Goal: Information Seeking & Learning: Learn about a topic

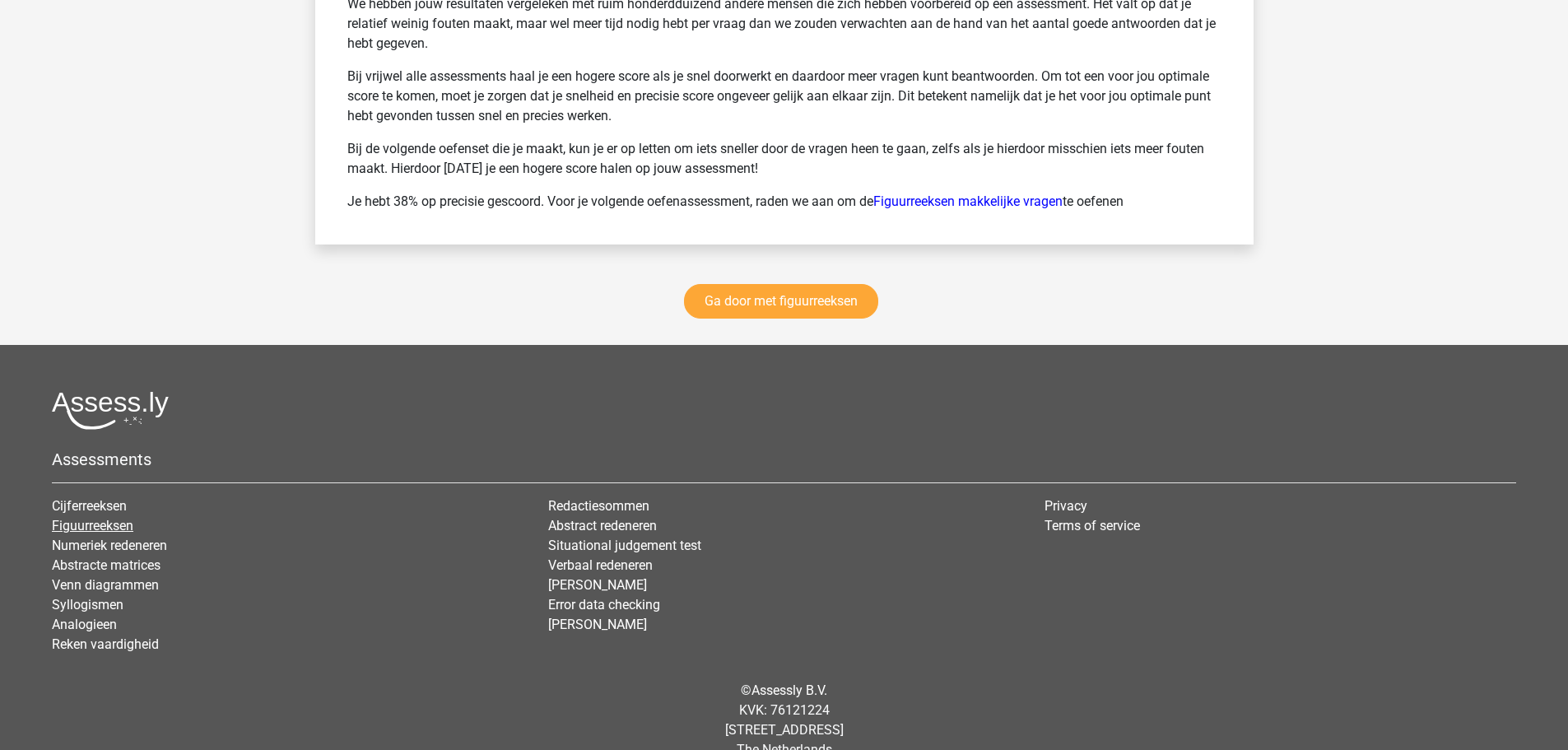
scroll to position [2305, 0]
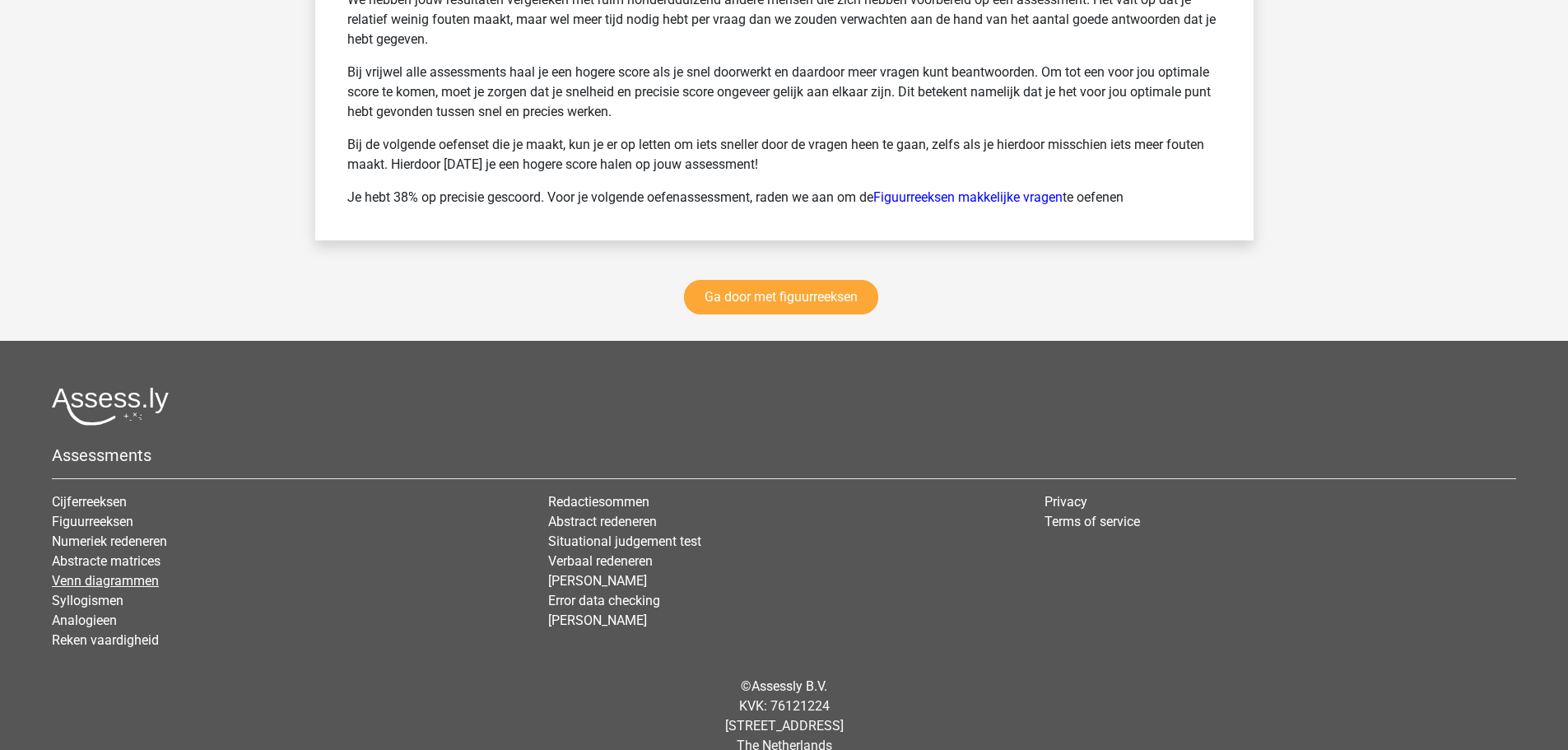
click at [124, 571] on link "Venn diagrammen" at bounding box center [106, 580] width 107 height 16
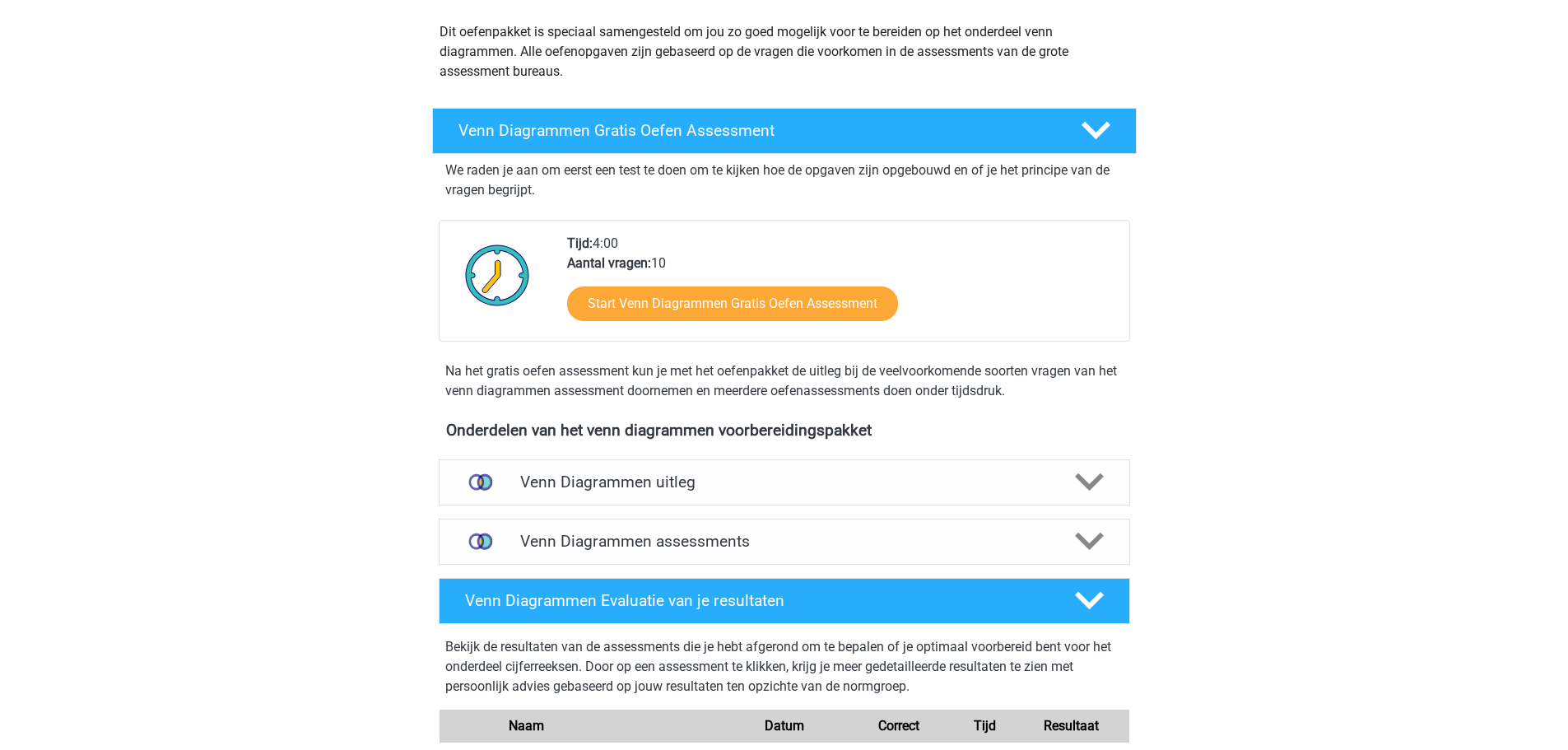
scroll to position [247, 0]
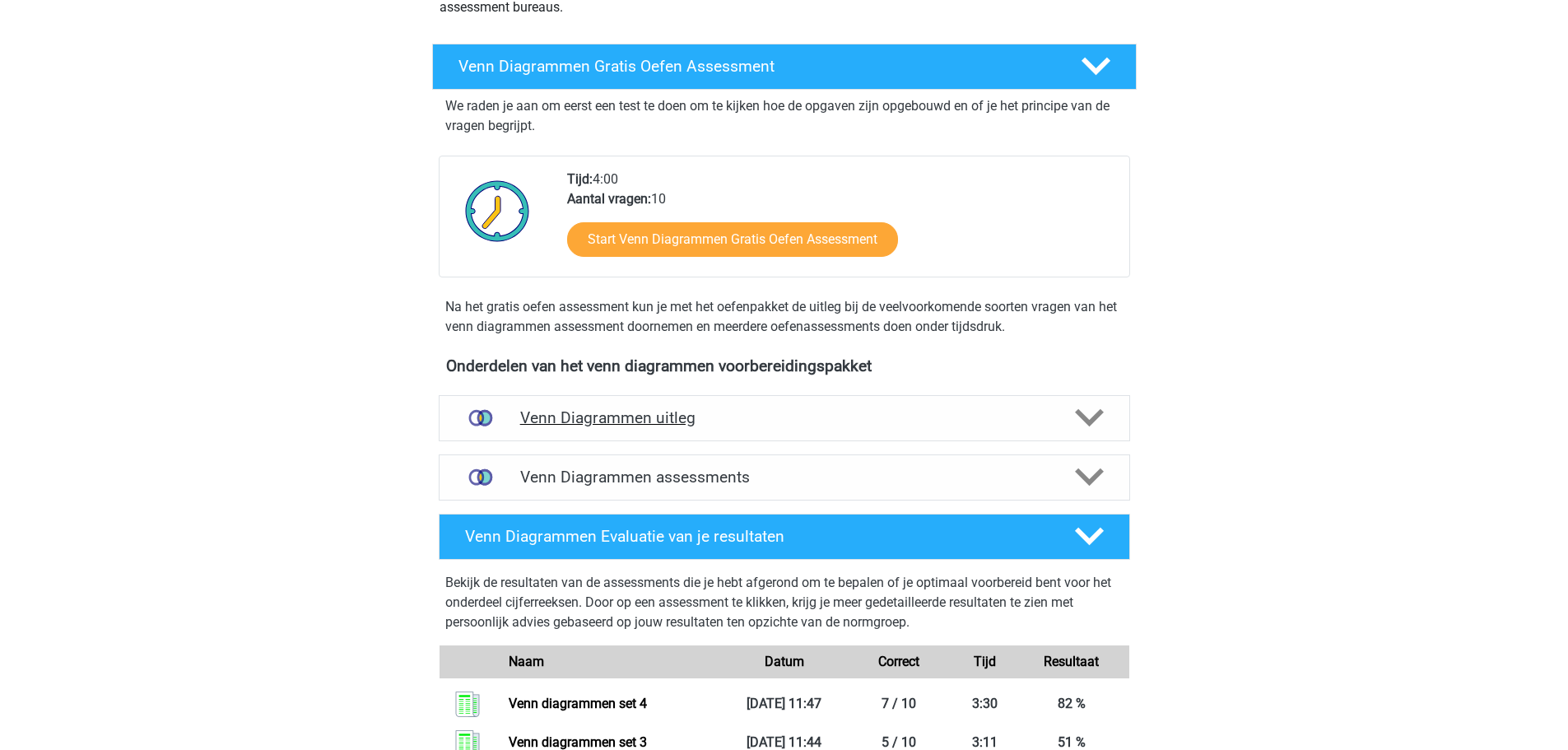
click at [556, 423] on h4 "Venn Diagrammen uitleg" at bounding box center [785, 417] width 528 height 19
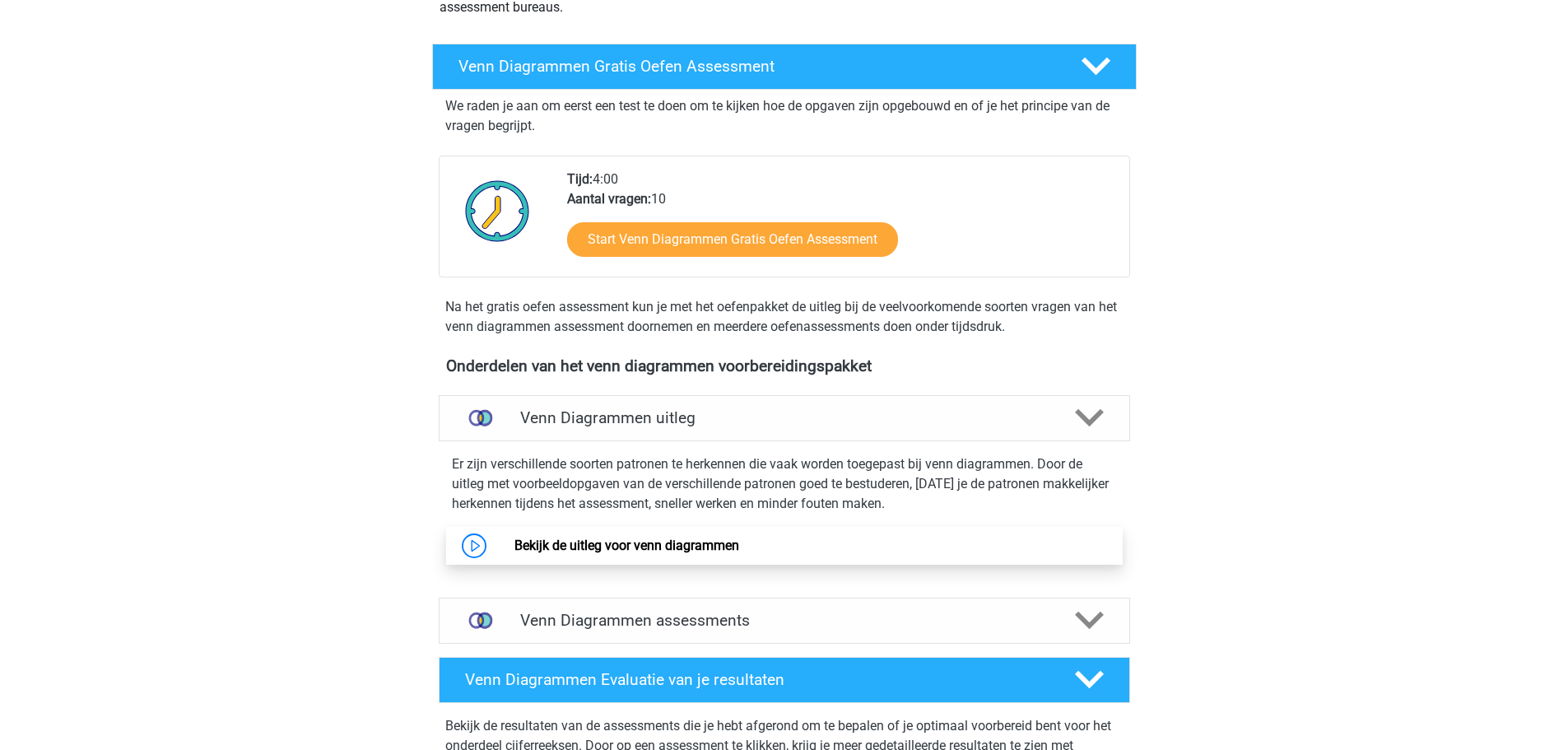
click at [579, 537] on link "Bekijk de uitleg voor venn diagrammen" at bounding box center [626, 545] width 224 height 16
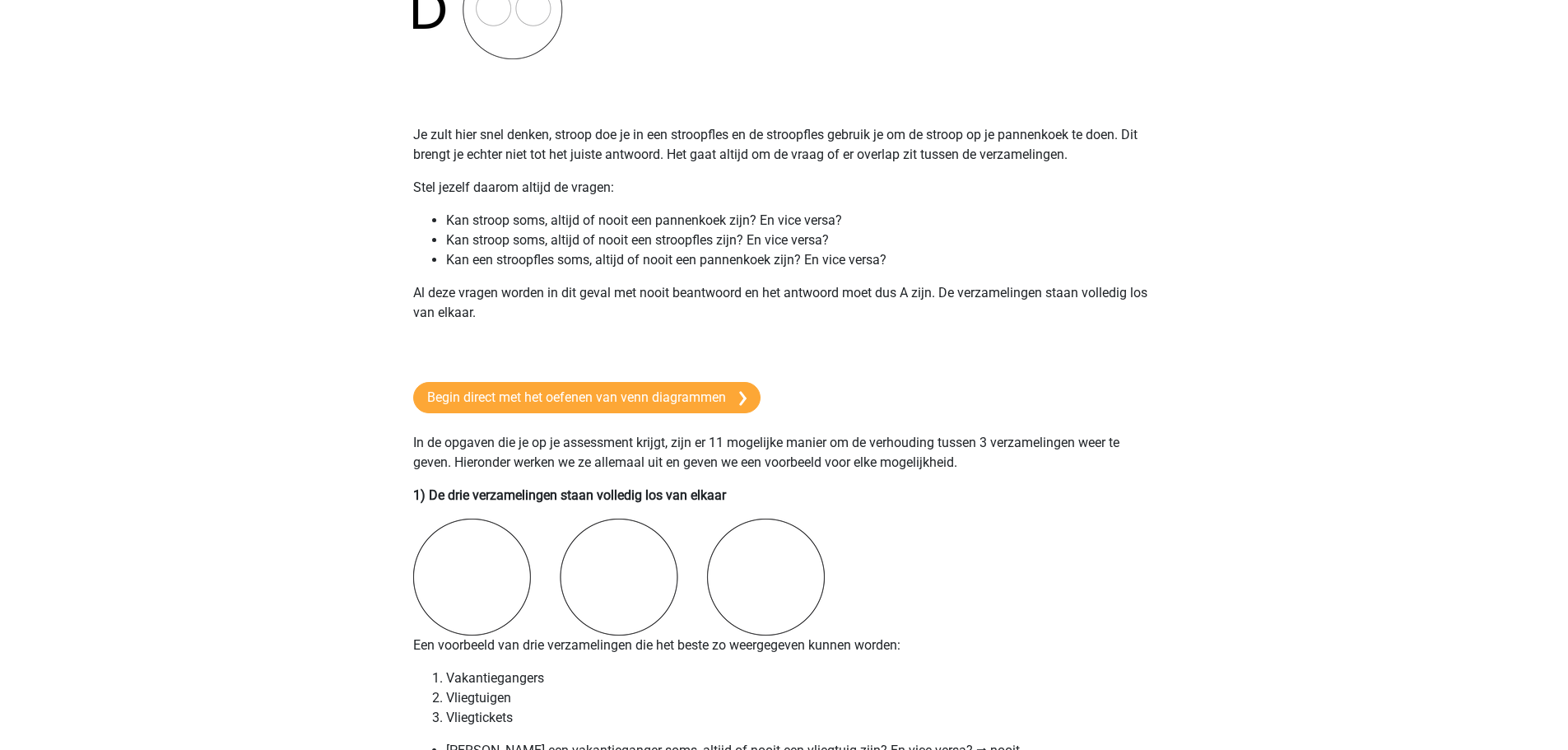
scroll to position [823, 0]
click at [532, 401] on link "Begin direct met het oefenen van venn diagrammen" at bounding box center [586, 397] width 347 height 31
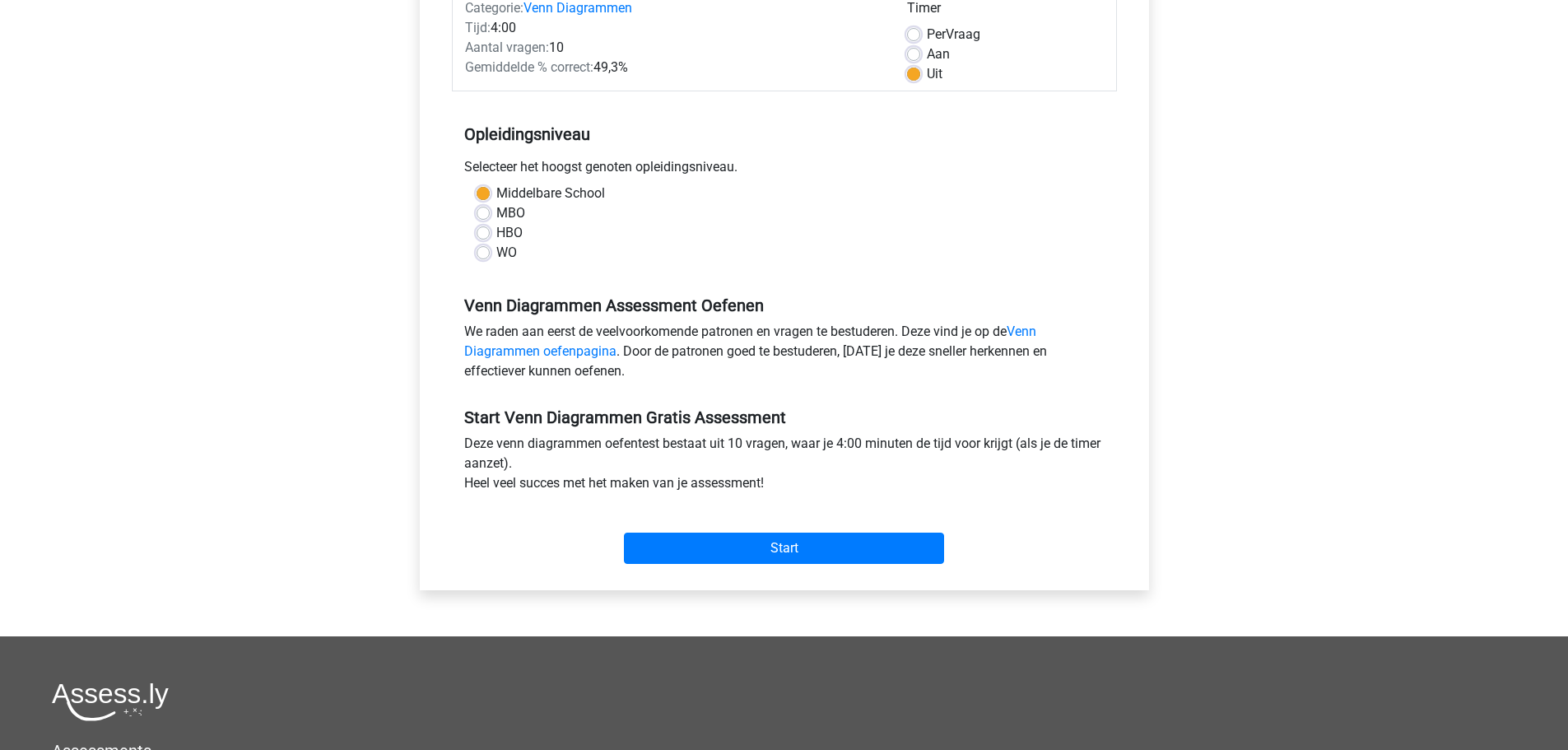
scroll to position [247, 0]
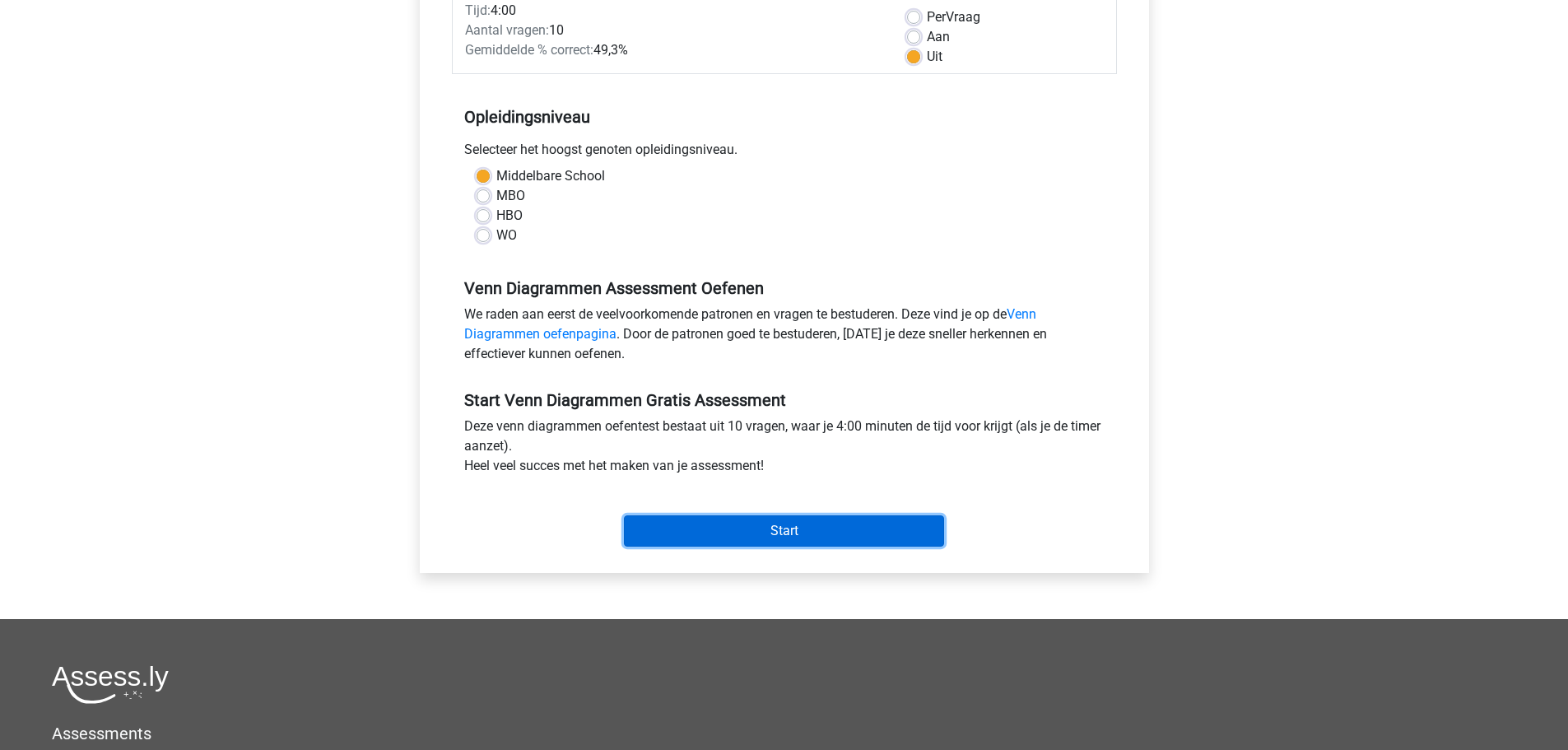
click at [800, 536] on input "Start" at bounding box center [784, 531] width 321 height 31
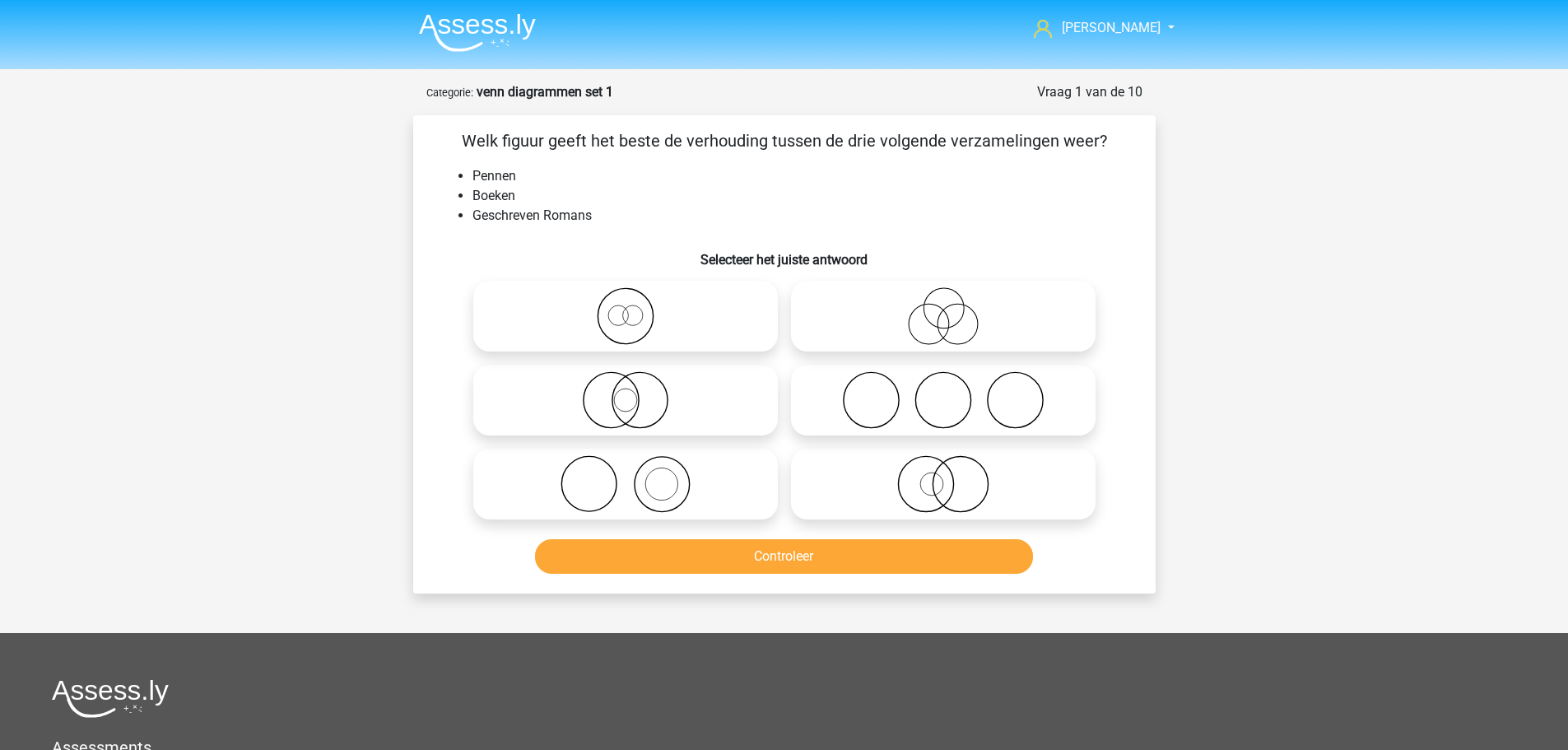
click at [910, 404] on icon at bounding box center [943, 400] width 291 height 58
click at [943, 391] on input "radio" at bounding box center [949, 386] width 10 height 10
radio input "true"
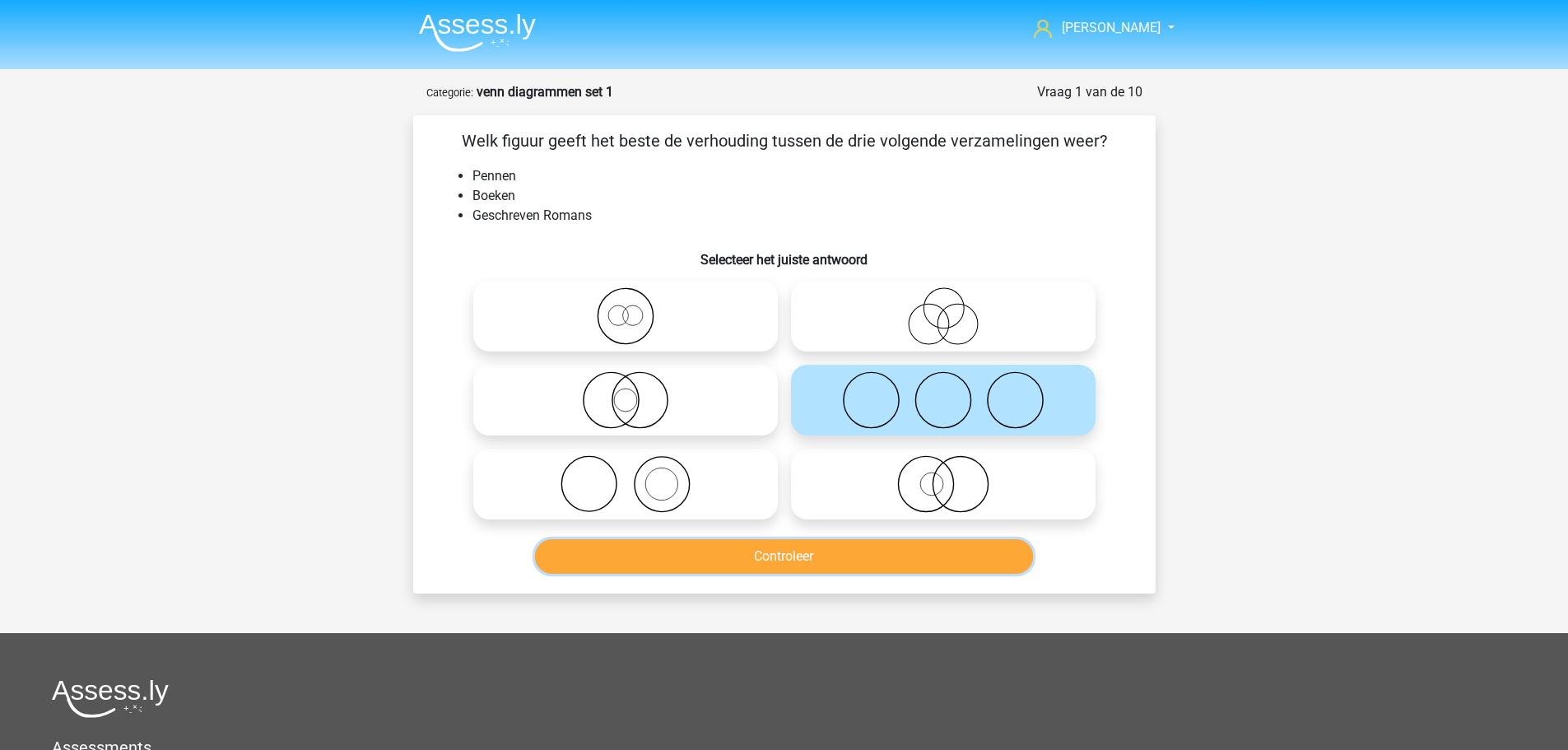
click at [791, 560] on button "Controleer" at bounding box center [784, 556] width 498 height 35
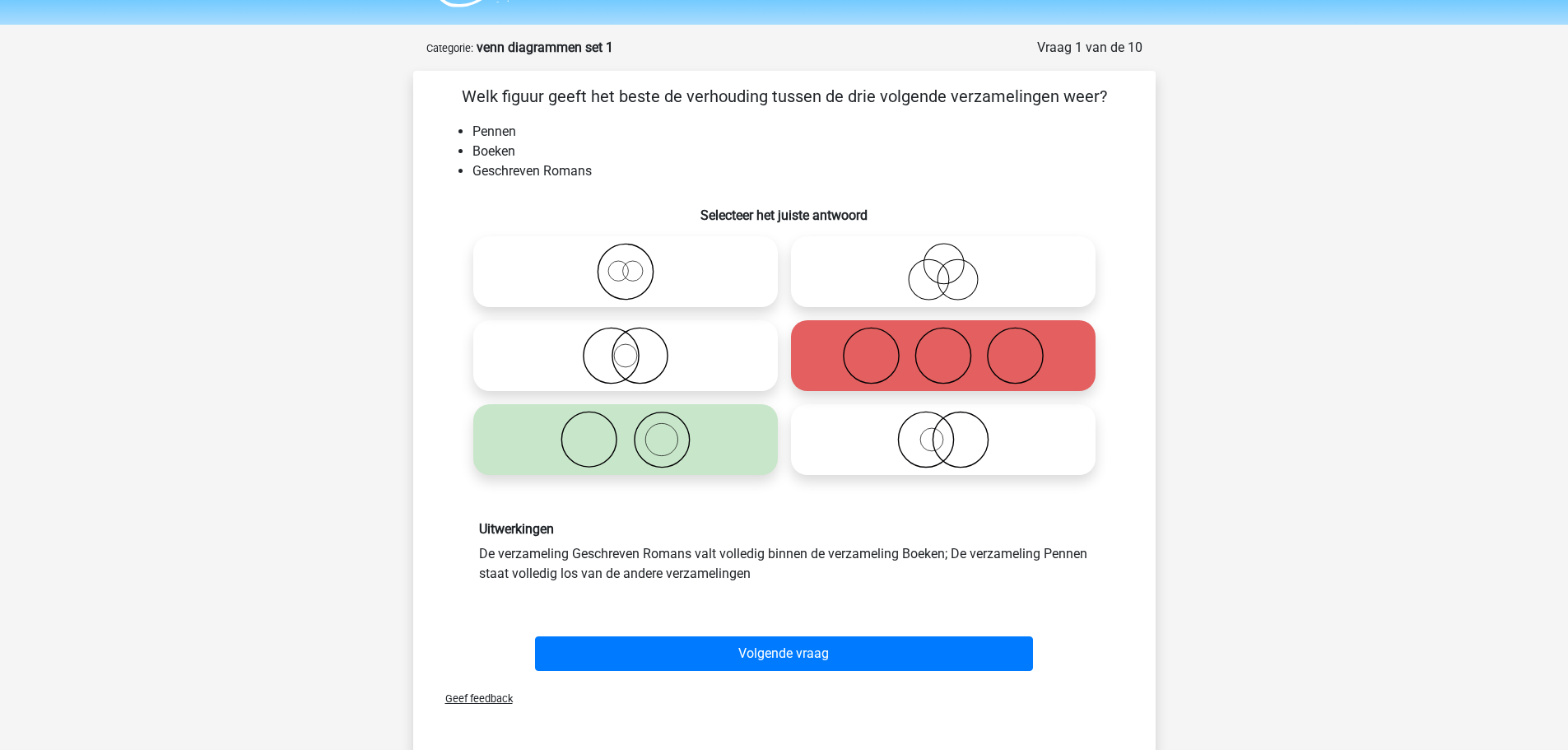
scroll to position [82, 0]
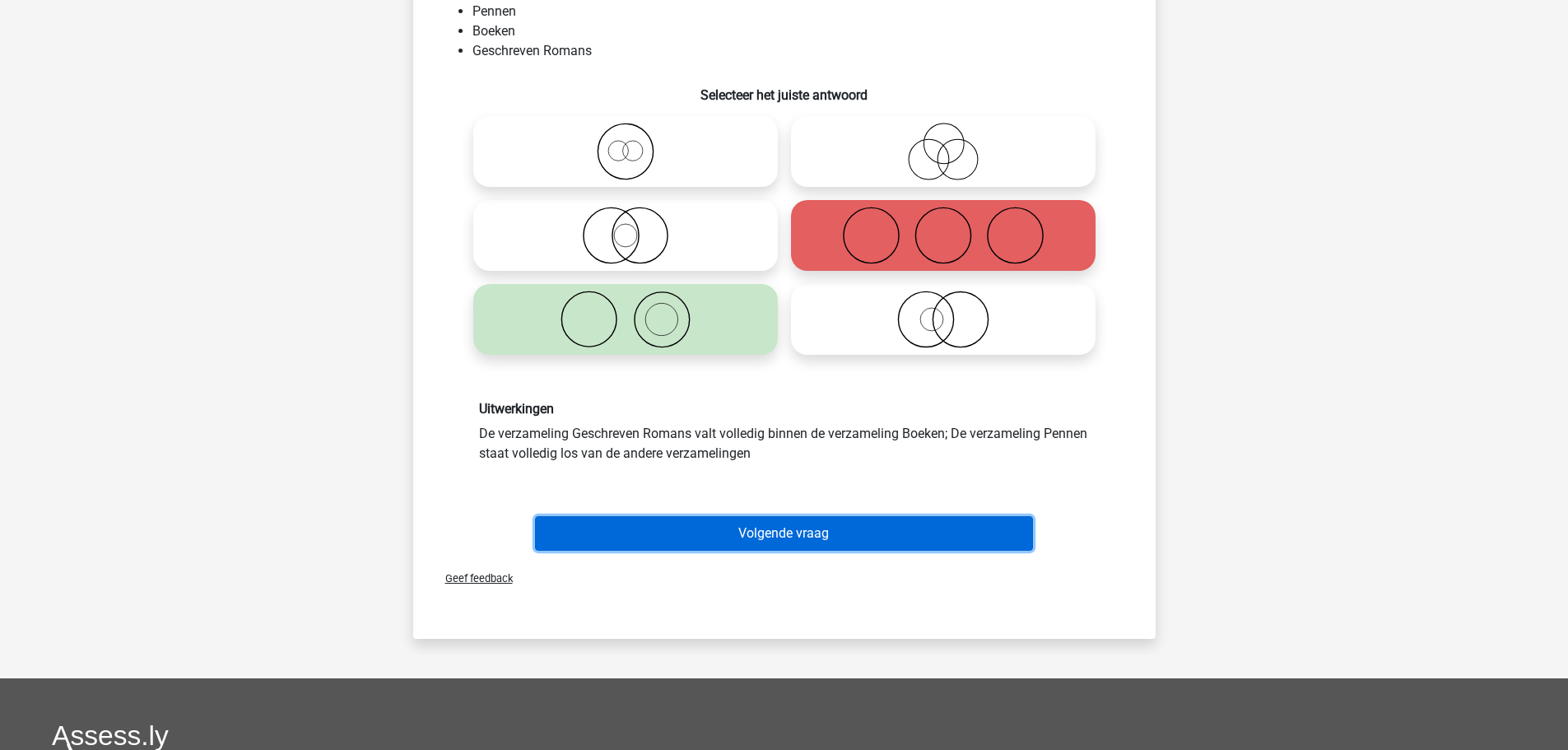
click at [730, 528] on button "Volgende vraag" at bounding box center [784, 533] width 498 height 35
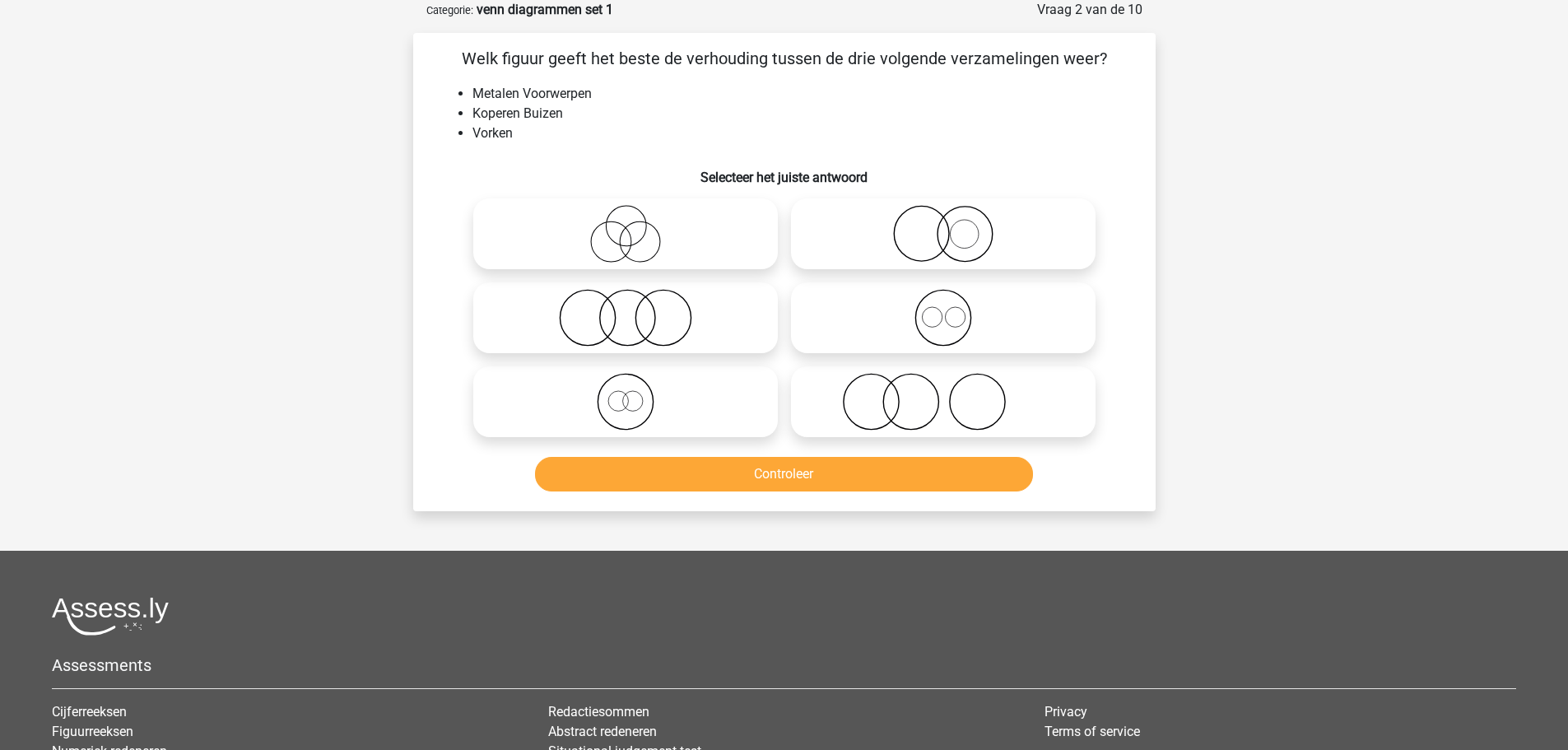
click at [944, 320] on icon at bounding box center [943, 318] width 291 height 58
click at [944, 309] on input "radio" at bounding box center [949, 304] width 10 height 10
radio input "true"
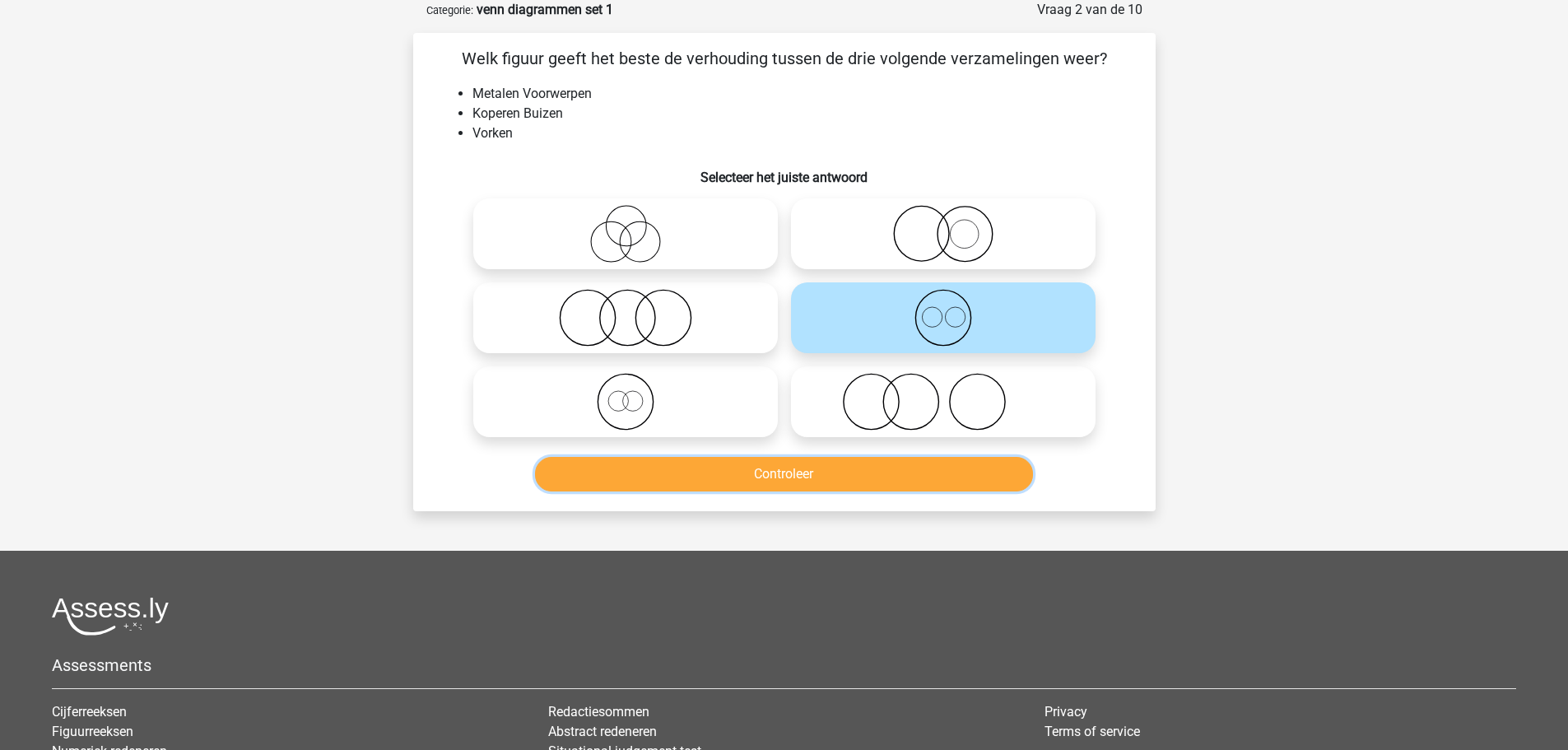
click at [819, 471] on button "Controleer" at bounding box center [784, 474] width 498 height 35
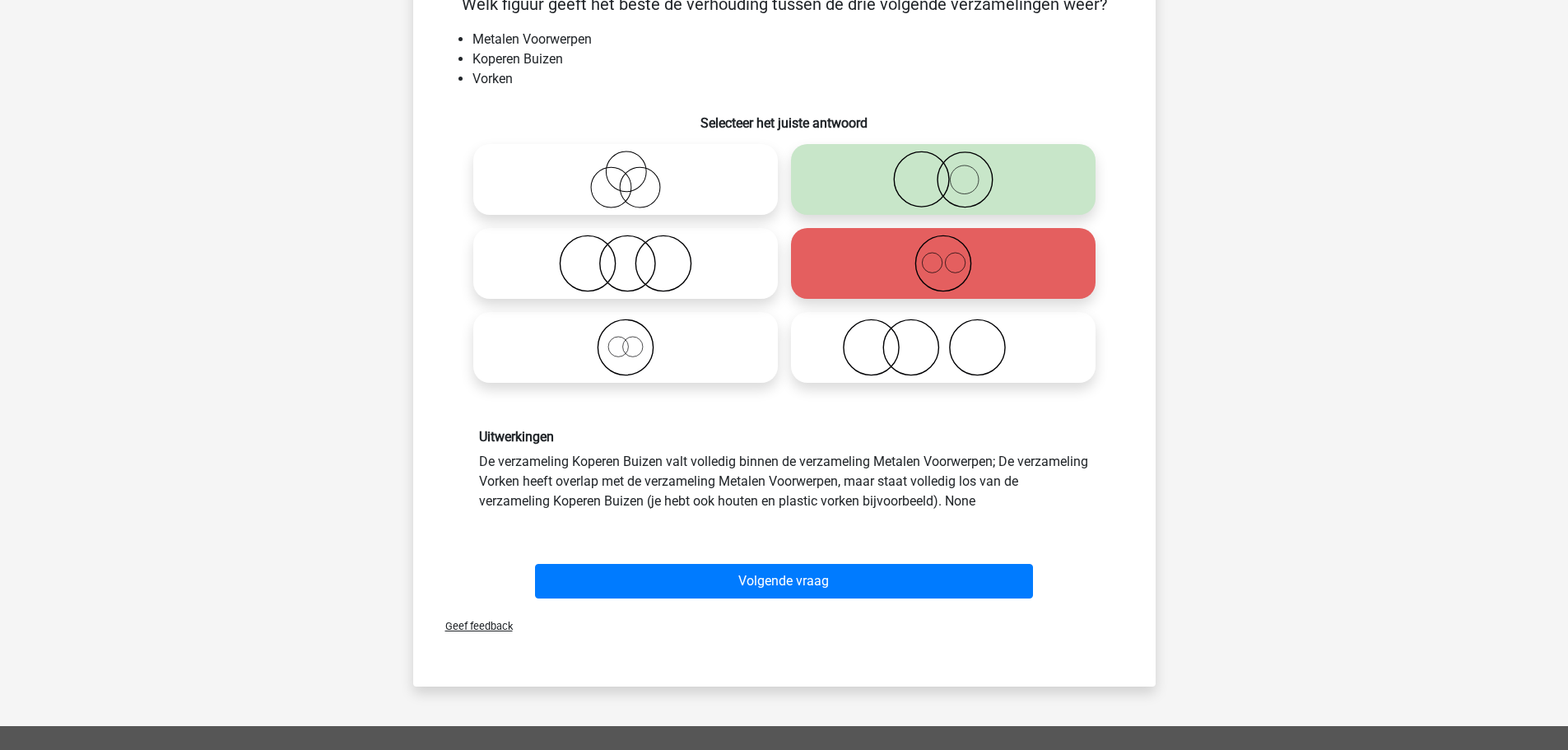
scroll to position [165, 0]
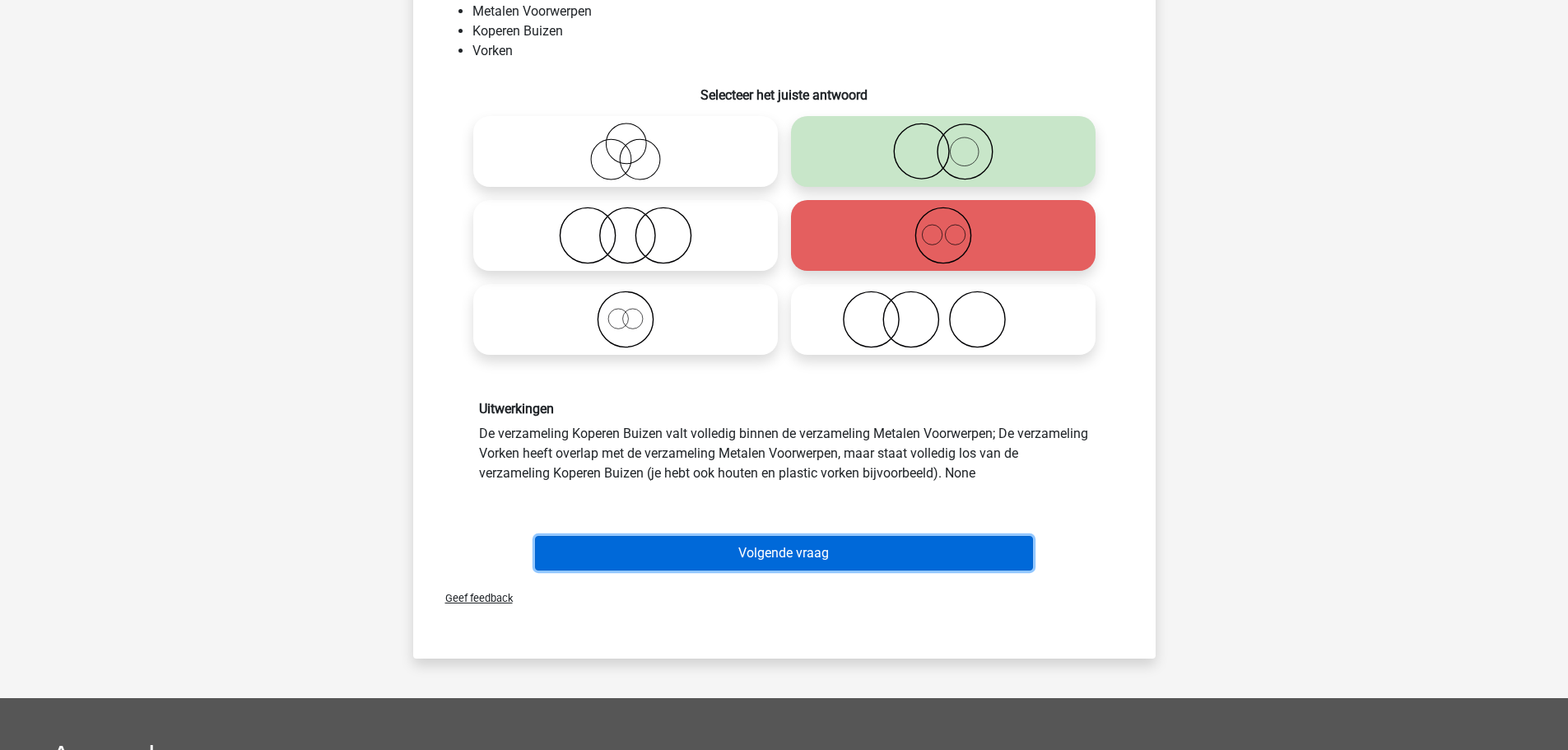
click at [772, 555] on button "Volgende vraag" at bounding box center [784, 553] width 498 height 35
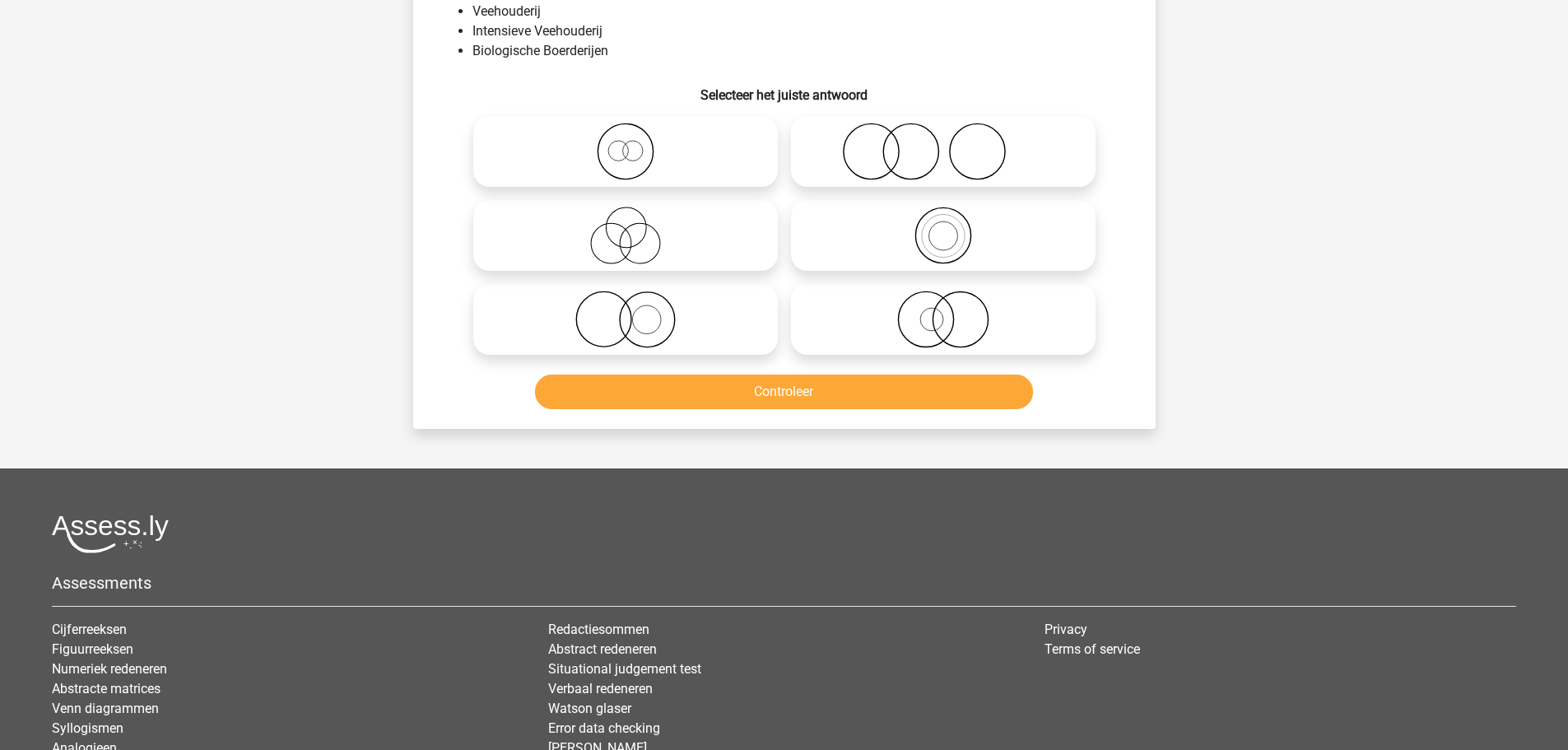
scroll to position [82, 0]
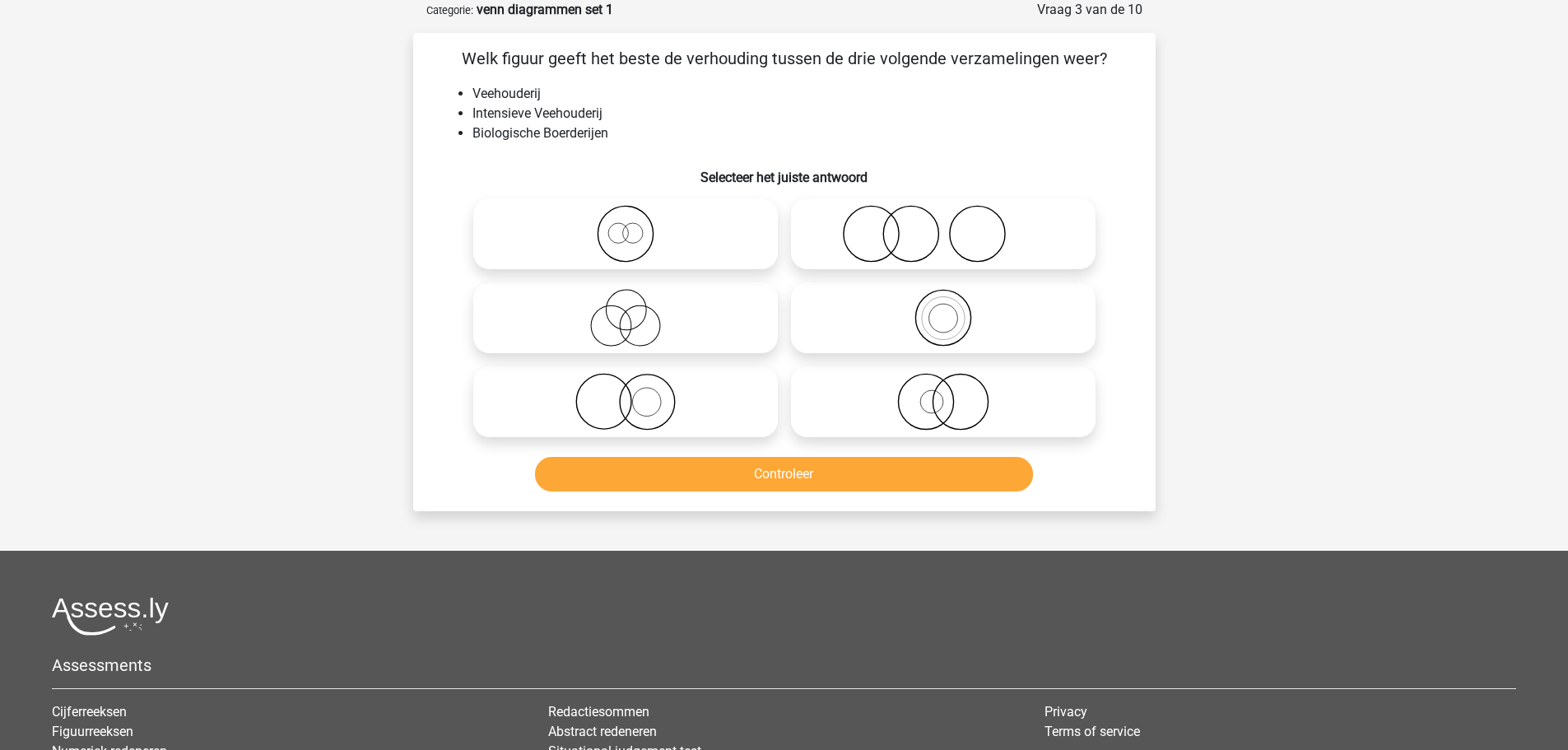
click at [662, 411] on icon at bounding box center [625, 401] width 291 height 58
click at [636, 393] on input "radio" at bounding box center [631, 388] width 10 height 10
radio input "true"
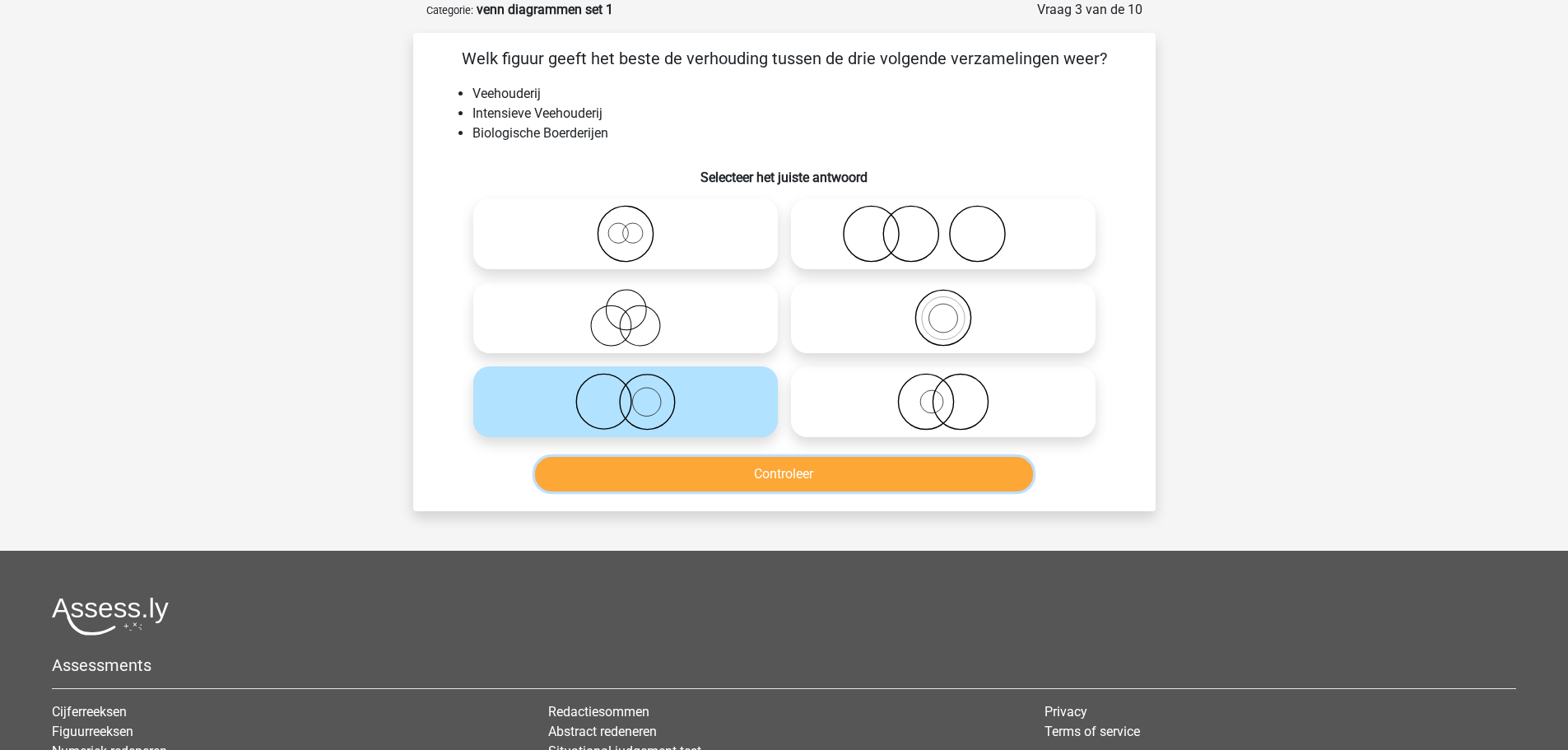
click at [759, 472] on button "Controleer" at bounding box center [784, 474] width 498 height 35
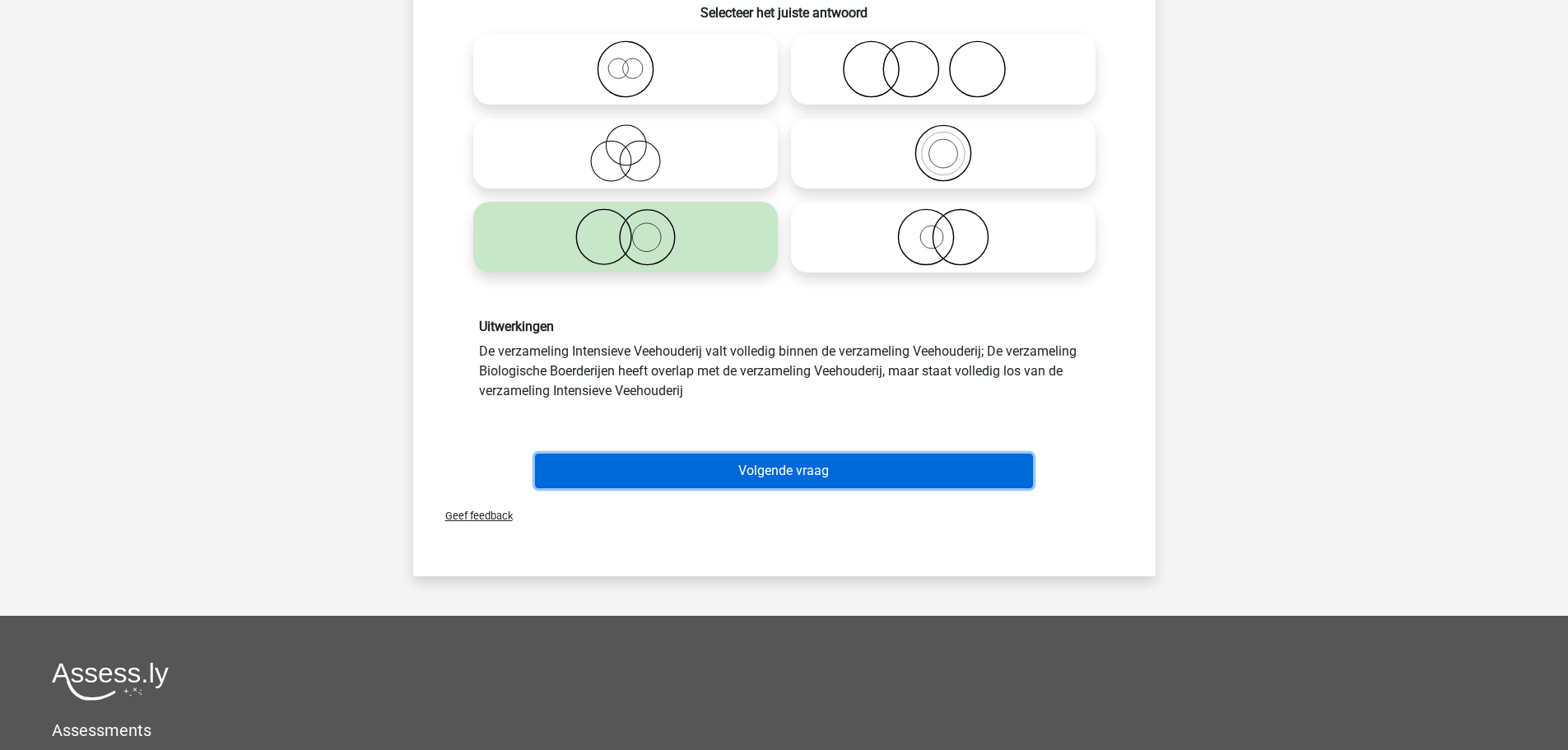
click at [761, 473] on button "Volgende vraag" at bounding box center [784, 471] width 498 height 35
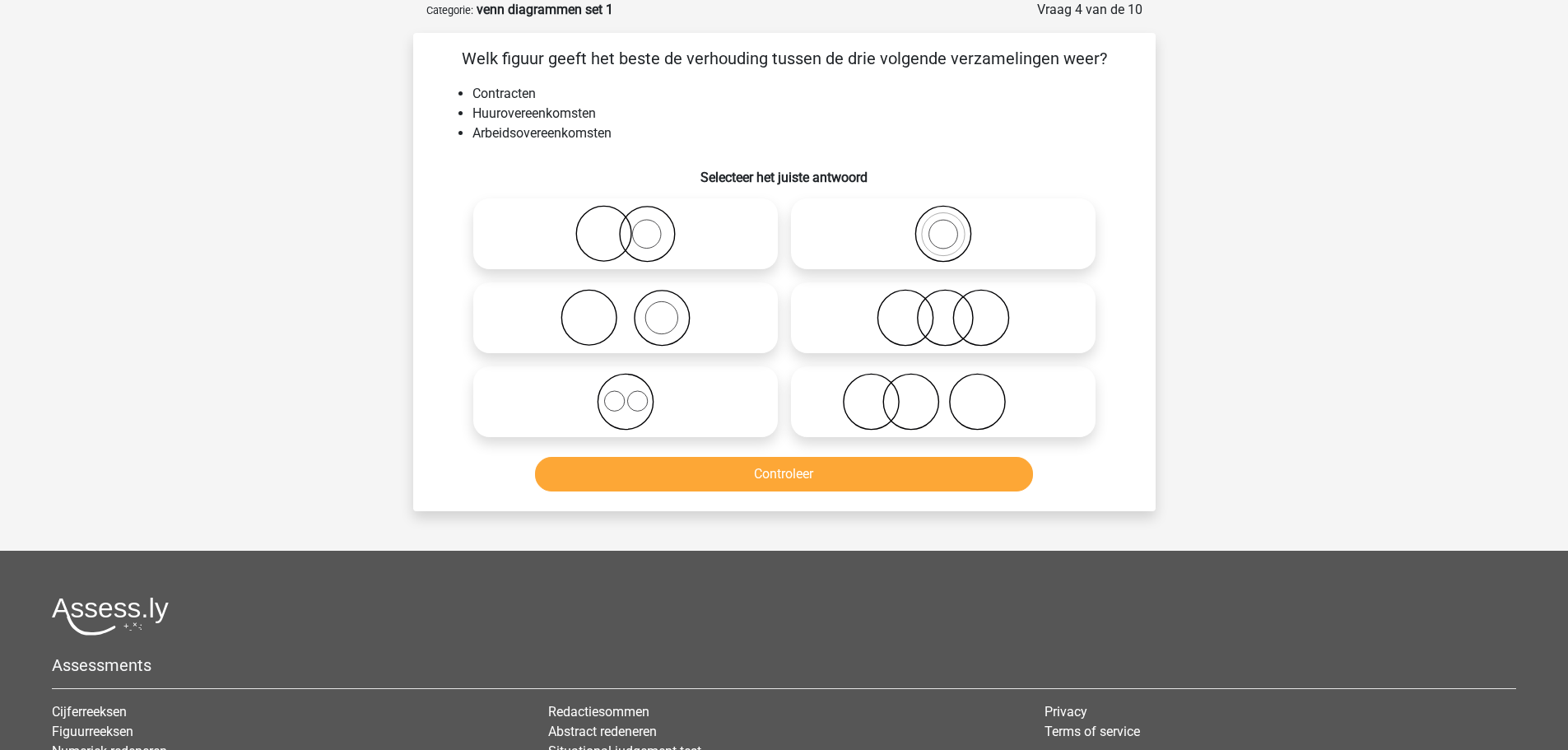
click at [635, 416] on icon at bounding box center [625, 401] width 291 height 58
click at [635, 393] on input "radio" at bounding box center [631, 388] width 10 height 10
radio input "true"
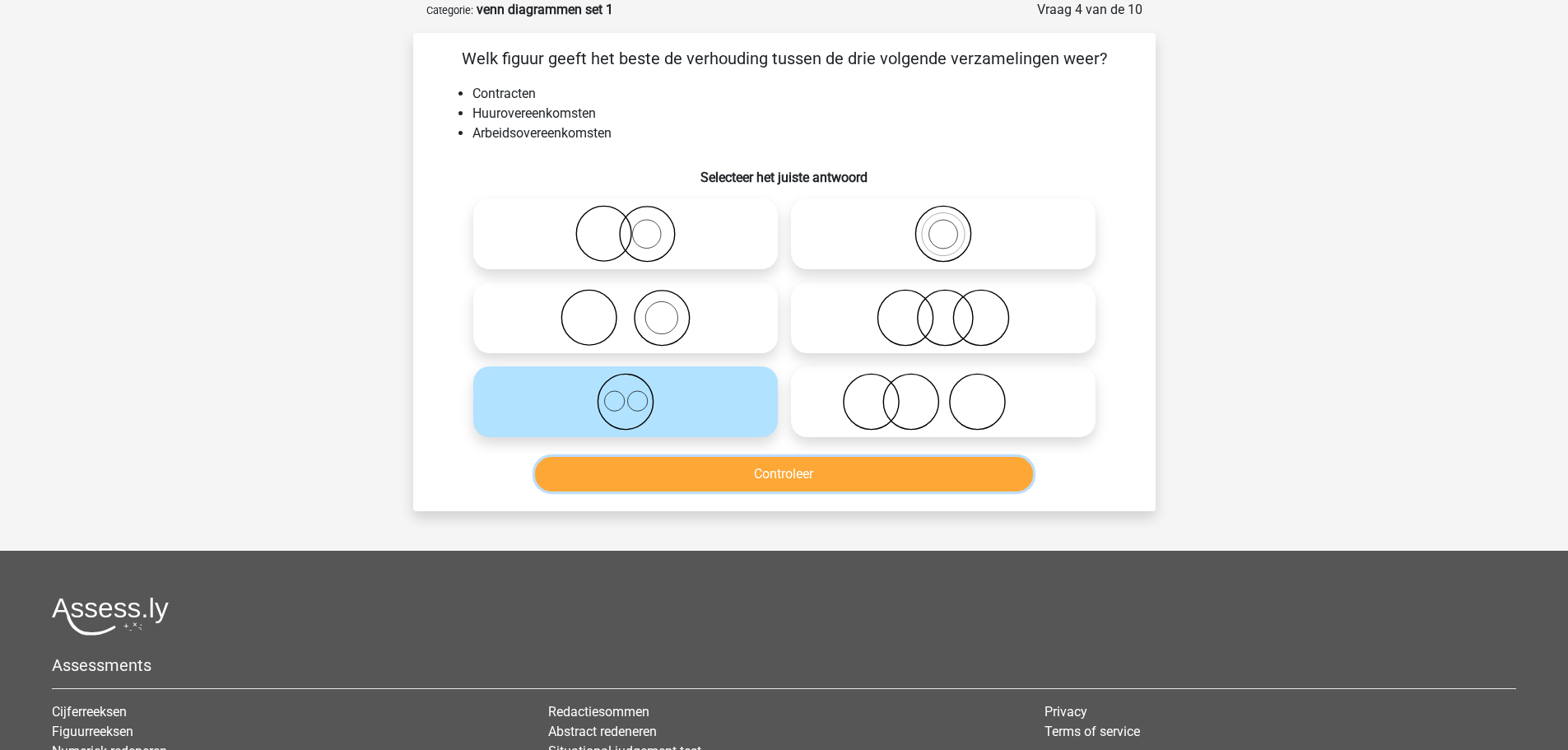
click at [742, 475] on button "Controleer" at bounding box center [784, 474] width 498 height 35
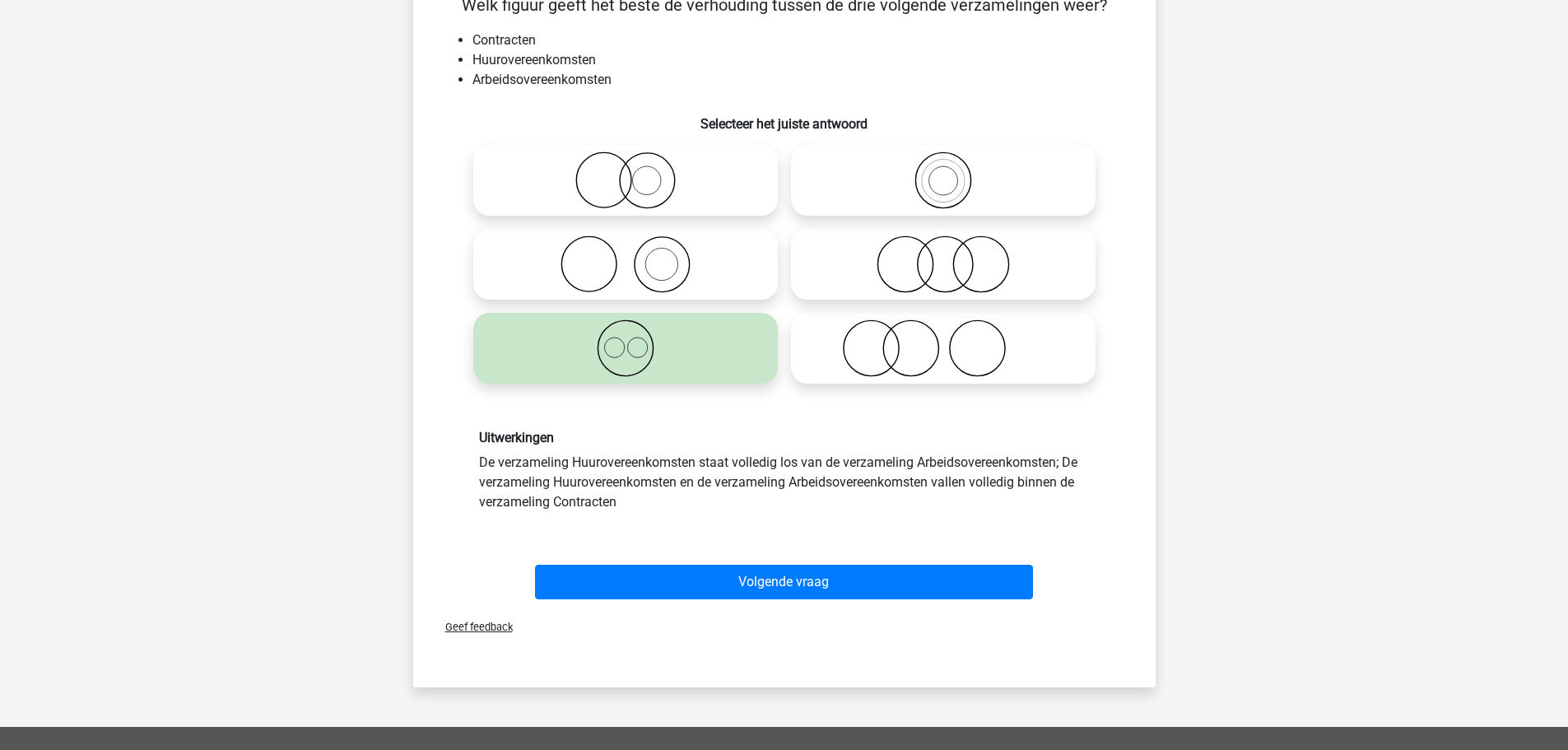
scroll to position [165, 0]
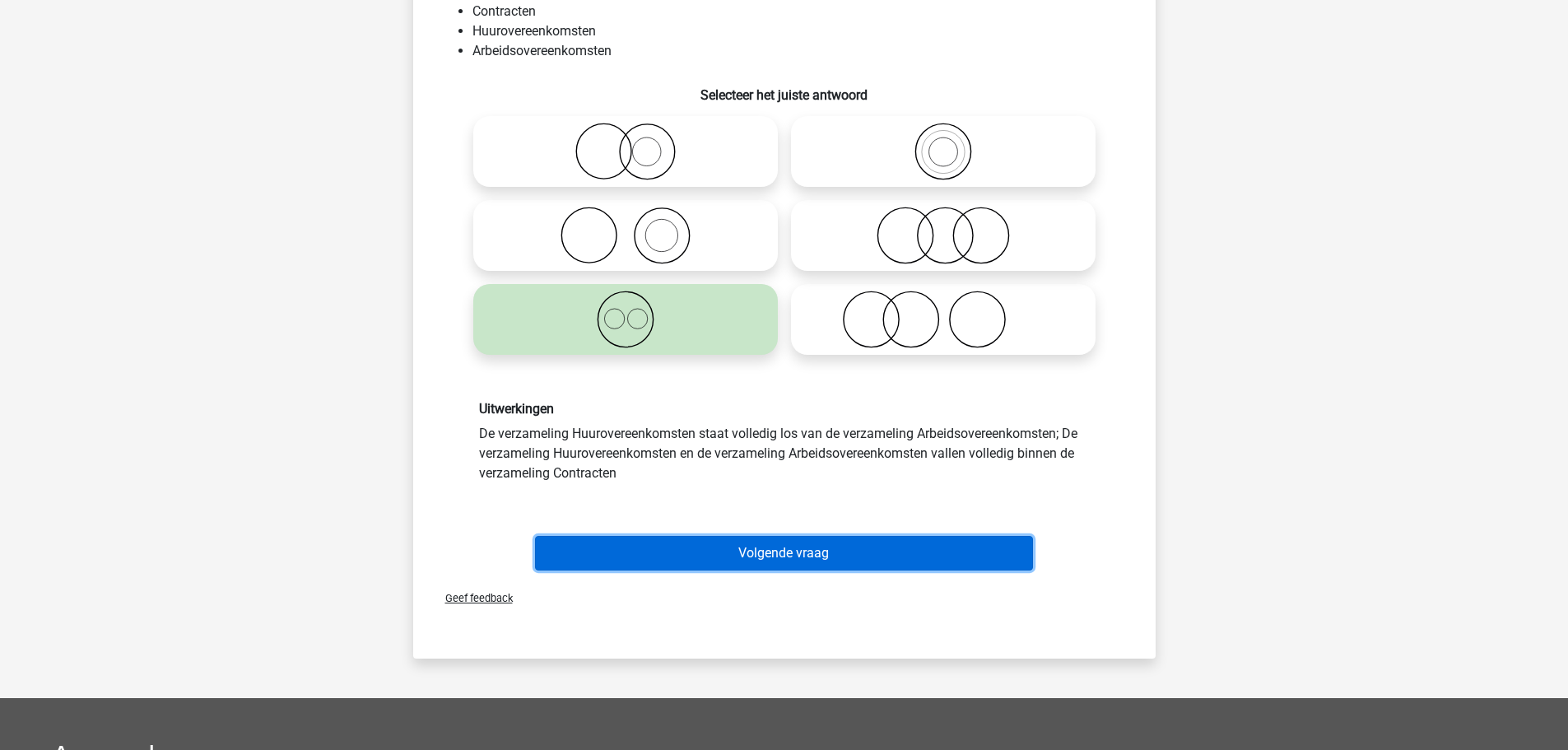
click at [715, 545] on button "Volgende vraag" at bounding box center [784, 553] width 498 height 35
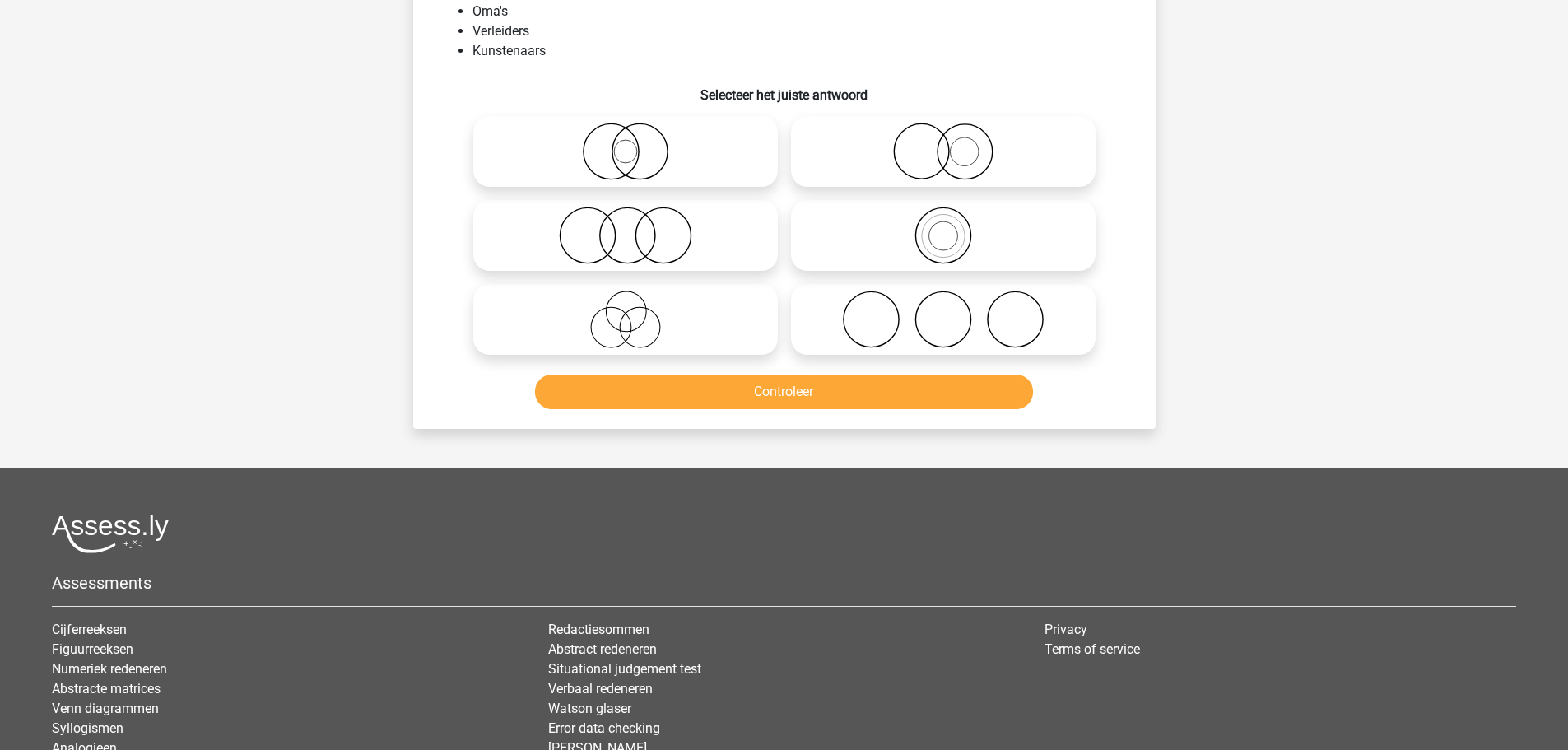
scroll to position [82, 0]
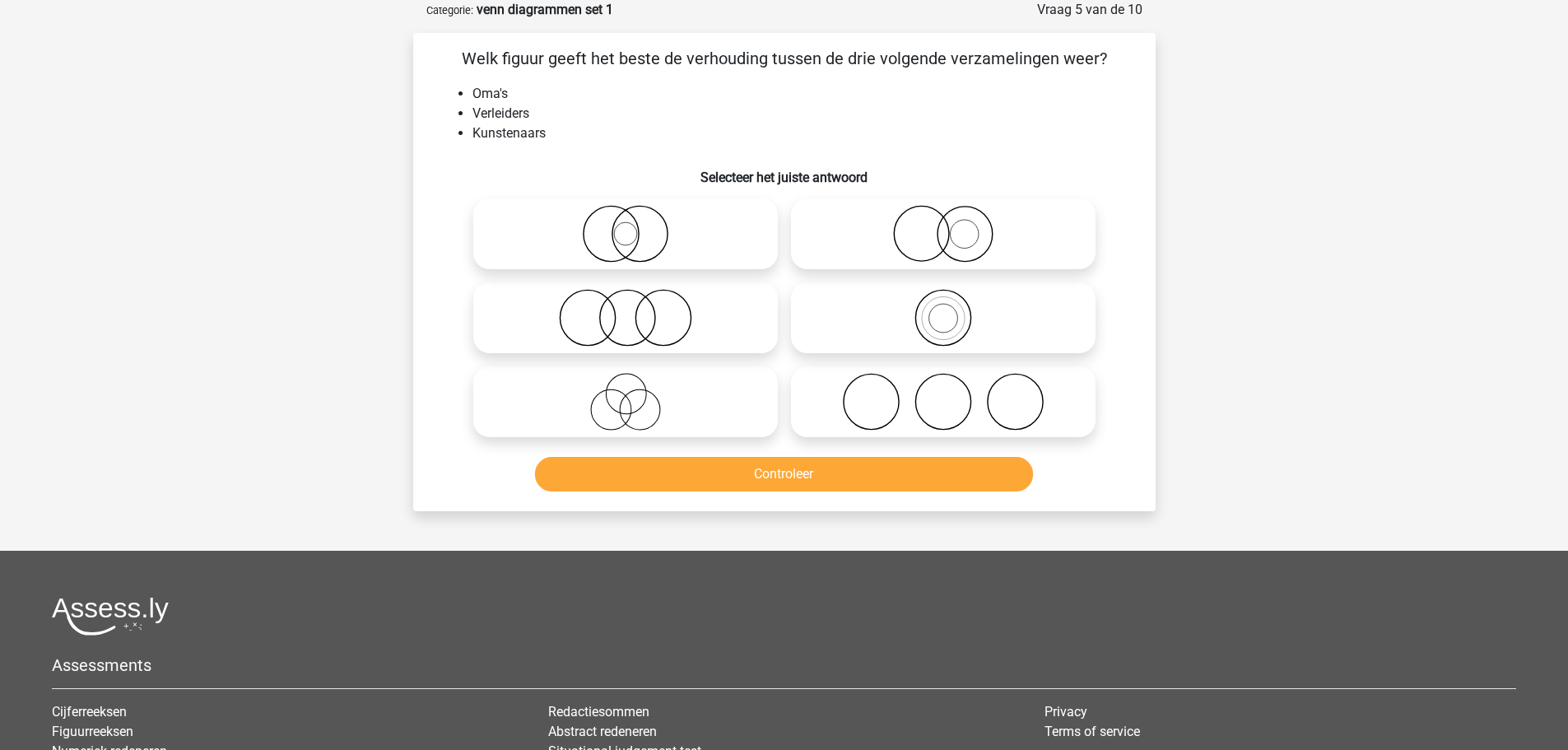
click at [638, 238] on circle at bounding box center [611, 234] width 55 height 55
click at [636, 225] on input "radio" at bounding box center [631, 220] width 10 height 10
radio input "true"
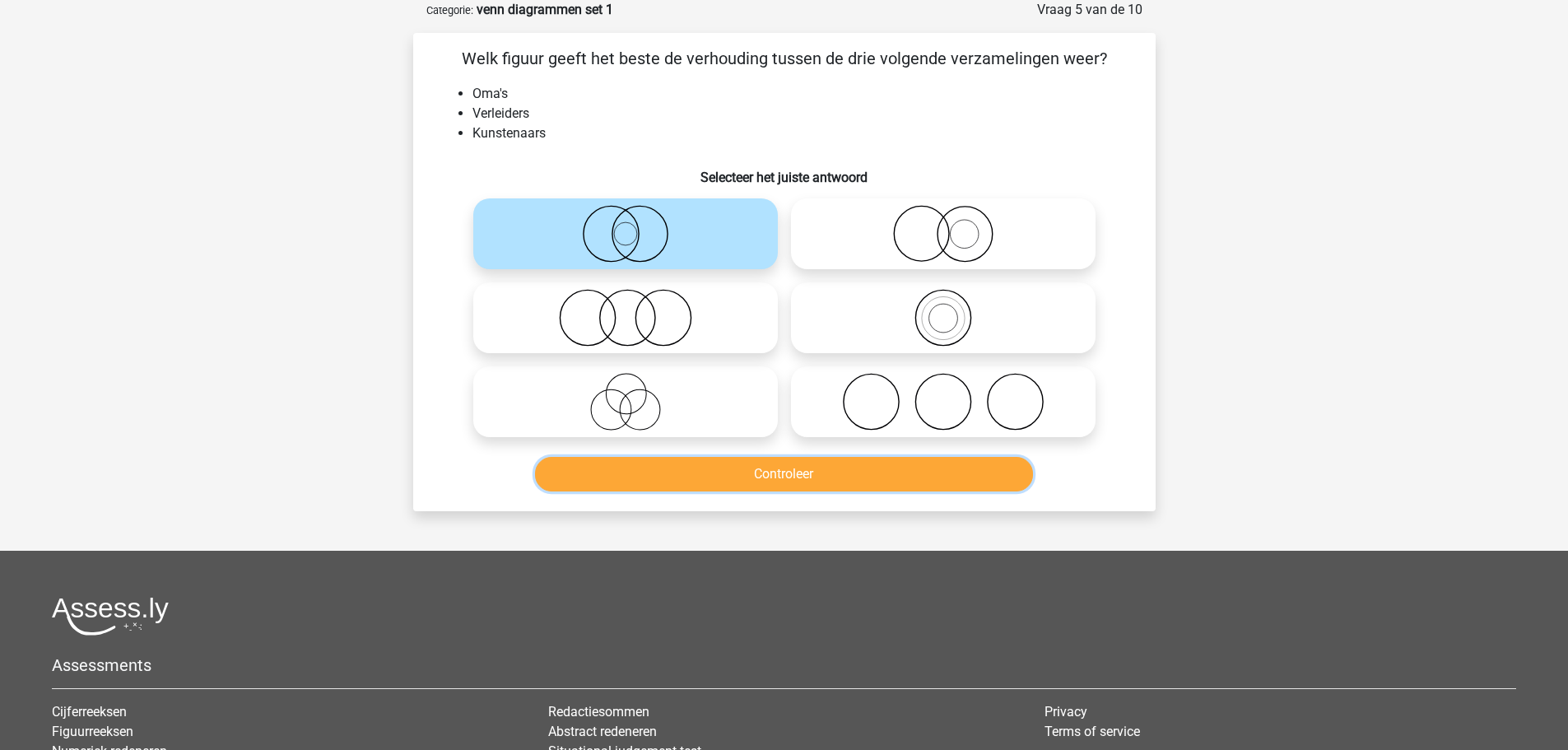
click at [761, 480] on button "Controleer" at bounding box center [784, 474] width 498 height 35
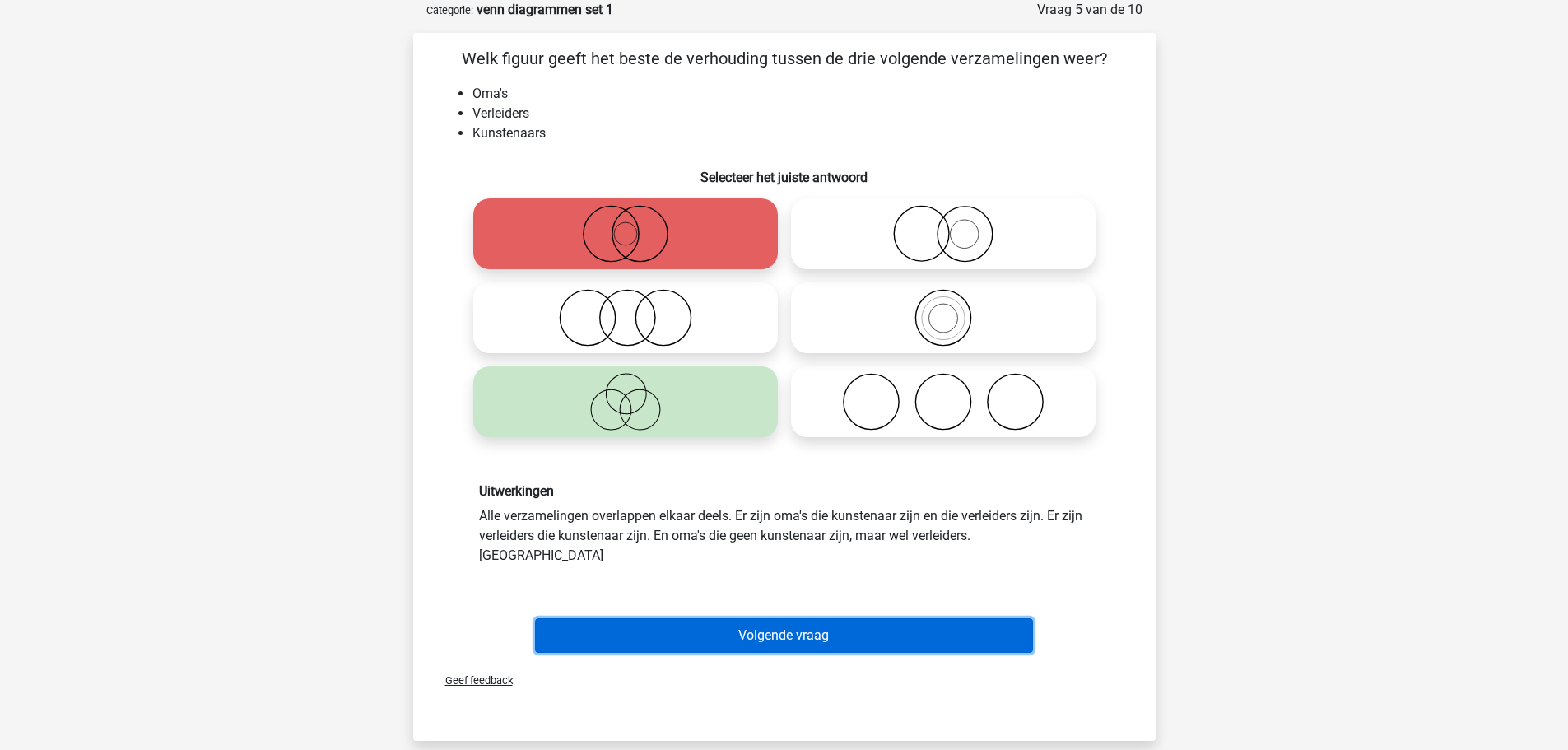
click at [745, 618] on button "Volgende vraag" at bounding box center [784, 636] width 498 height 35
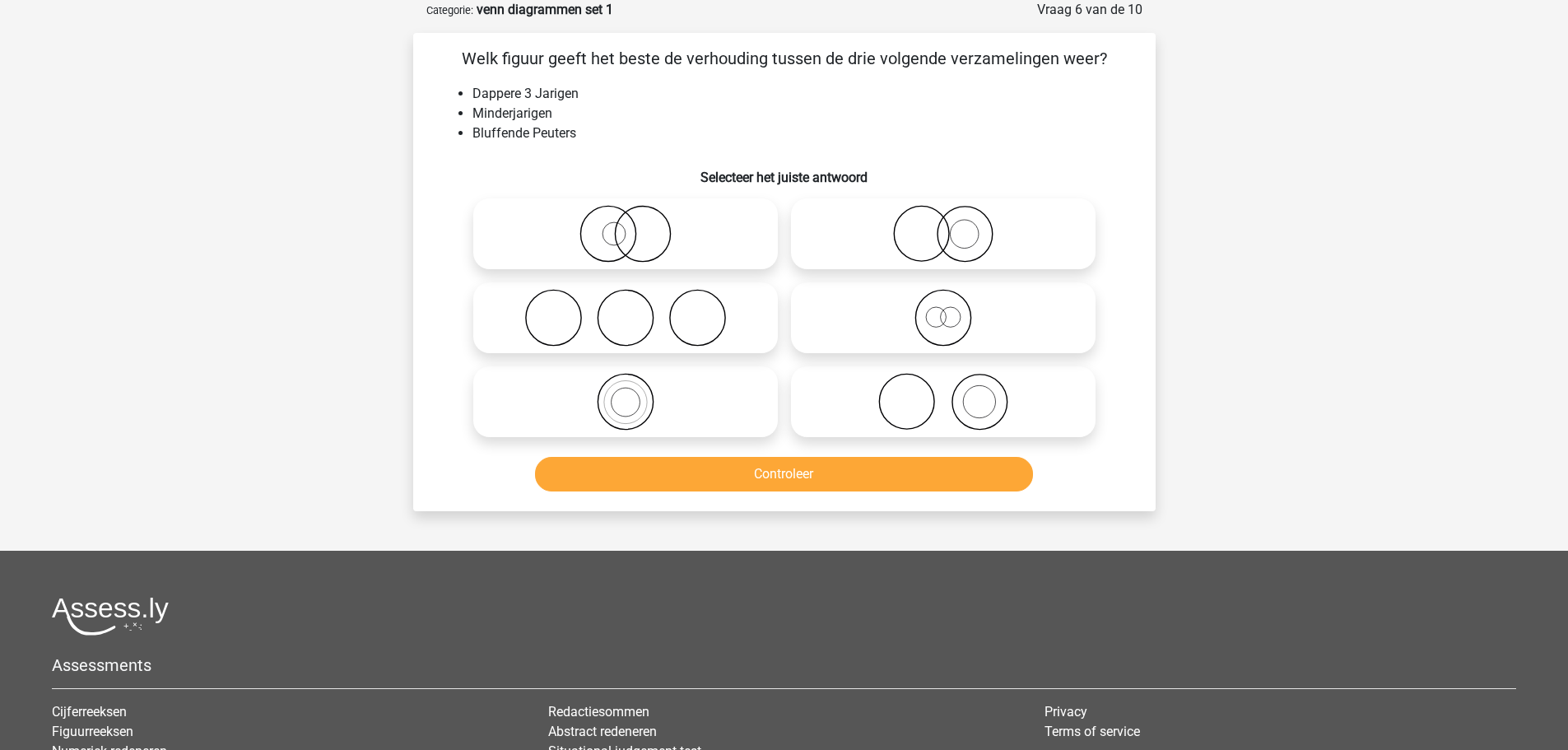
click at [934, 322] on icon at bounding box center [943, 318] width 291 height 58
click at [943, 309] on input "radio" at bounding box center [949, 304] width 10 height 10
radio input "true"
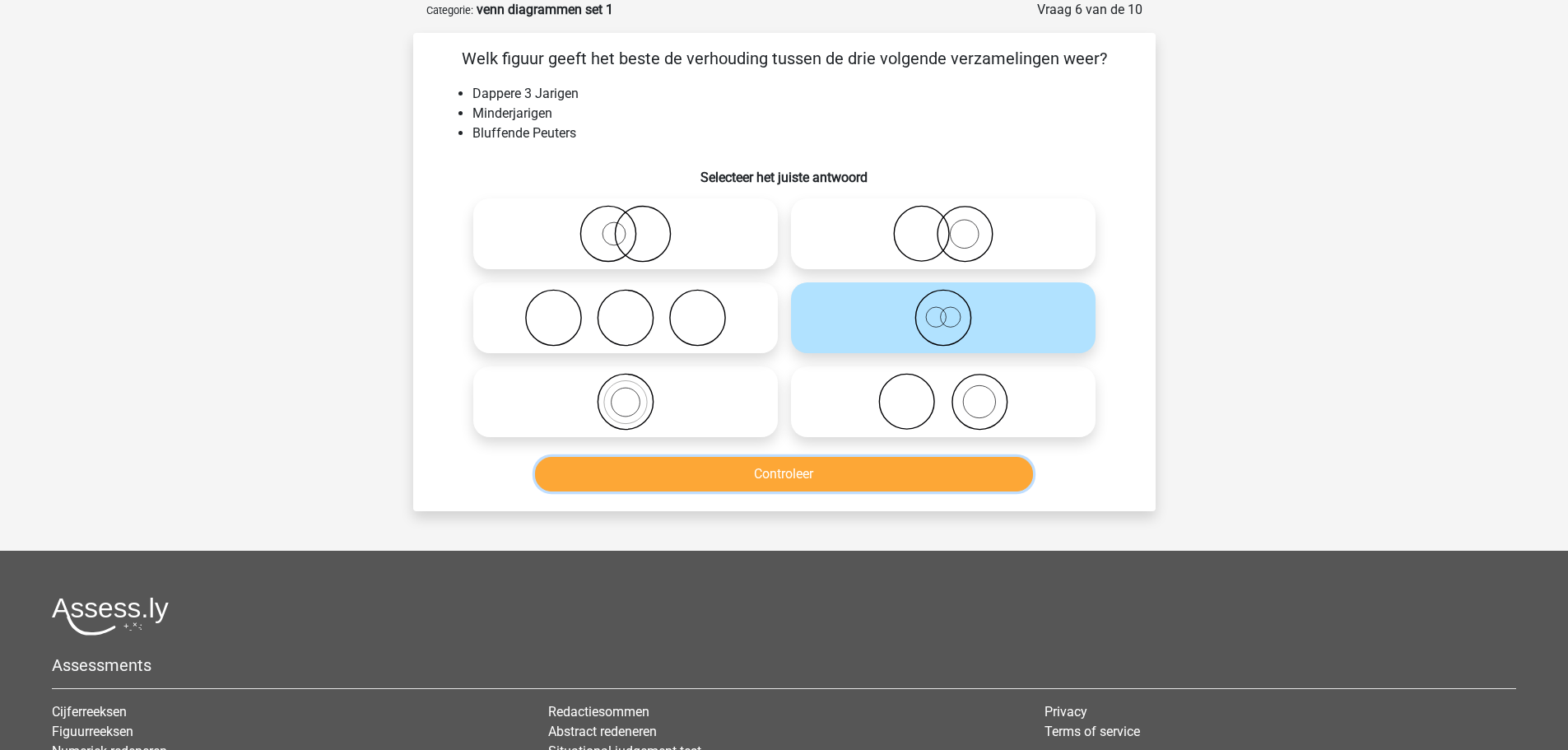
click at [805, 472] on button "Controleer" at bounding box center [784, 474] width 498 height 35
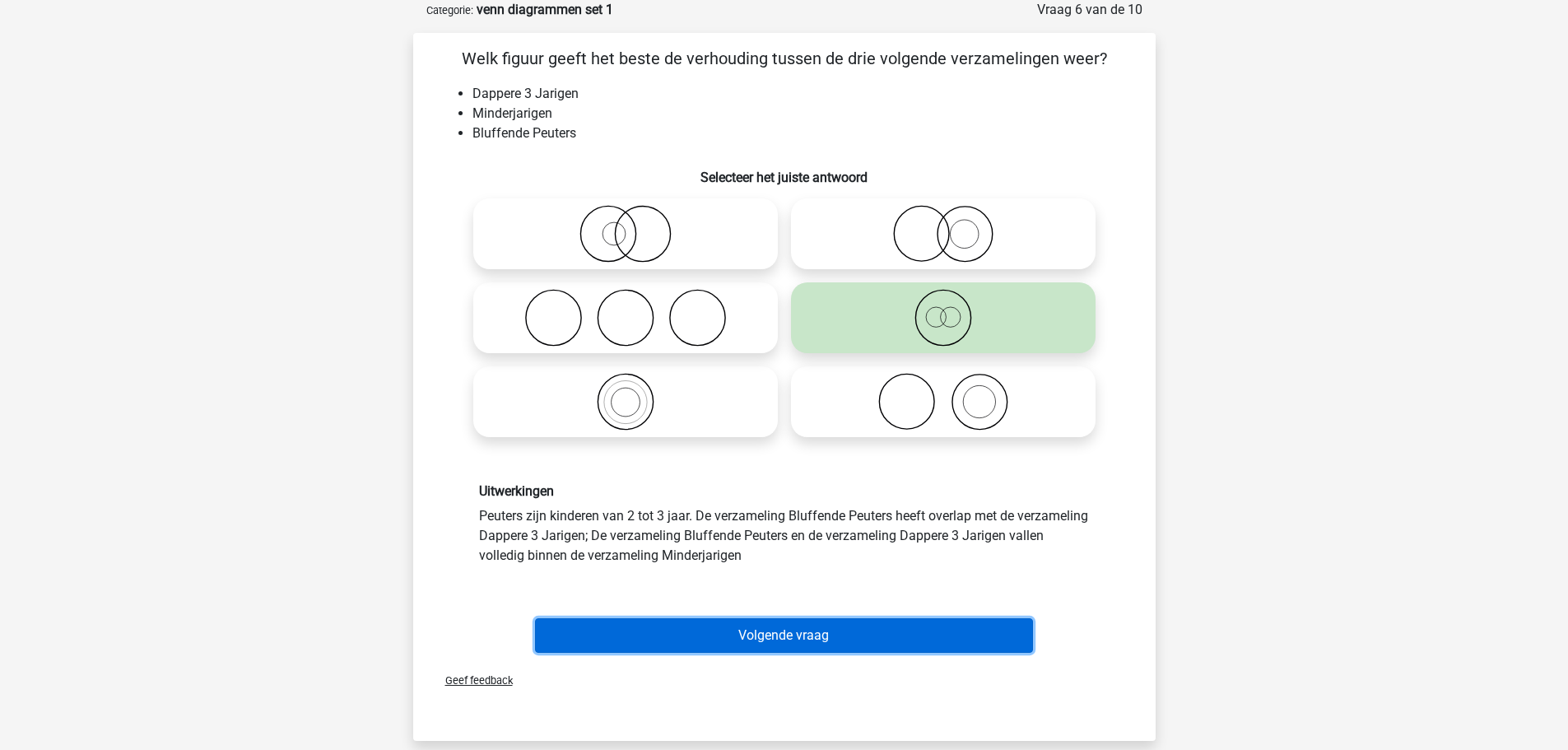
click at [811, 630] on button "Volgende vraag" at bounding box center [784, 636] width 498 height 35
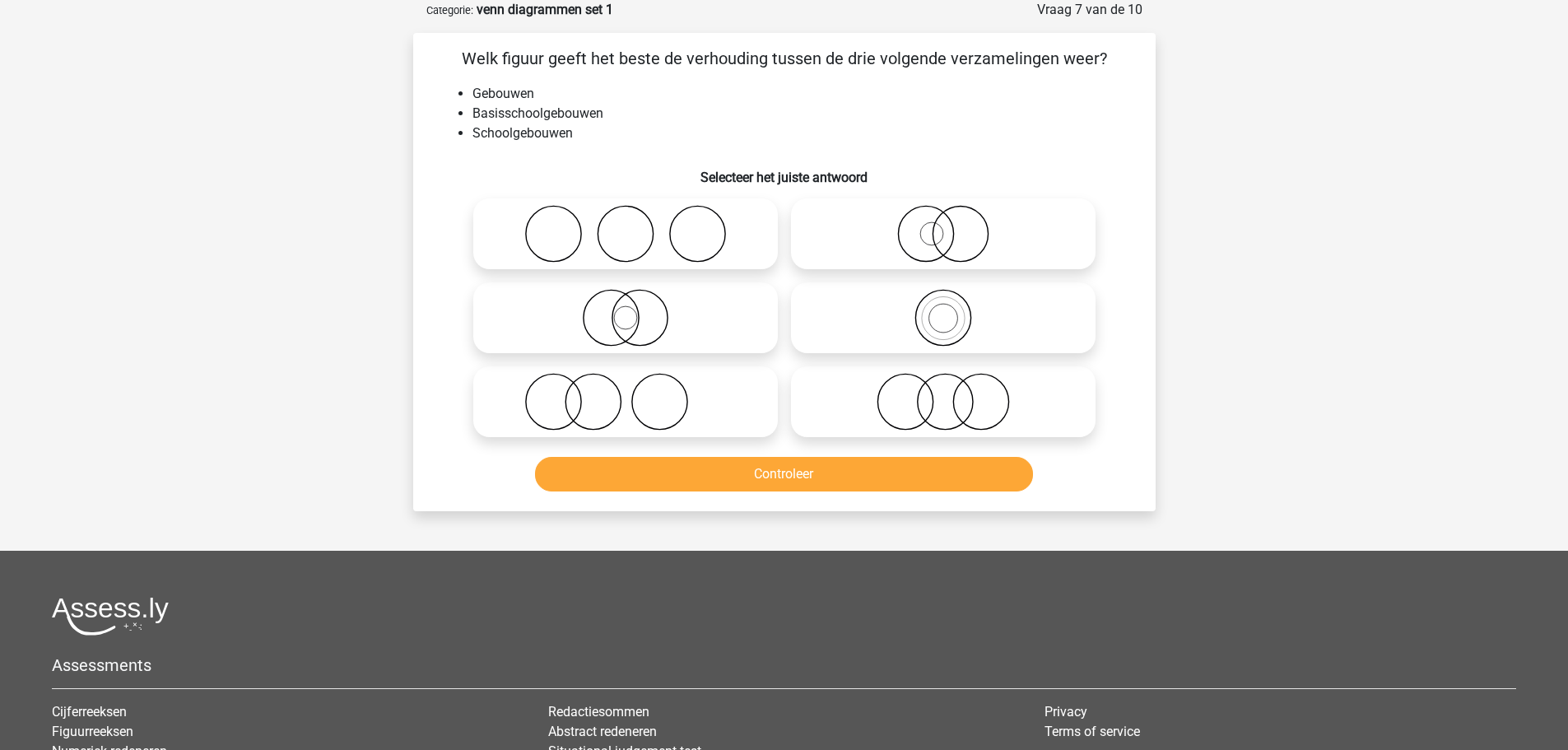
click at [930, 247] on icon at bounding box center [943, 234] width 291 height 58
click at [943, 225] on input "radio" at bounding box center [949, 220] width 10 height 10
radio input "true"
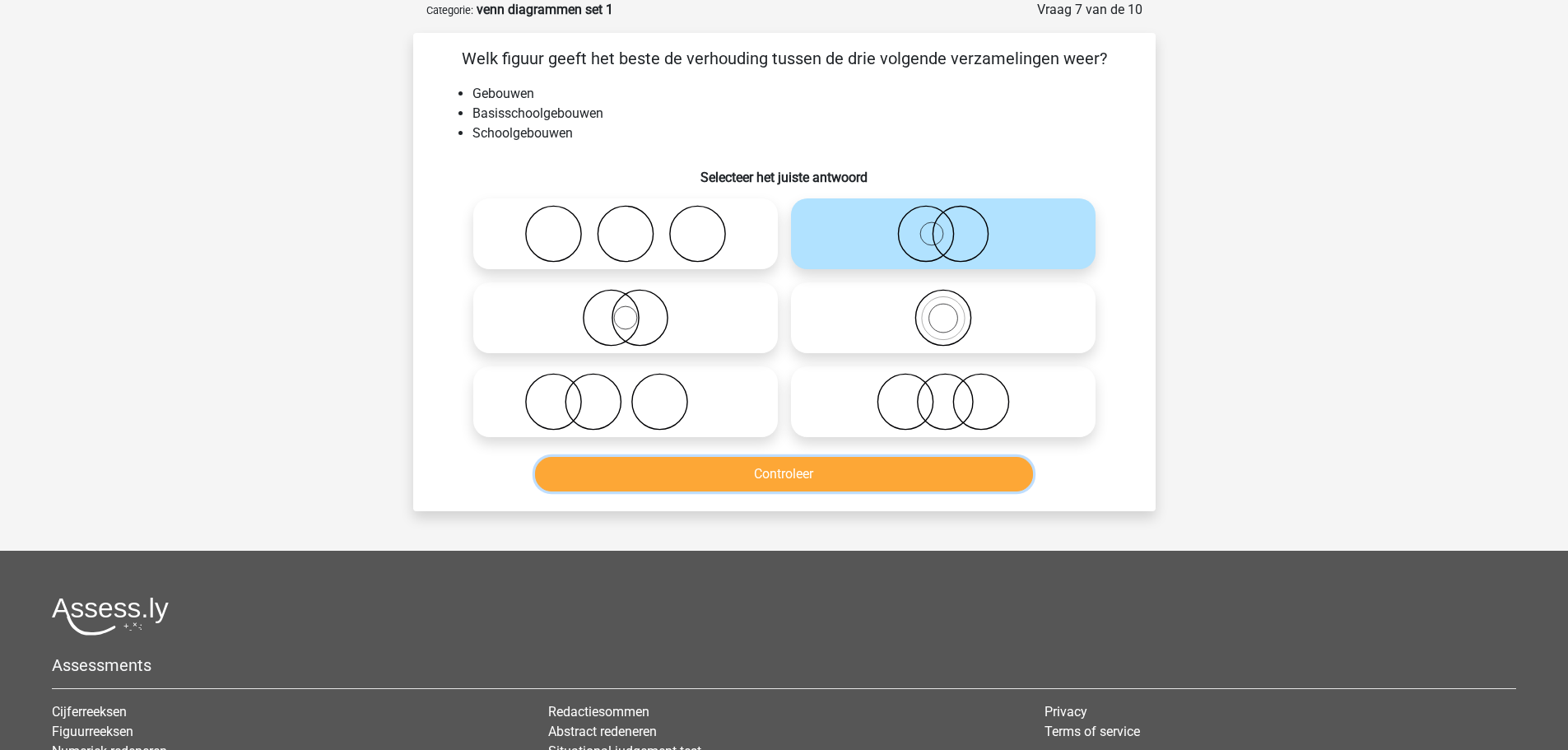
click at [742, 483] on button "Controleer" at bounding box center [784, 474] width 498 height 35
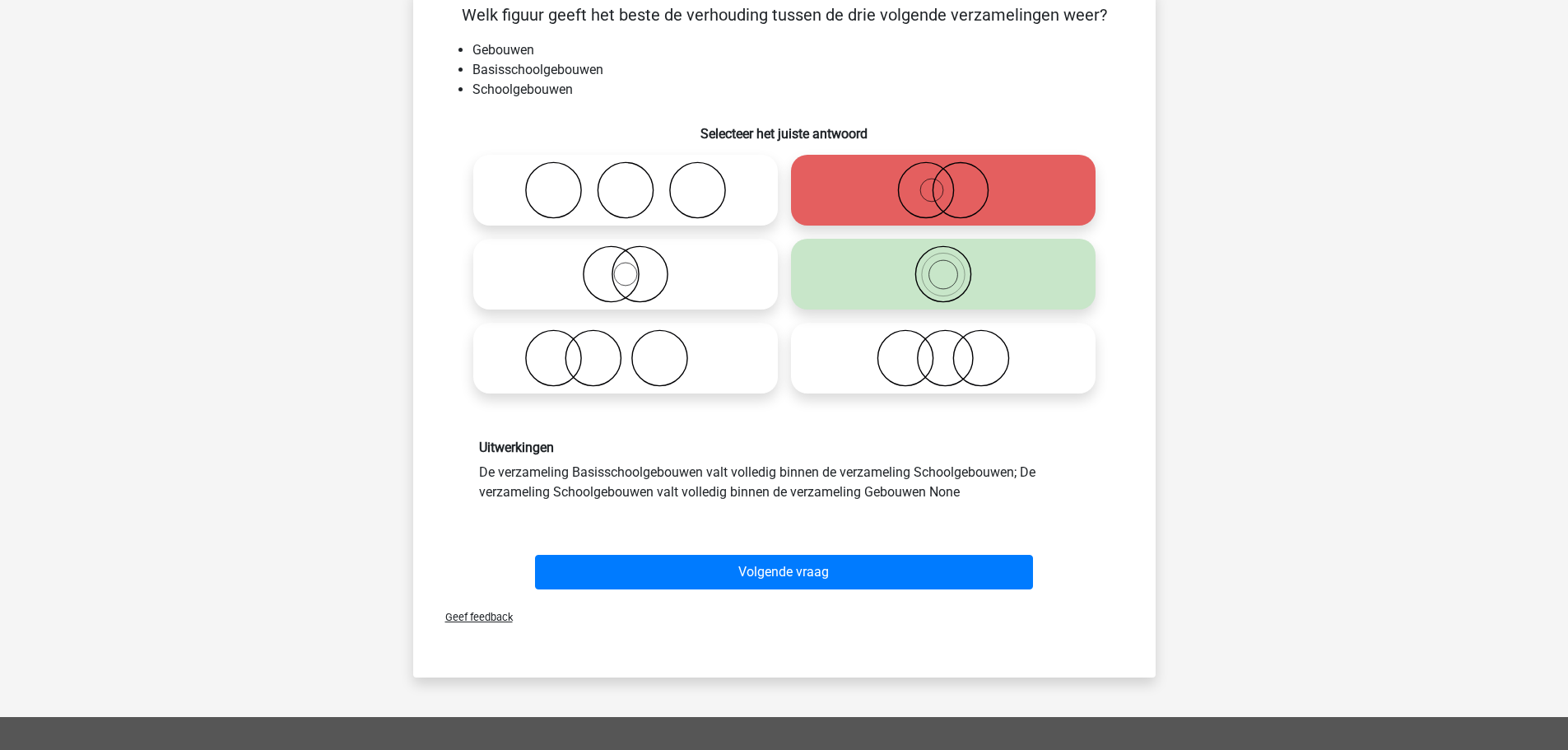
scroll to position [165, 0]
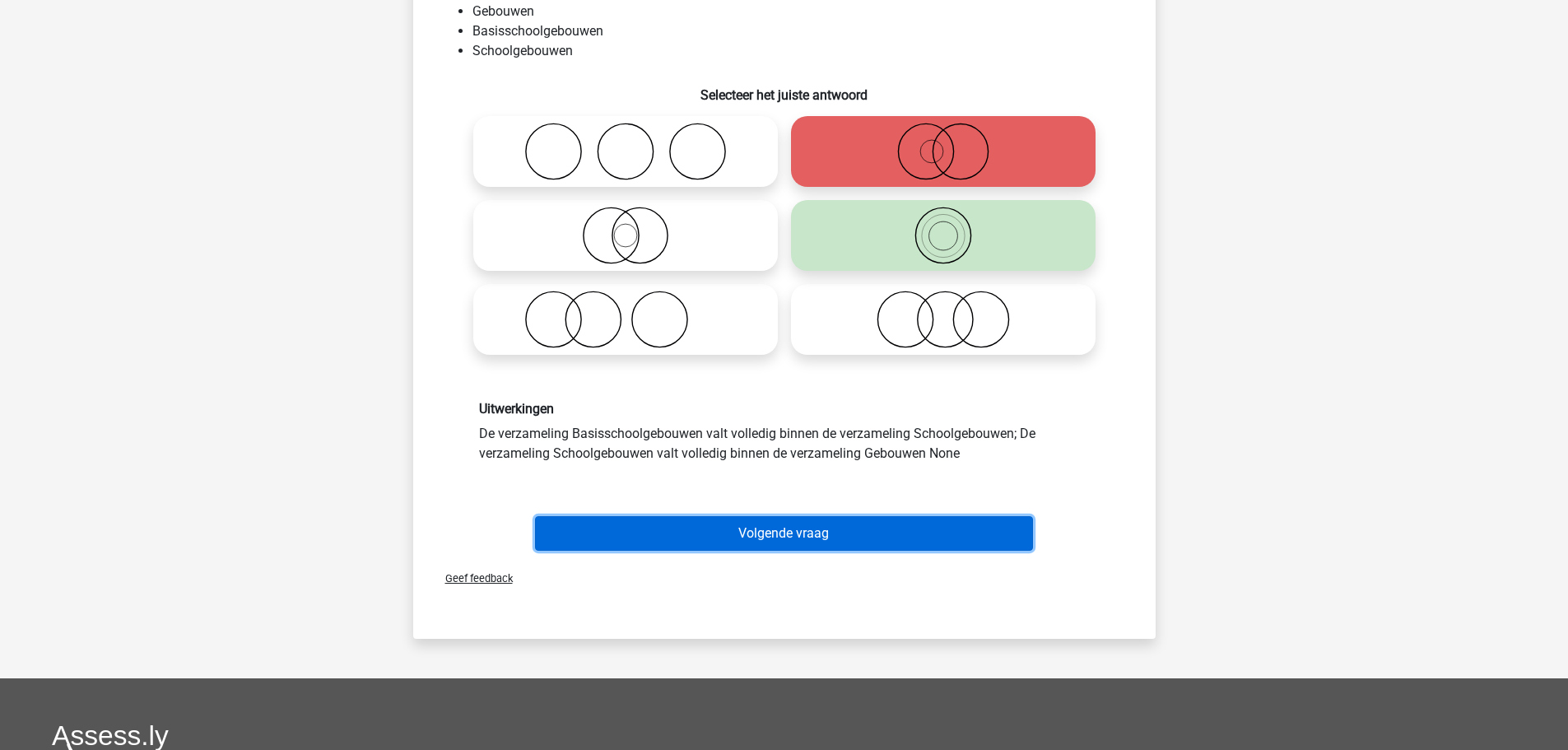
click at [772, 530] on button "Volgende vraag" at bounding box center [784, 533] width 498 height 35
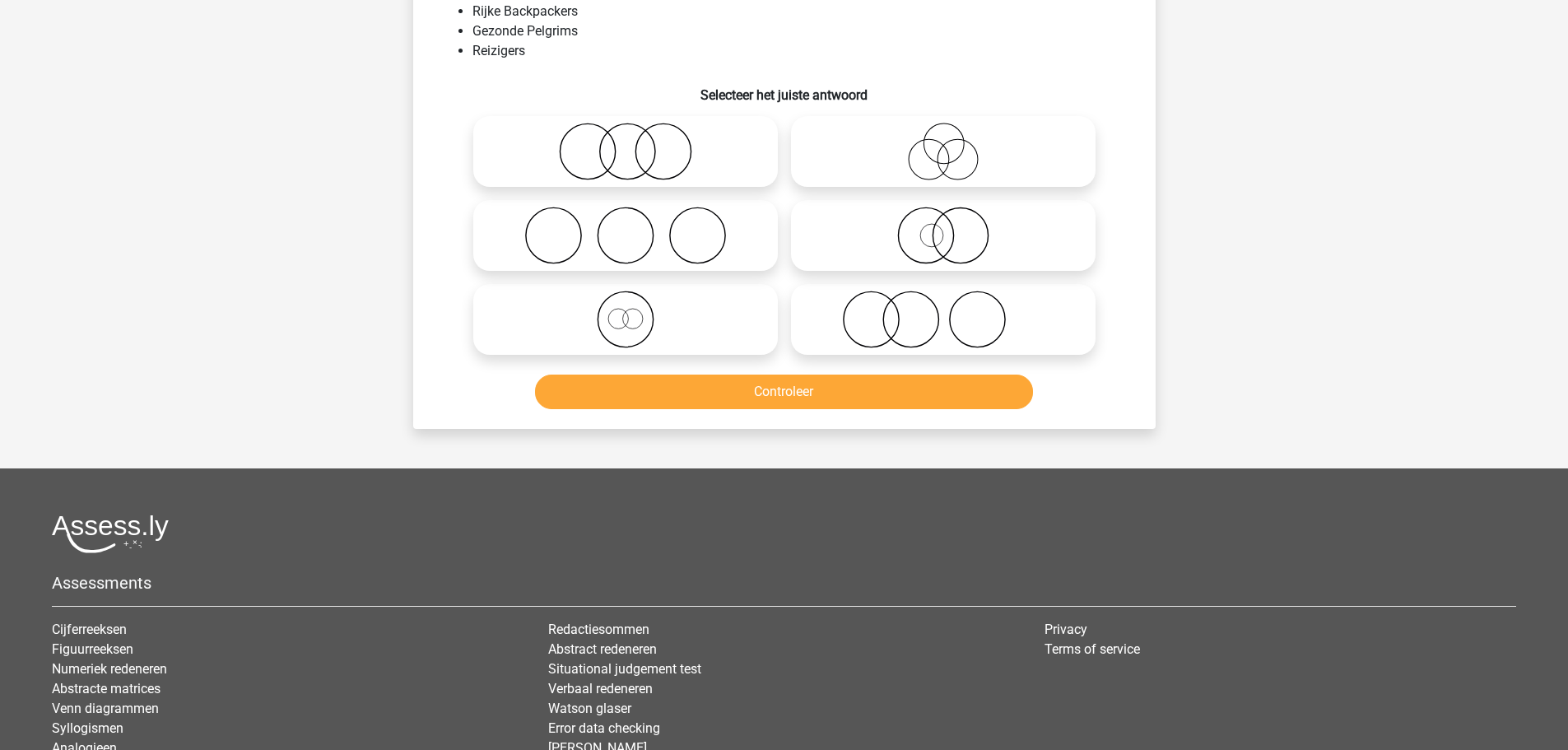
scroll to position [82, 0]
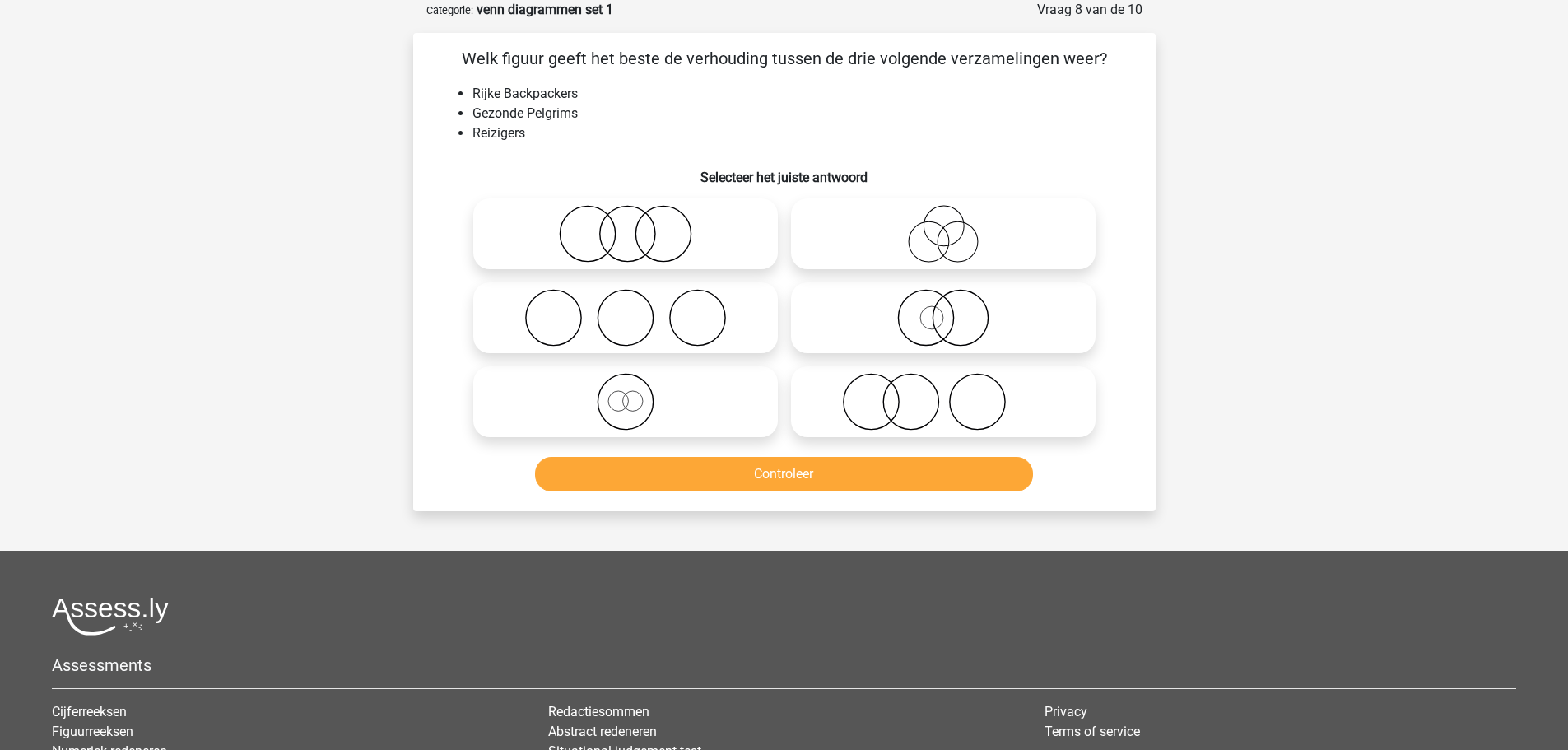
click at [905, 255] on icon at bounding box center [943, 234] width 291 height 58
click at [943, 225] on input "radio" at bounding box center [949, 220] width 10 height 10
radio input "true"
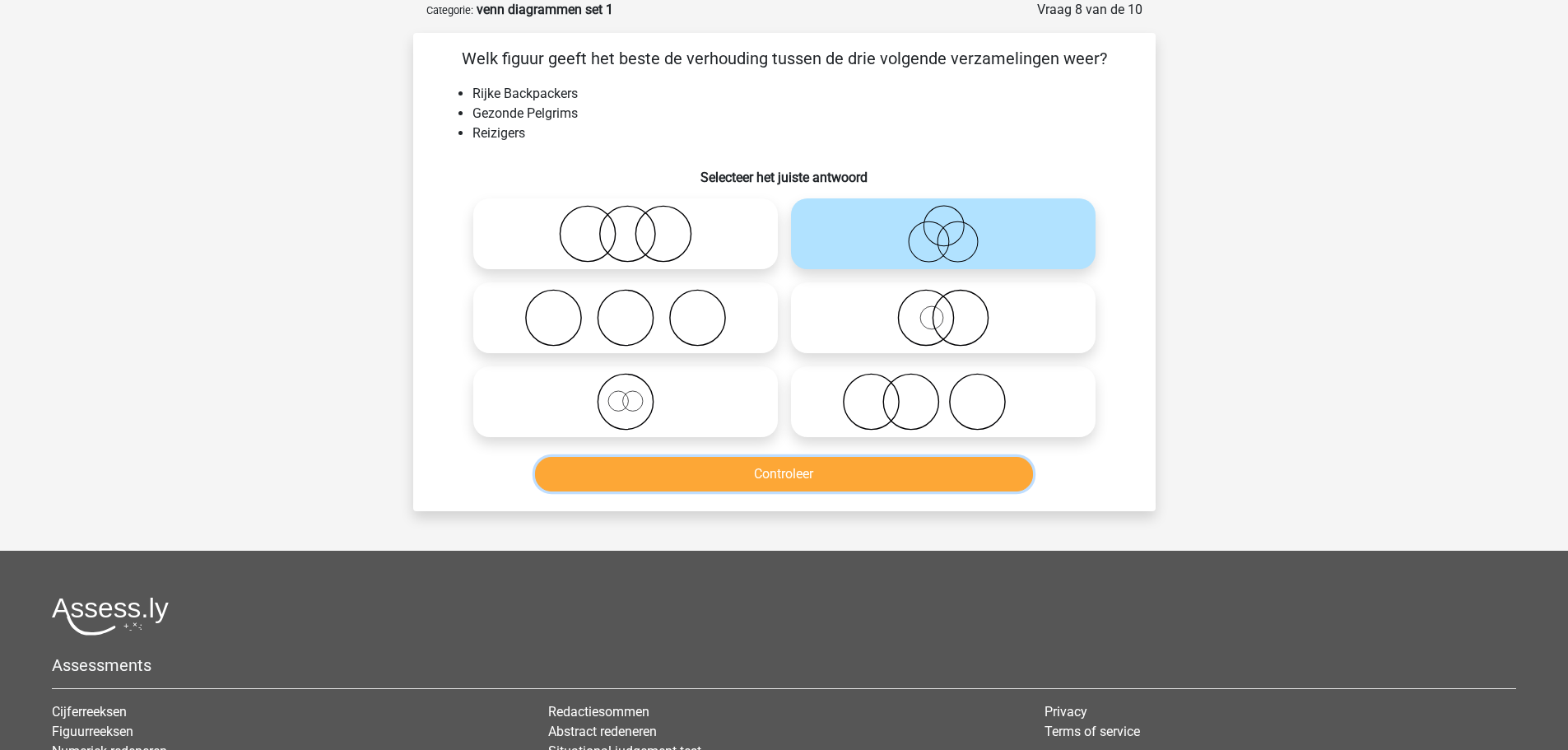
click at [742, 475] on button "Controleer" at bounding box center [784, 474] width 498 height 35
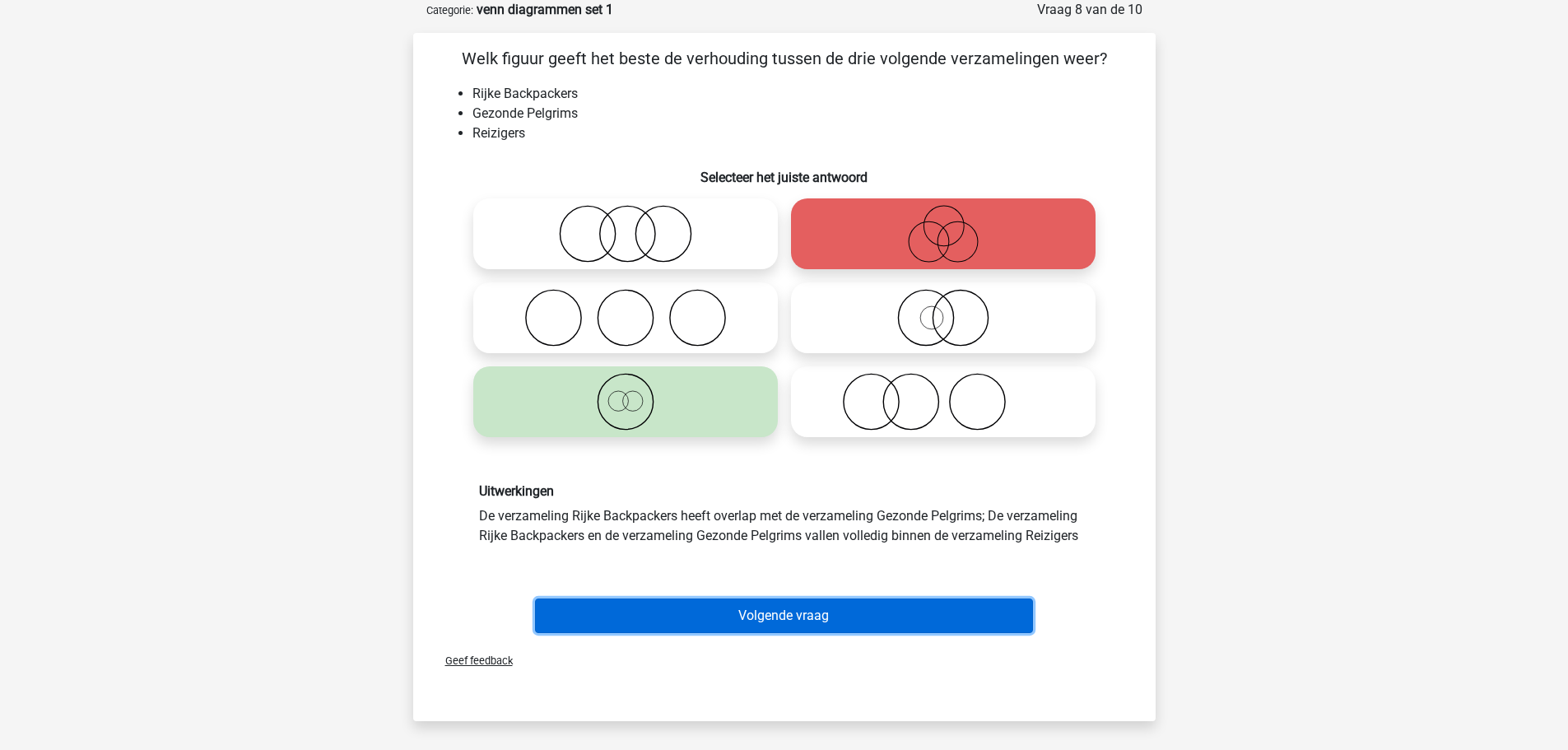
click at [784, 619] on button "Volgende vraag" at bounding box center [784, 616] width 498 height 35
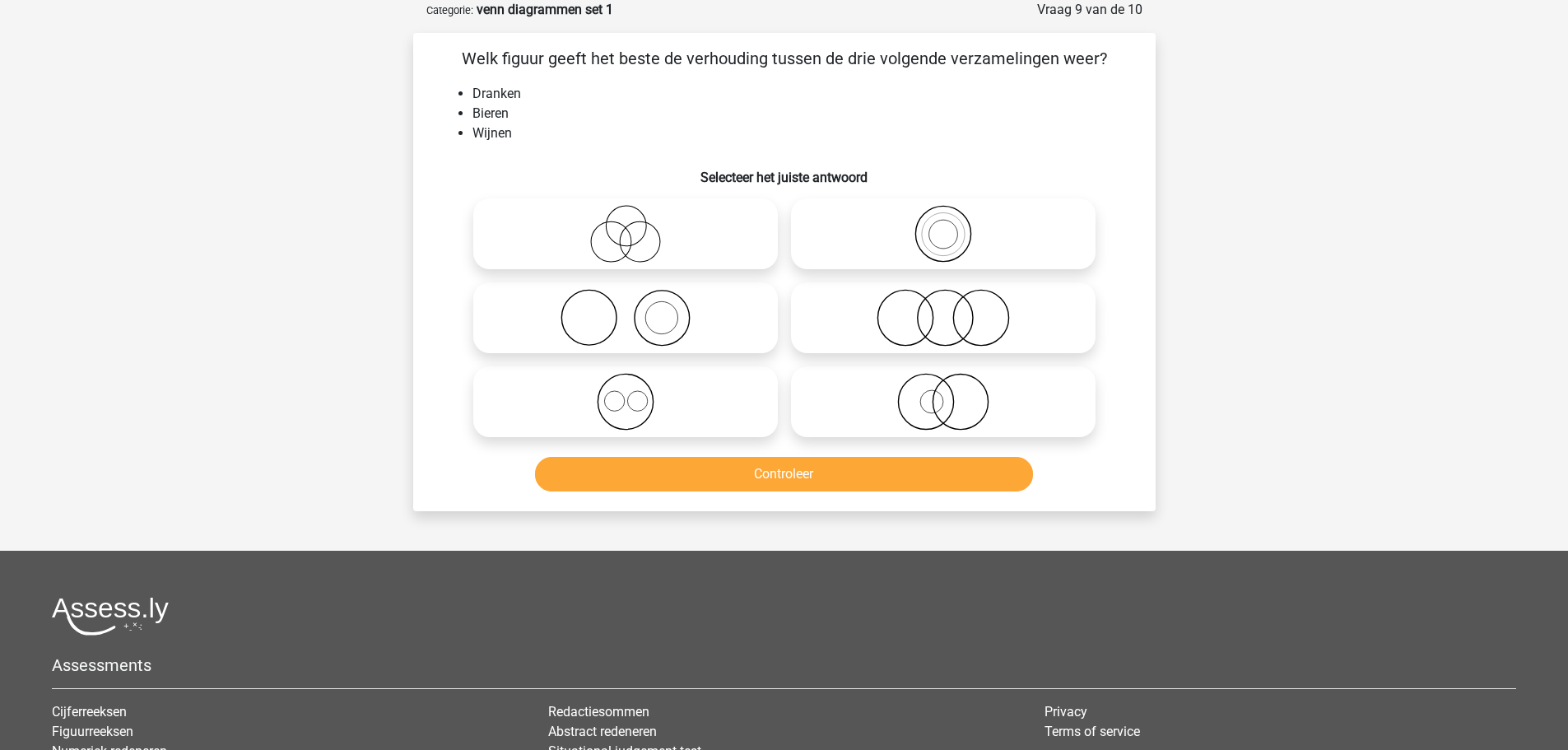
click at [639, 414] on icon at bounding box center [625, 401] width 291 height 58
click at [636, 393] on input "radio" at bounding box center [631, 388] width 10 height 10
radio input "true"
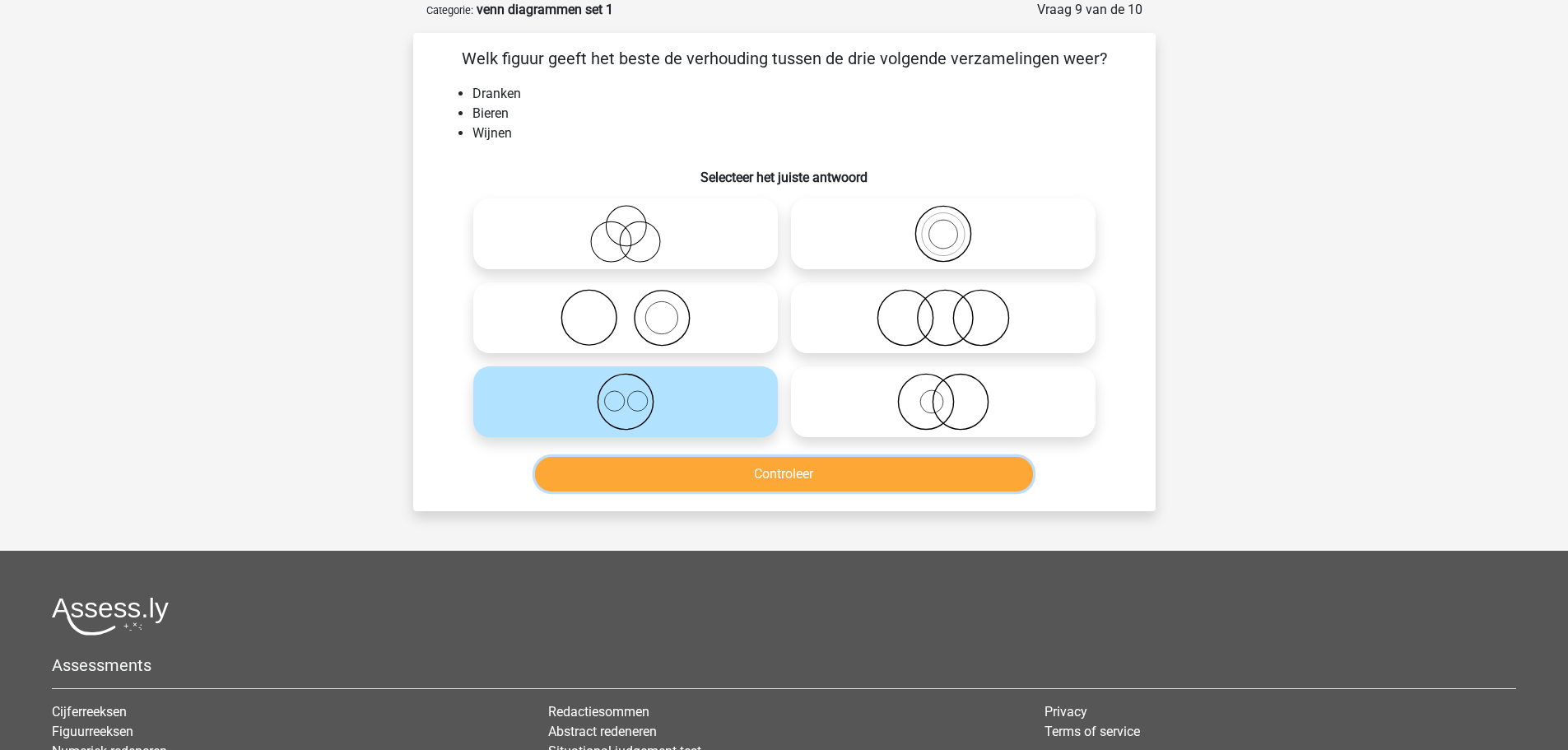
click at [703, 476] on button "Controleer" at bounding box center [784, 474] width 498 height 35
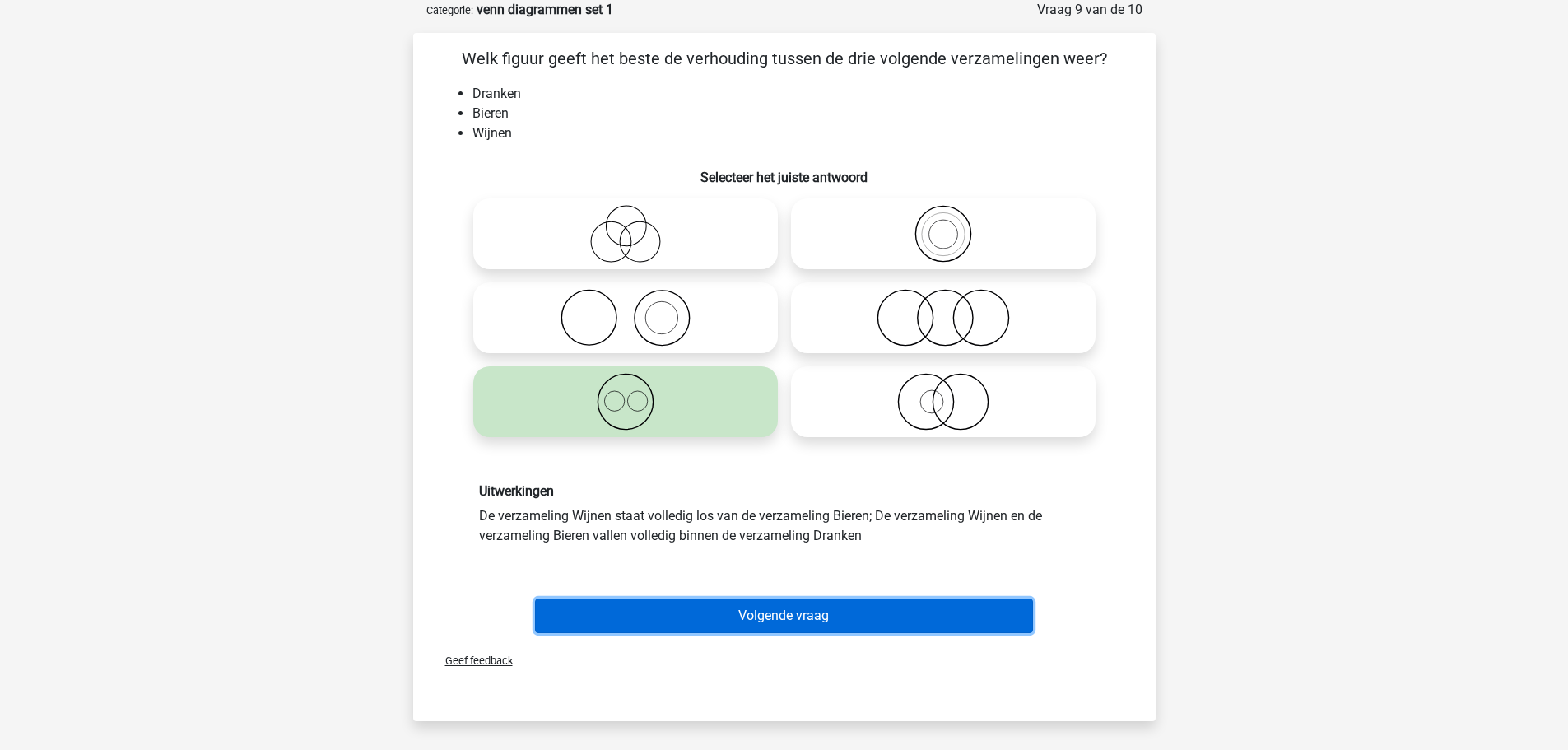
click at [736, 619] on button "Volgende vraag" at bounding box center [784, 616] width 498 height 35
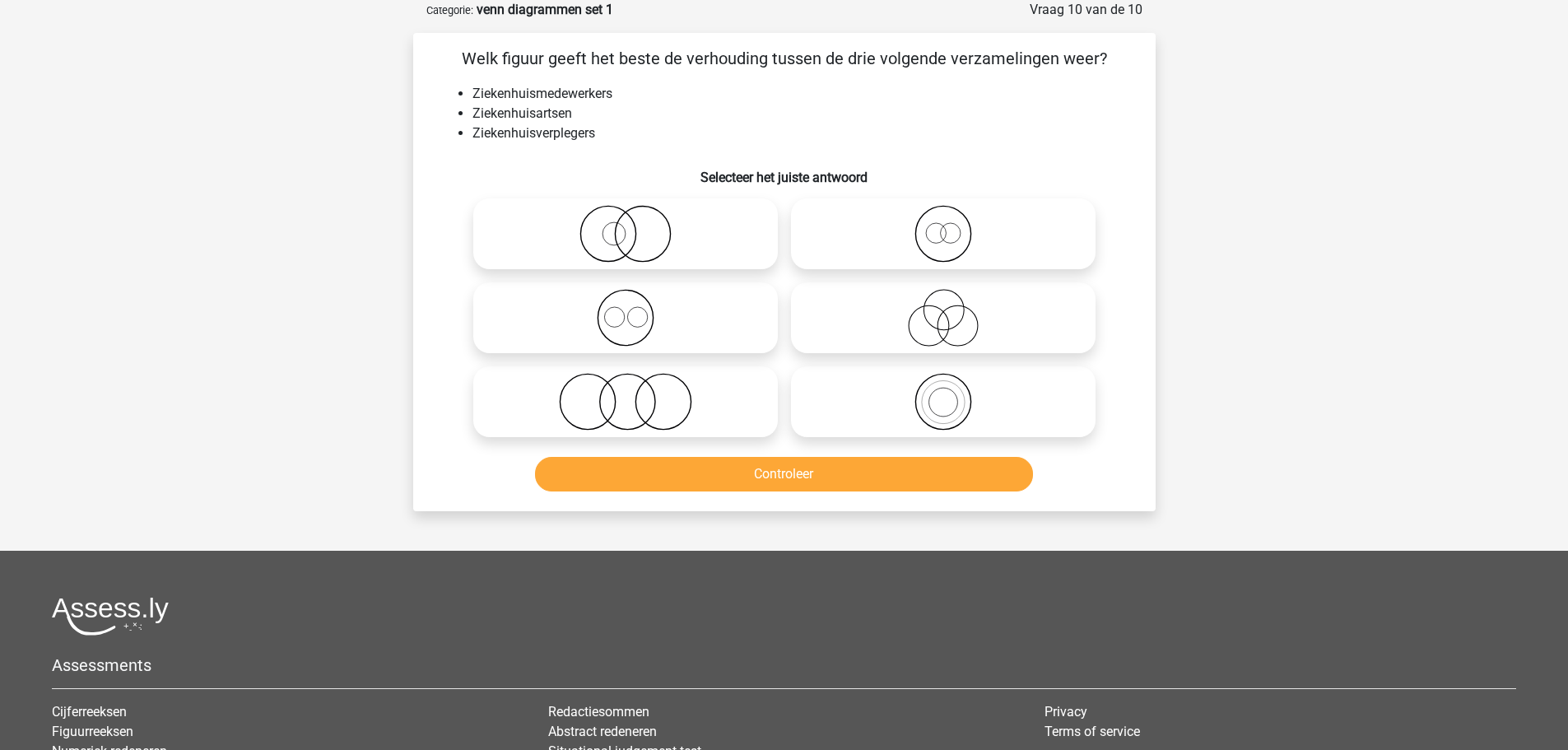
click at [657, 326] on icon at bounding box center [625, 318] width 291 height 58
click at [636, 309] on input "radio" at bounding box center [631, 304] width 10 height 10
radio input "true"
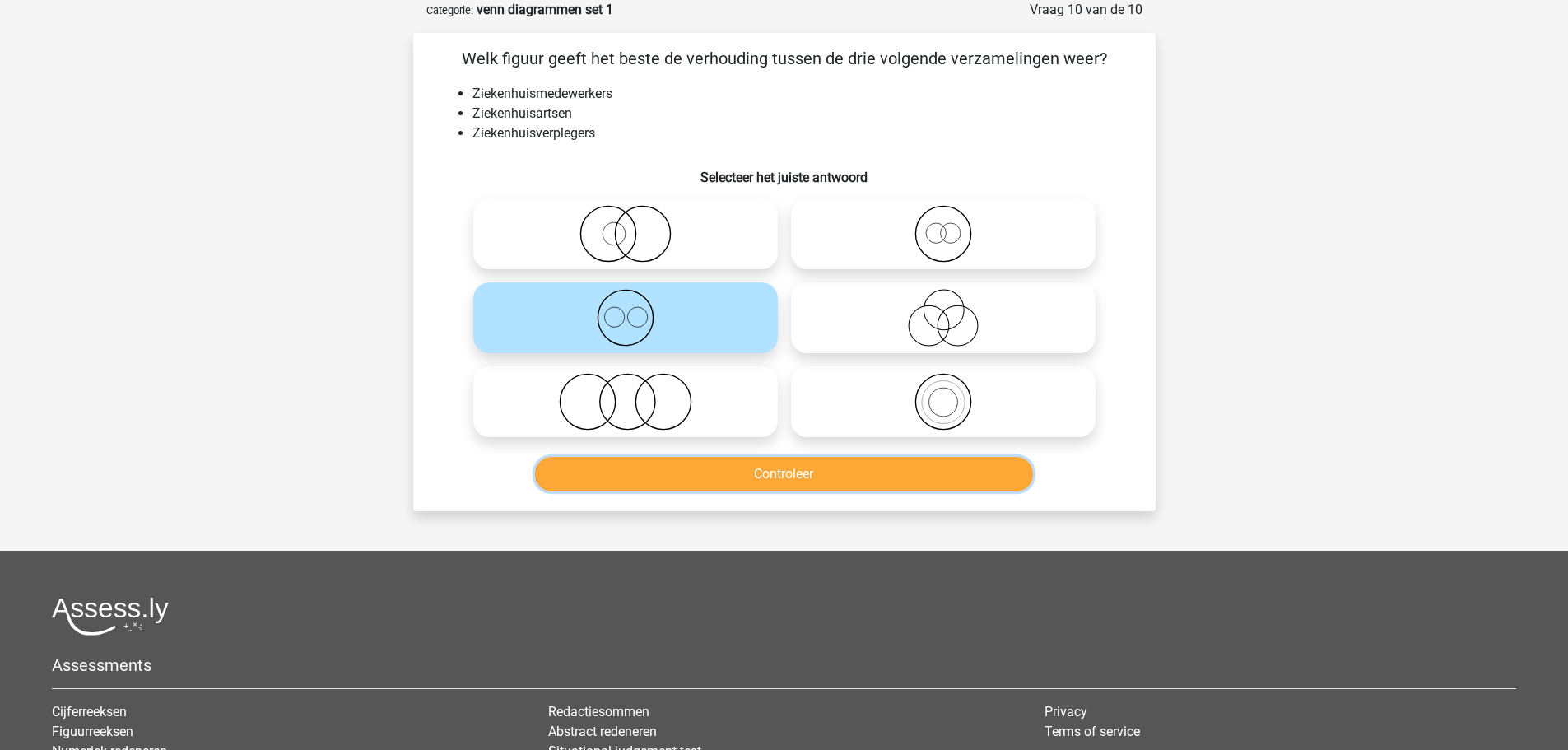
click at [767, 471] on button "Controleer" at bounding box center [784, 474] width 498 height 35
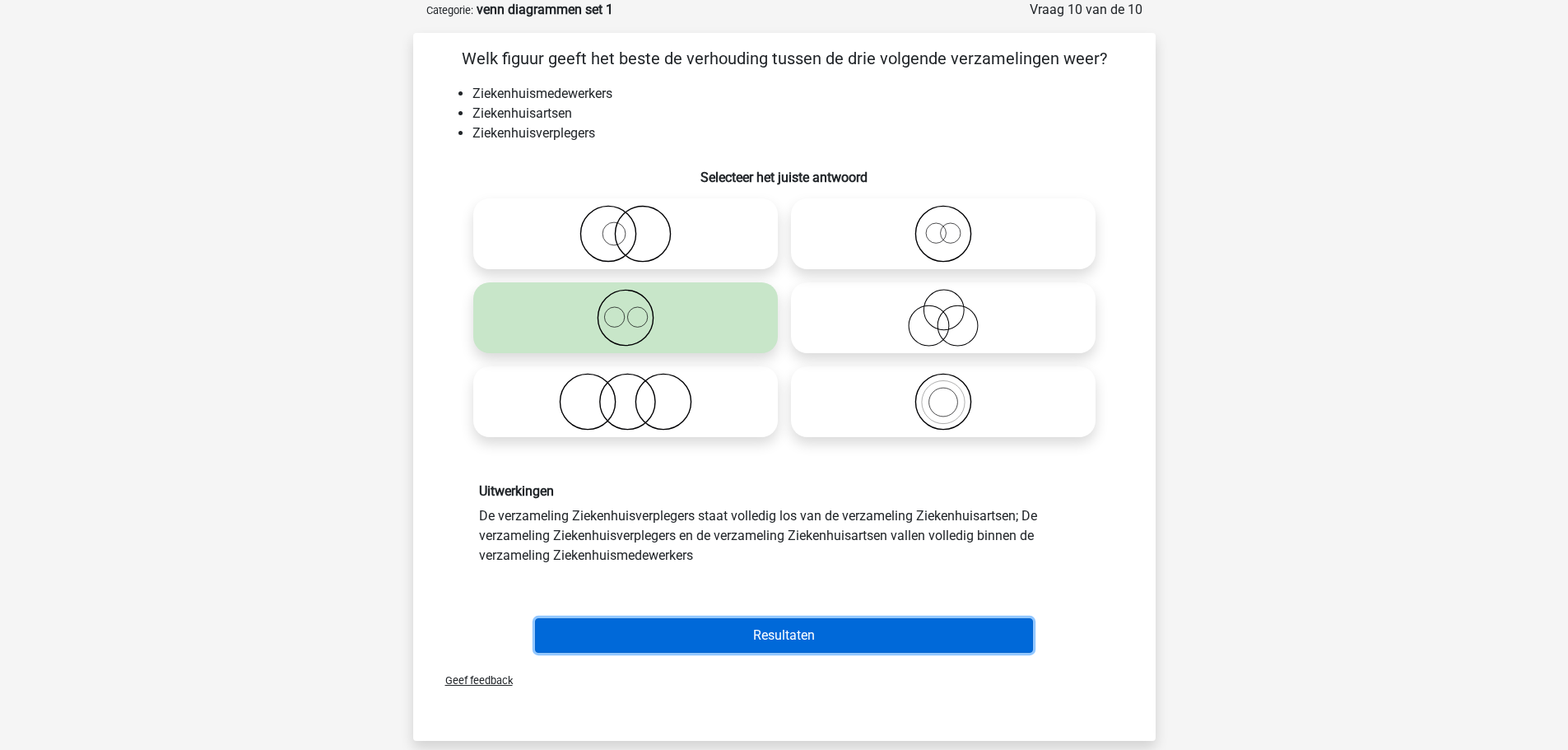
click at [800, 636] on button "Resultaten" at bounding box center [784, 636] width 498 height 35
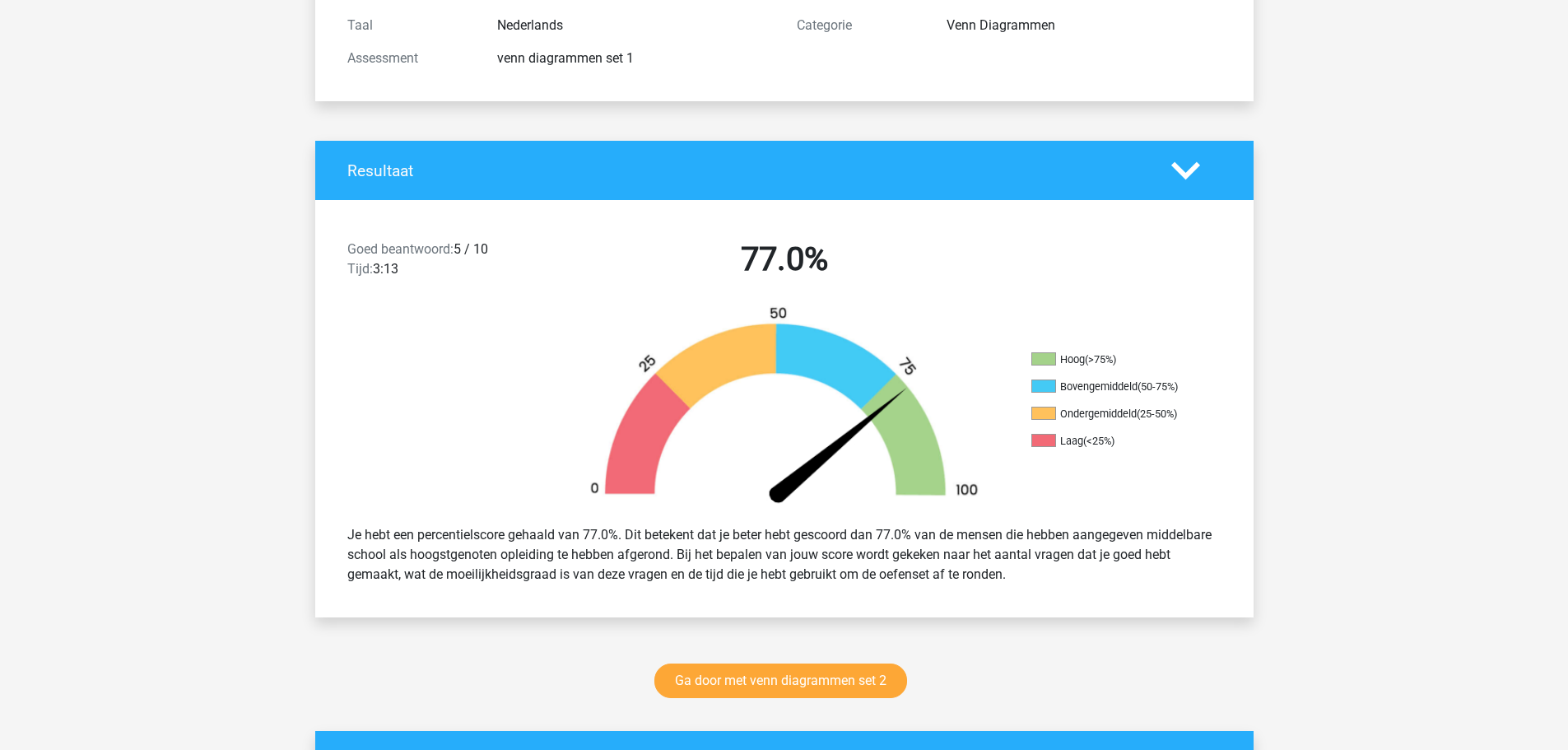
scroll to position [247, 0]
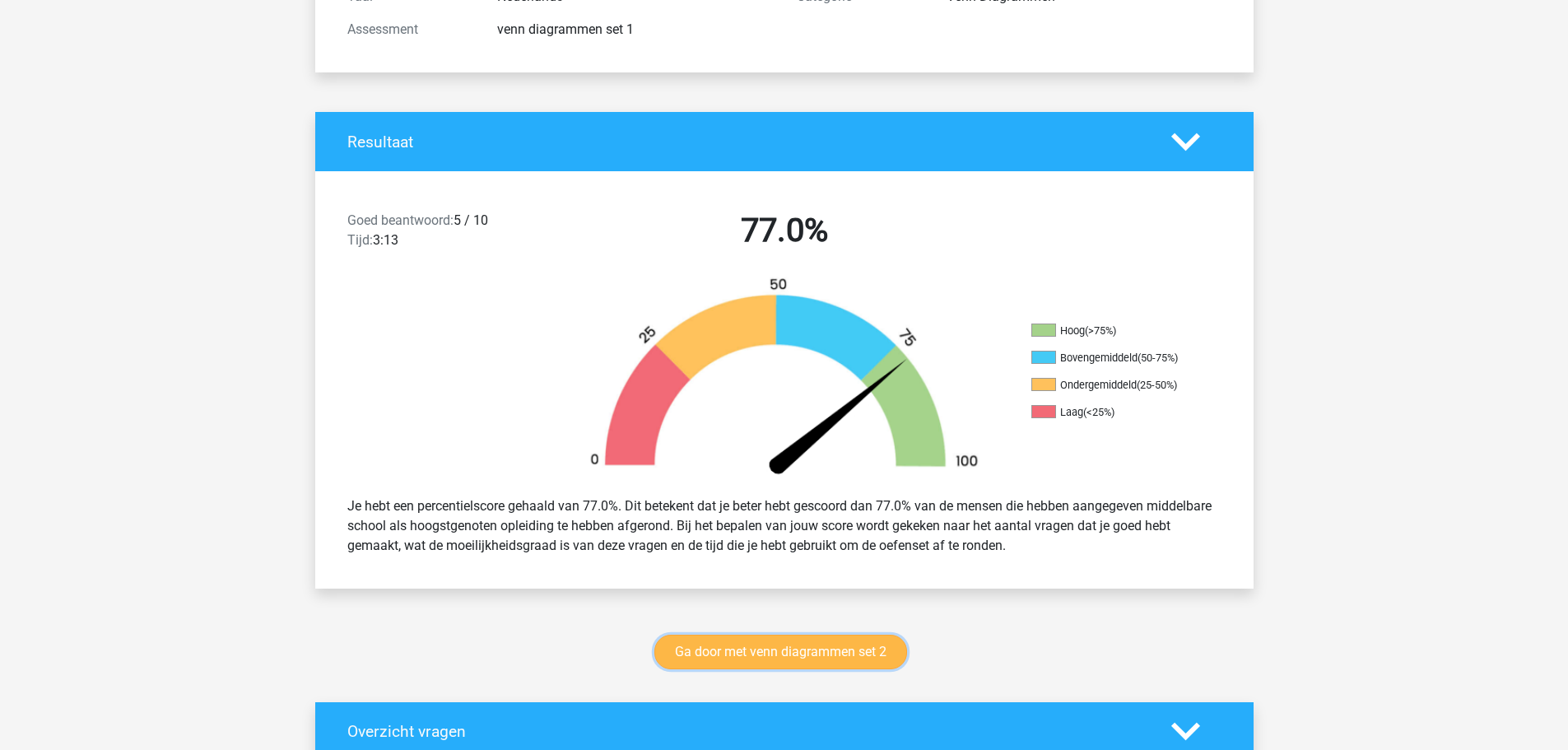
click at [748, 652] on link "Ga door met venn diagrammen set 2" at bounding box center [781, 652] width 253 height 35
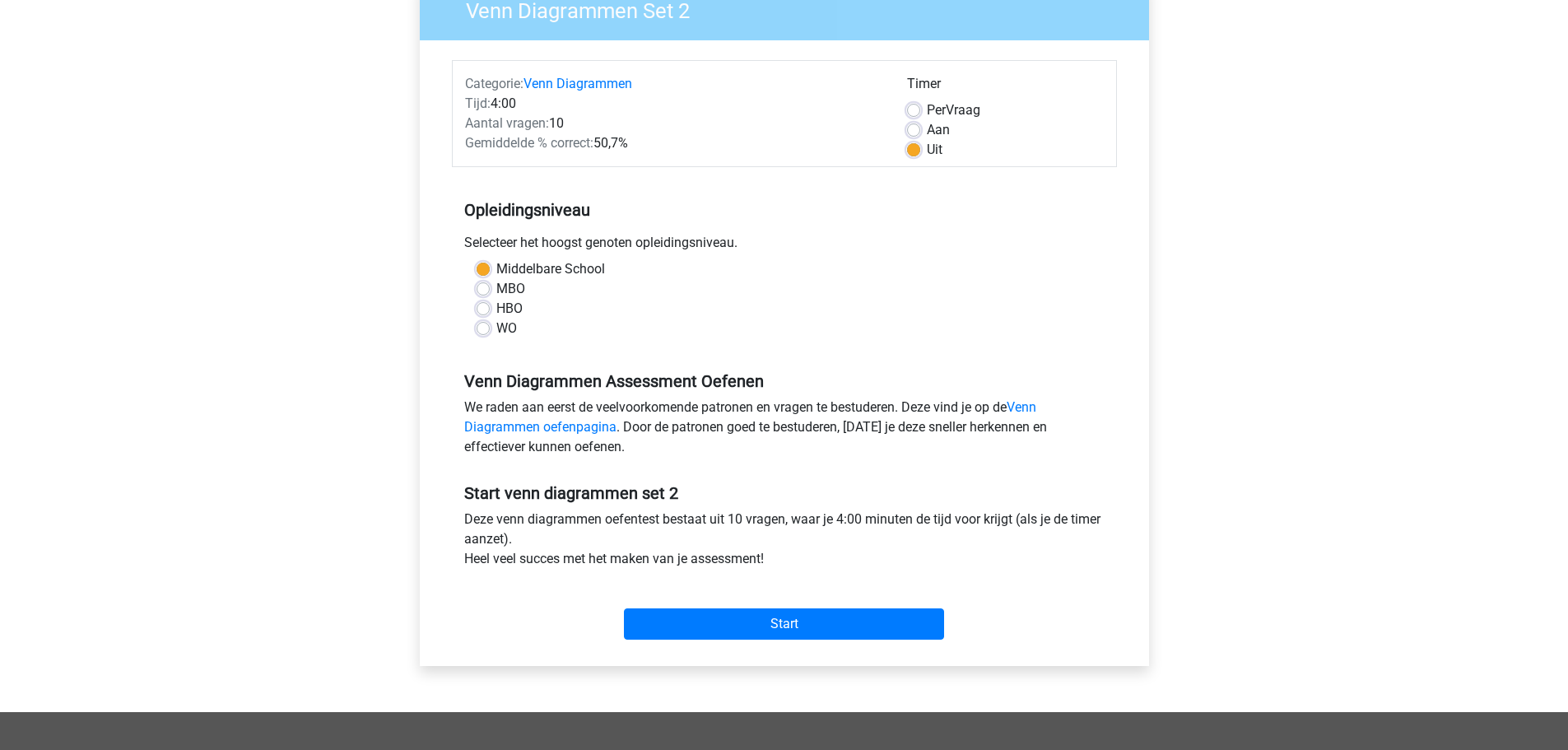
scroll to position [247, 0]
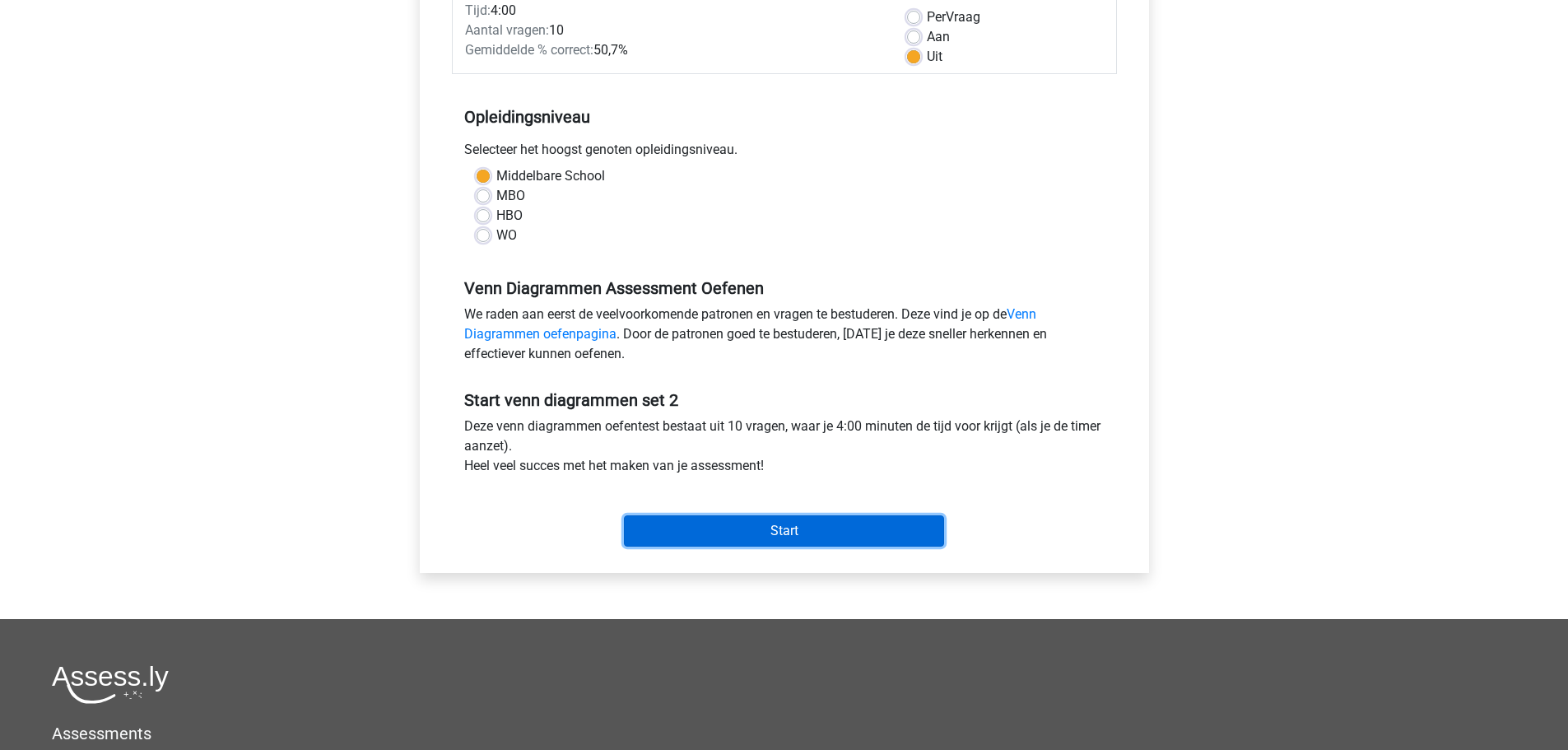
click at [752, 529] on input "Start" at bounding box center [784, 531] width 321 height 31
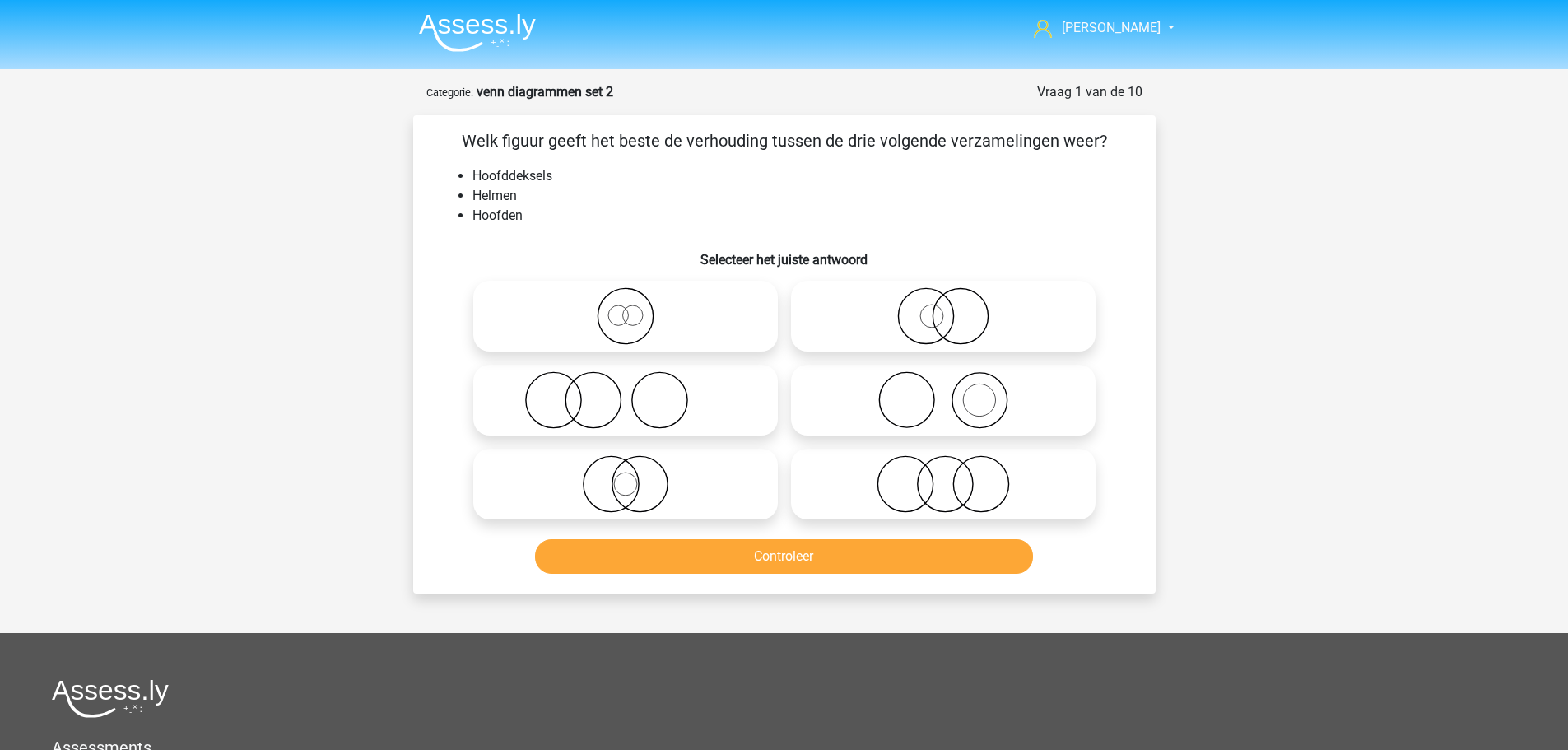
click at [908, 393] on icon at bounding box center [943, 400] width 291 height 58
click at [943, 391] on input "radio" at bounding box center [949, 386] width 10 height 10
radio input "true"
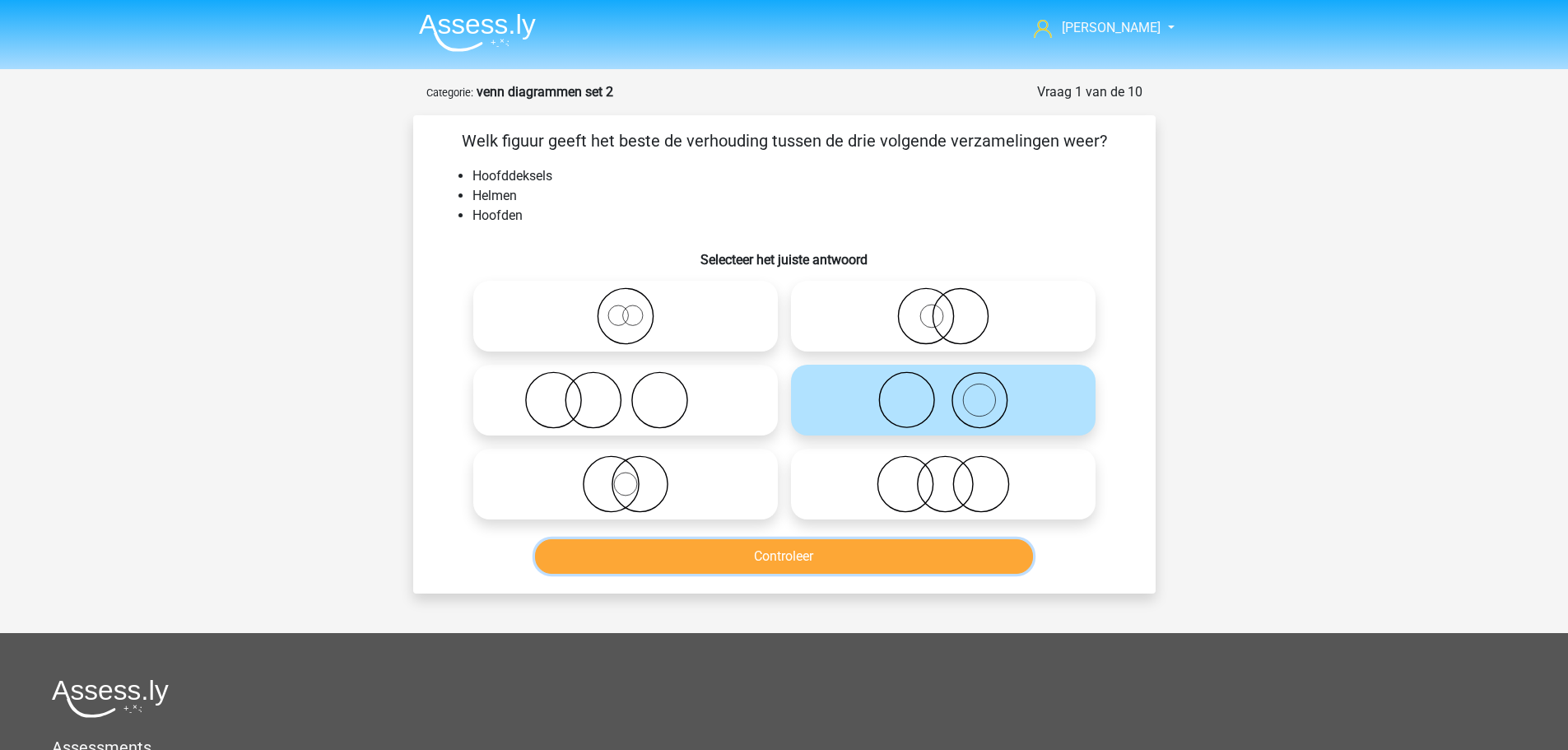
click at [855, 556] on button "Controleer" at bounding box center [784, 556] width 498 height 35
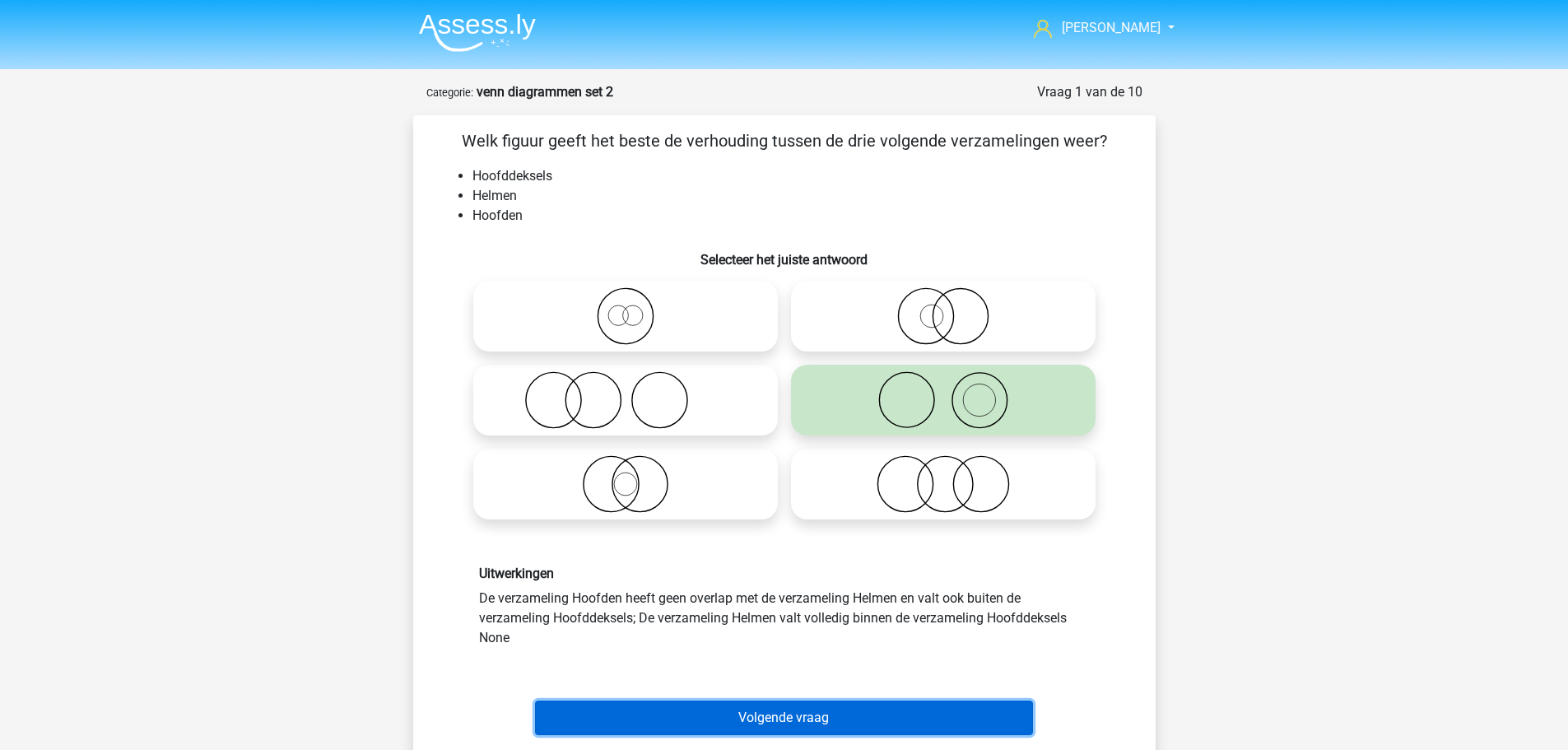
click at [802, 717] on button "Volgende vraag" at bounding box center [784, 718] width 498 height 35
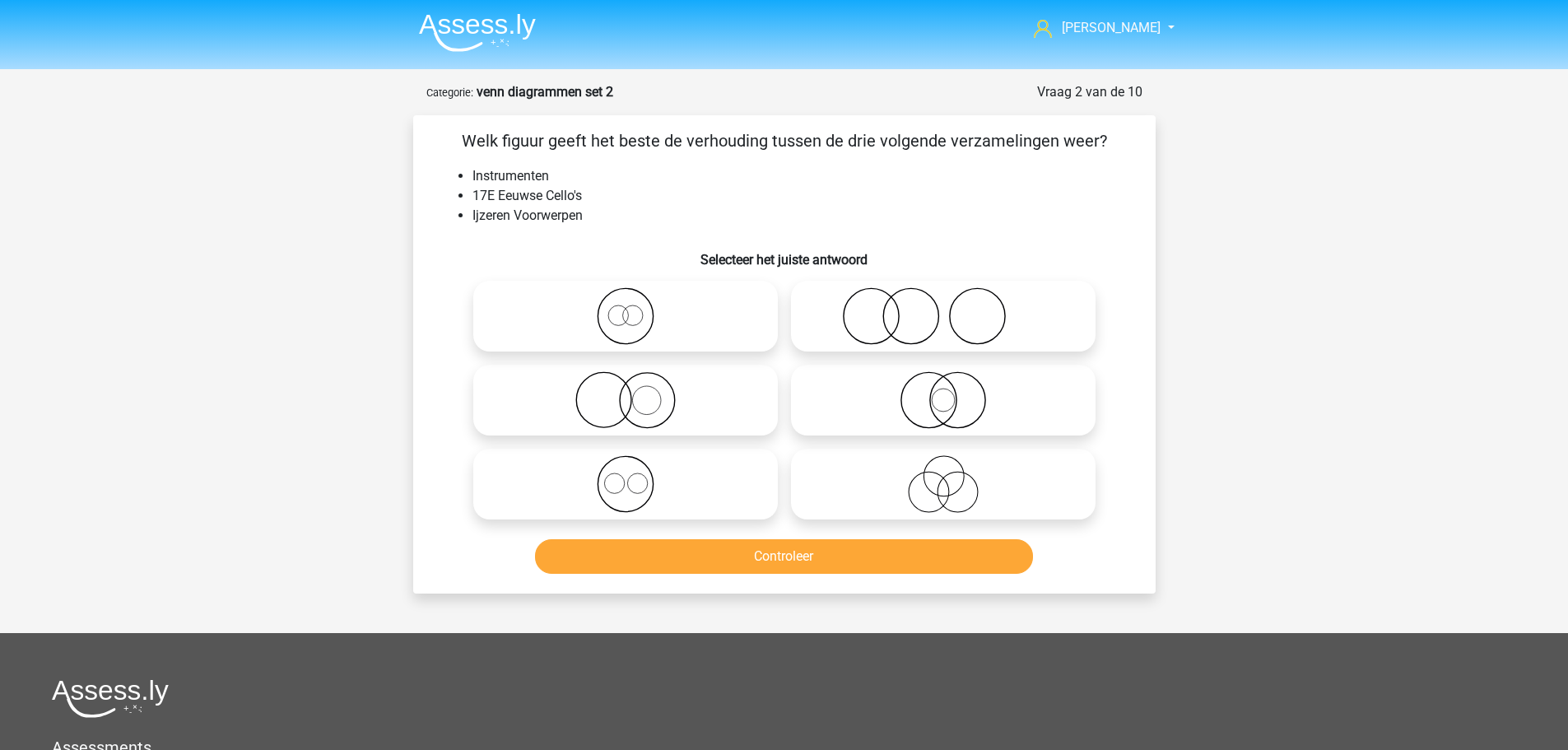
click at [651, 401] on icon at bounding box center [625, 400] width 291 height 58
click at [636, 391] on input "radio" at bounding box center [631, 386] width 10 height 10
radio input "true"
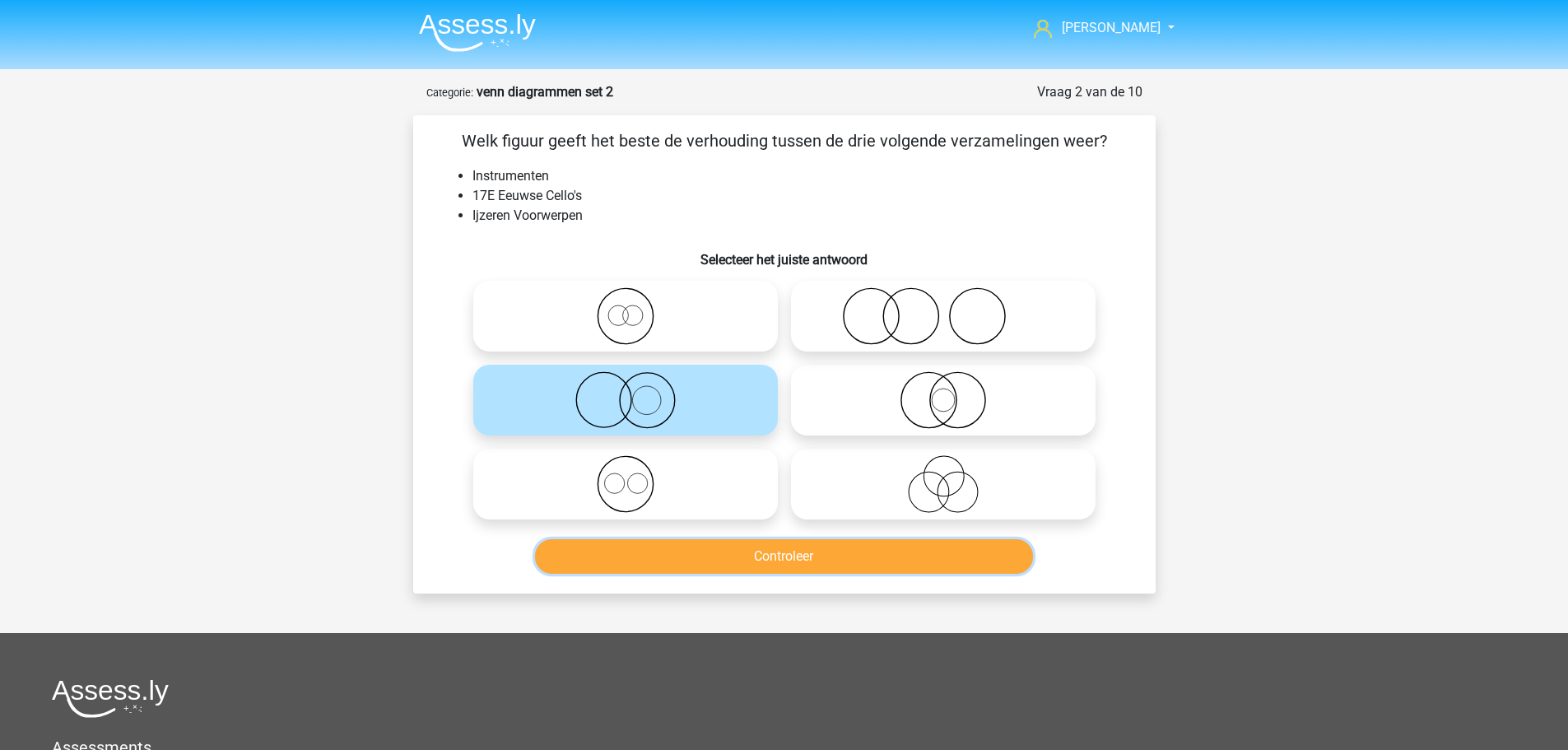
click at [792, 559] on button "Controleer" at bounding box center [784, 556] width 498 height 35
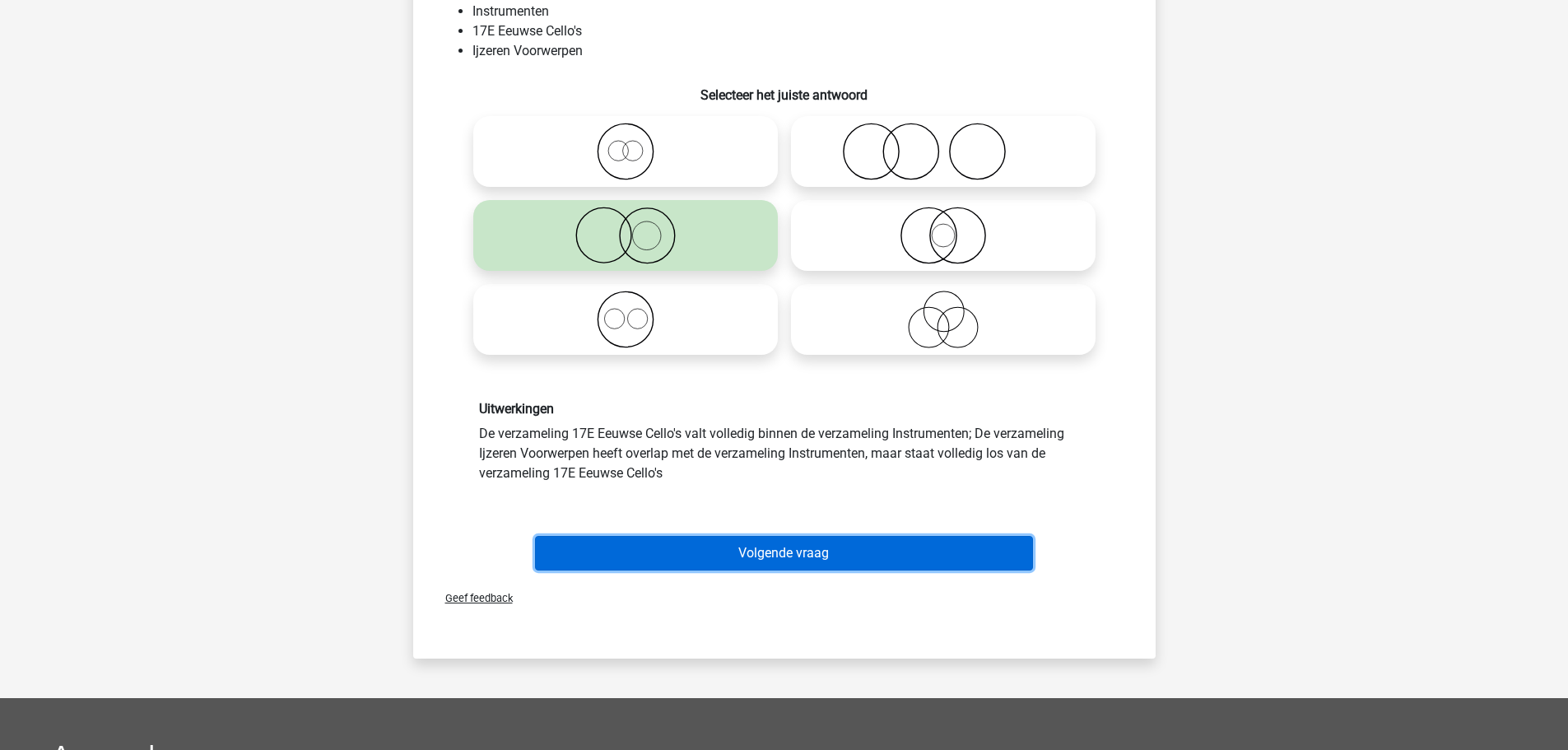
click at [782, 548] on button "Volgende vraag" at bounding box center [784, 553] width 498 height 35
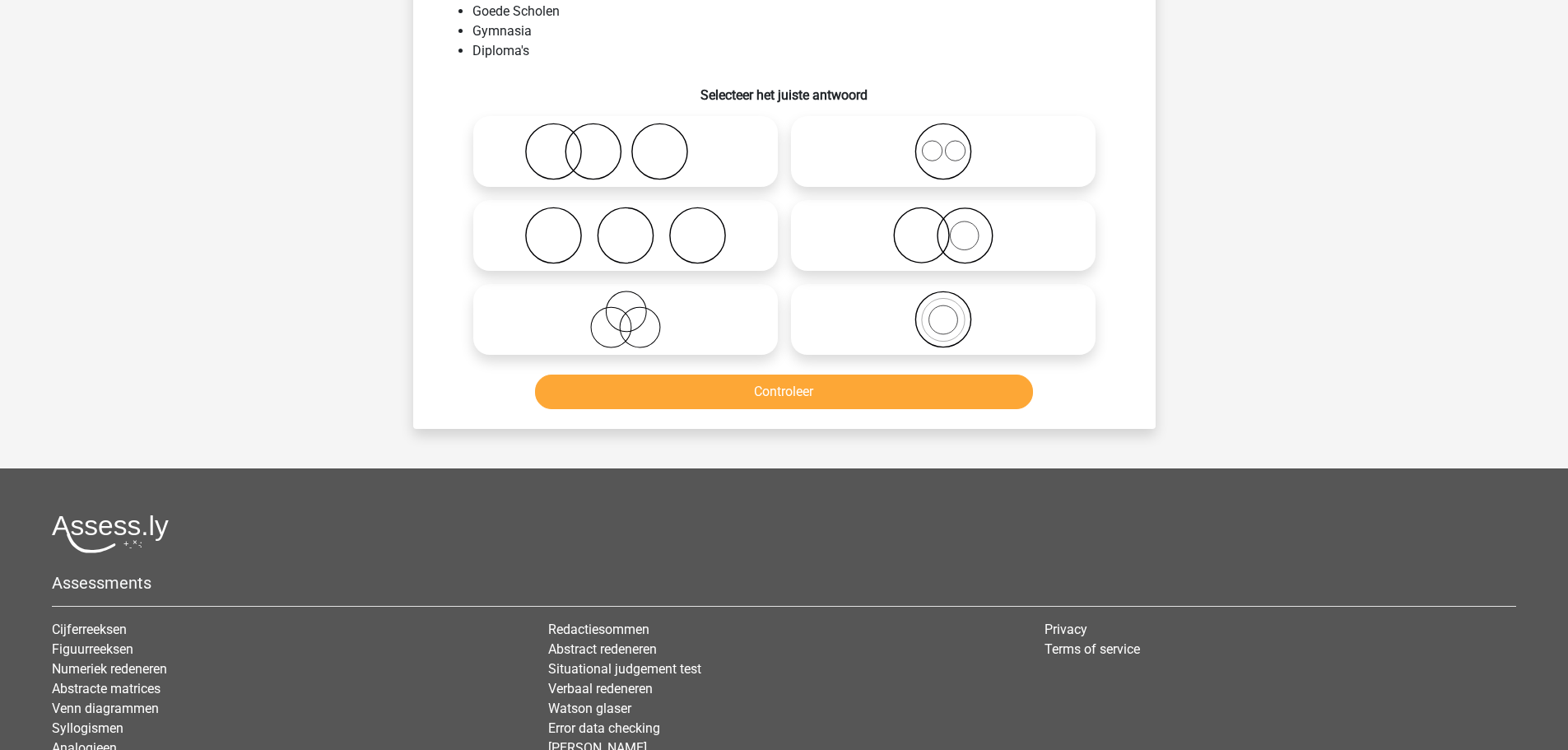
scroll to position [82, 0]
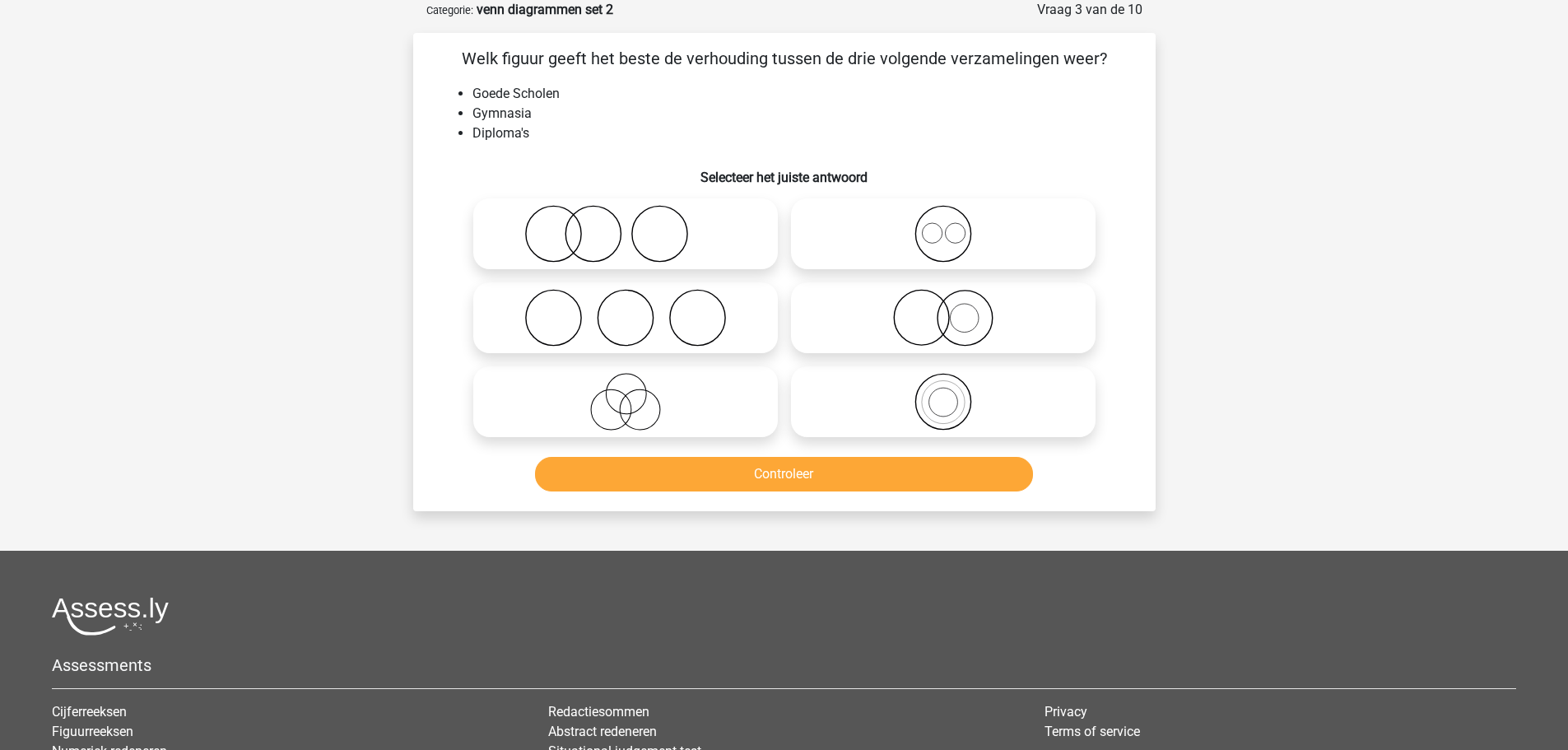
click at [677, 329] on icon at bounding box center [625, 318] width 291 height 58
click at [636, 309] on input "radio" at bounding box center [631, 304] width 10 height 10
radio input "true"
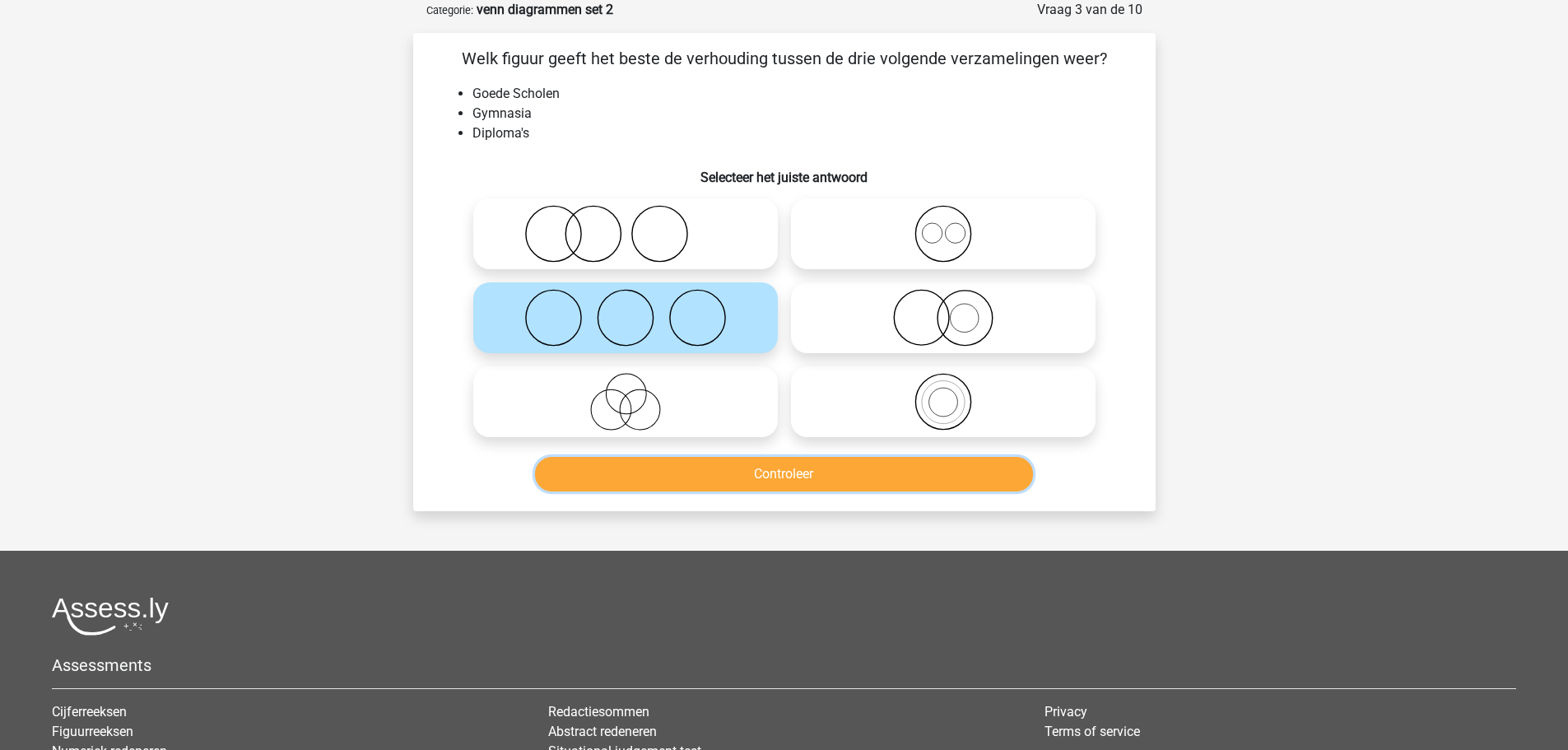
click at [800, 471] on button "Controleer" at bounding box center [784, 474] width 498 height 35
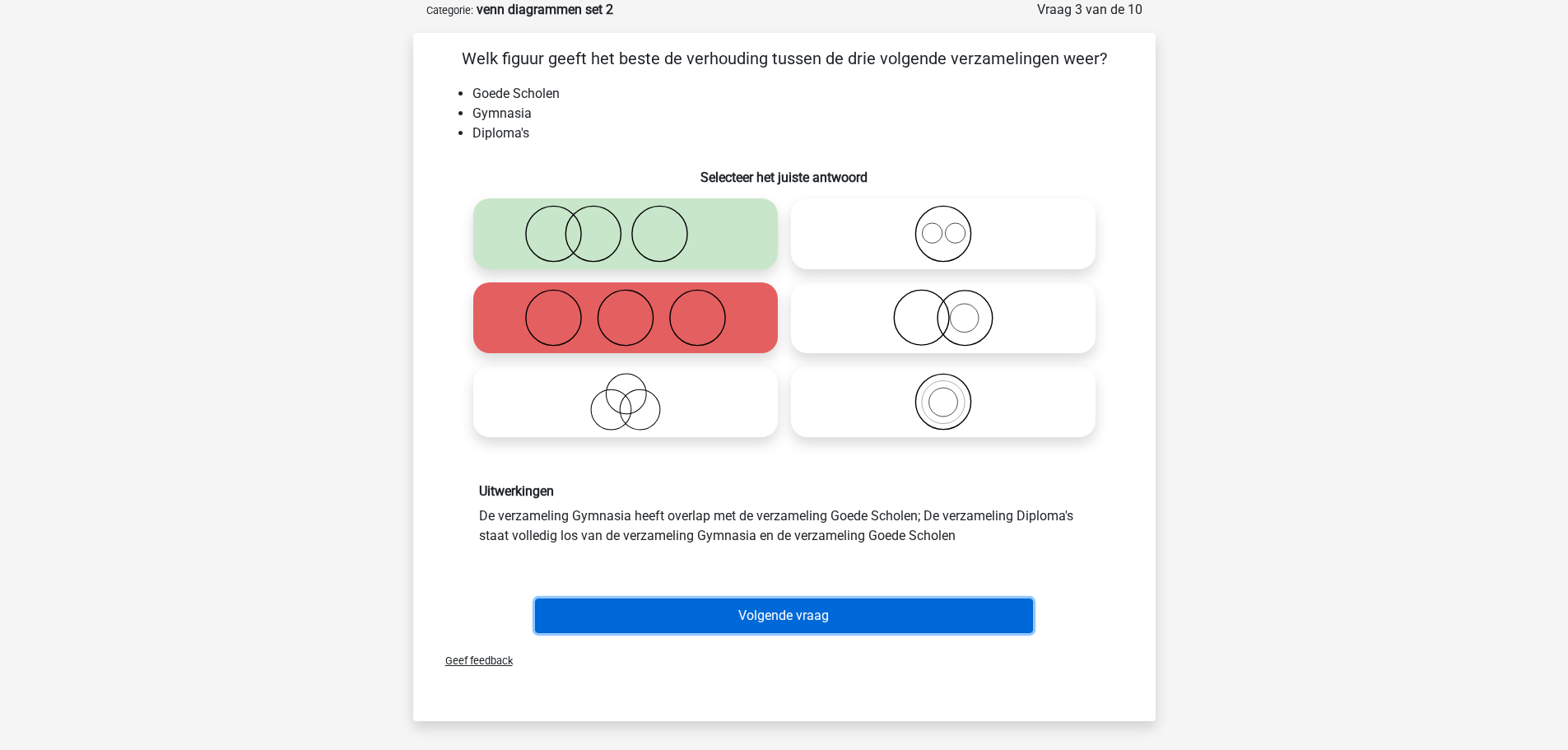
click at [766, 619] on button "Volgende vraag" at bounding box center [784, 616] width 498 height 35
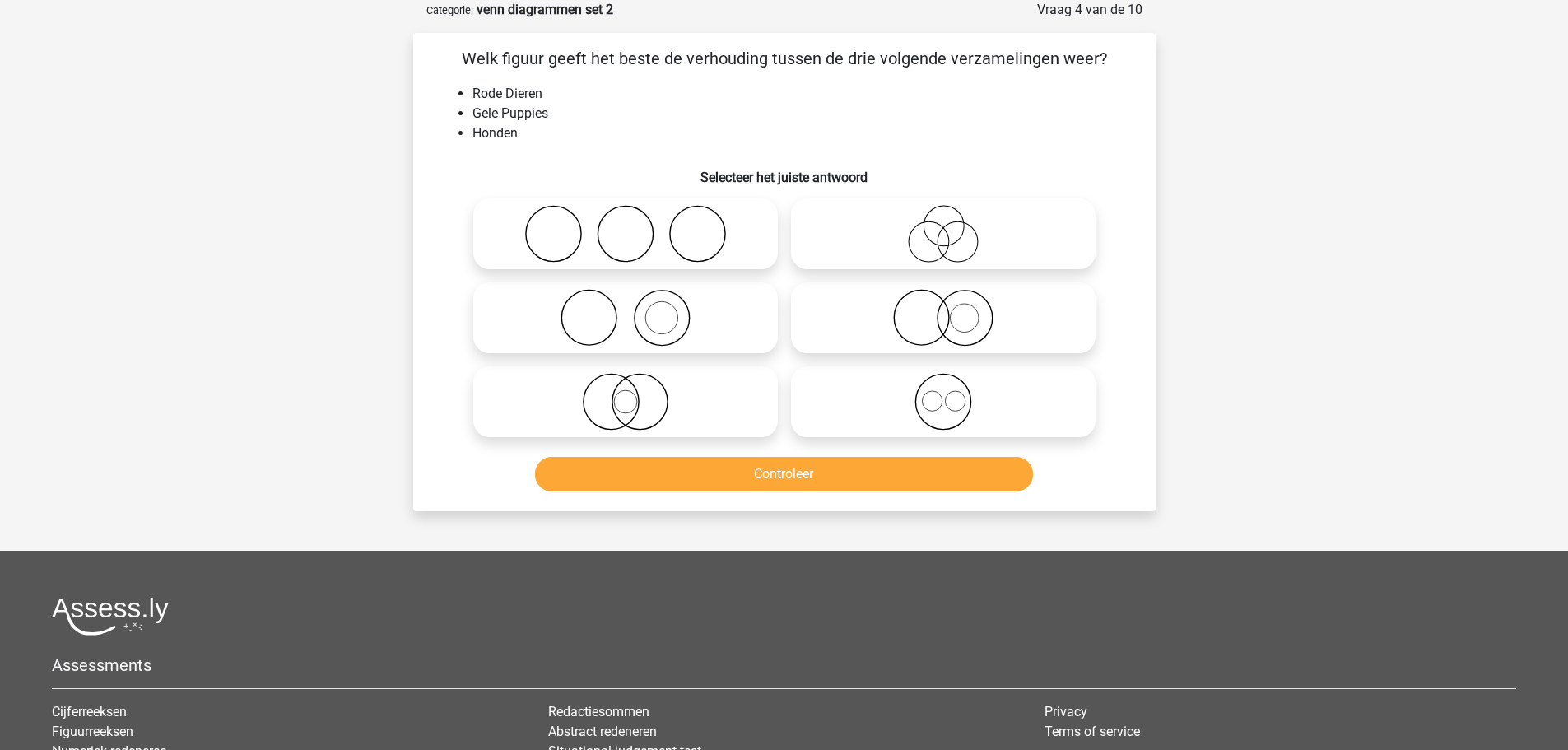
click at [654, 320] on icon at bounding box center [625, 318] width 291 height 58
click at [636, 309] on input "radio" at bounding box center [631, 304] width 10 height 10
radio input "true"
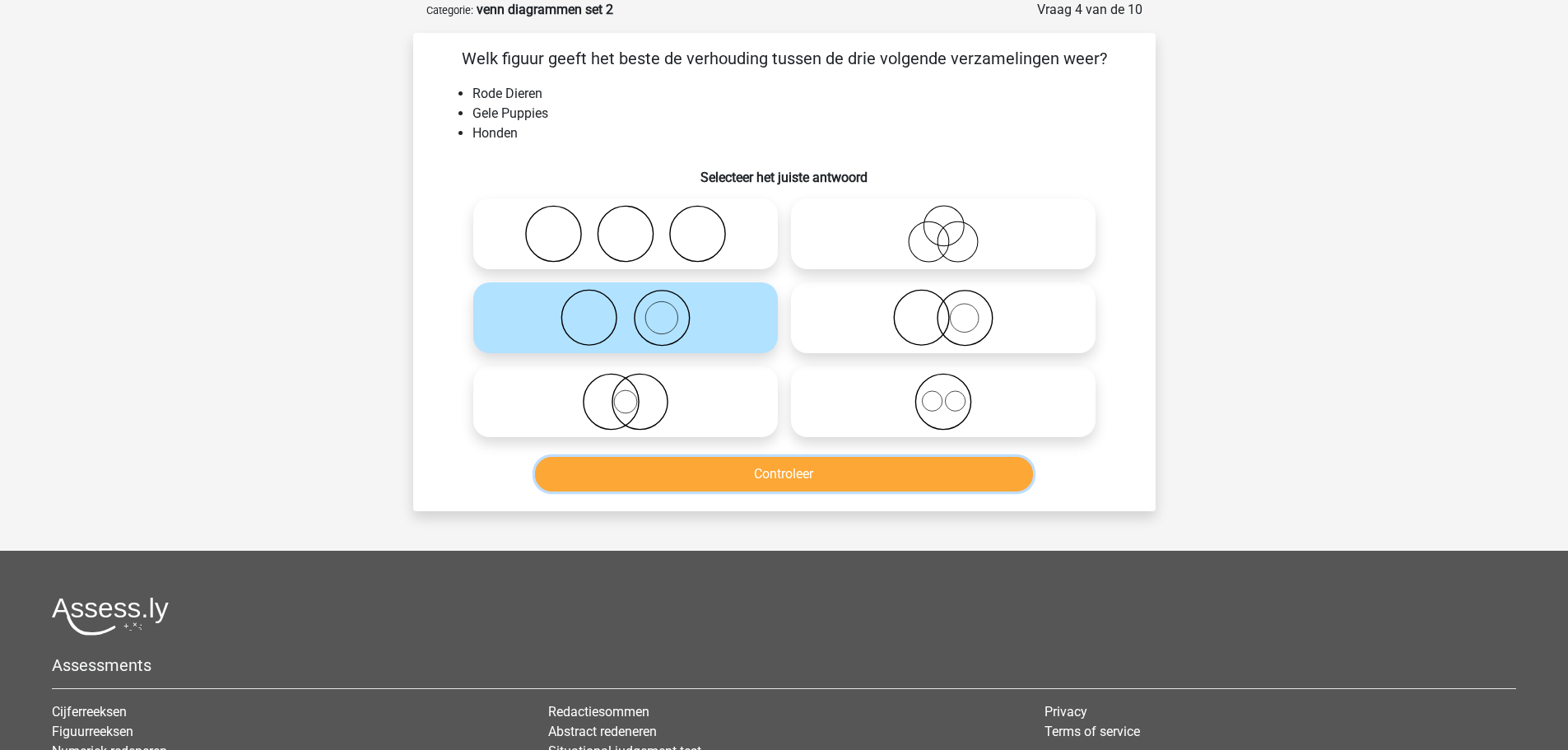
click at [752, 469] on button "Controleer" at bounding box center [784, 474] width 498 height 35
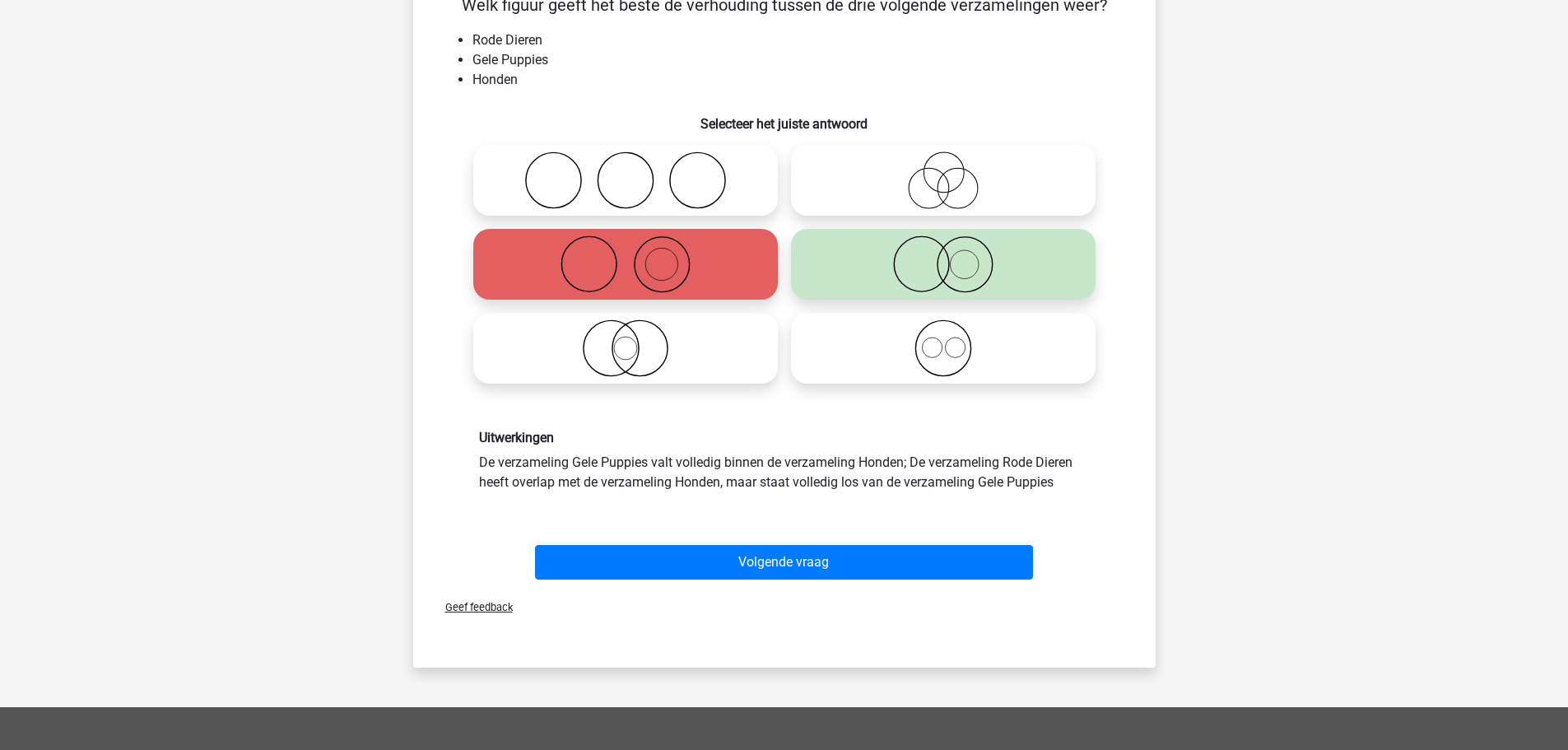
scroll to position [165, 0]
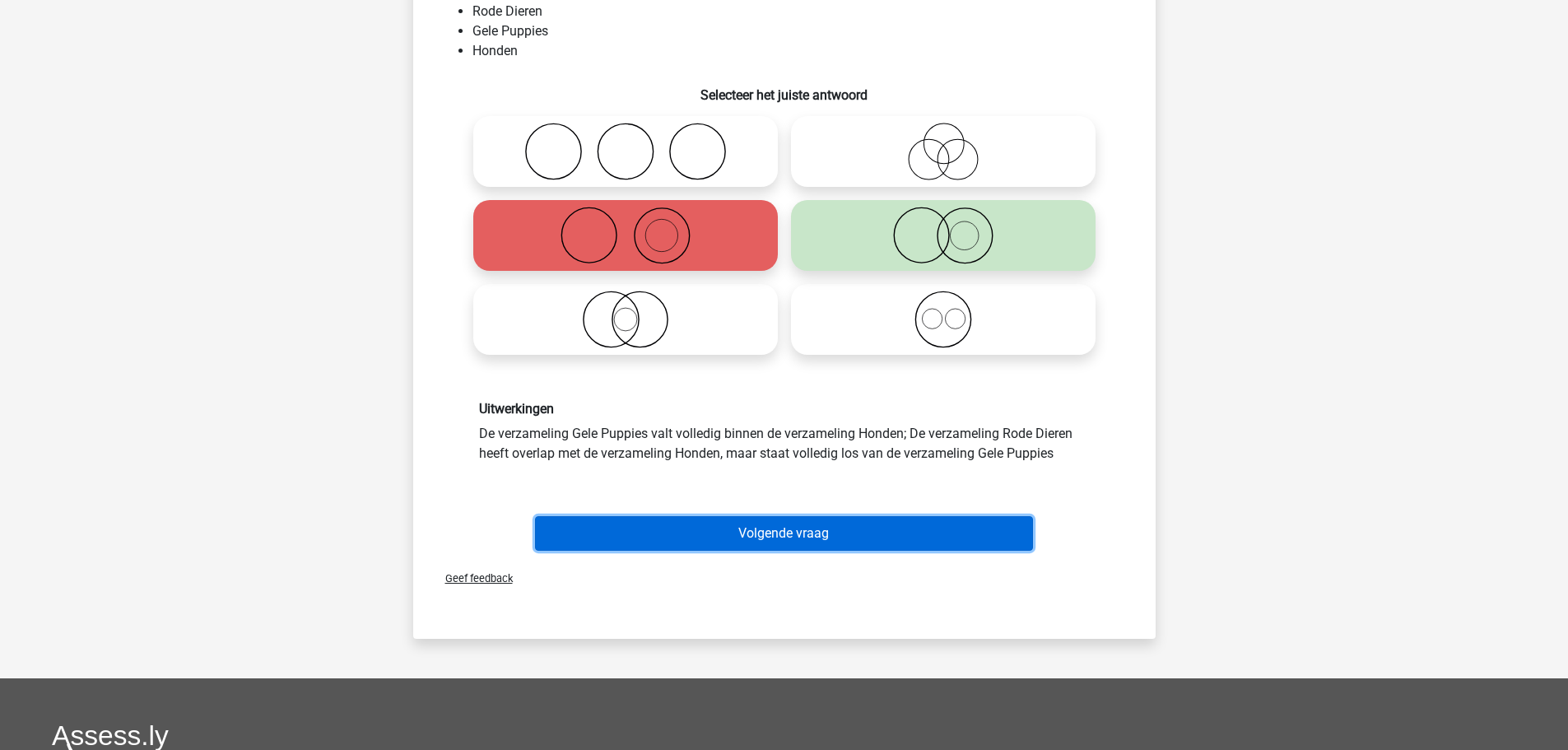
click at [785, 534] on button "Volgende vraag" at bounding box center [784, 533] width 498 height 35
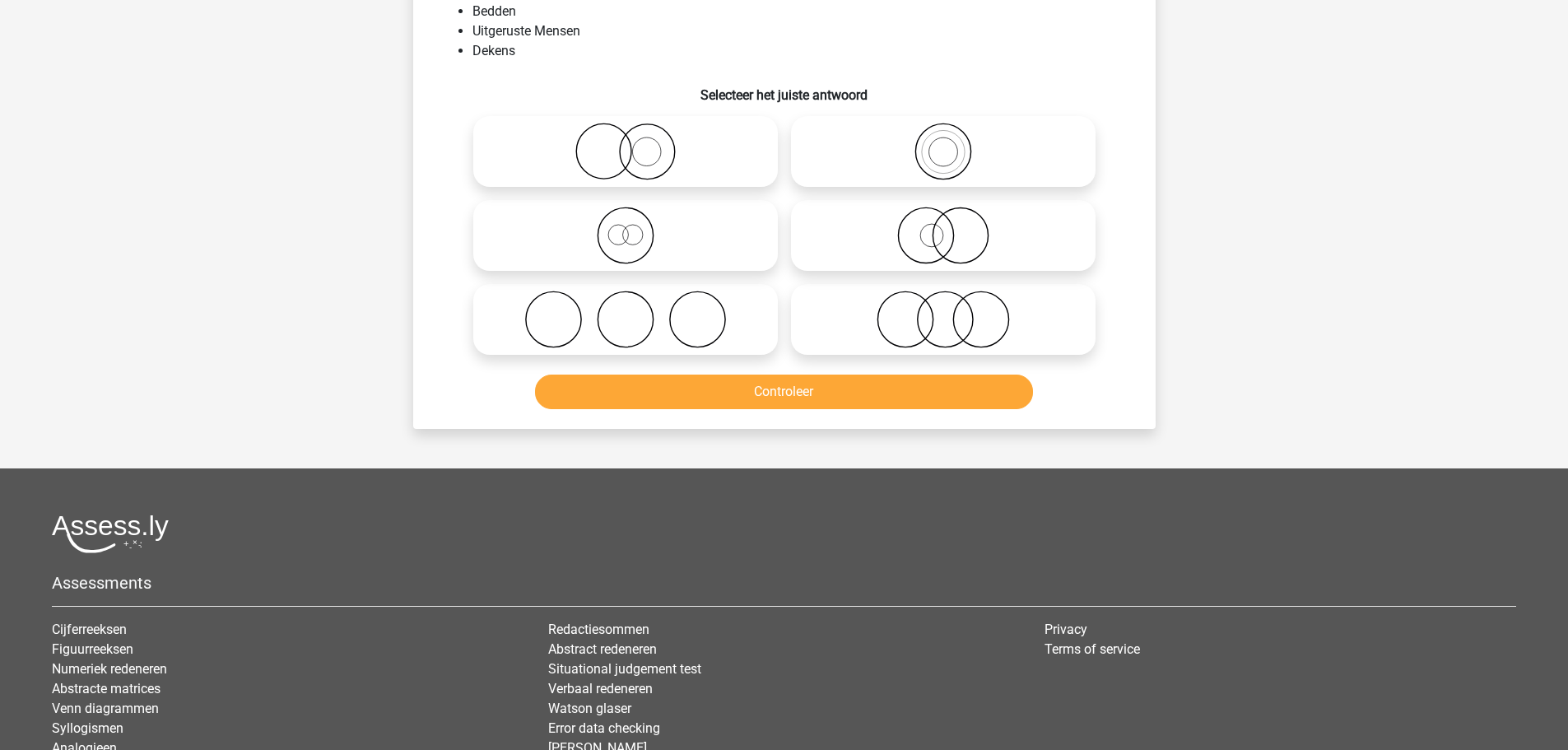
scroll to position [82, 0]
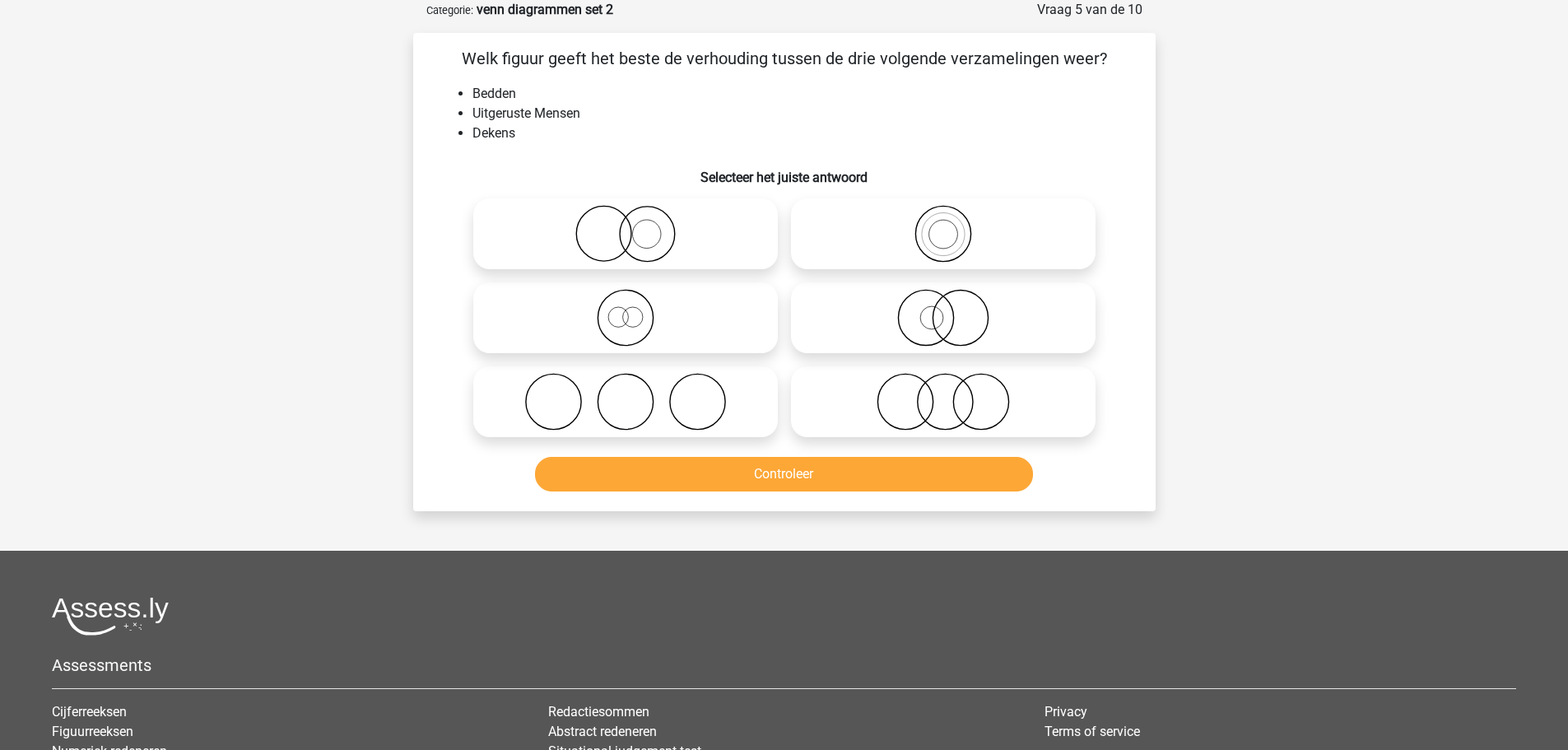
click at [629, 404] on icon at bounding box center [625, 401] width 291 height 58
click at [629, 393] on input "radio" at bounding box center [631, 388] width 10 height 10
radio input "true"
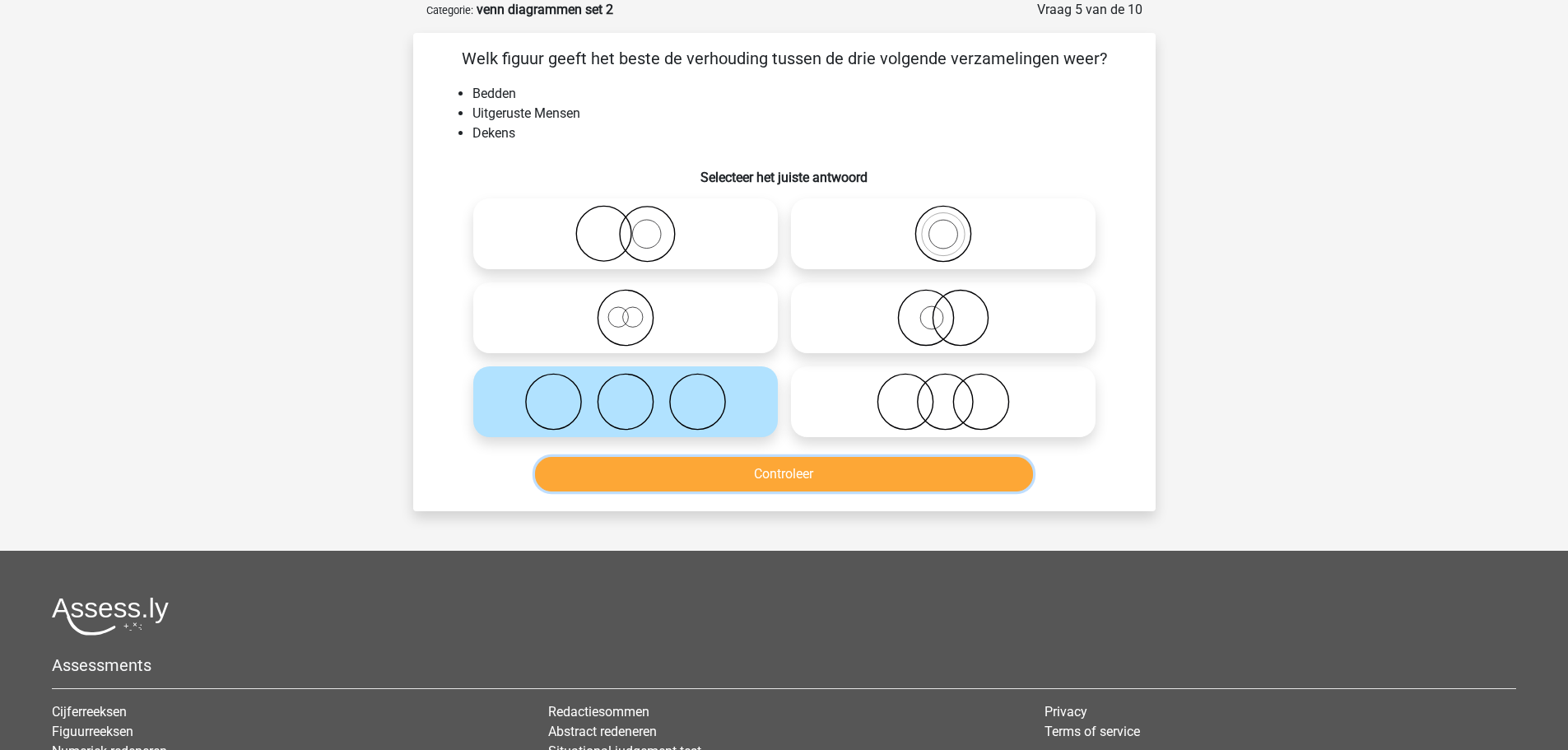
click at [709, 480] on button "Controleer" at bounding box center [784, 474] width 498 height 35
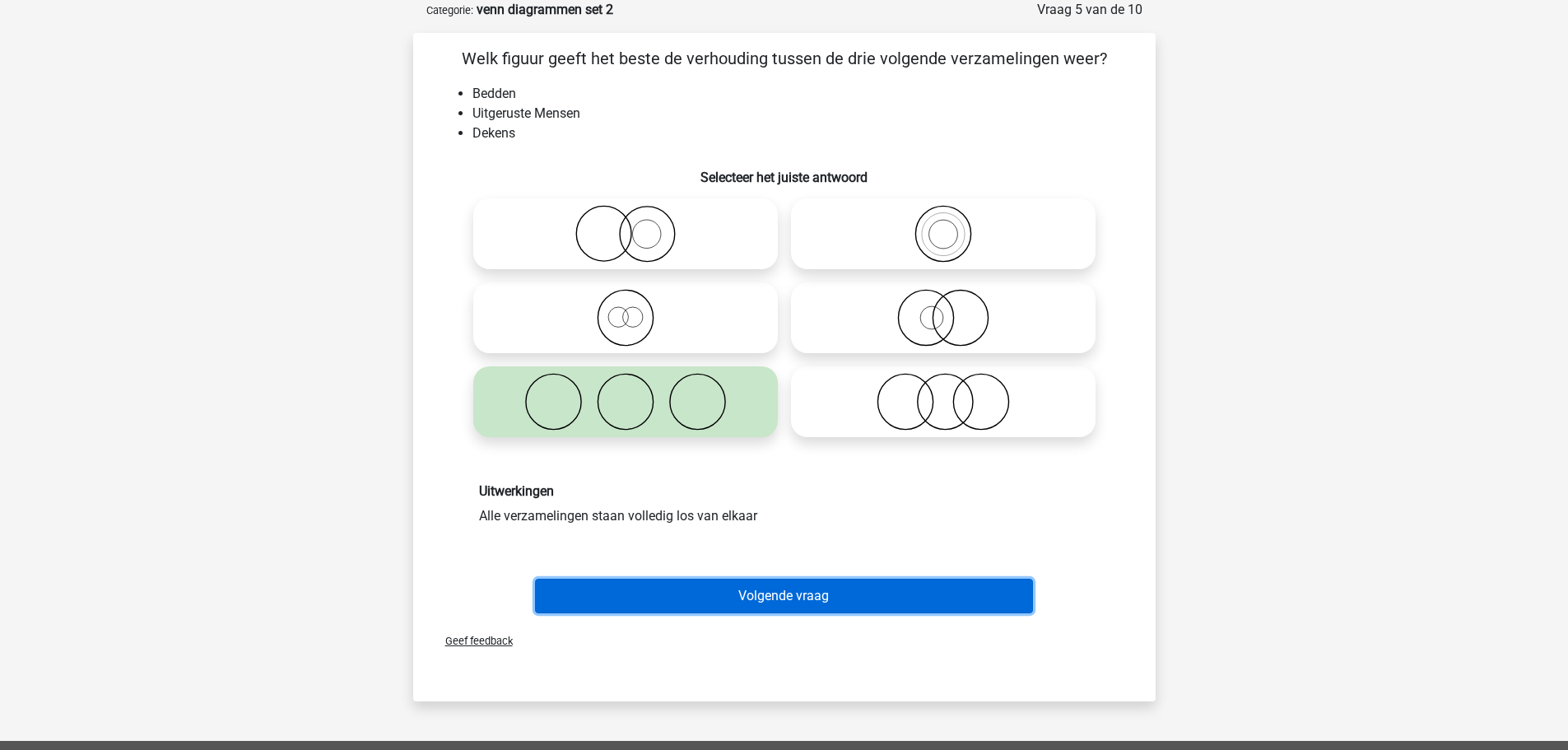
click at [794, 598] on button "Volgende vraag" at bounding box center [784, 596] width 498 height 35
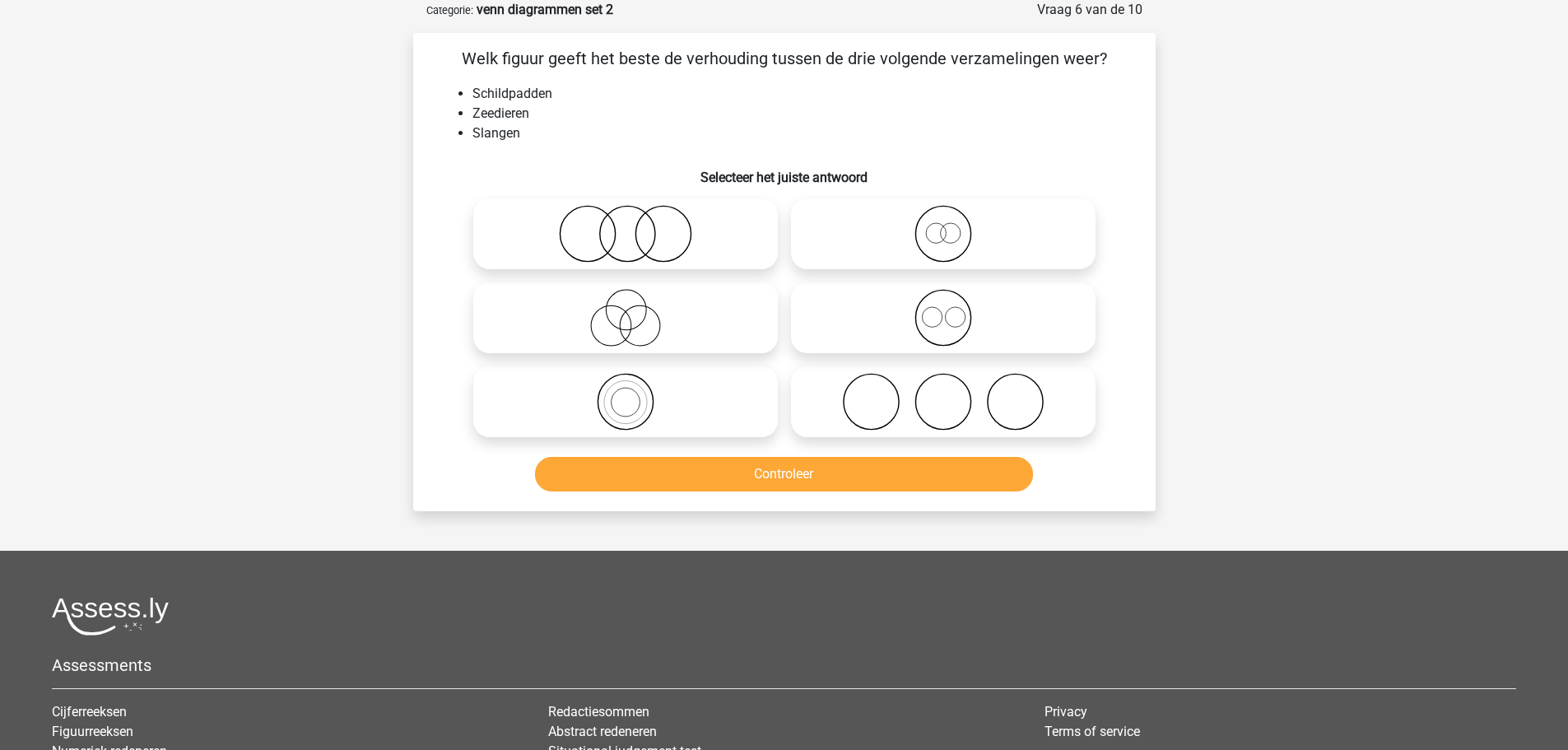
click at [629, 256] on icon at bounding box center [625, 234] width 291 height 58
click at [629, 225] on input "radio" at bounding box center [631, 220] width 10 height 10
radio input "true"
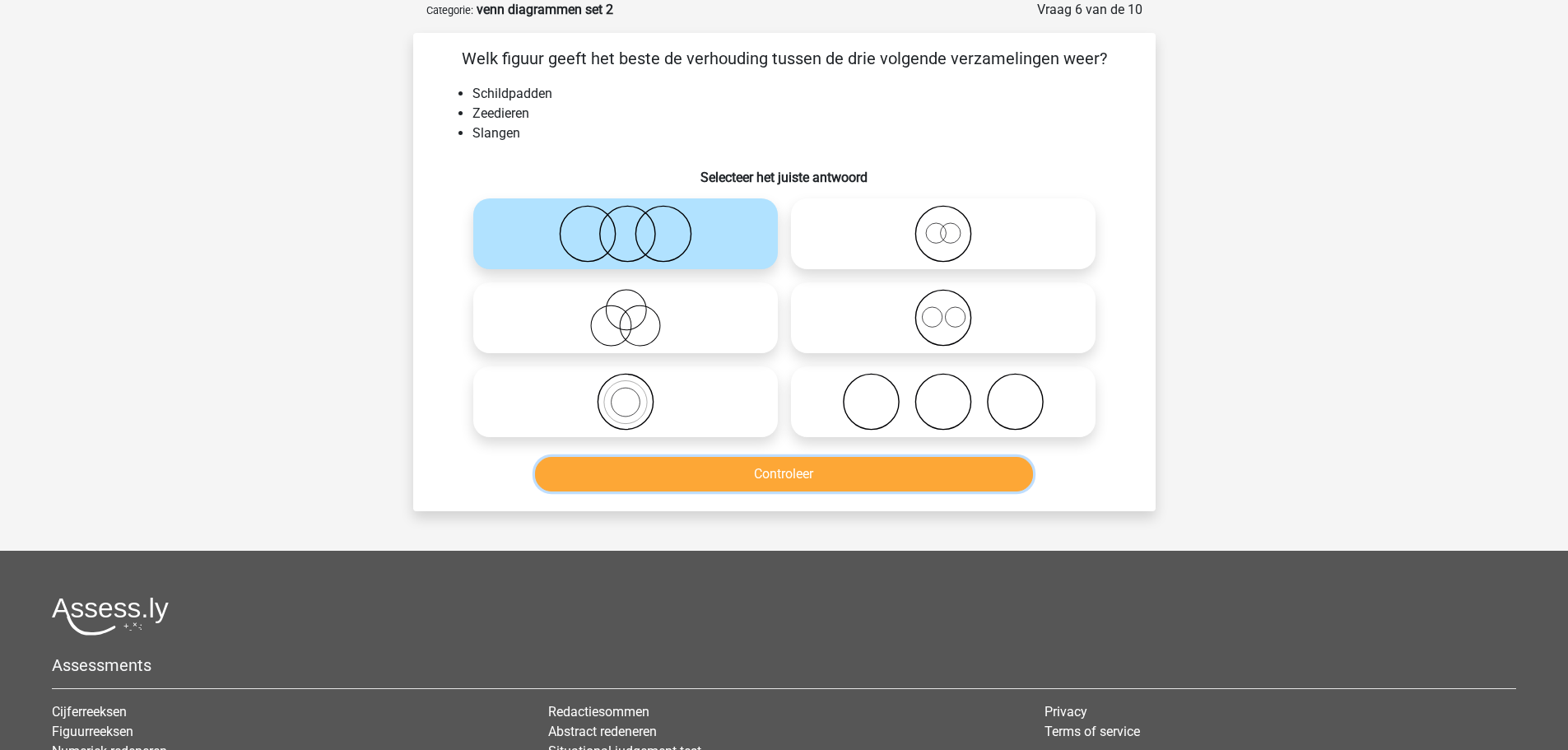
click at [730, 473] on button "Controleer" at bounding box center [784, 474] width 498 height 35
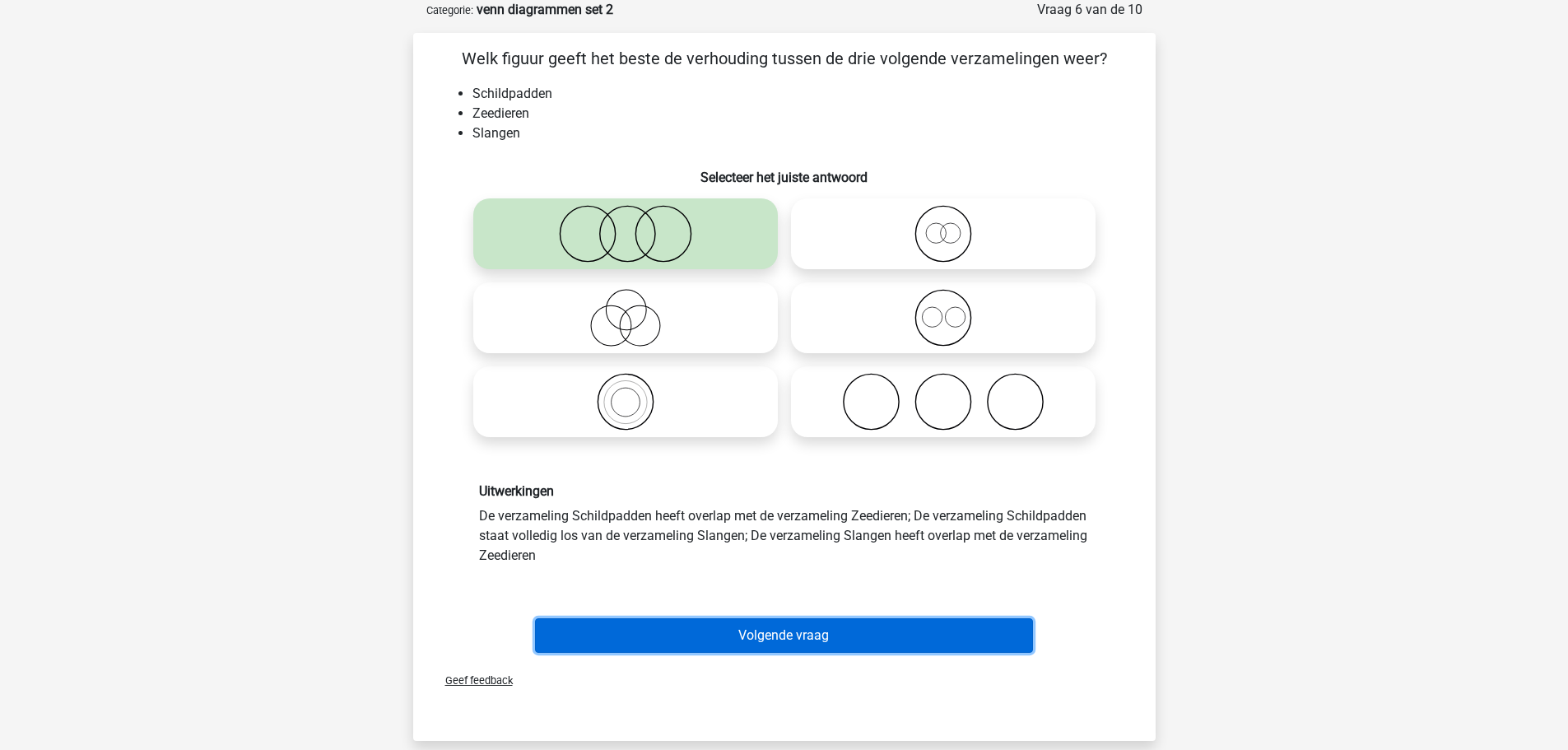
click at [762, 632] on button "Volgende vraag" at bounding box center [784, 636] width 498 height 35
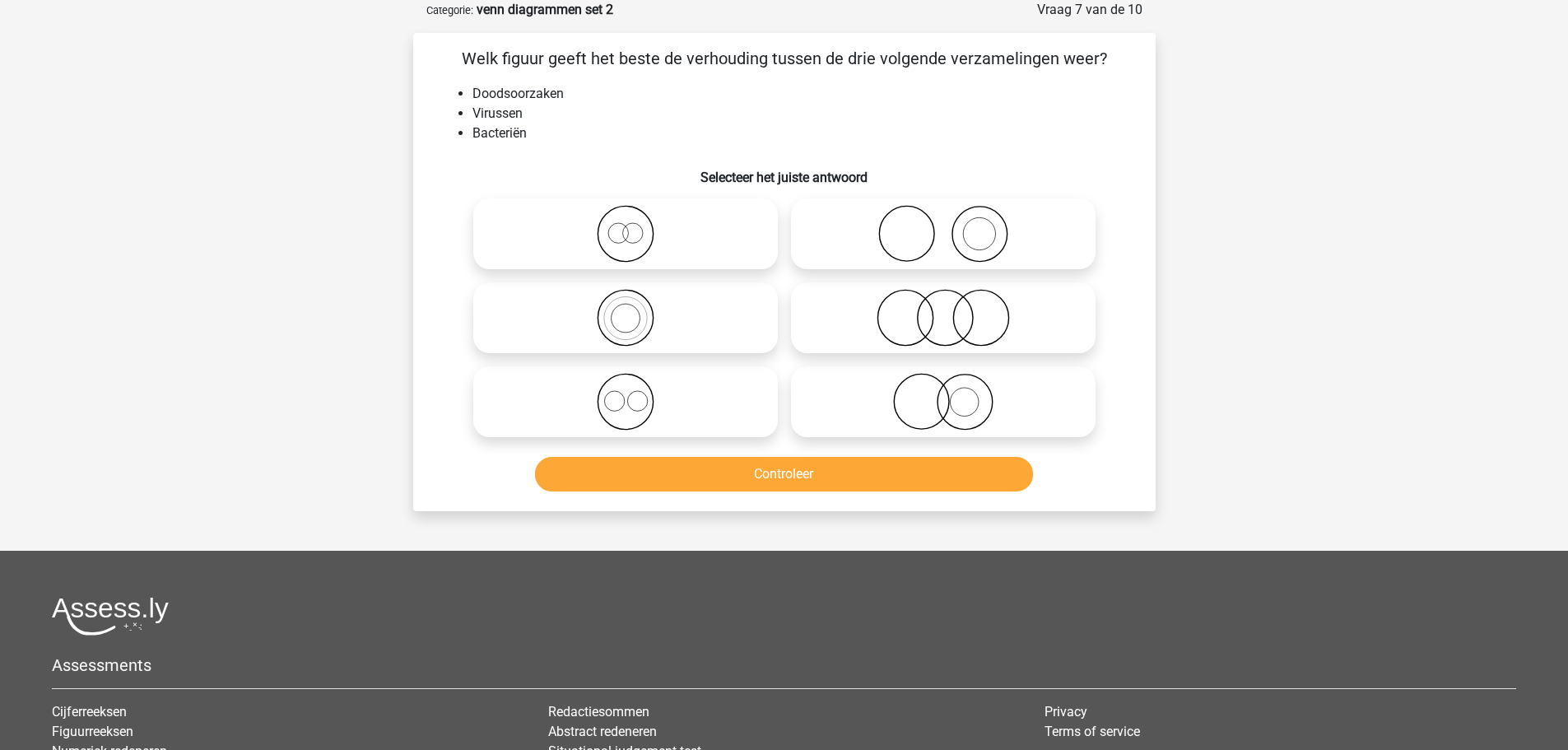
click at [637, 399] on icon at bounding box center [625, 401] width 291 height 58
click at [636, 393] on input "radio" at bounding box center [631, 388] width 10 height 10
radio input "true"
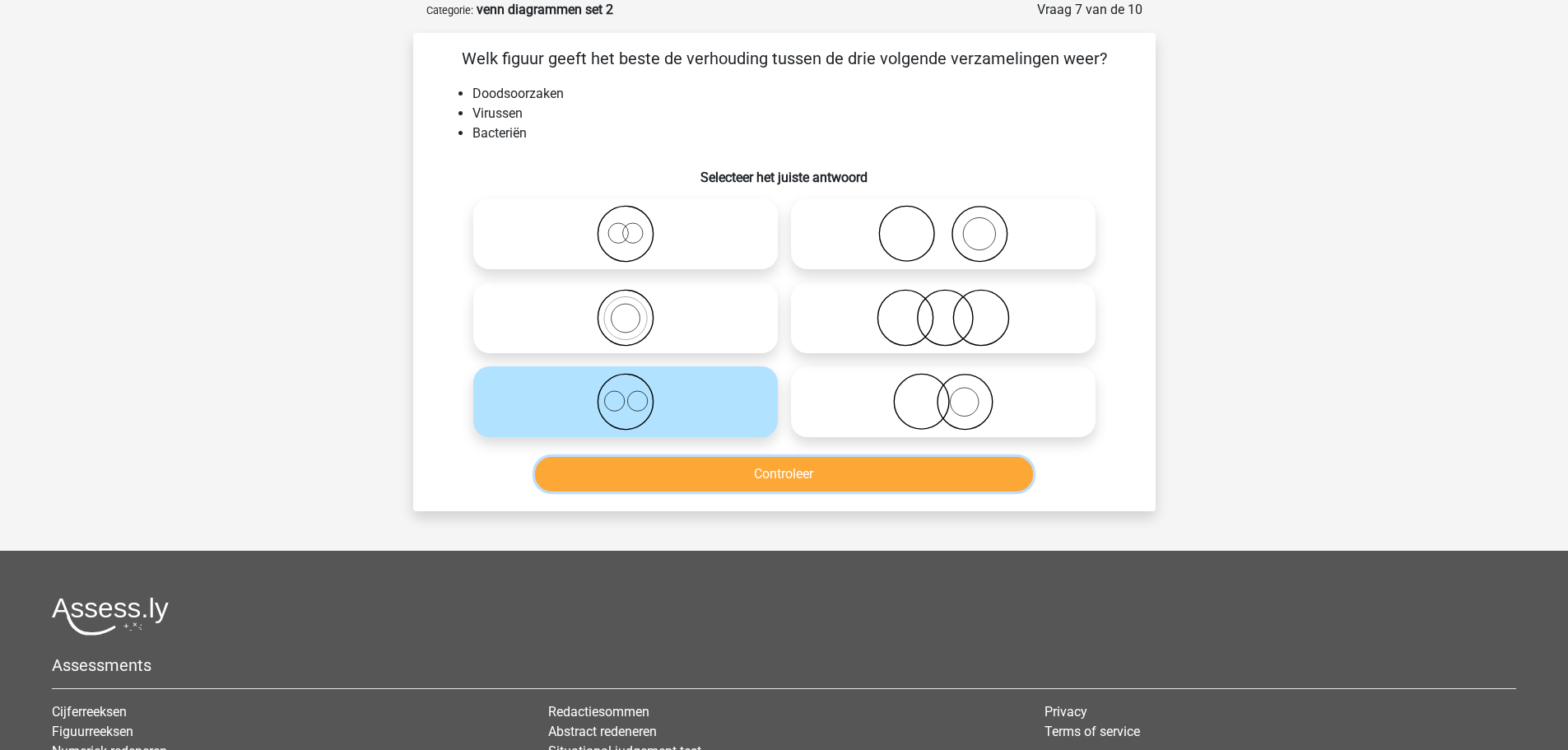
click at [755, 475] on button "Controleer" at bounding box center [784, 474] width 498 height 35
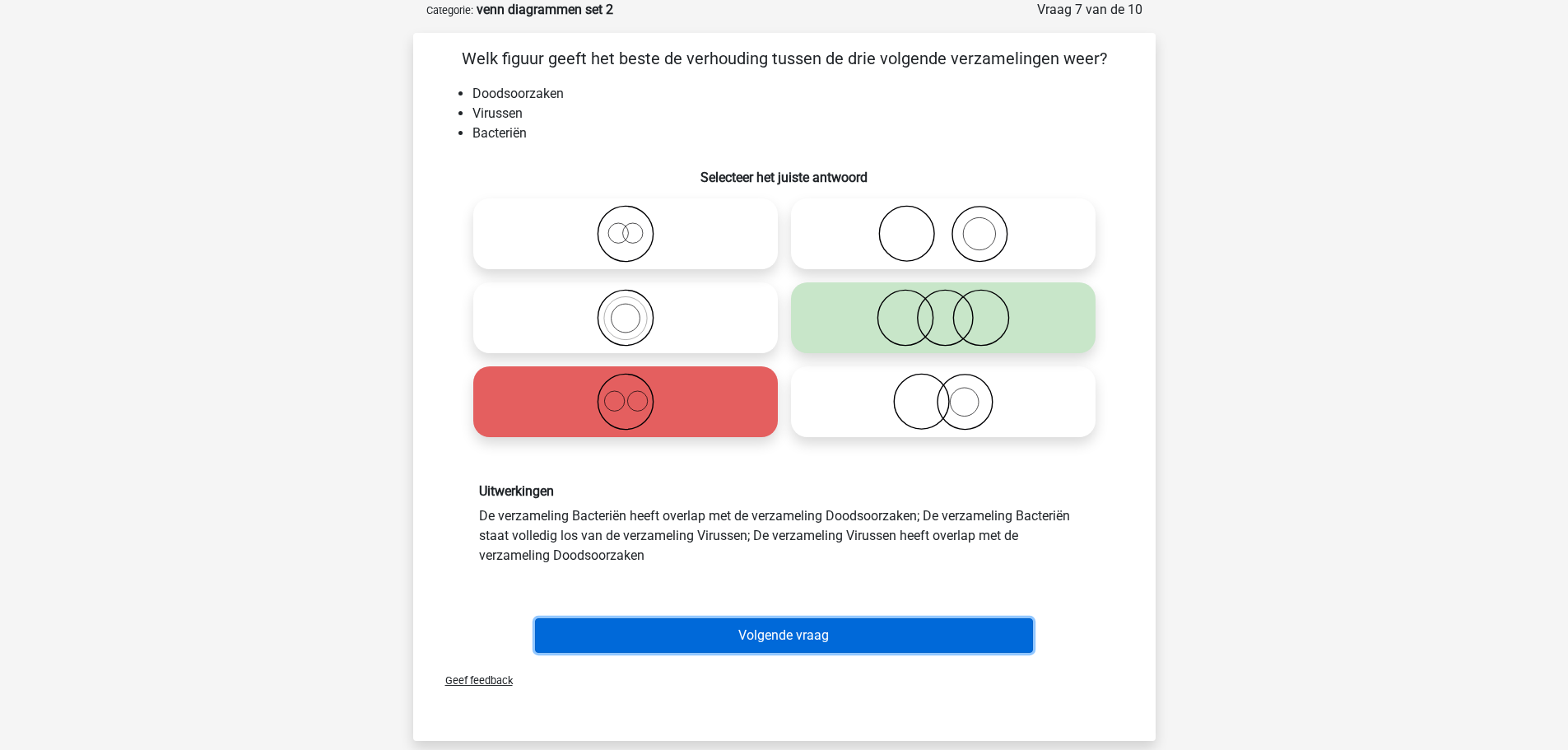
click at [767, 626] on button "Volgende vraag" at bounding box center [784, 636] width 498 height 35
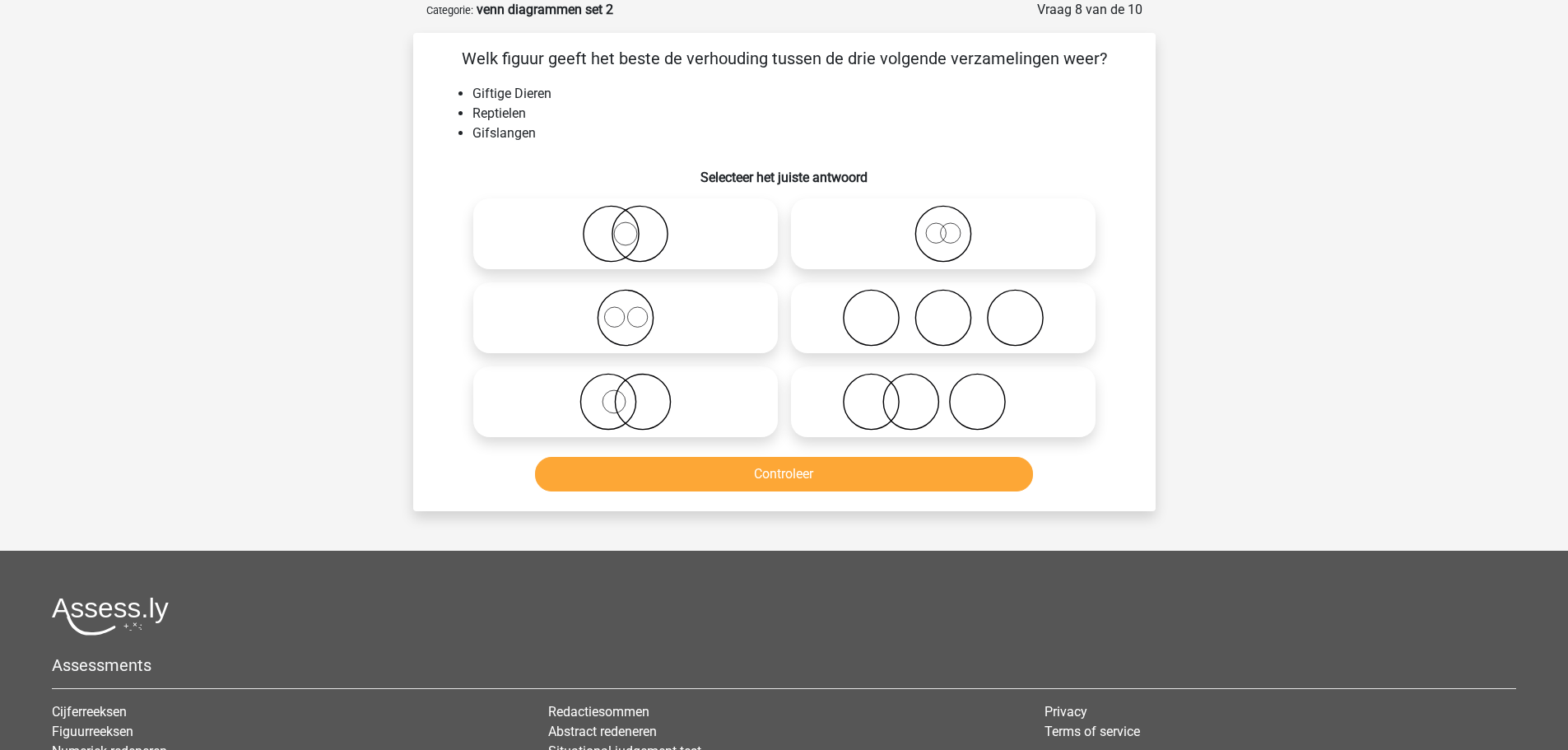
click at [624, 249] on icon at bounding box center [625, 234] width 291 height 58
click at [625, 225] on input "radio" at bounding box center [631, 220] width 10 height 10
radio input "true"
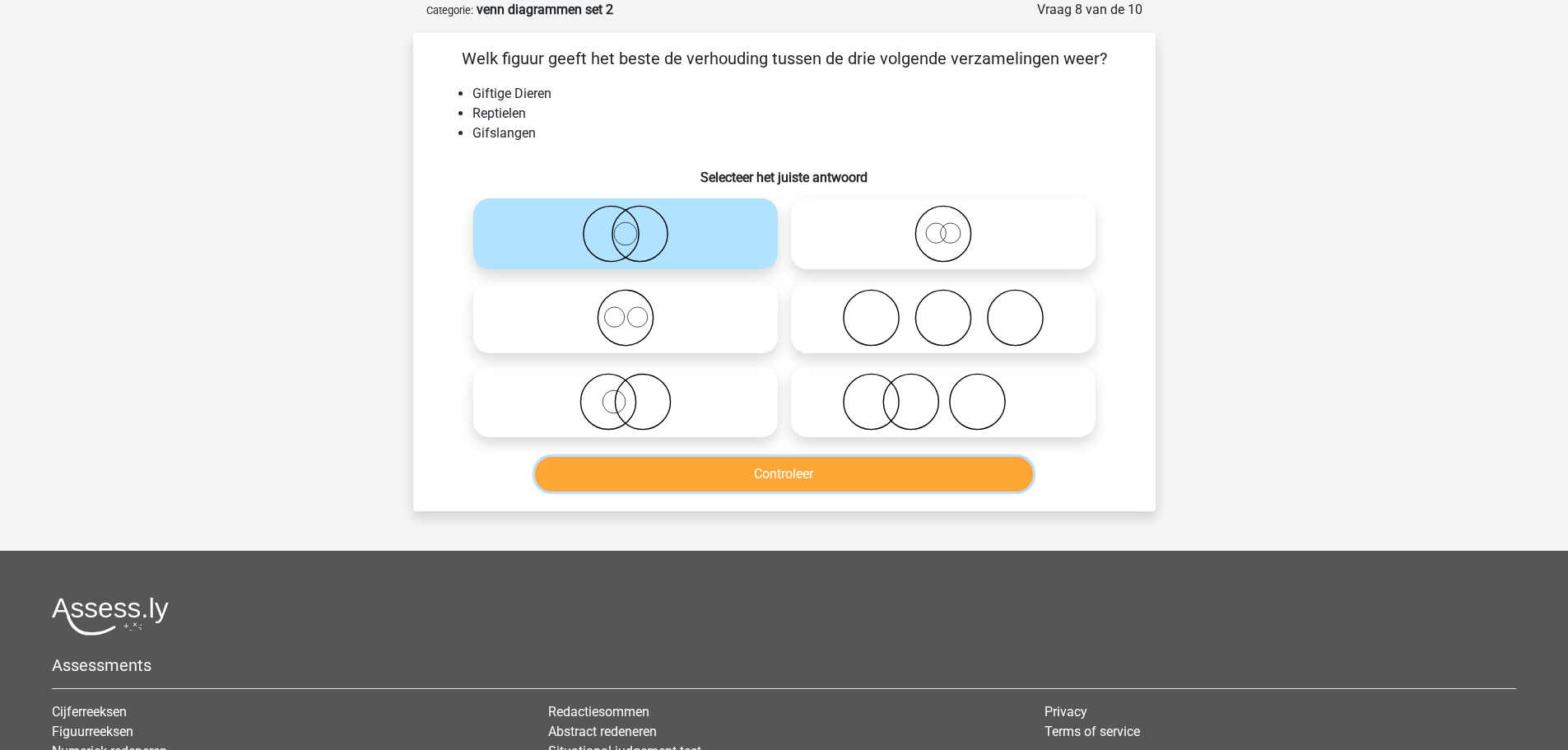
click at [671, 465] on button "Controleer" at bounding box center [784, 474] width 498 height 35
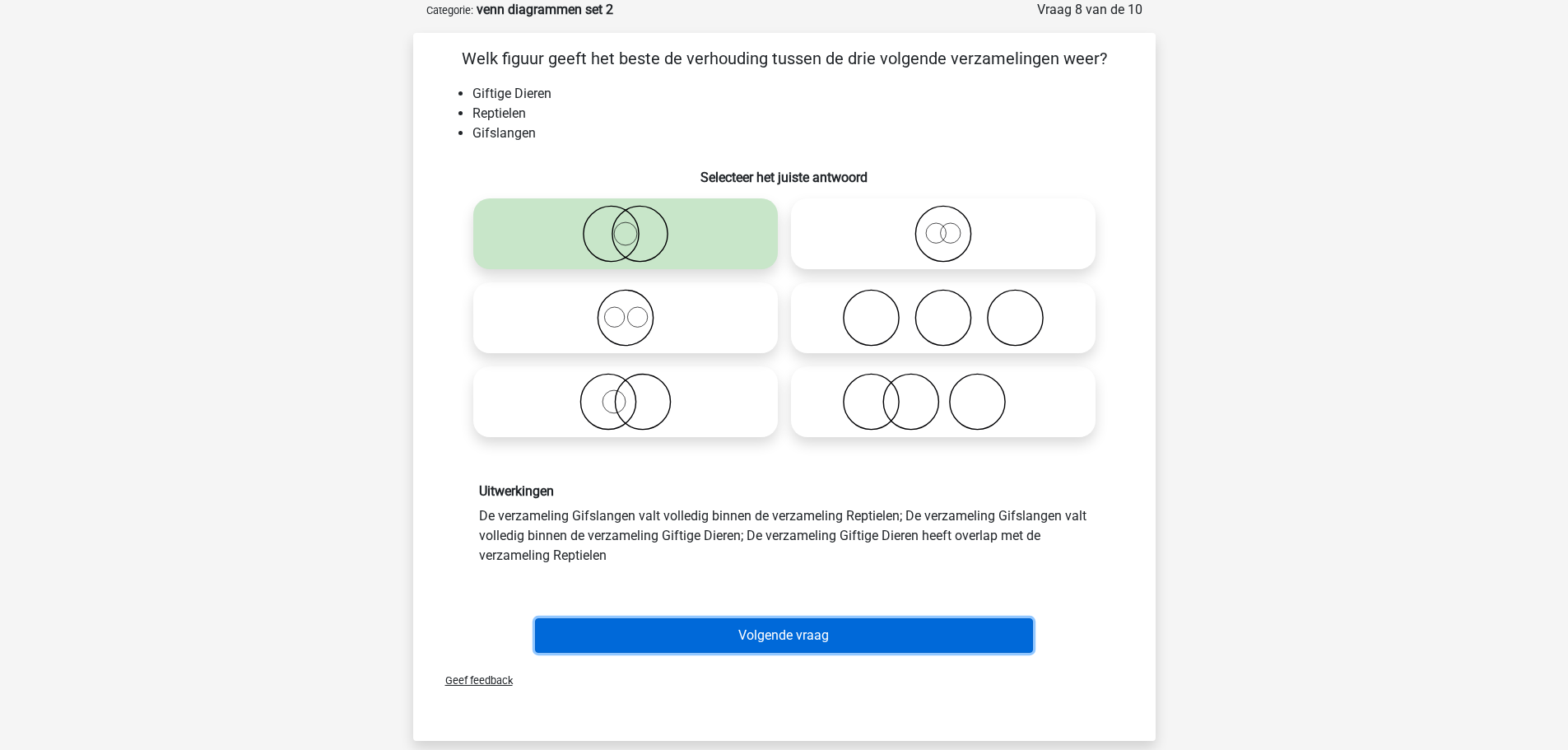
click at [732, 631] on button "Volgende vraag" at bounding box center [784, 636] width 498 height 35
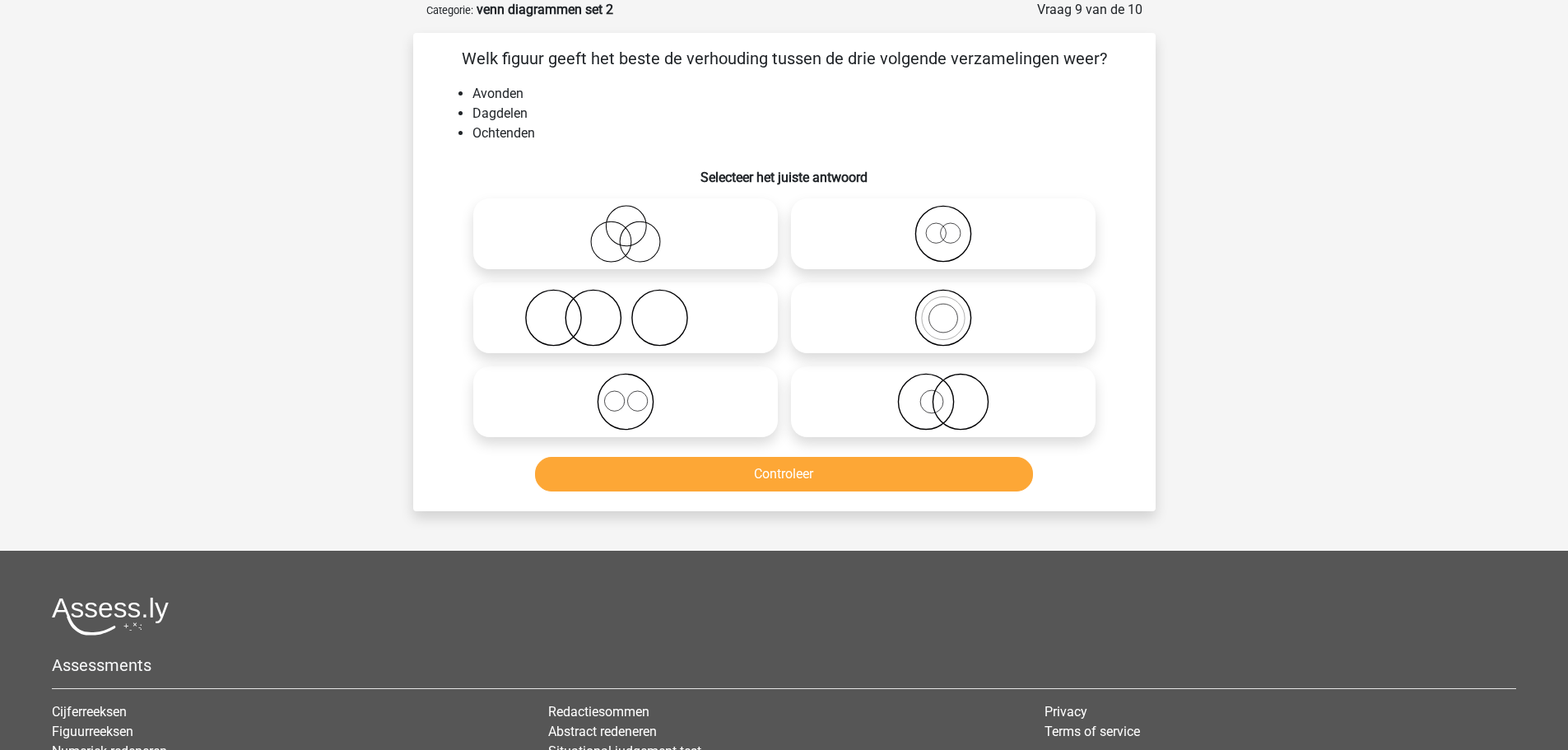
click at [637, 413] on icon at bounding box center [625, 401] width 291 height 58
click at [636, 393] on input "radio" at bounding box center [631, 388] width 10 height 10
radio input "true"
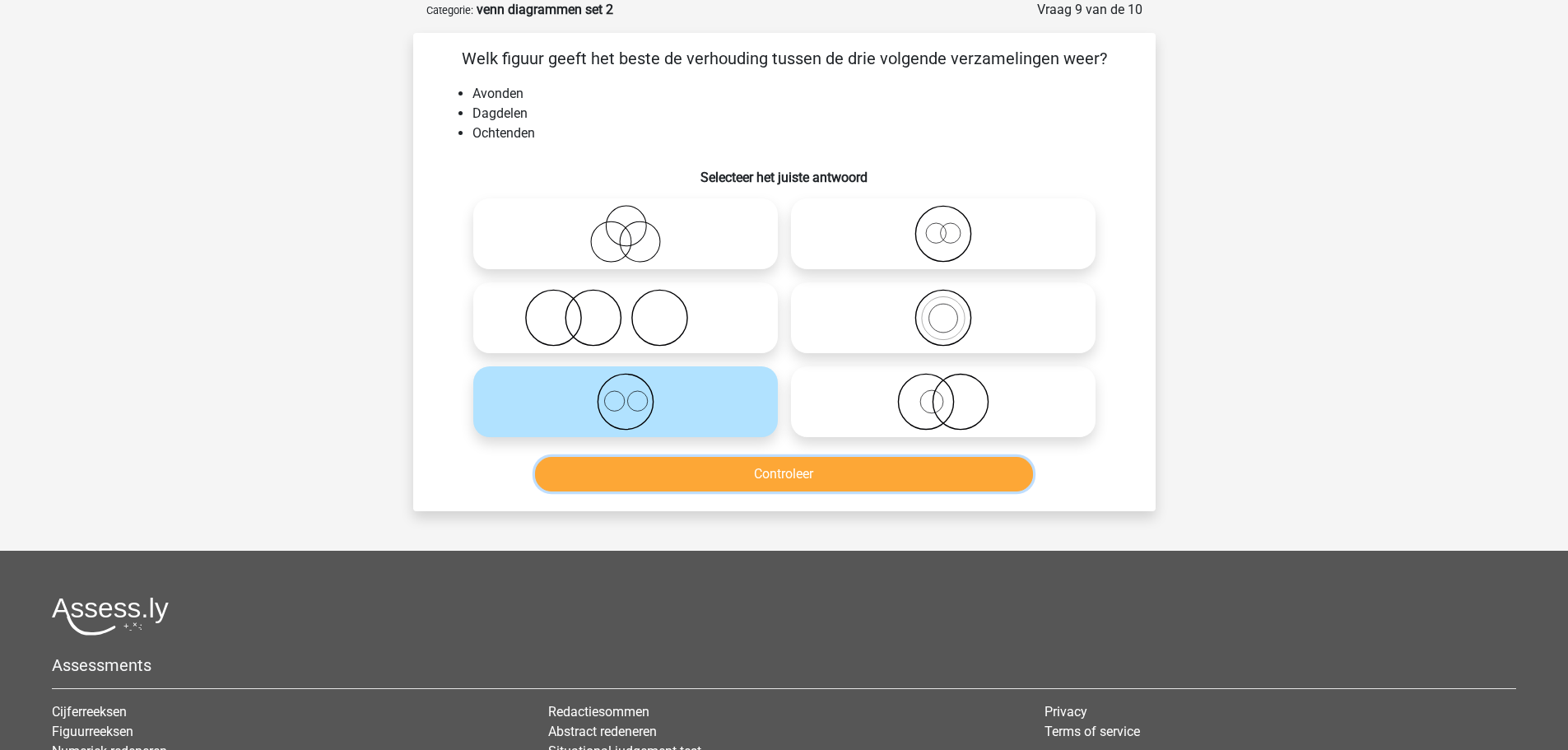
click at [729, 480] on button "Controleer" at bounding box center [784, 474] width 498 height 35
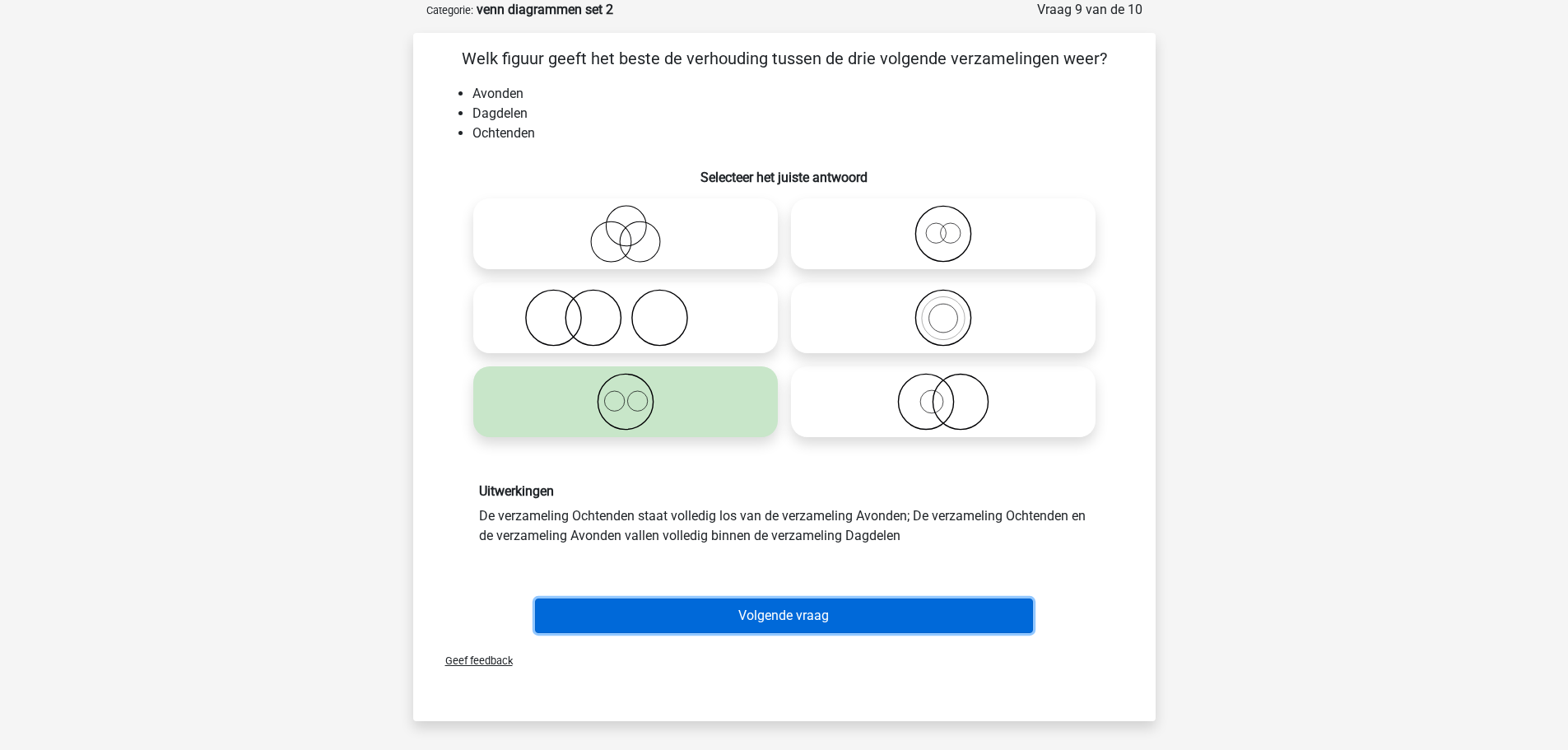
click at [776, 613] on button "Volgende vraag" at bounding box center [784, 616] width 498 height 35
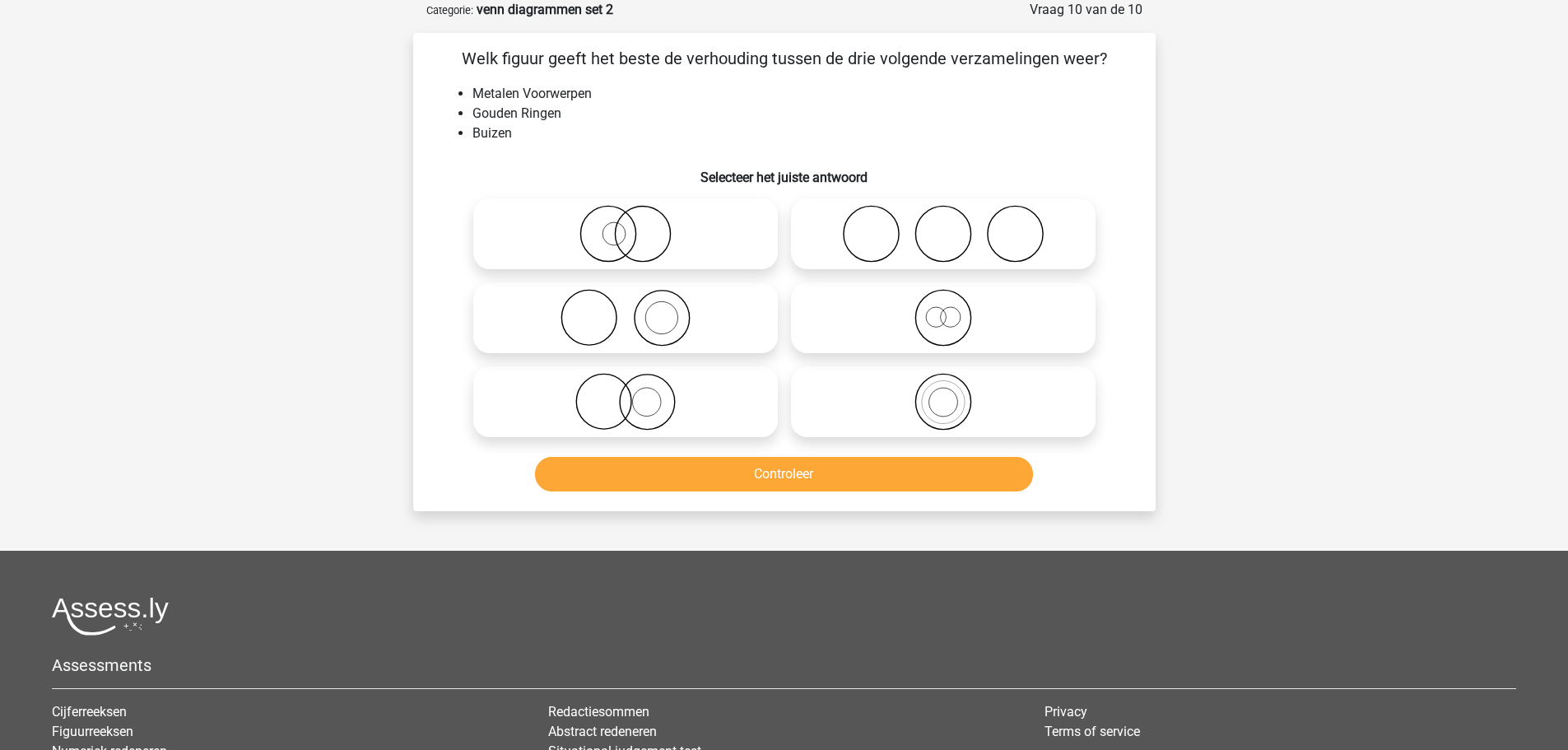
click at [632, 397] on icon at bounding box center [625, 401] width 291 height 58
click at [632, 393] on input "radio" at bounding box center [631, 388] width 10 height 10
radio input "true"
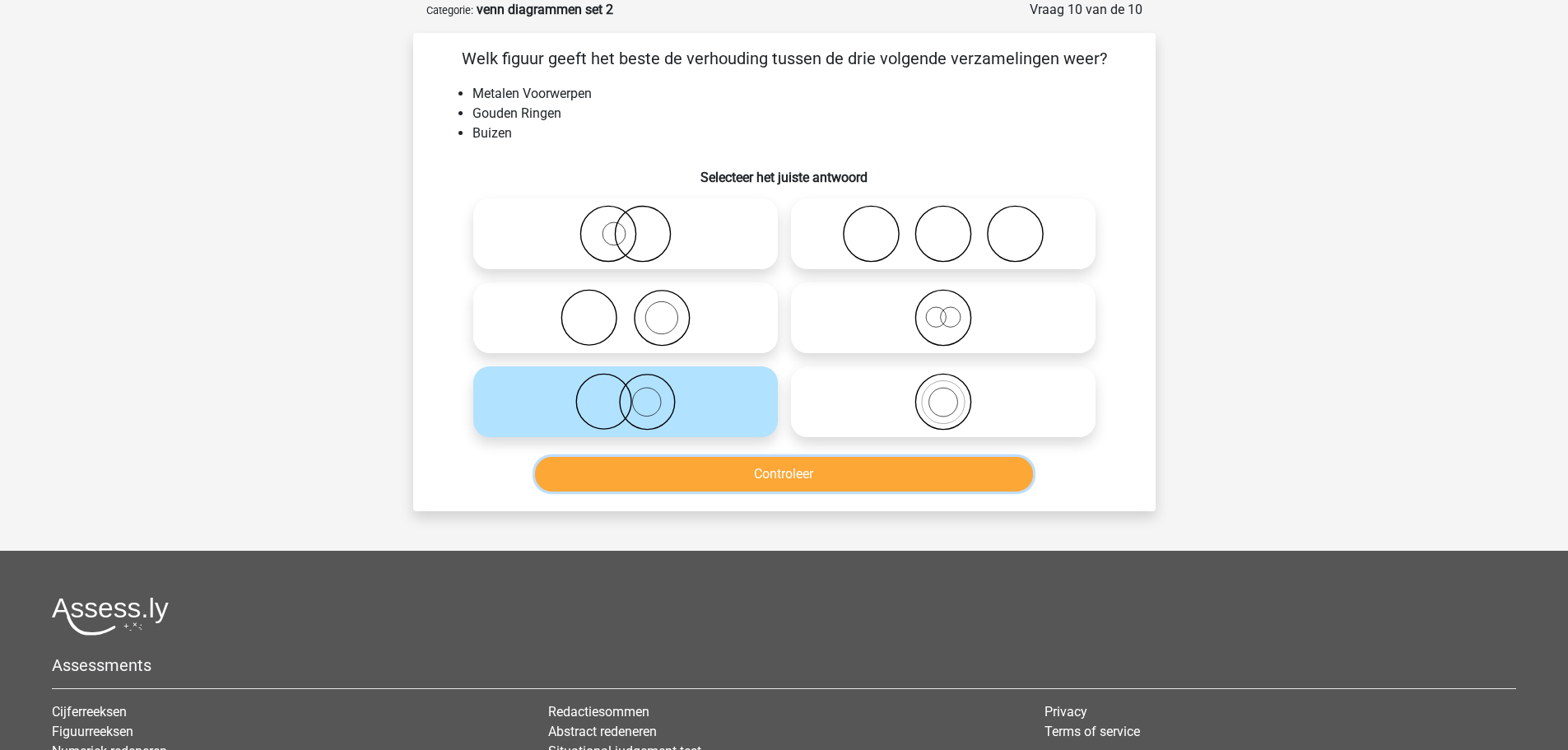
click at [703, 464] on button "Controleer" at bounding box center [784, 474] width 498 height 35
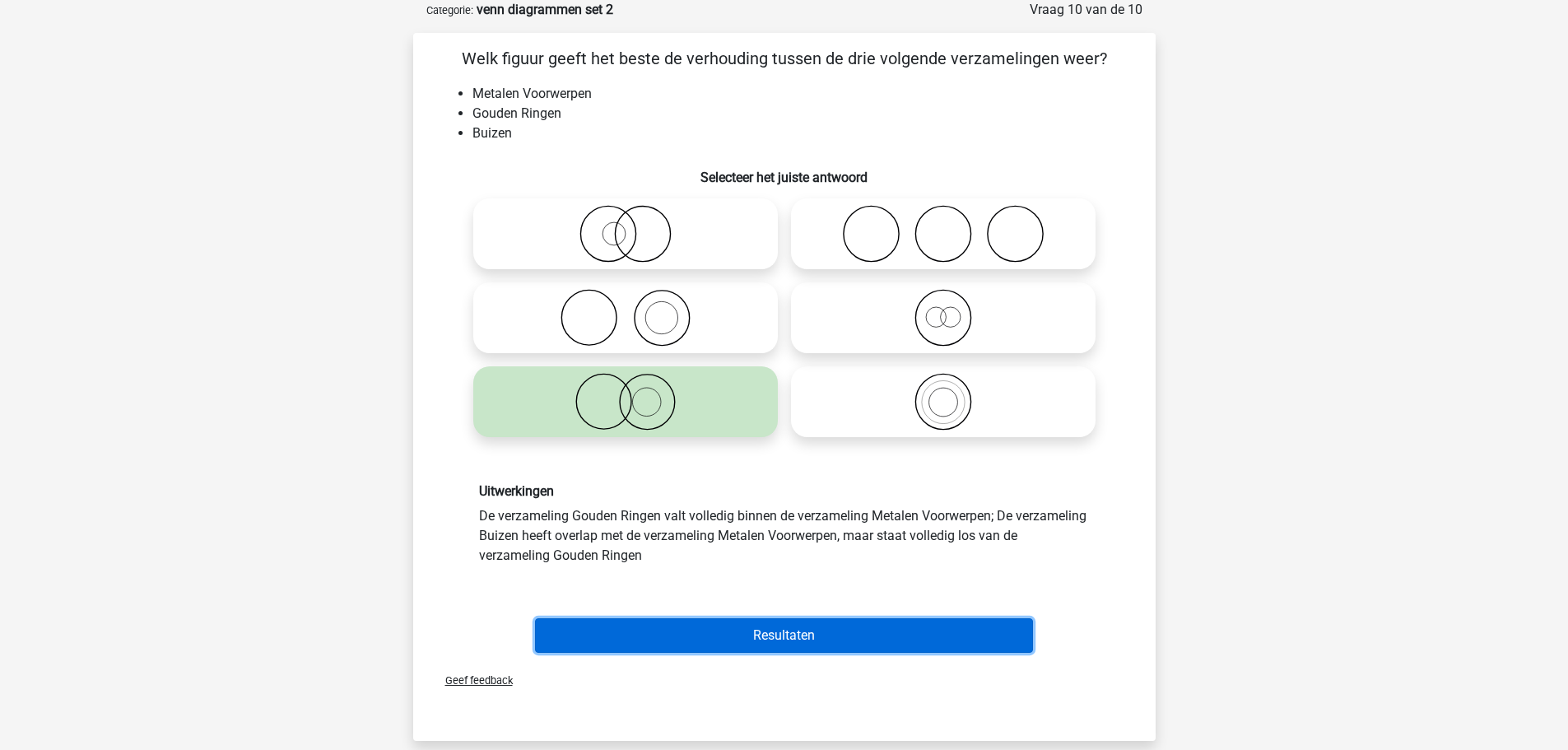
click at [767, 636] on button "Resultaten" at bounding box center [784, 636] width 498 height 35
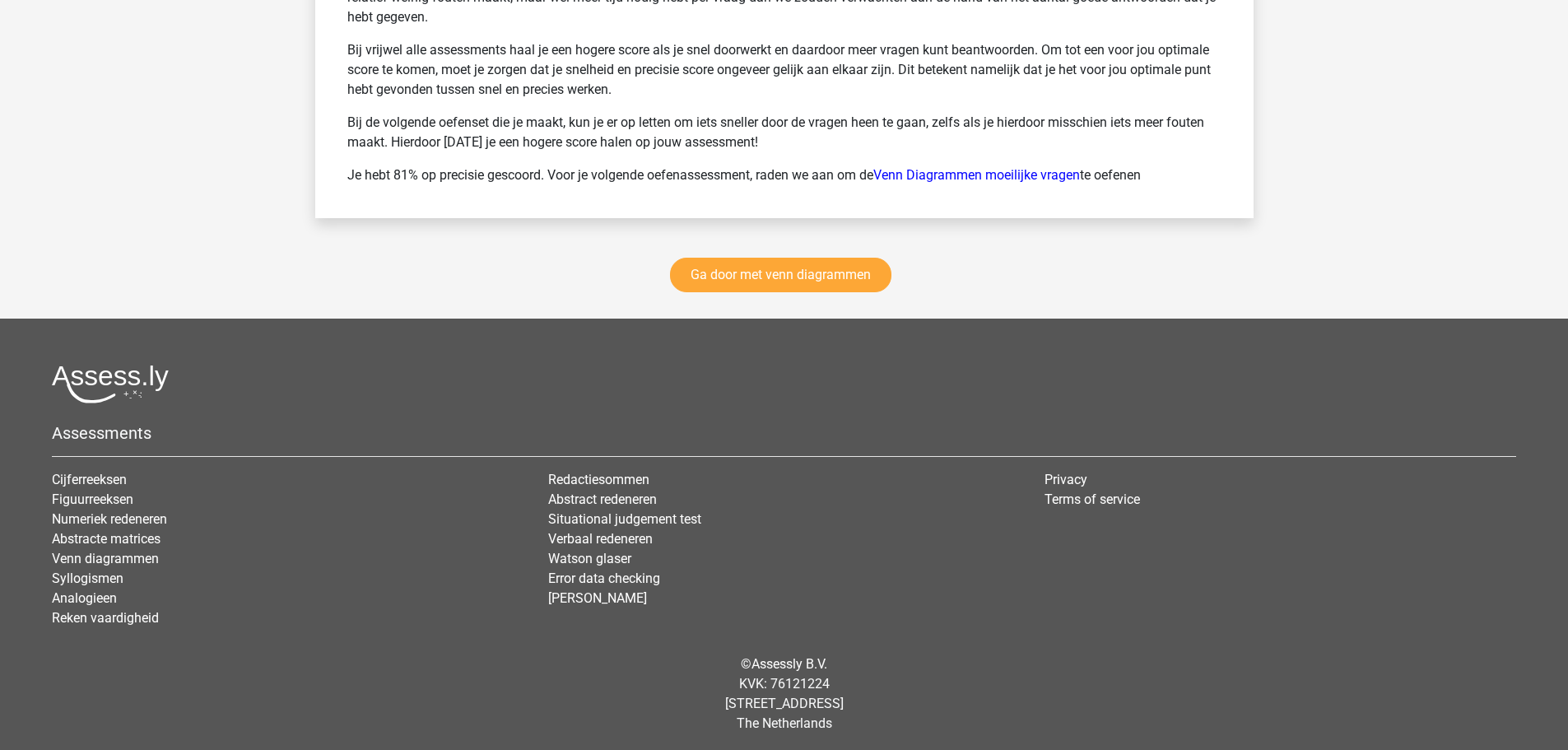
scroll to position [2330, 0]
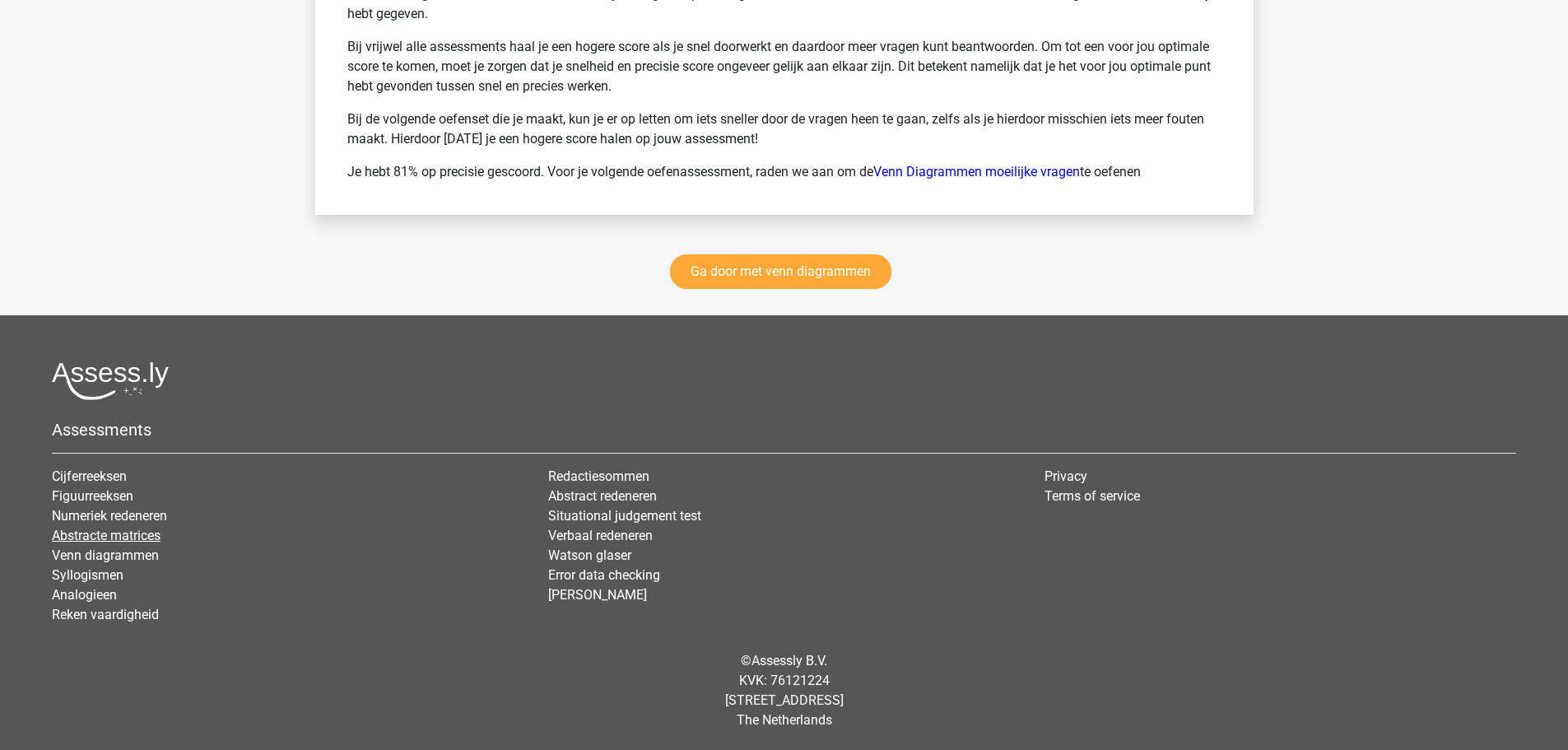
click at [91, 535] on link "Abstracte matrices" at bounding box center [106, 535] width 108 height 16
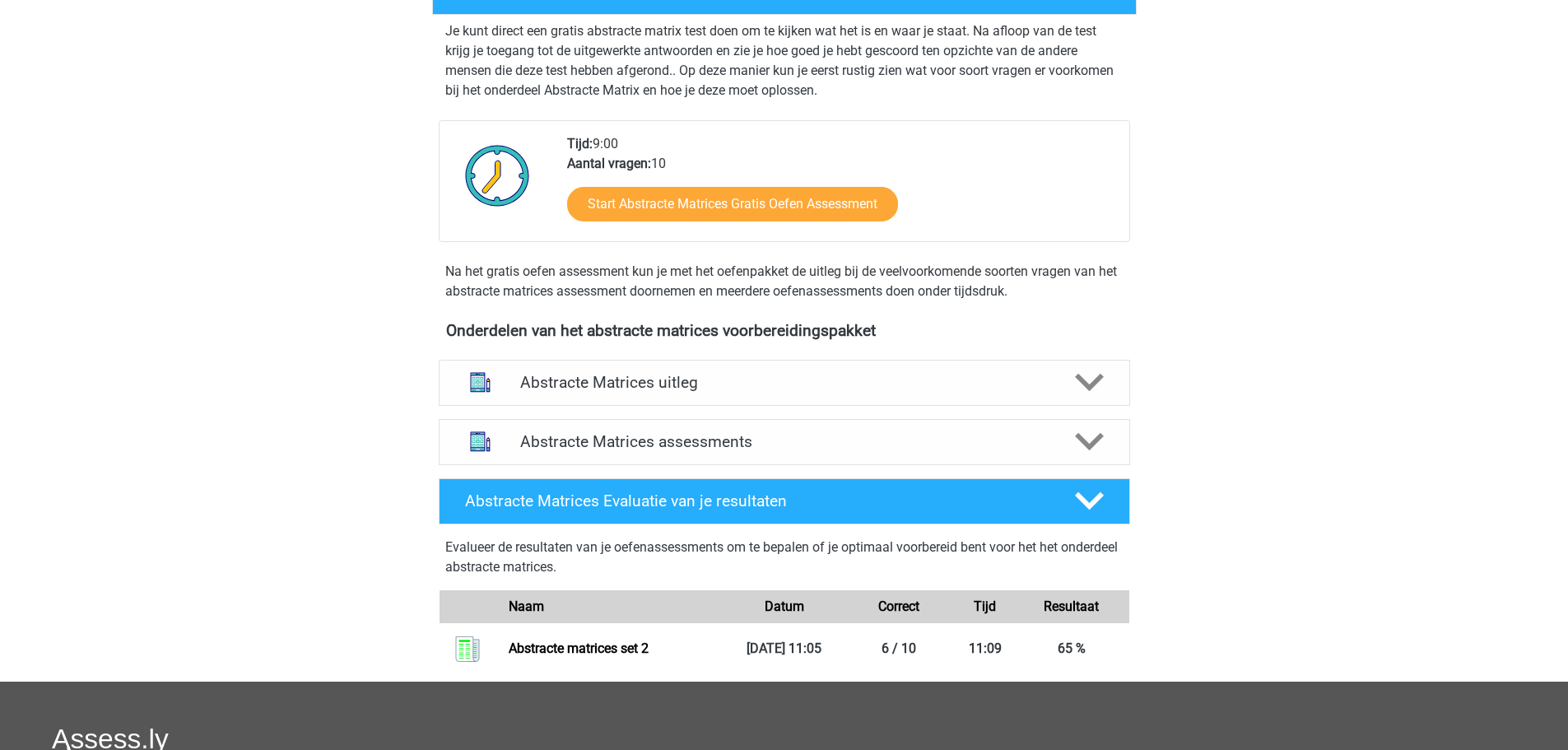
scroll to position [329, 0]
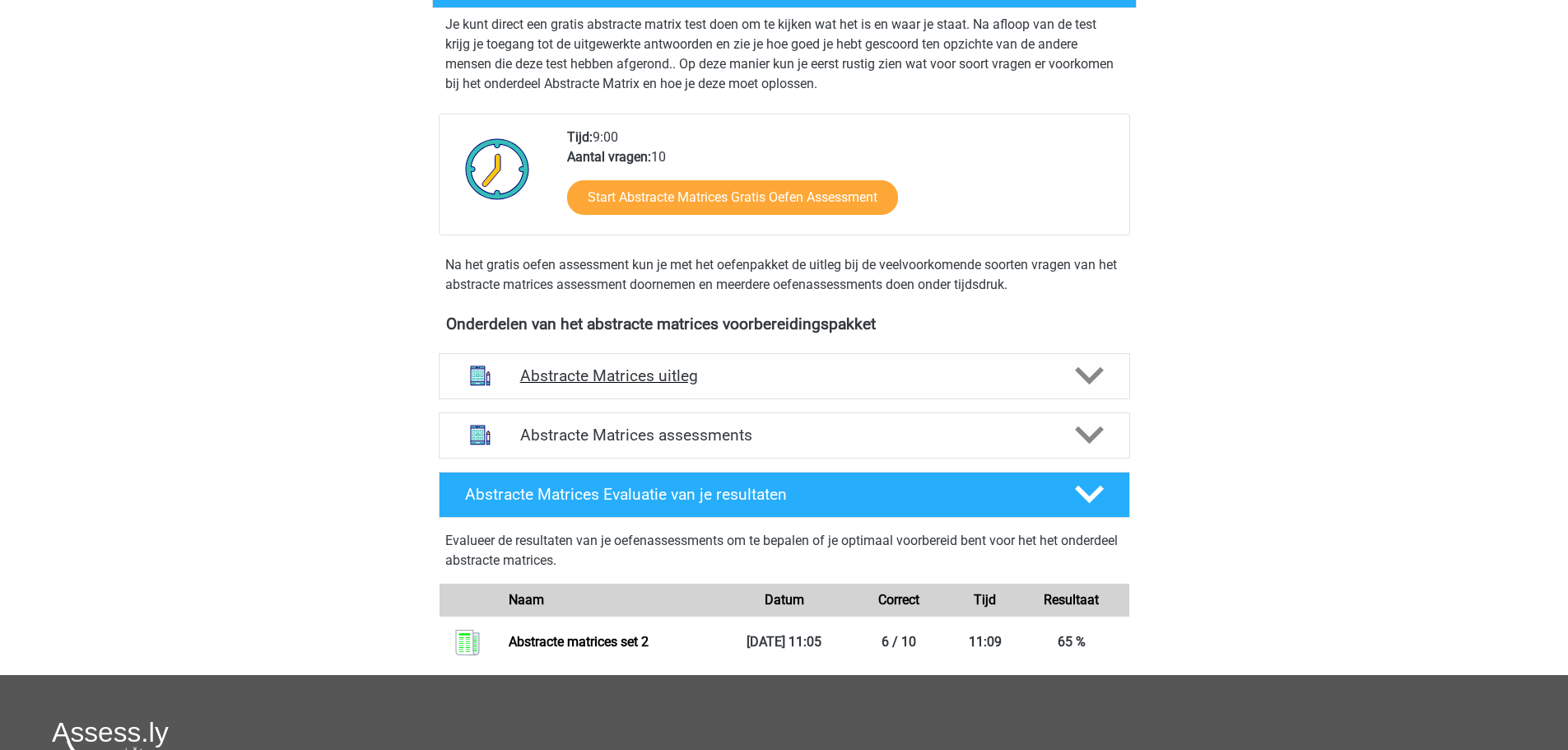
click at [593, 385] on h4 "Abstracte Matrices uitleg" at bounding box center [785, 376] width 528 height 19
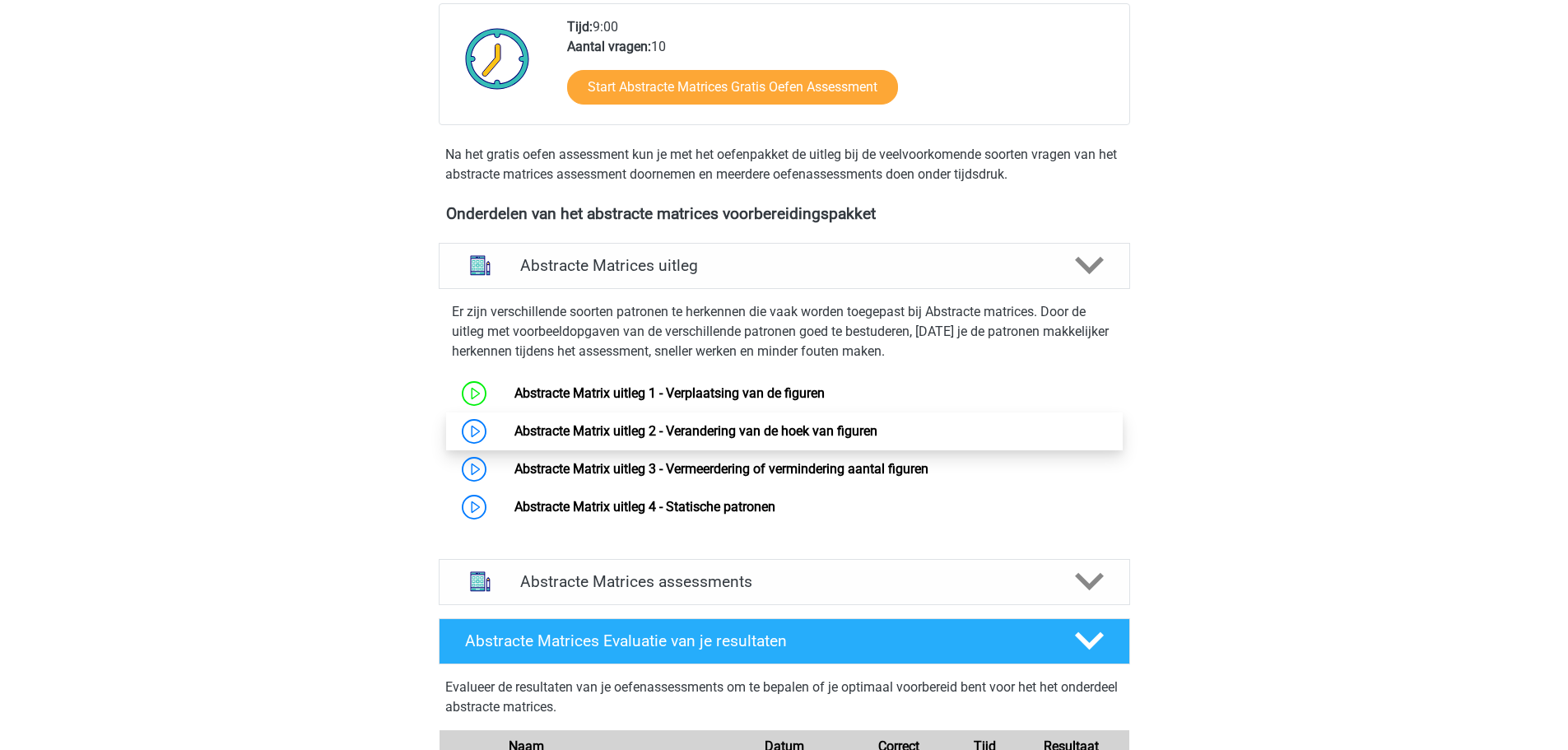
scroll to position [494, 0]
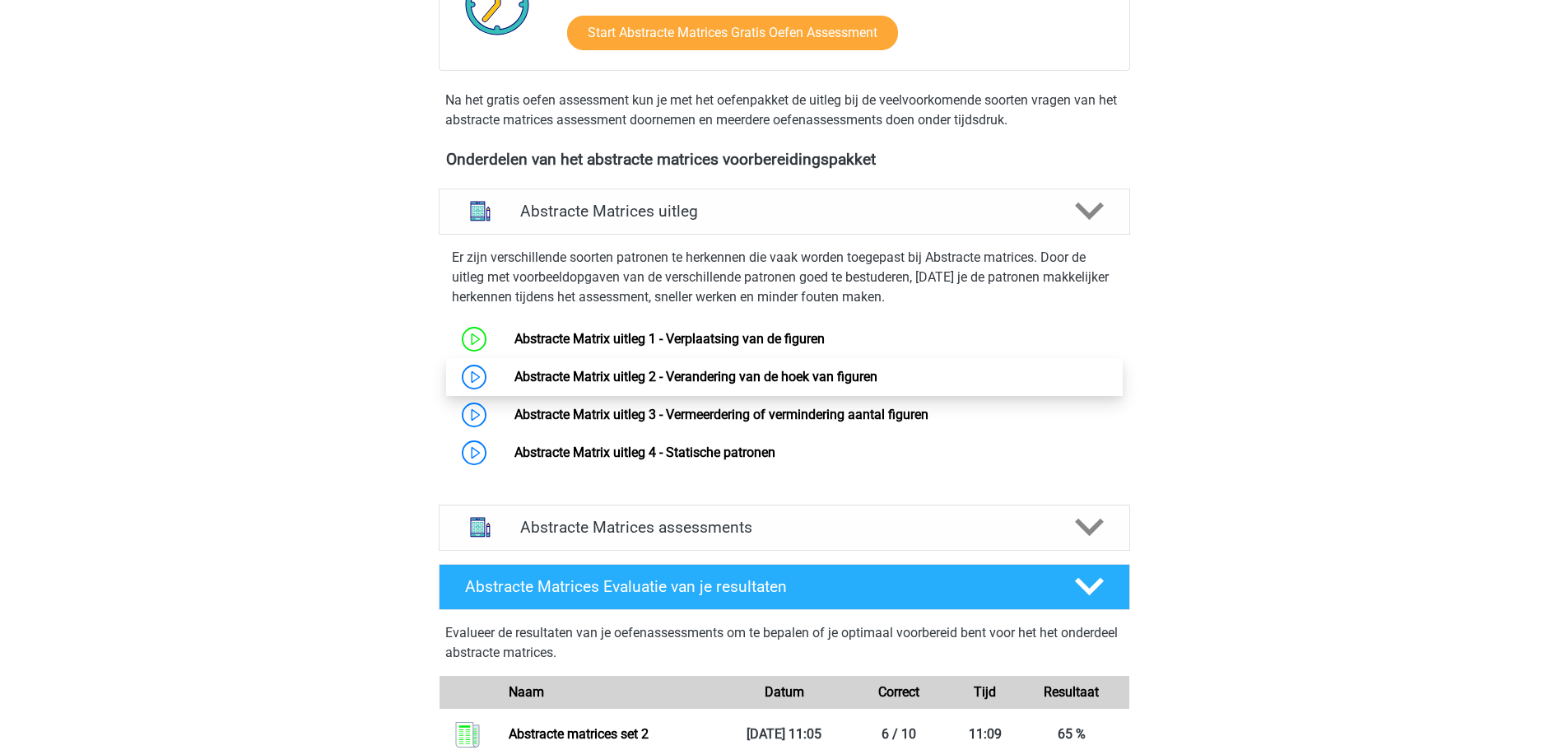
click at [593, 378] on link "Abstracte Matrix uitleg 2 - Verandering van de hoek van figuren" at bounding box center [696, 377] width 363 height 16
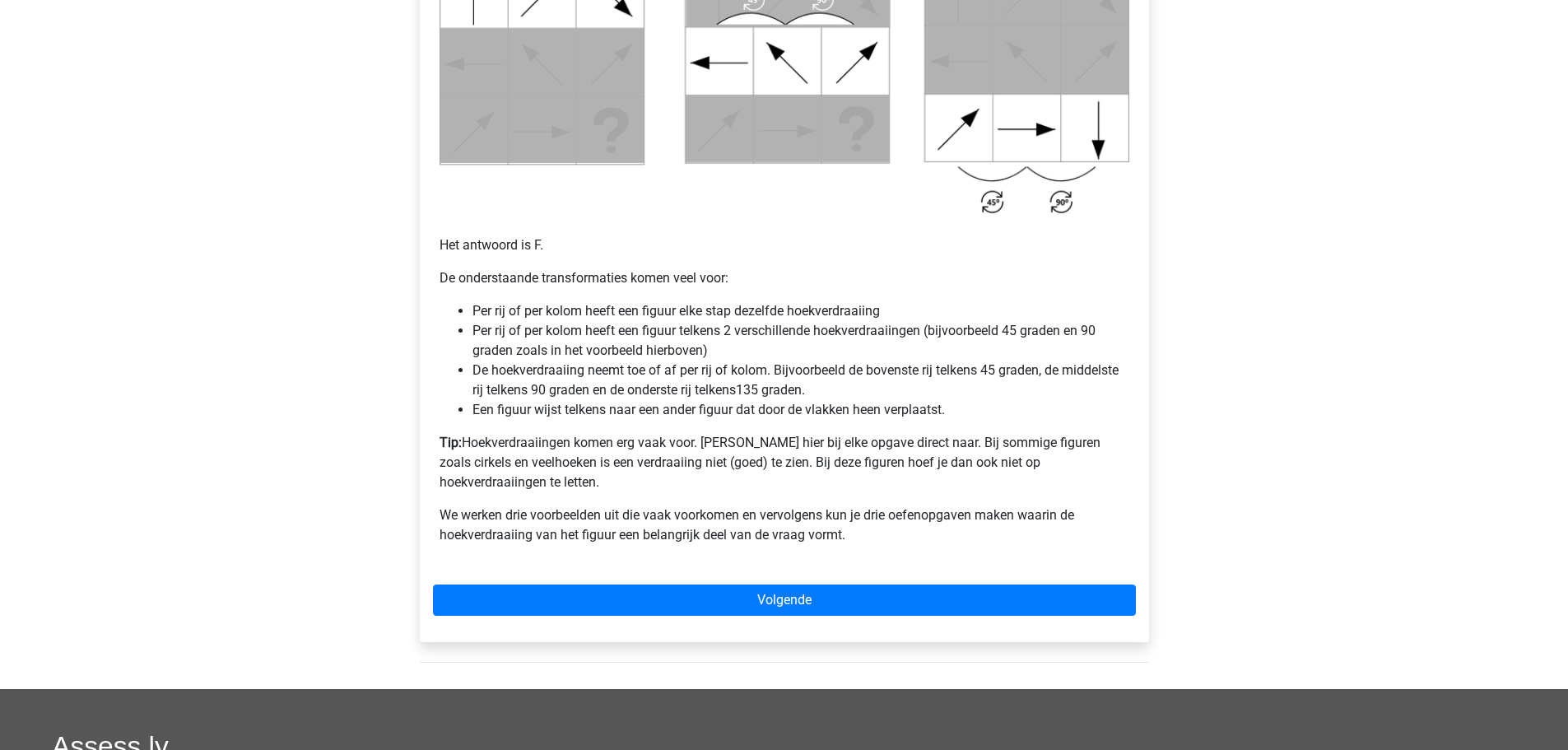
scroll to position [987, 0]
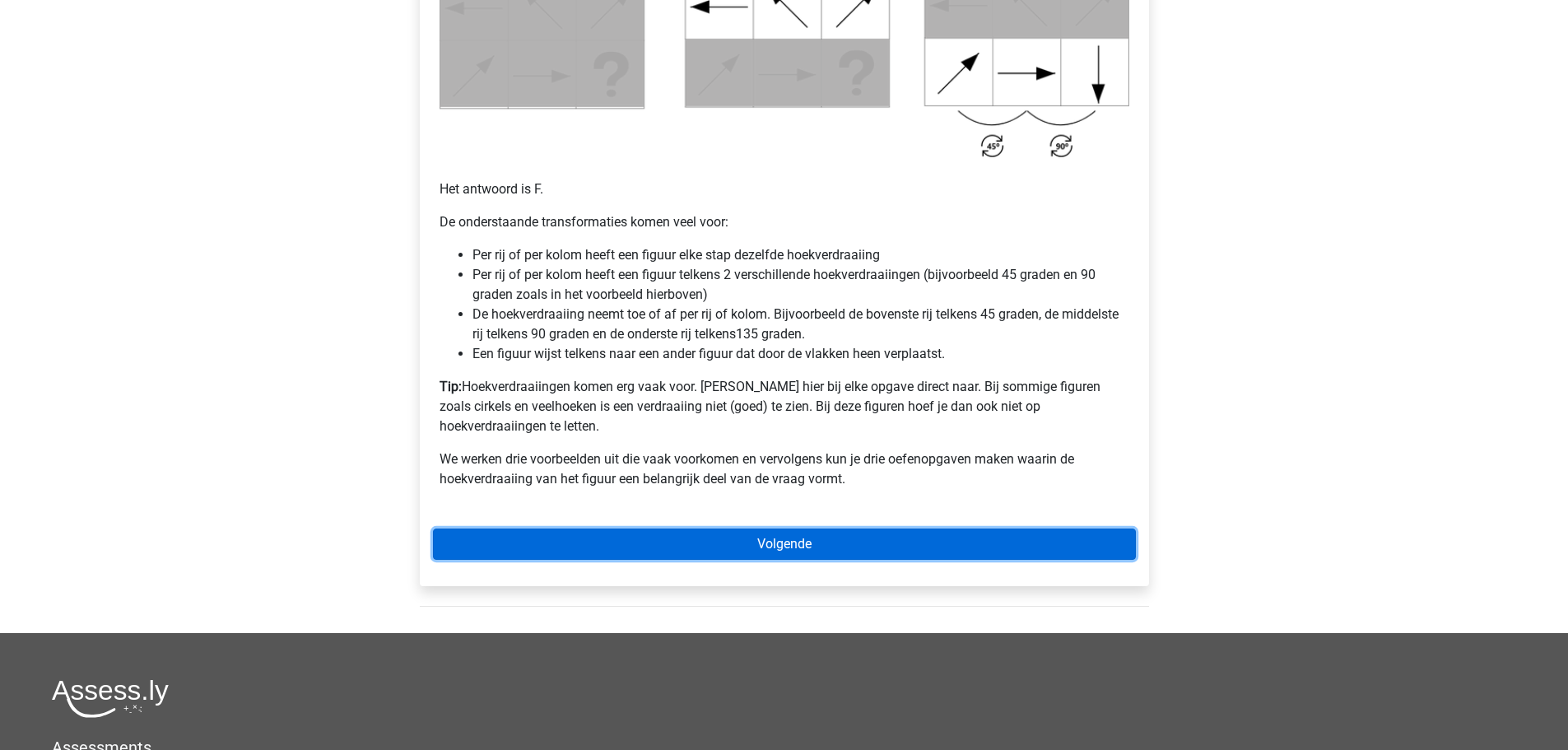
click at [594, 533] on link "Volgende" at bounding box center [784, 544] width 703 height 31
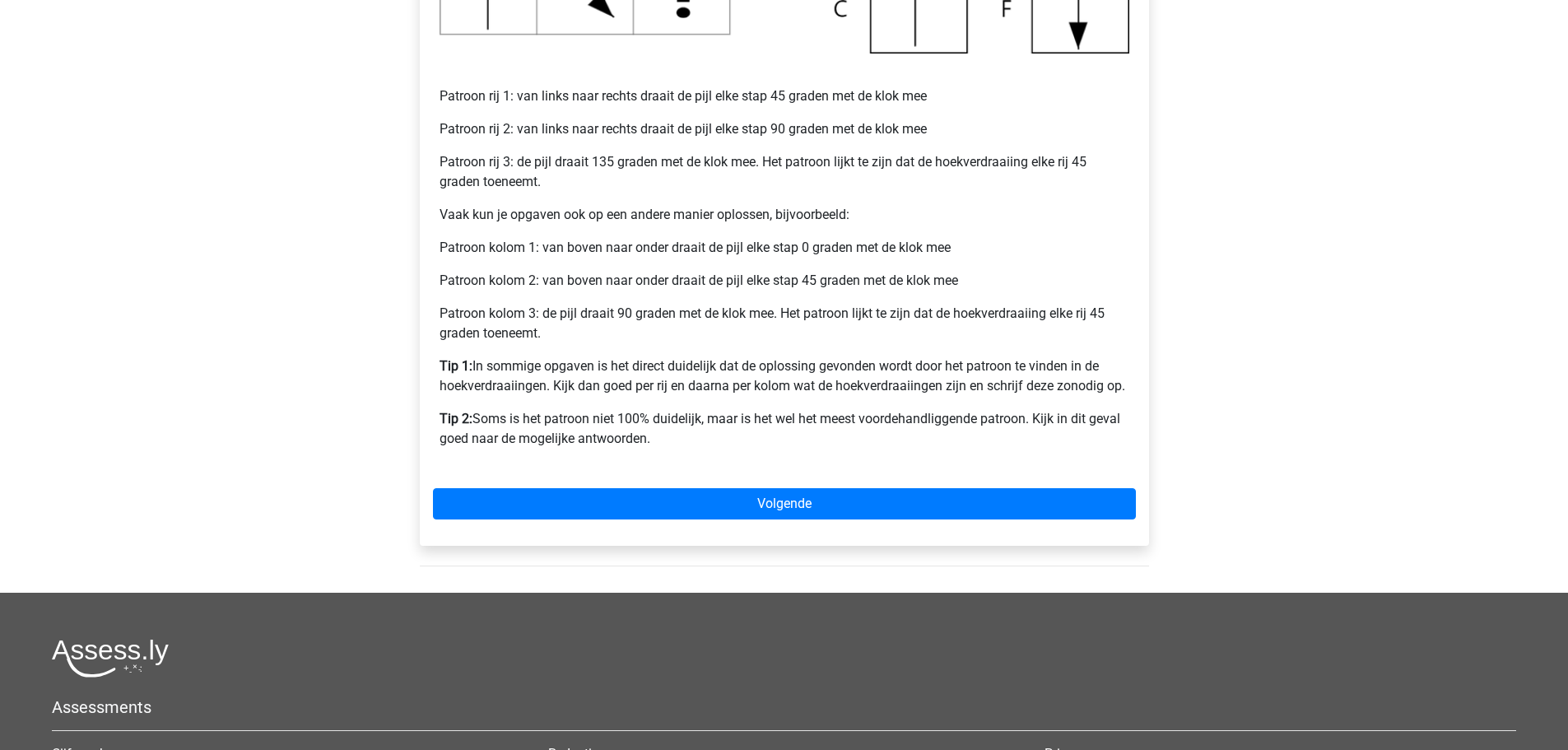
scroll to position [740, 0]
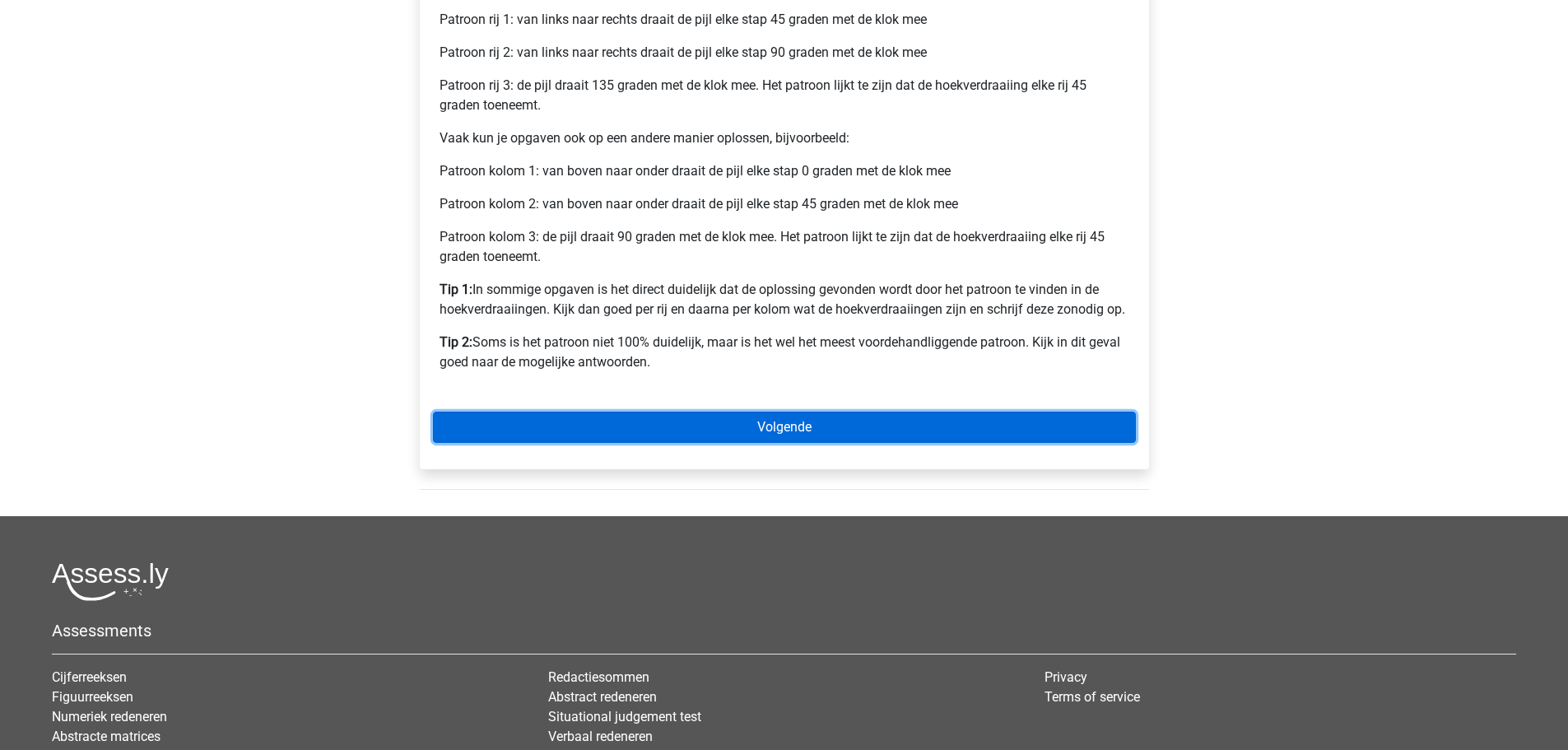
click at [721, 423] on link "Volgende" at bounding box center [784, 427] width 703 height 31
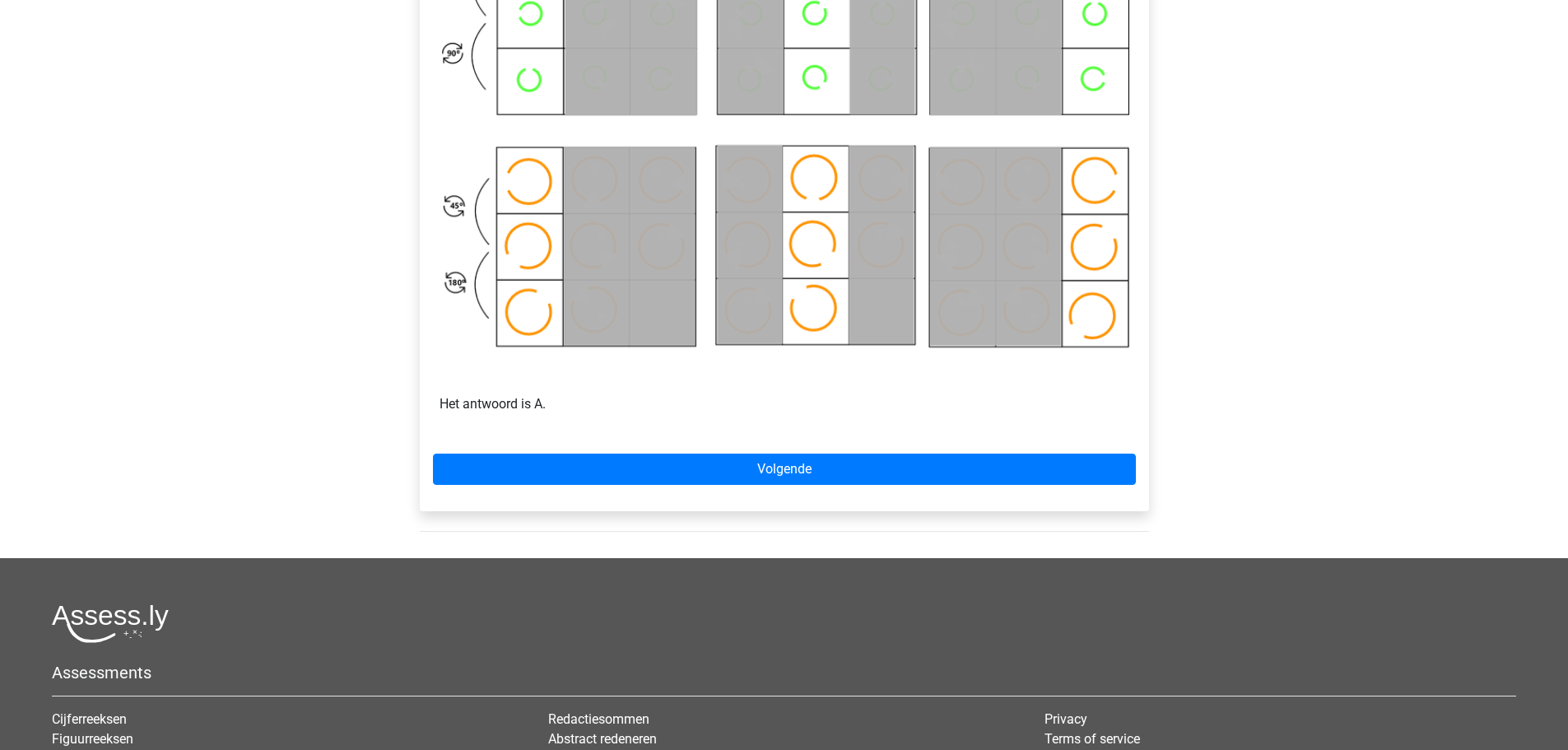
scroll to position [905, 0]
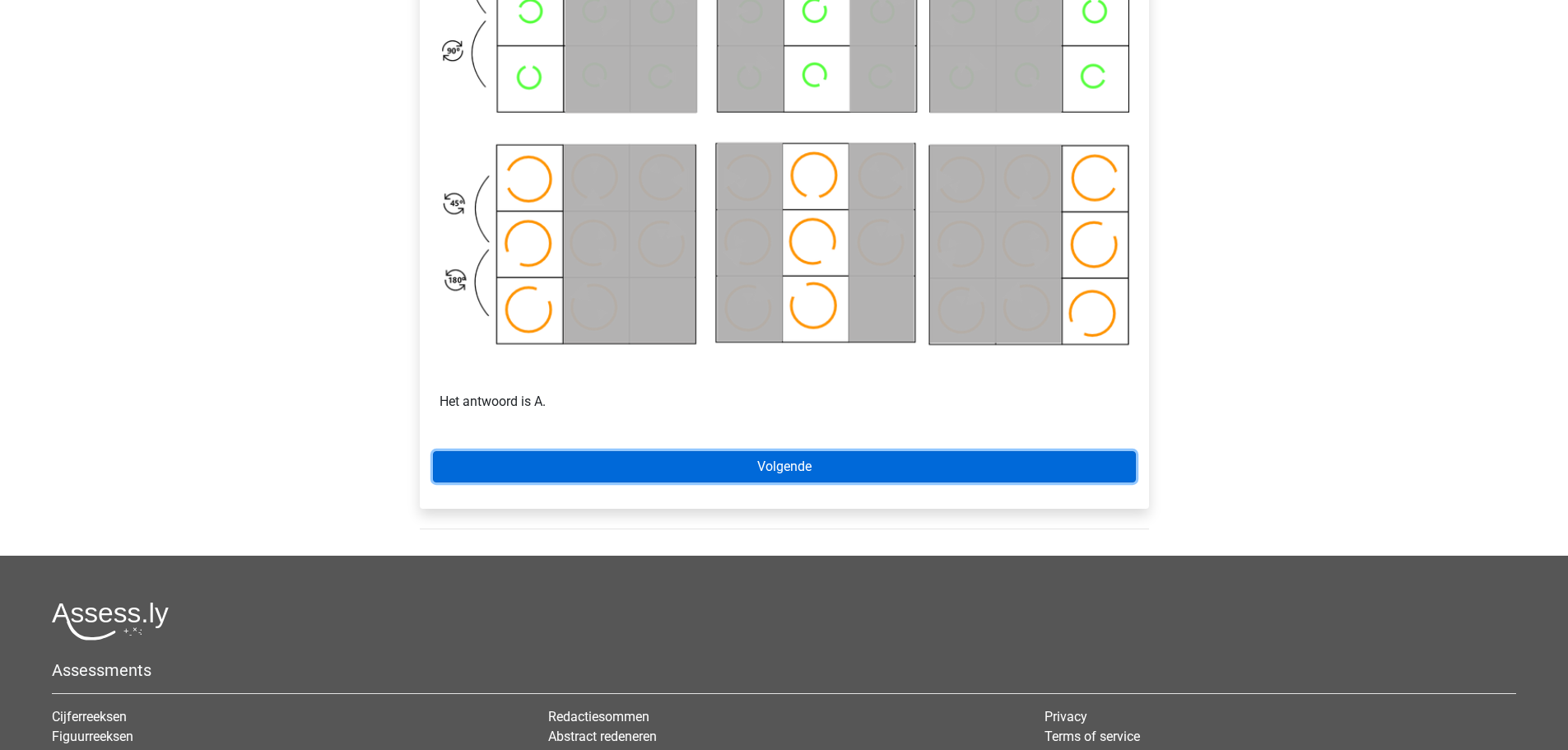
click at [794, 467] on link "Volgende" at bounding box center [784, 467] width 703 height 31
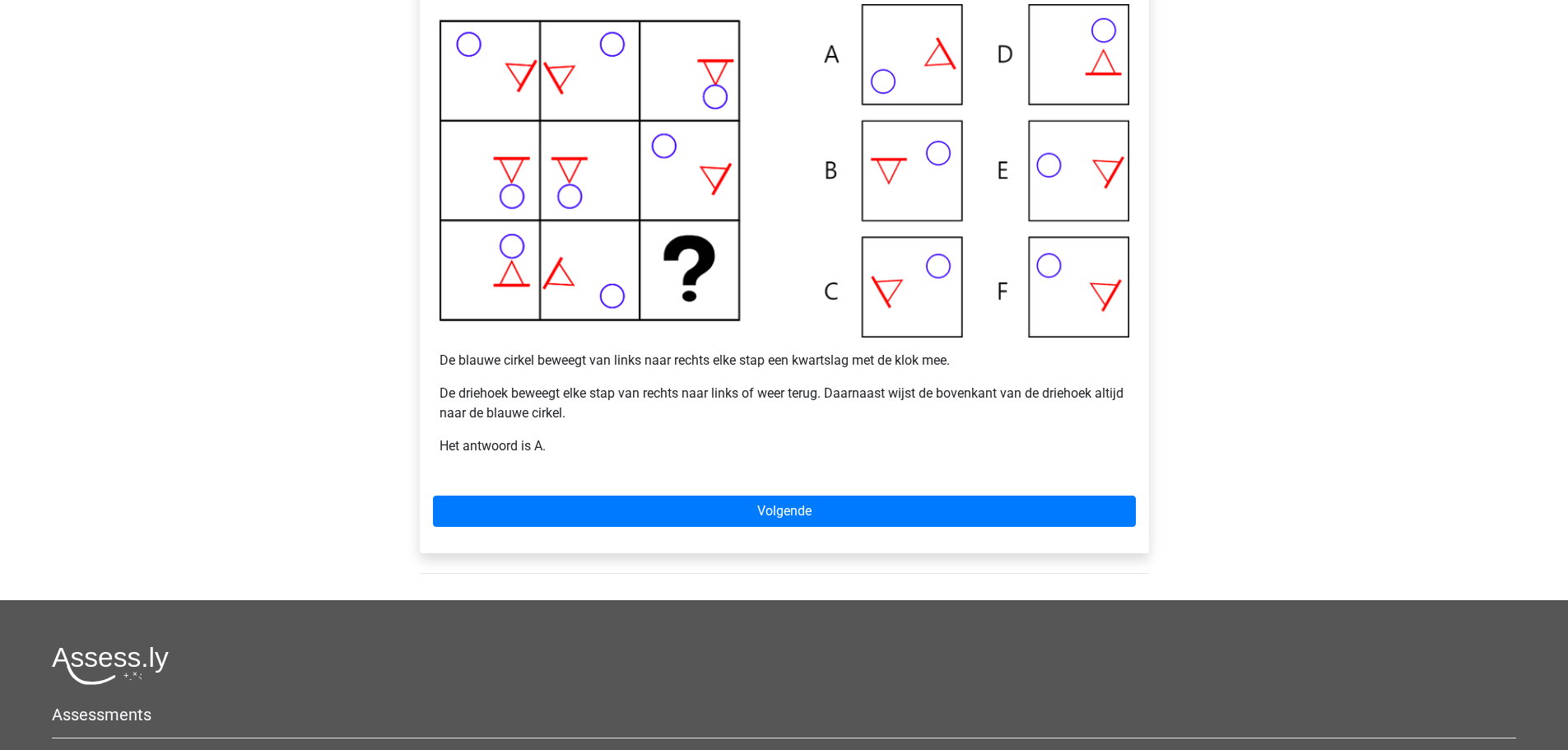
scroll to position [411, 0]
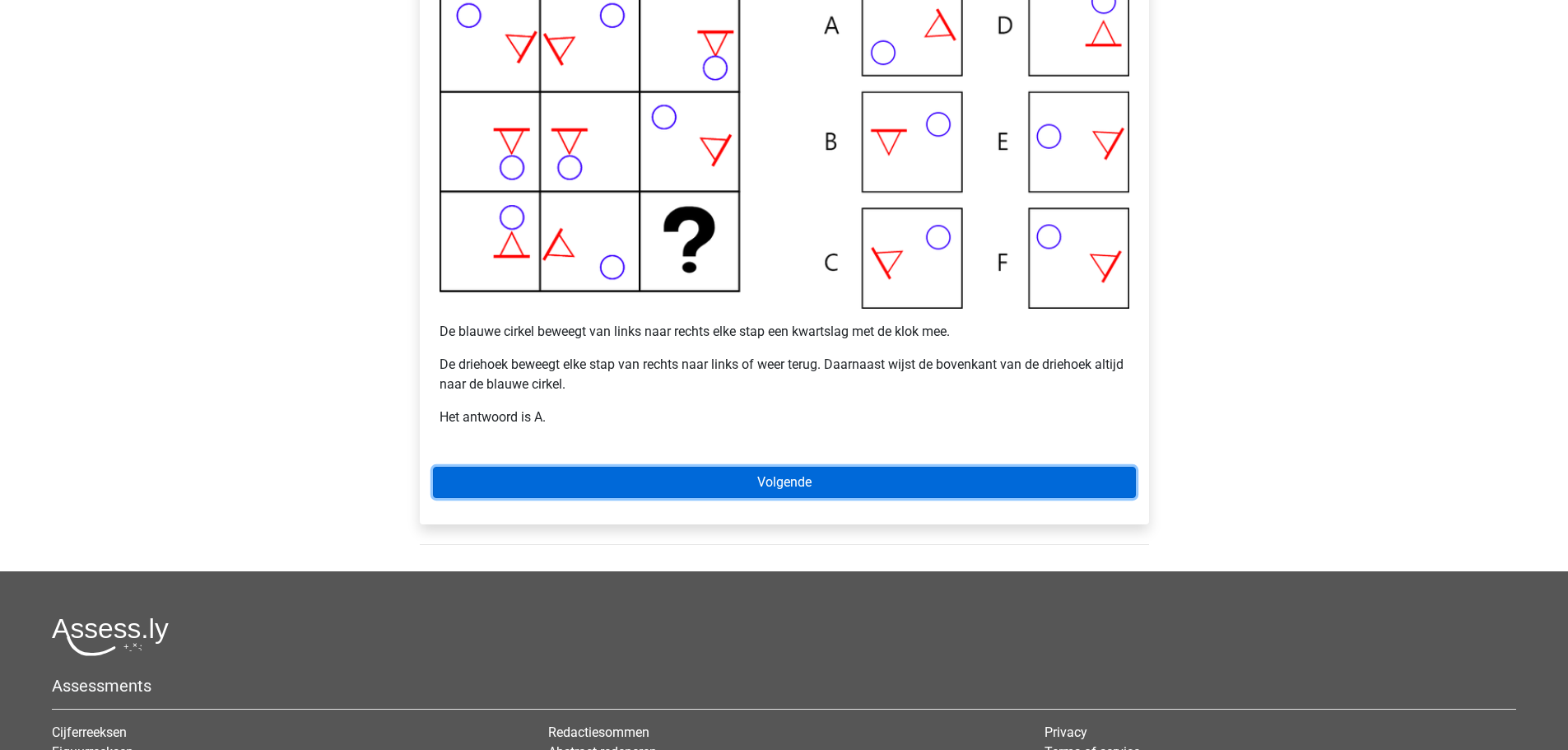
click at [658, 491] on link "Volgende" at bounding box center [784, 482] width 703 height 31
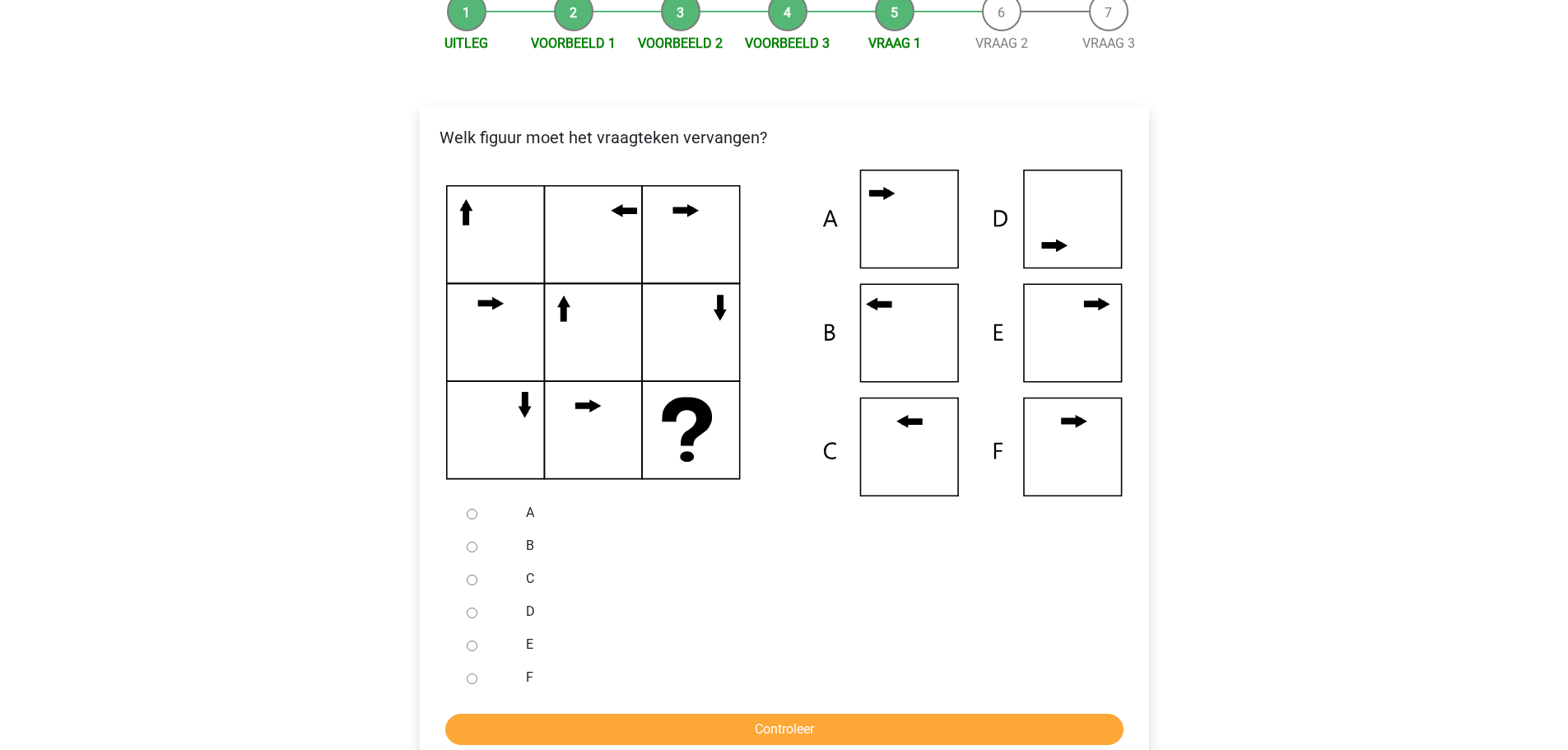
scroll to position [247, 0]
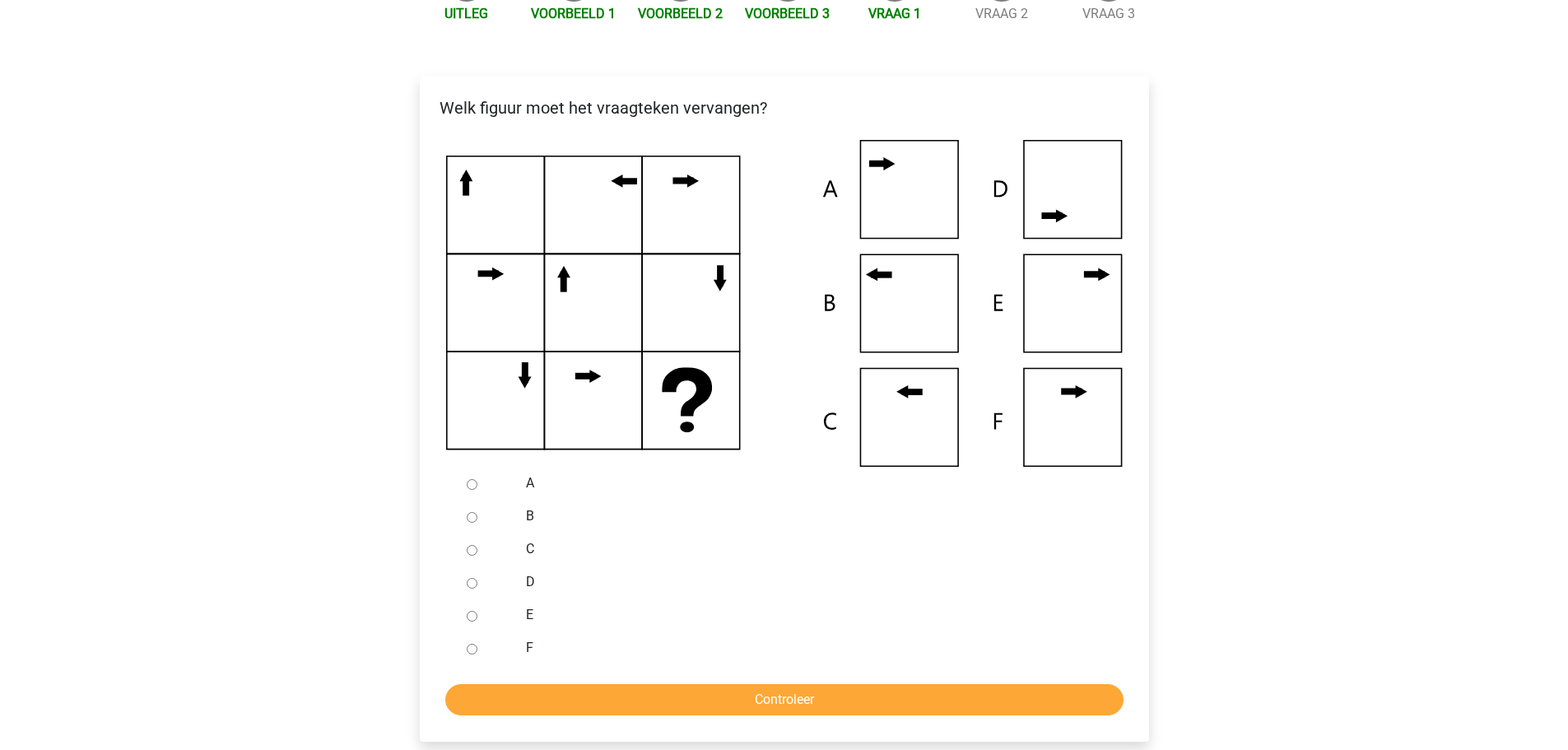
click at [467, 549] on input "C" at bounding box center [472, 550] width 10 height 10
radio input "true"
click at [656, 705] on input "Controleer" at bounding box center [784, 700] width 678 height 31
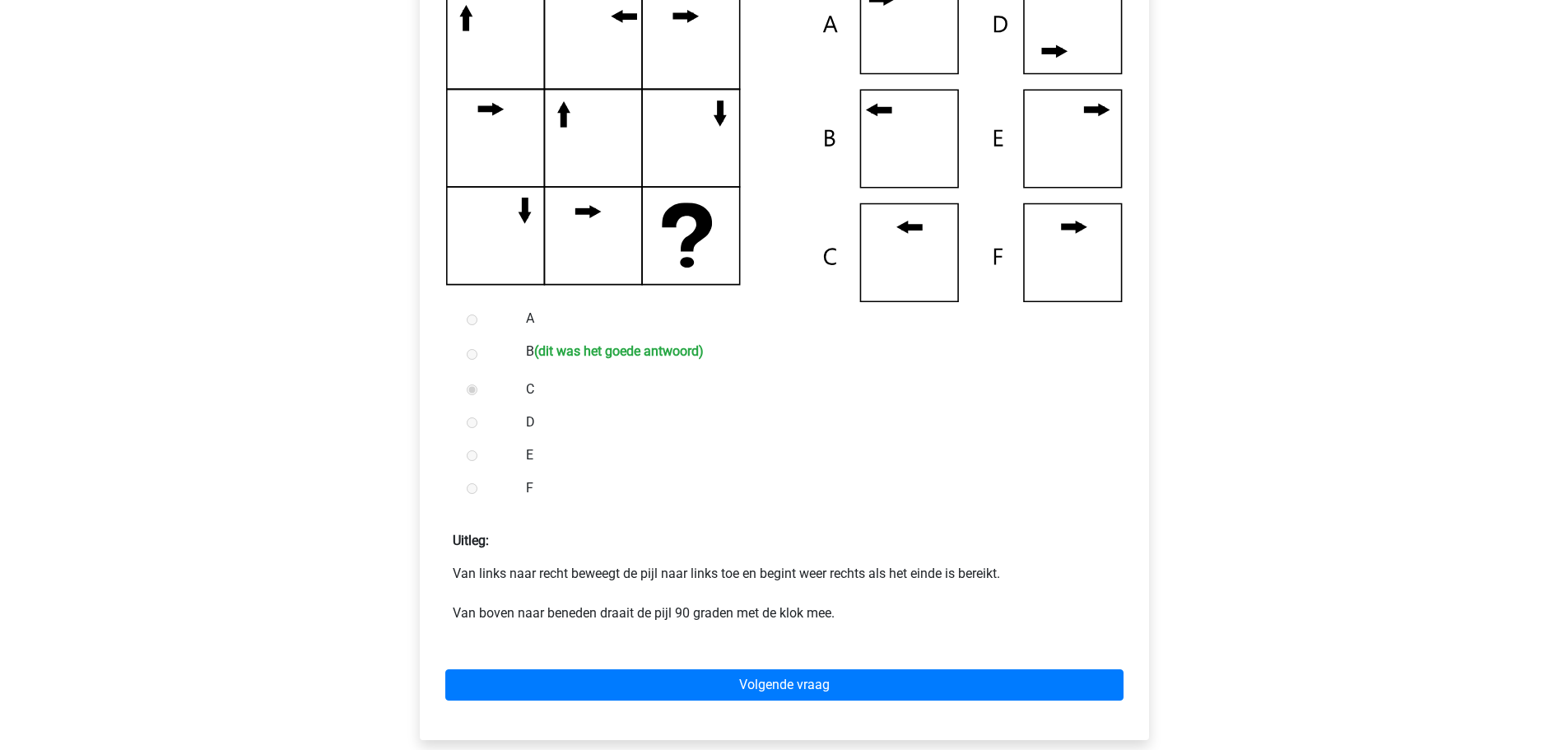
scroll to position [494, 0]
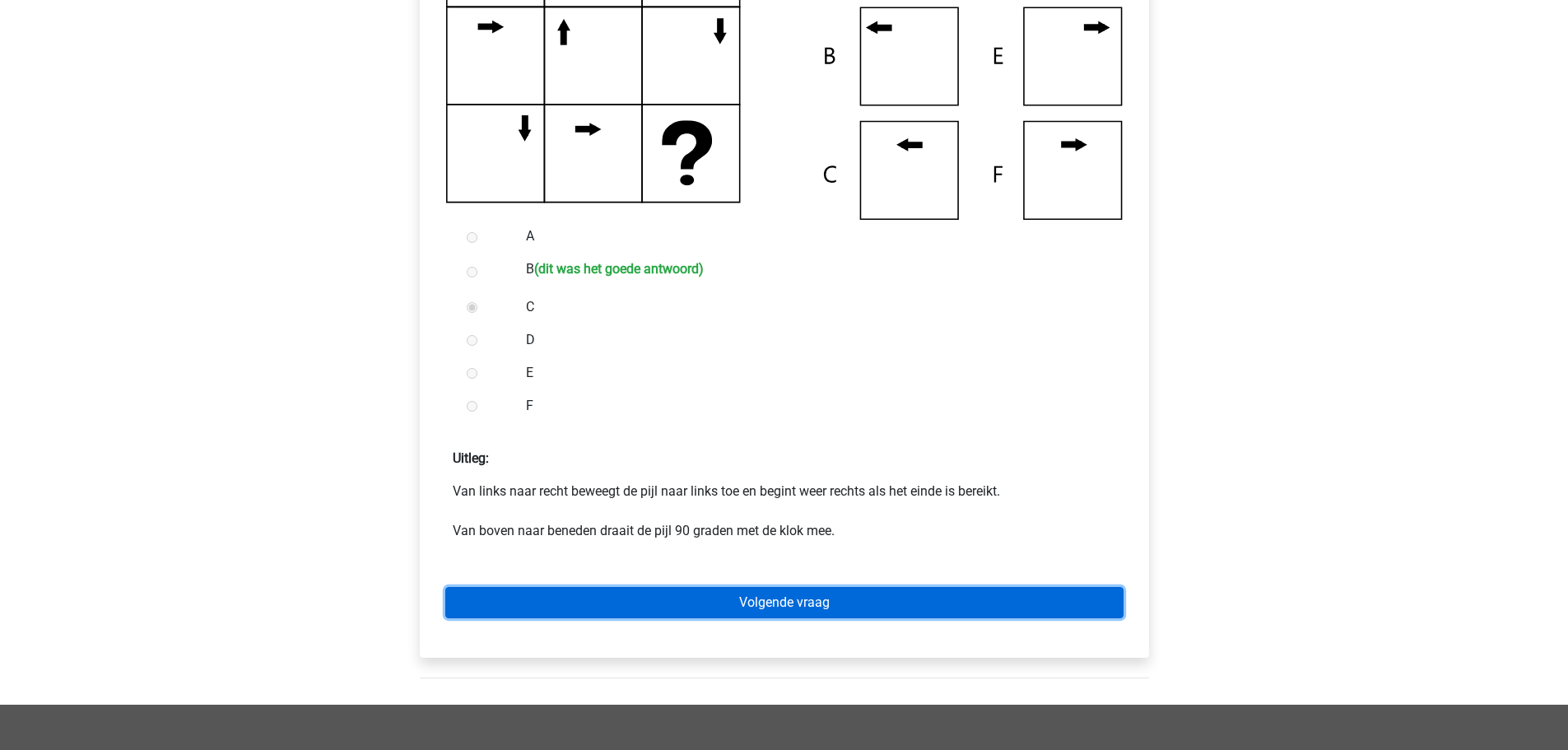
click at [709, 606] on link "Volgende vraag" at bounding box center [784, 602] width 678 height 31
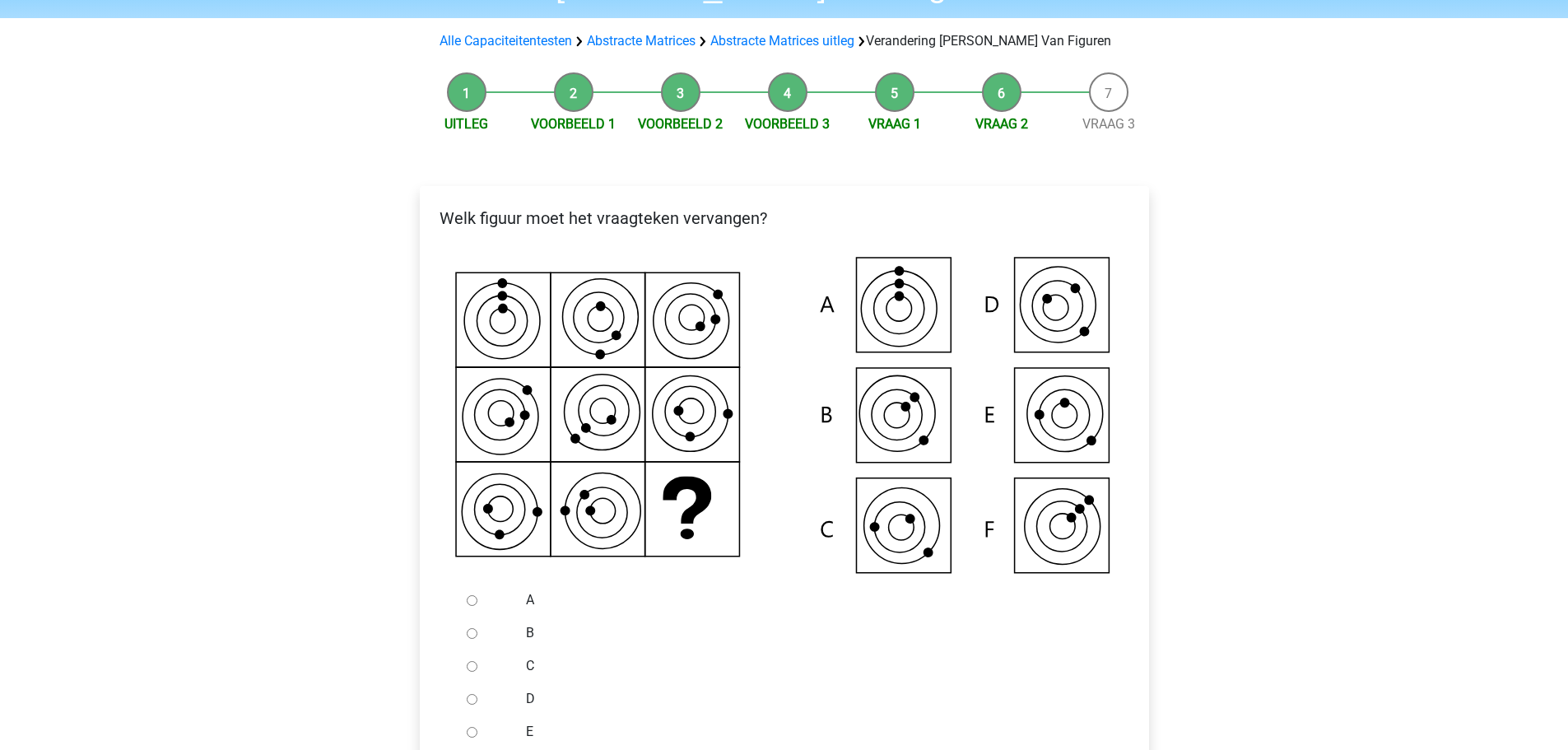
scroll to position [165, 0]
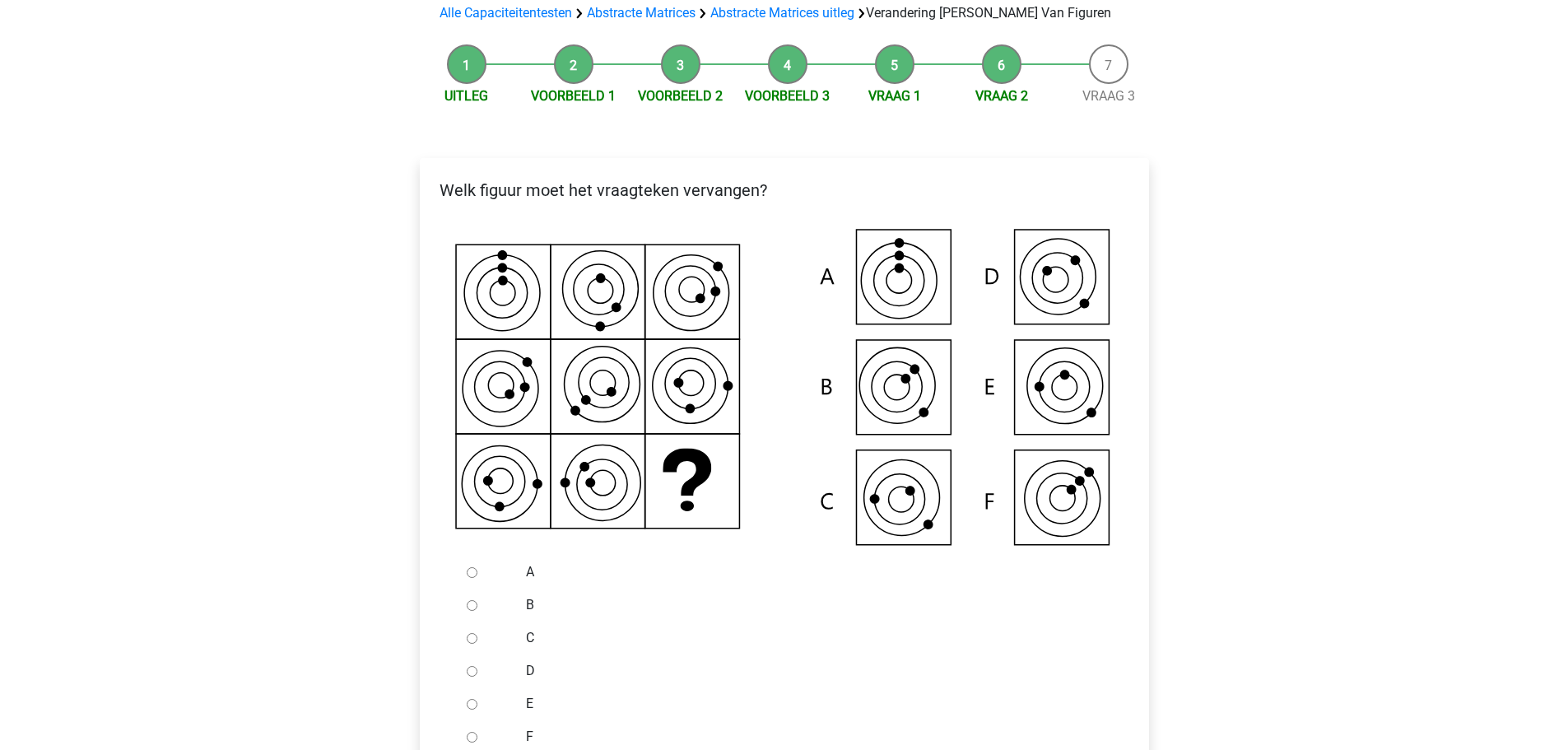
click at [468, 704] on input "E" at bounding box center [472, 704] width 10 height 10
radio input "true"
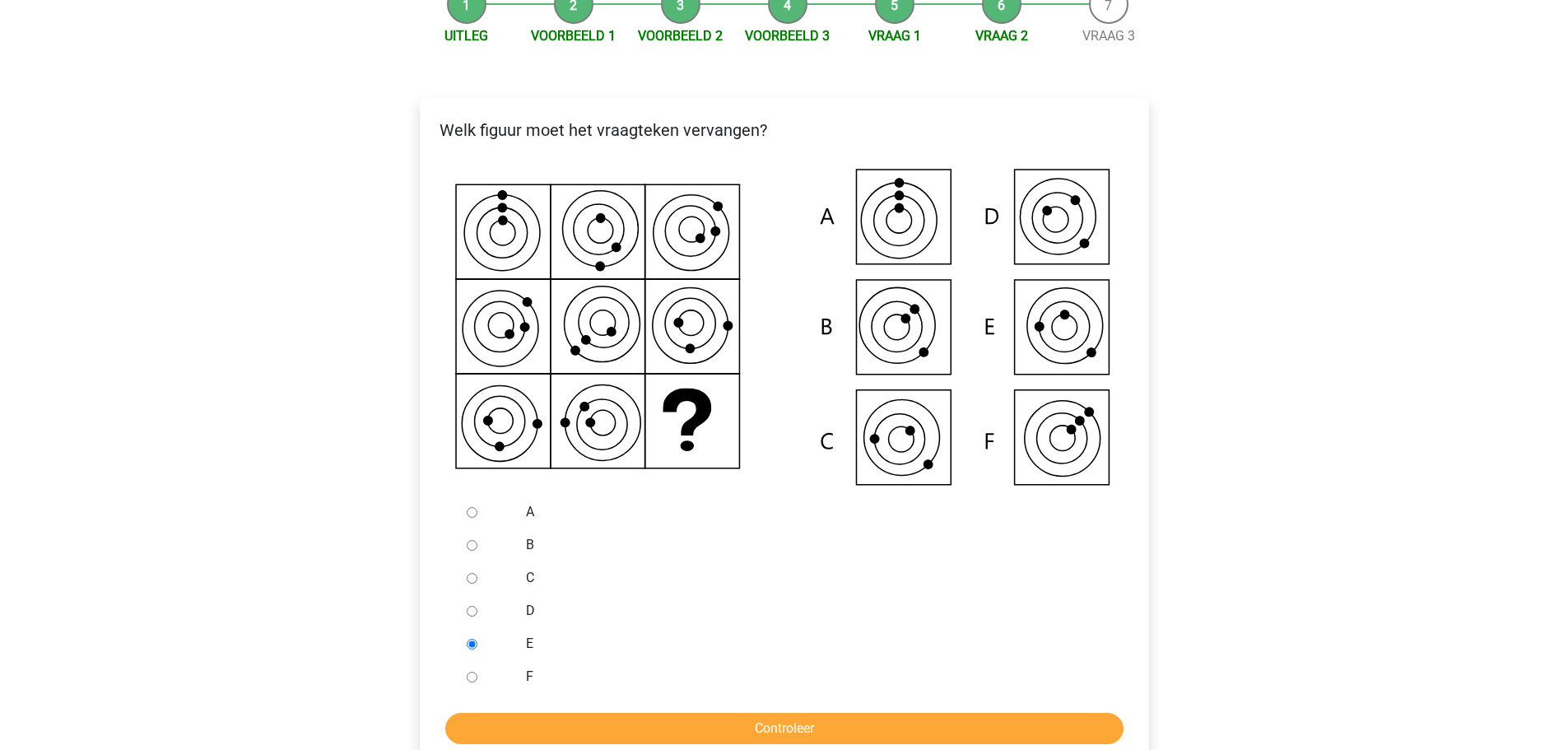
scroll to position [329, 0]
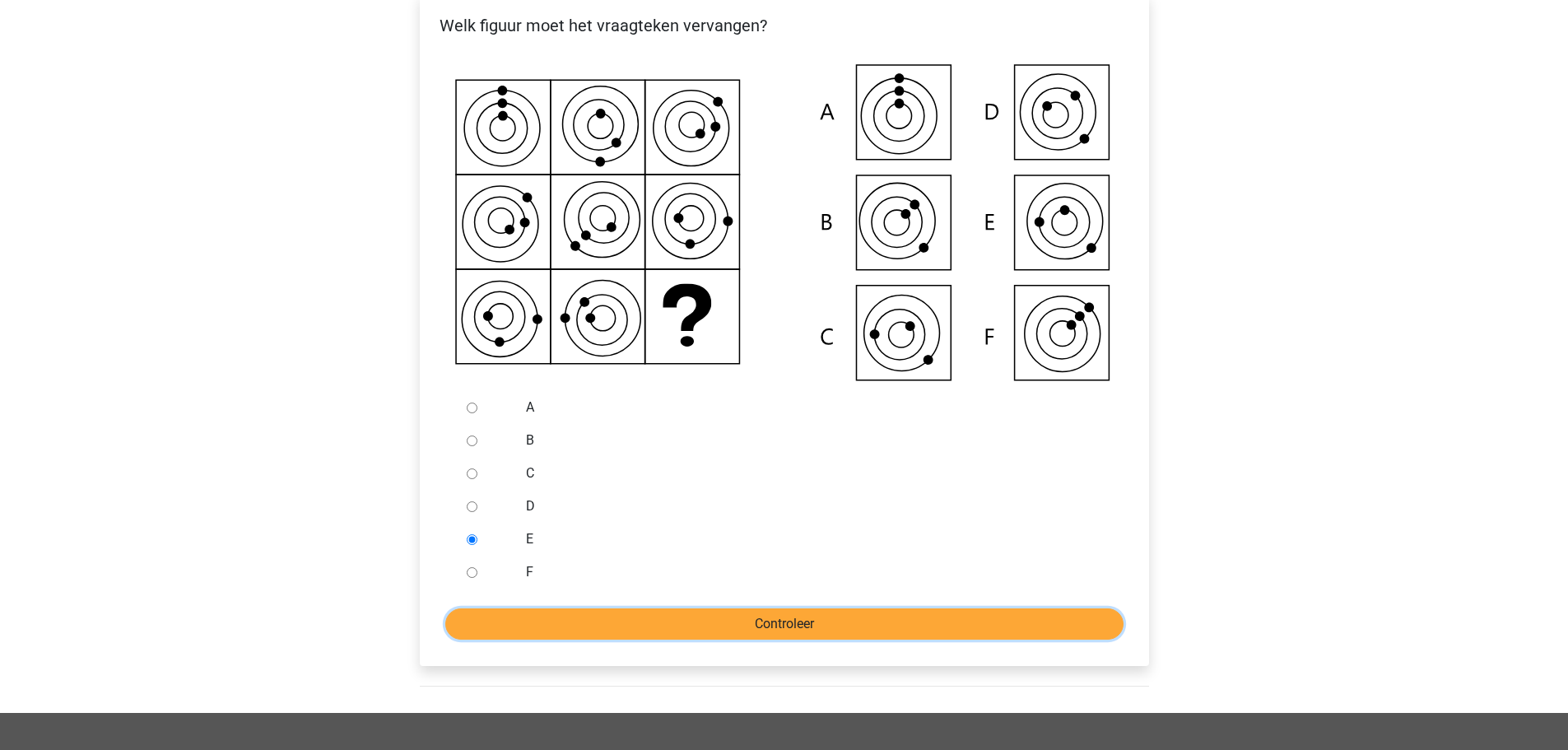
click at [714, 628] on input "Controleer" at bounding box center [784, 624] width 678 height 31
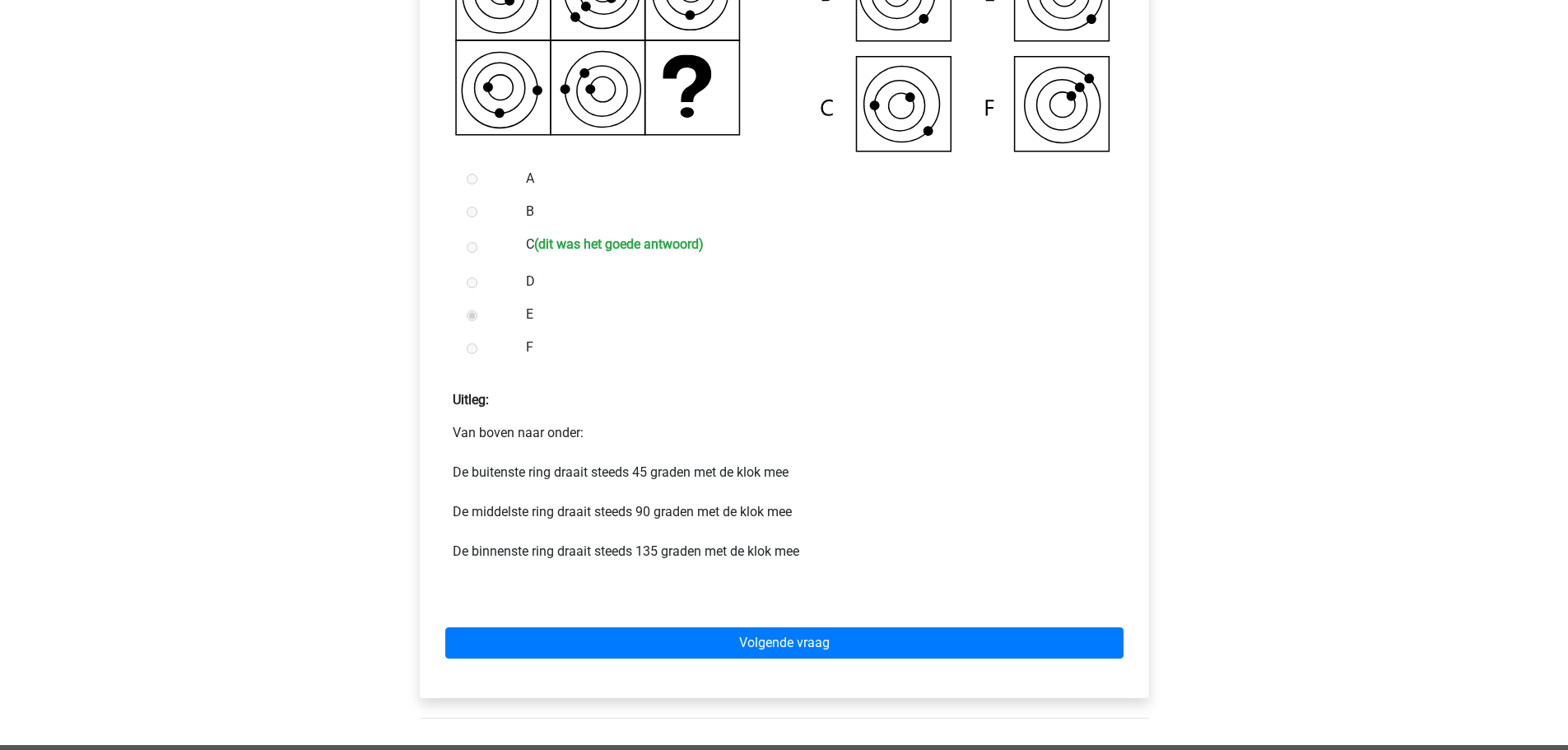
scroll to position [576, 0]
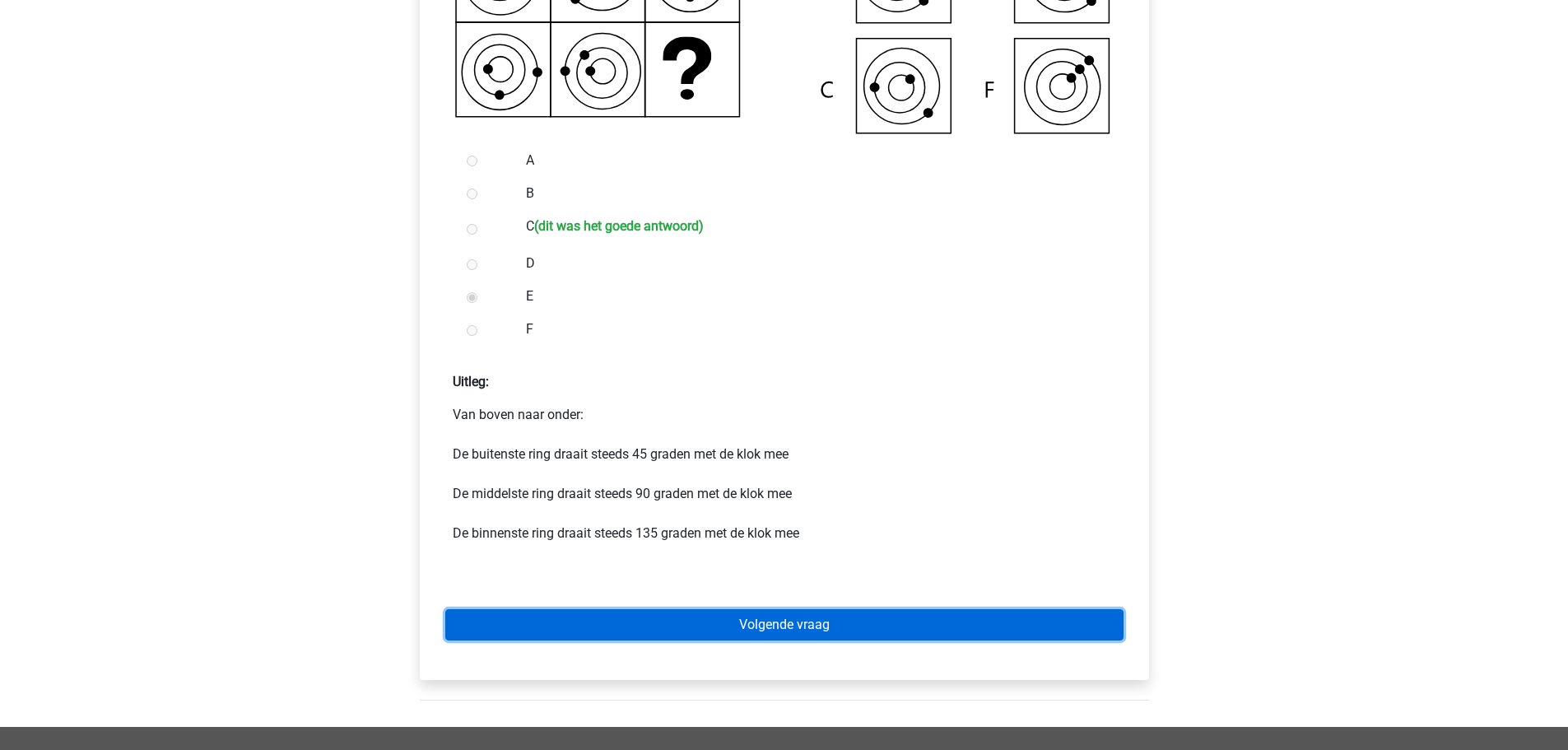
click at [665, 624] on link "Volgende vraag" at bounding box center [784, 624] width 678 height 31
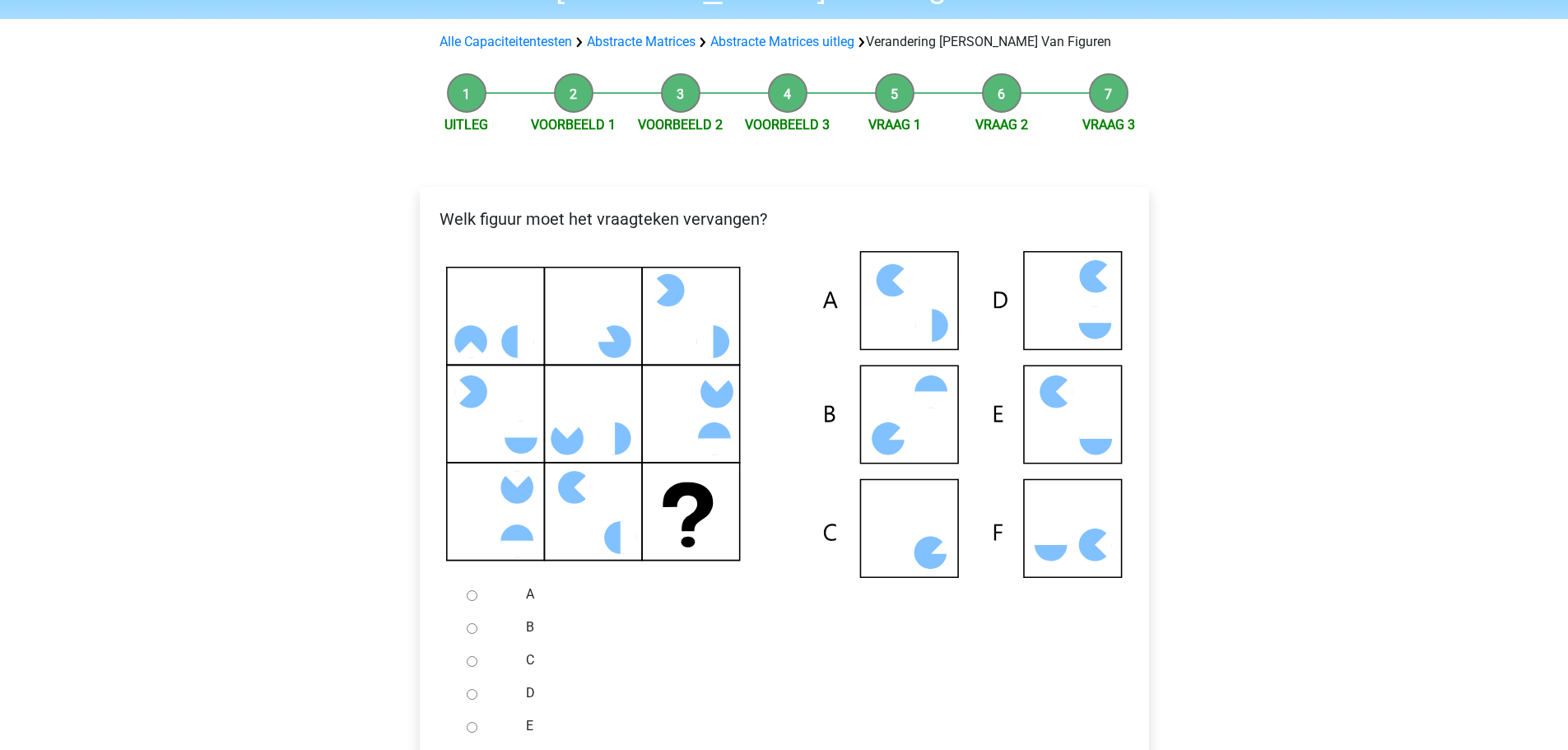
scroll to position [165, 0]
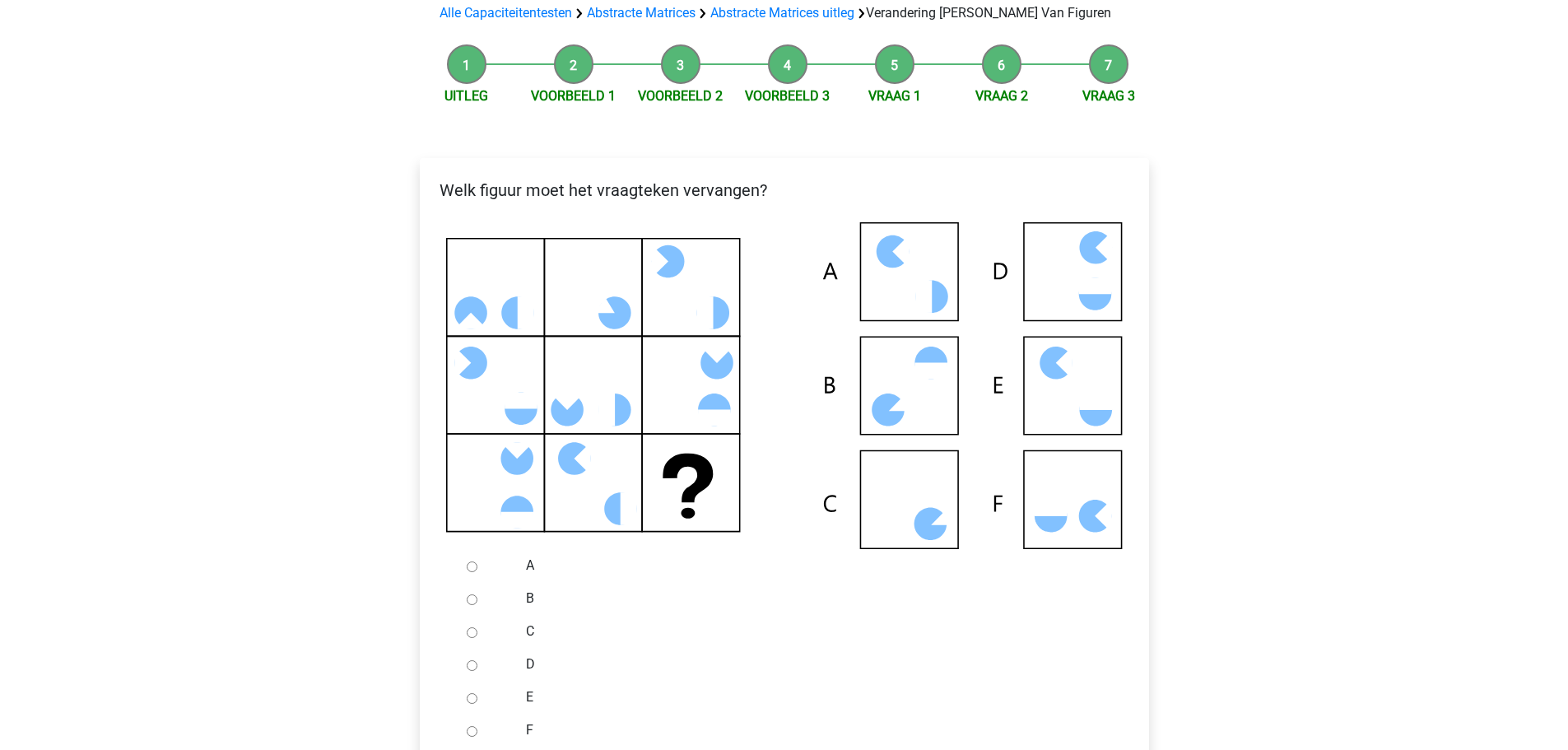
click at [470, 666] on input "D" at bounding box center [472, 665] width 10 height 10
radio input "true"
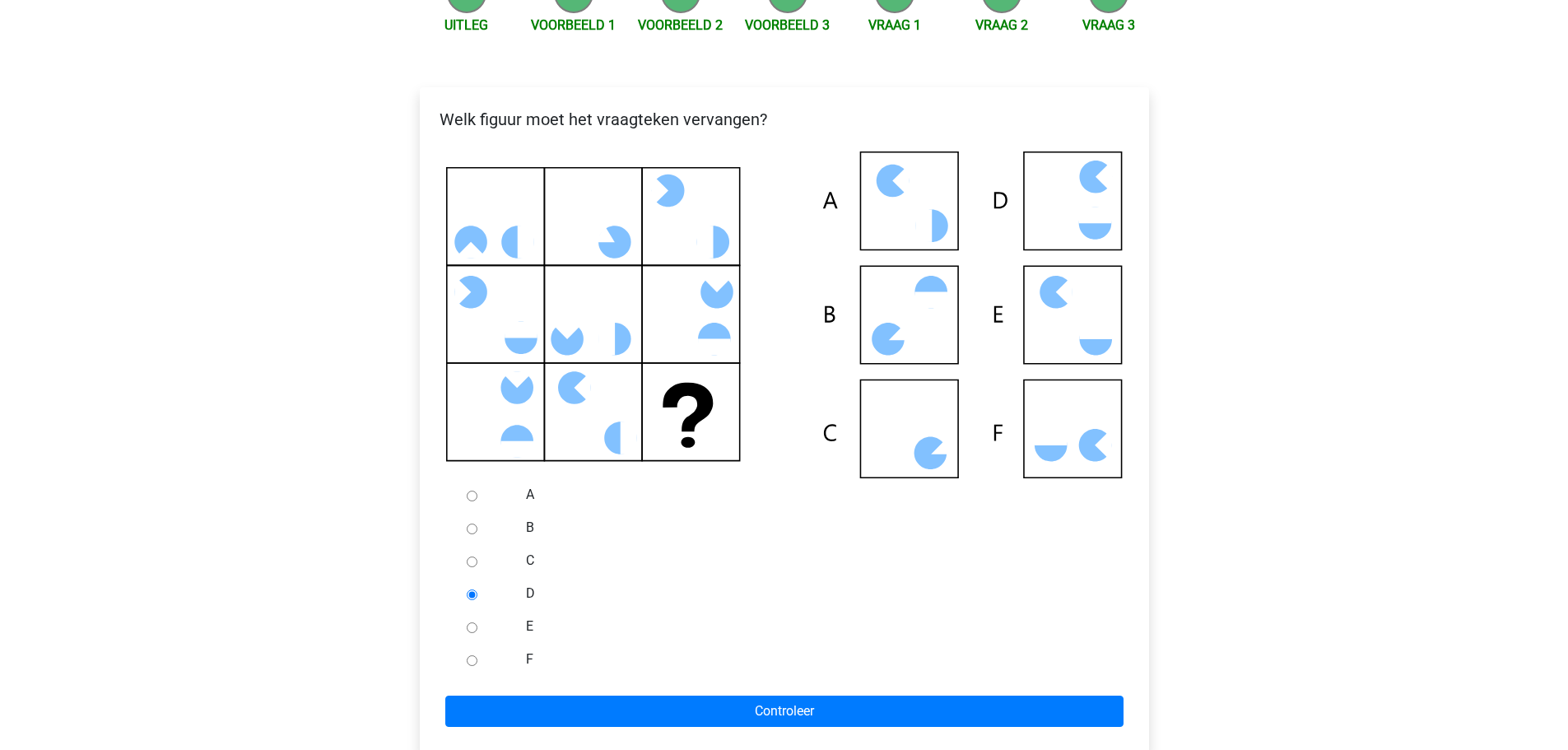
scroll to position [329, 0]
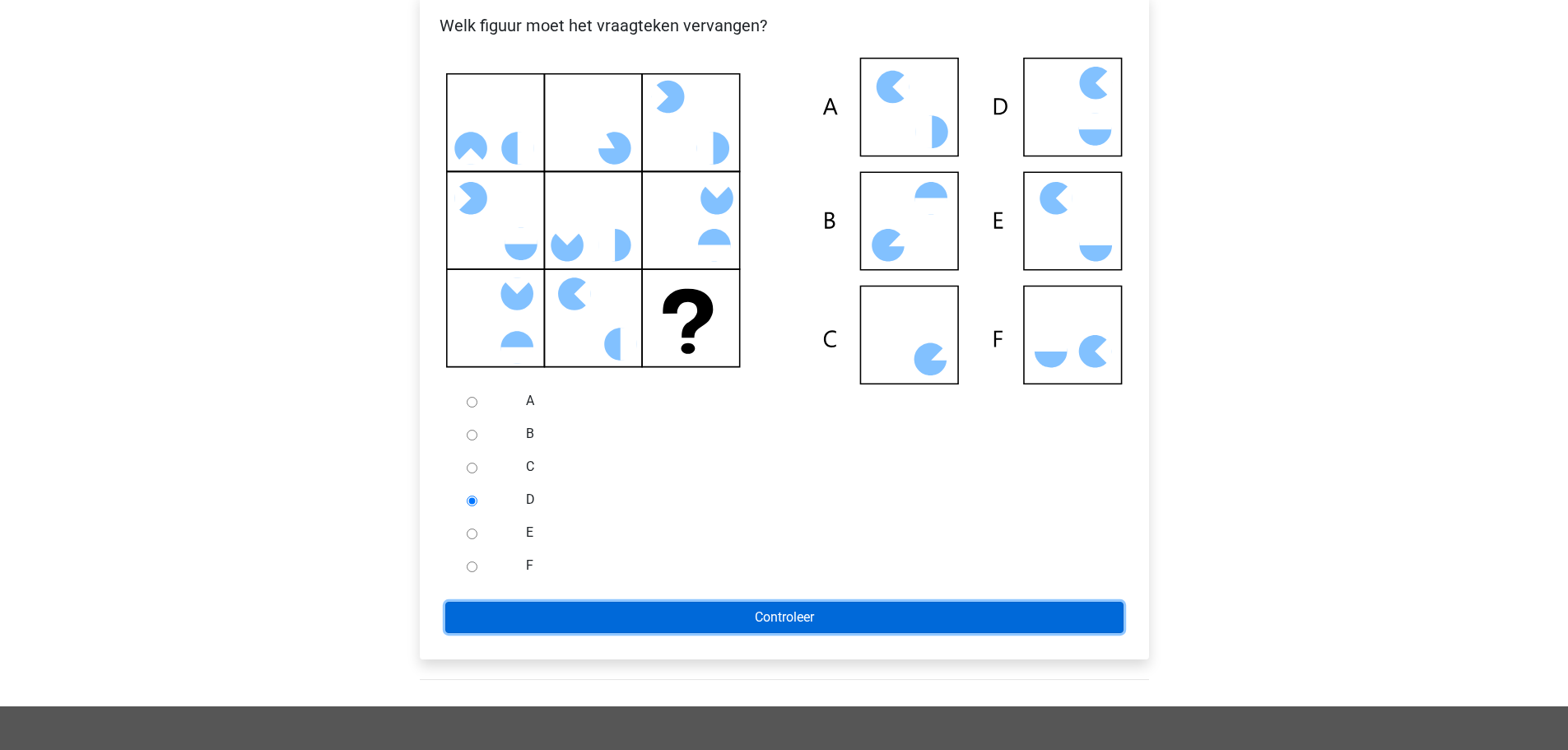
click at [673, 617] on input "Controleer" at bounding box center [784, 617] width 678 height 31
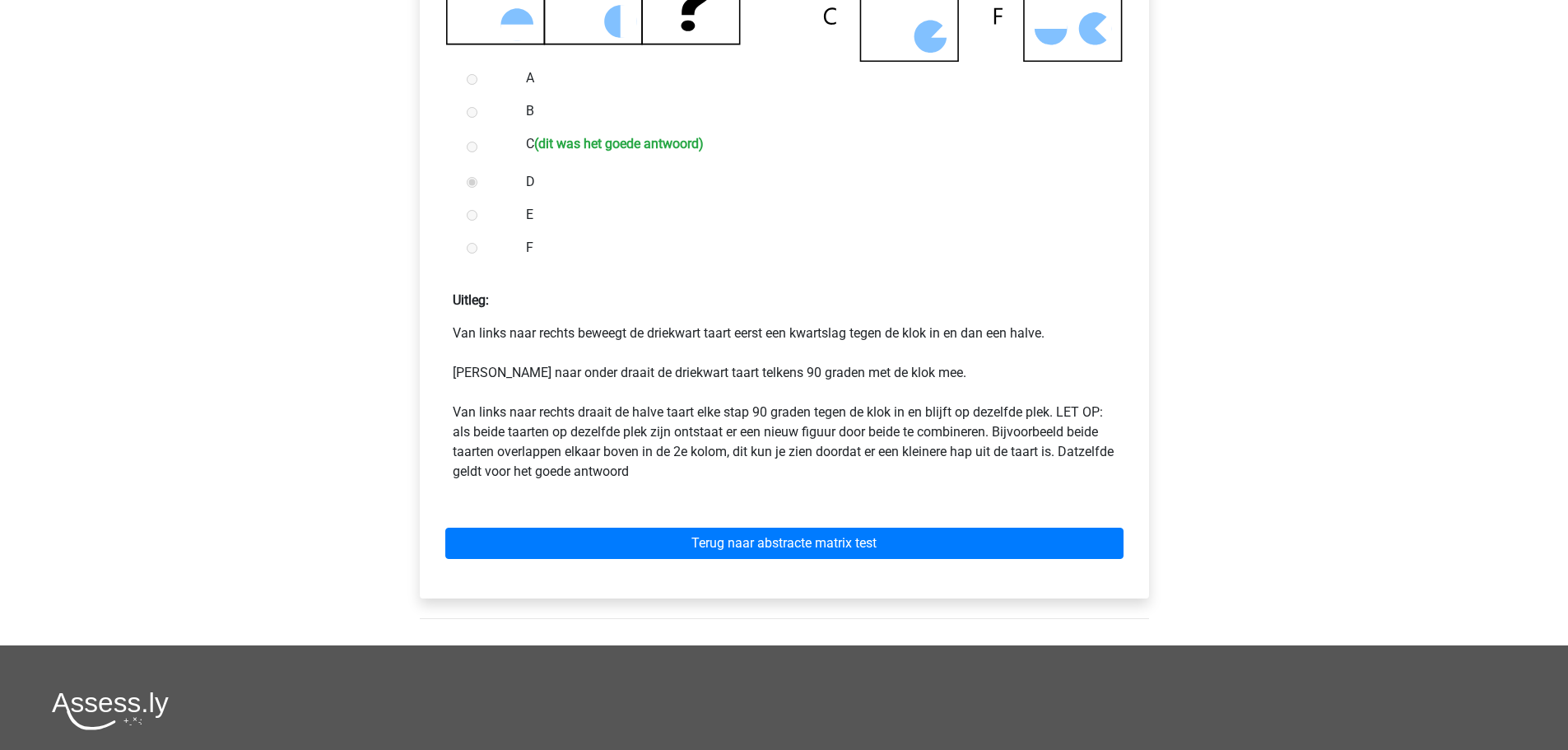
scroll to position [658, 0]
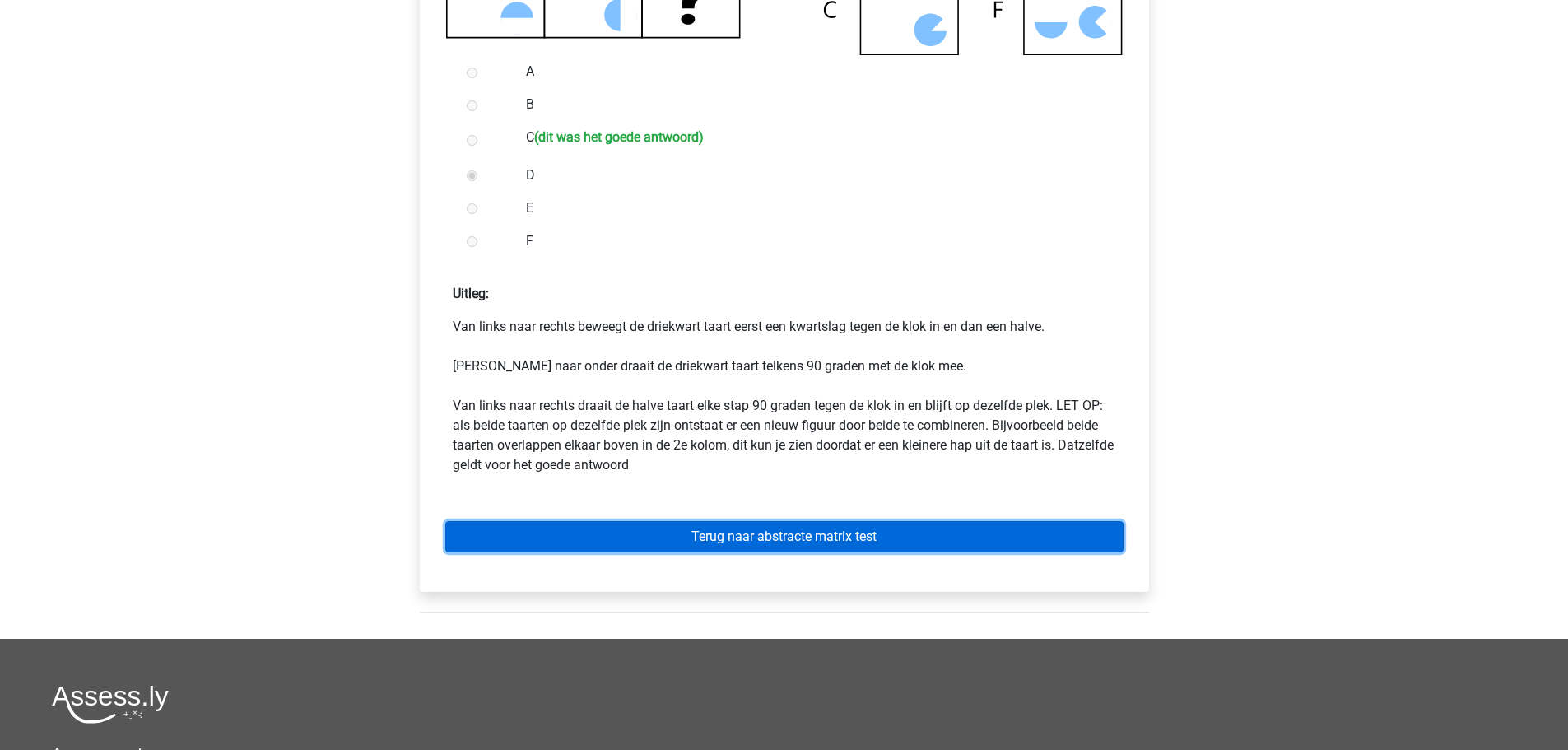
click at [746, 533] on link "Terug naar abstracte matrix test" at bounding box center [784, 536] width 678 height 31
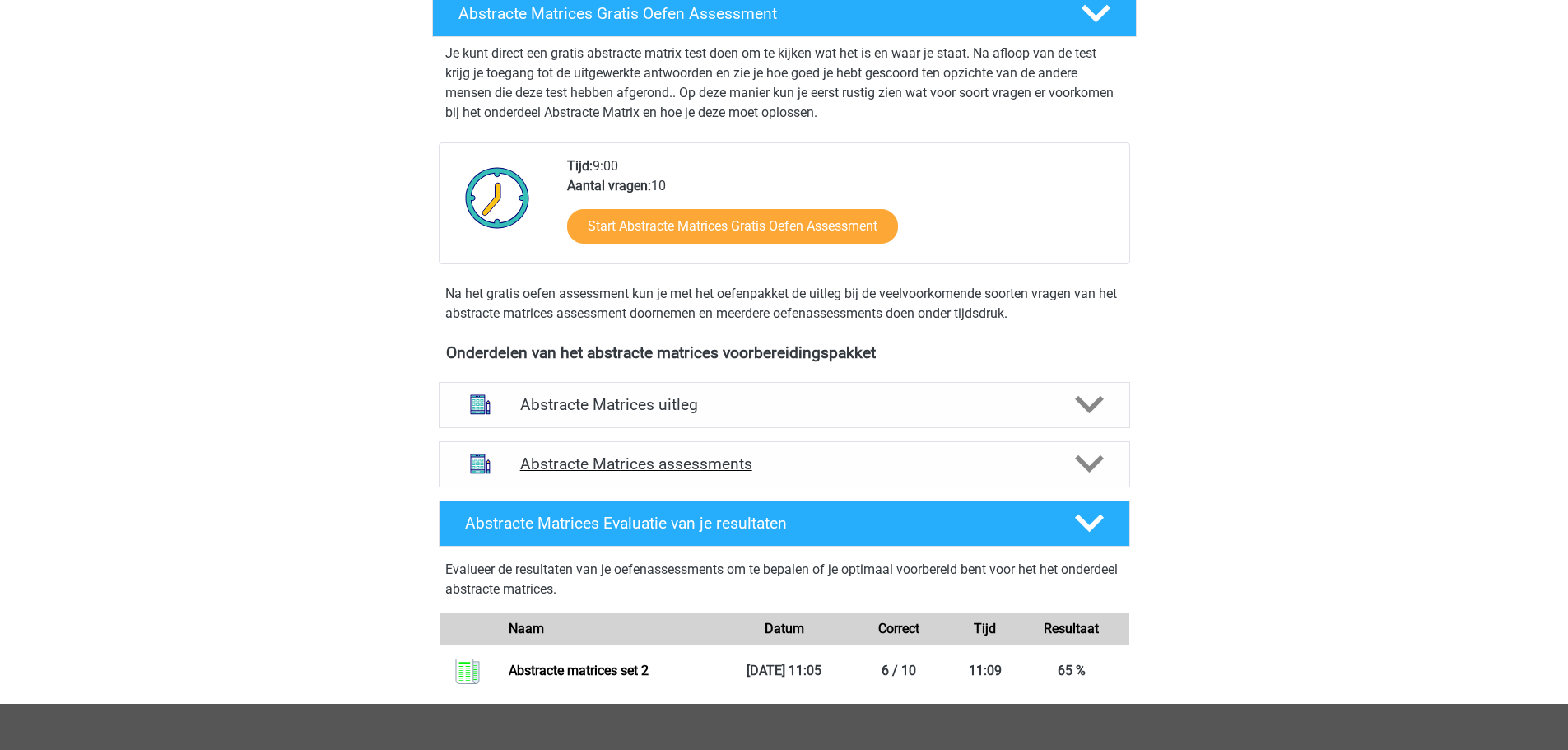
scroll to position [329, 0]
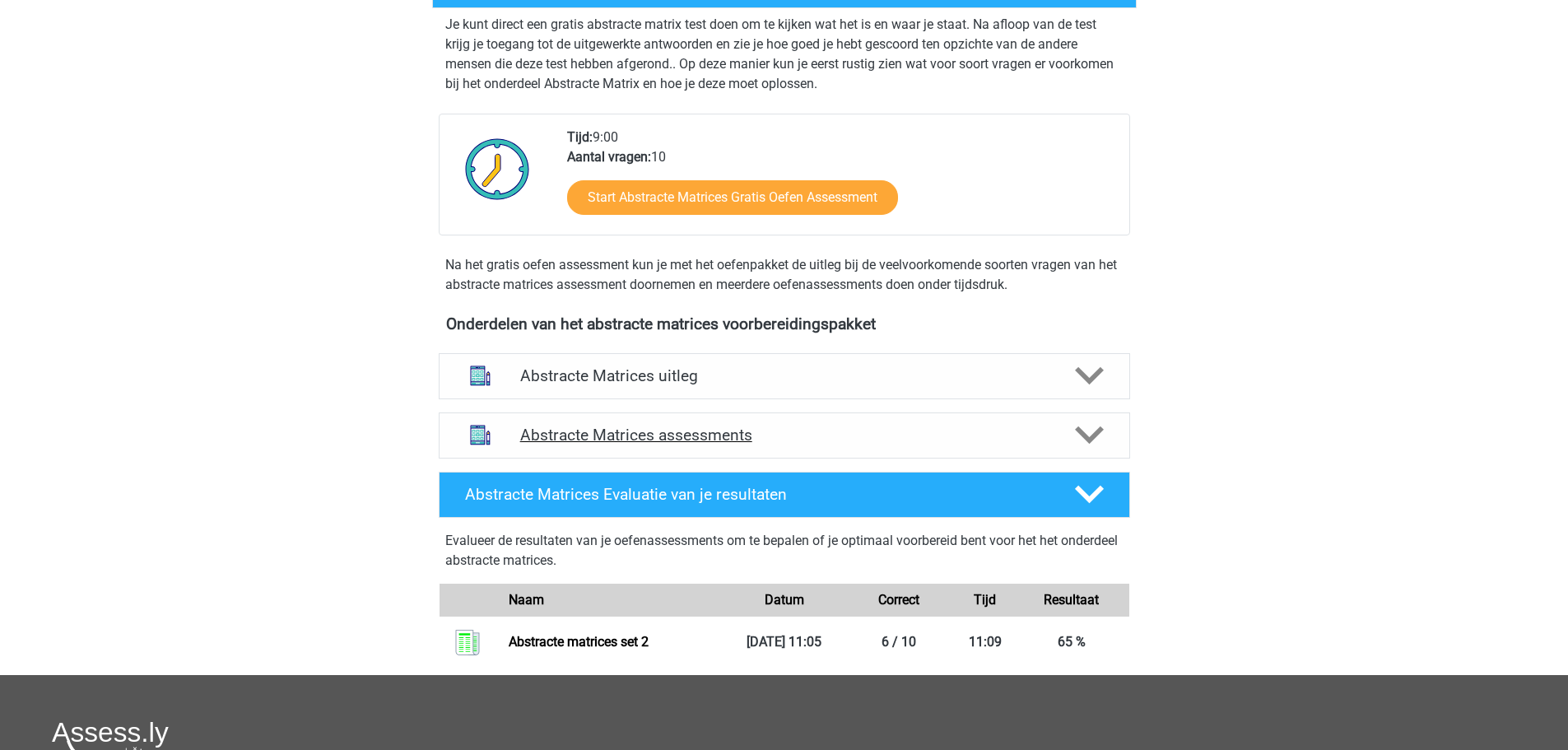
click at [684, 443] on h4 "Abstracte Matrices assessments" at bounding box center [785, 435] width 528 height 19
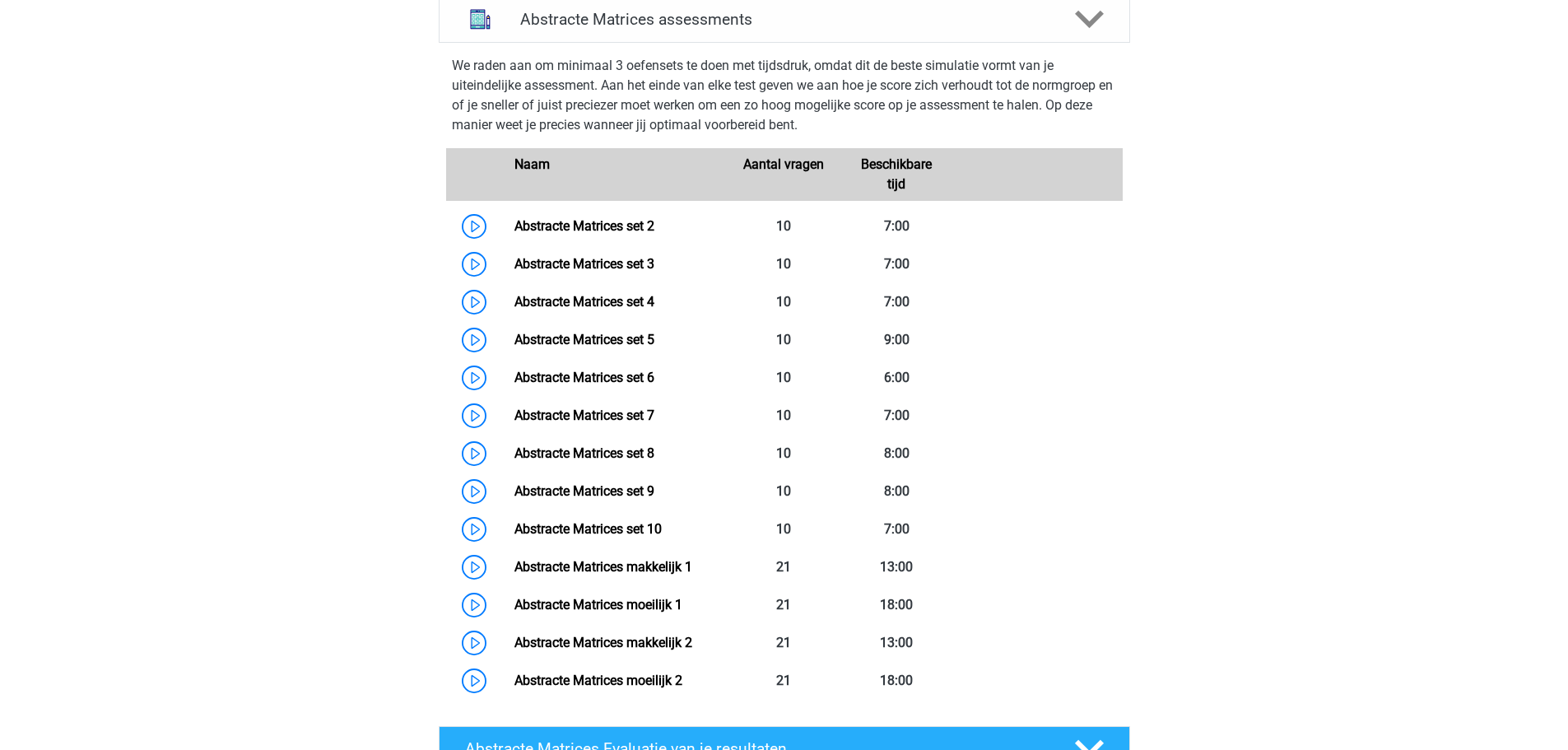
scroll to position [740, 0]
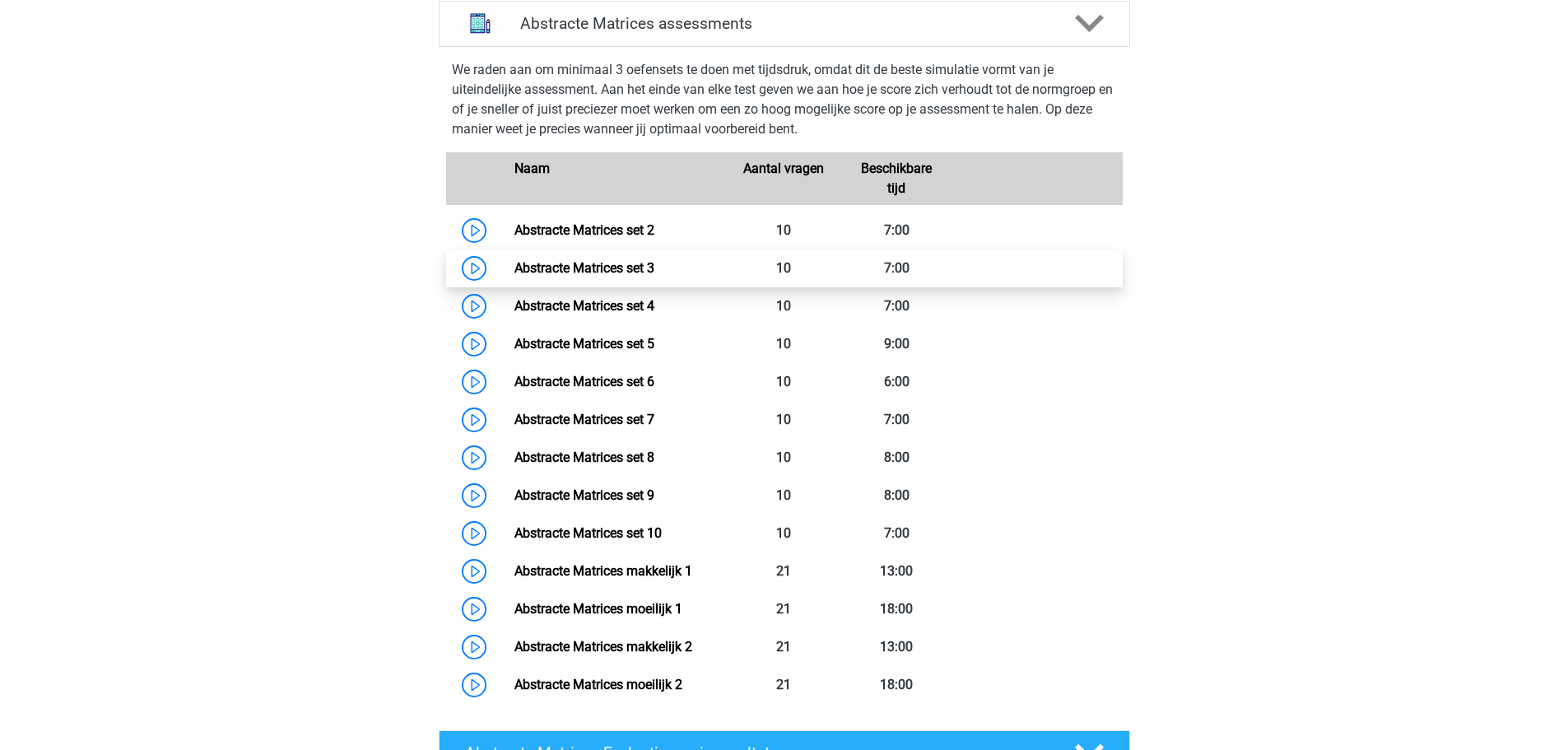
click at [587, 260] on link "Abstracte Matrices set 3" at bounding box center [585, 268] width 140 height 16
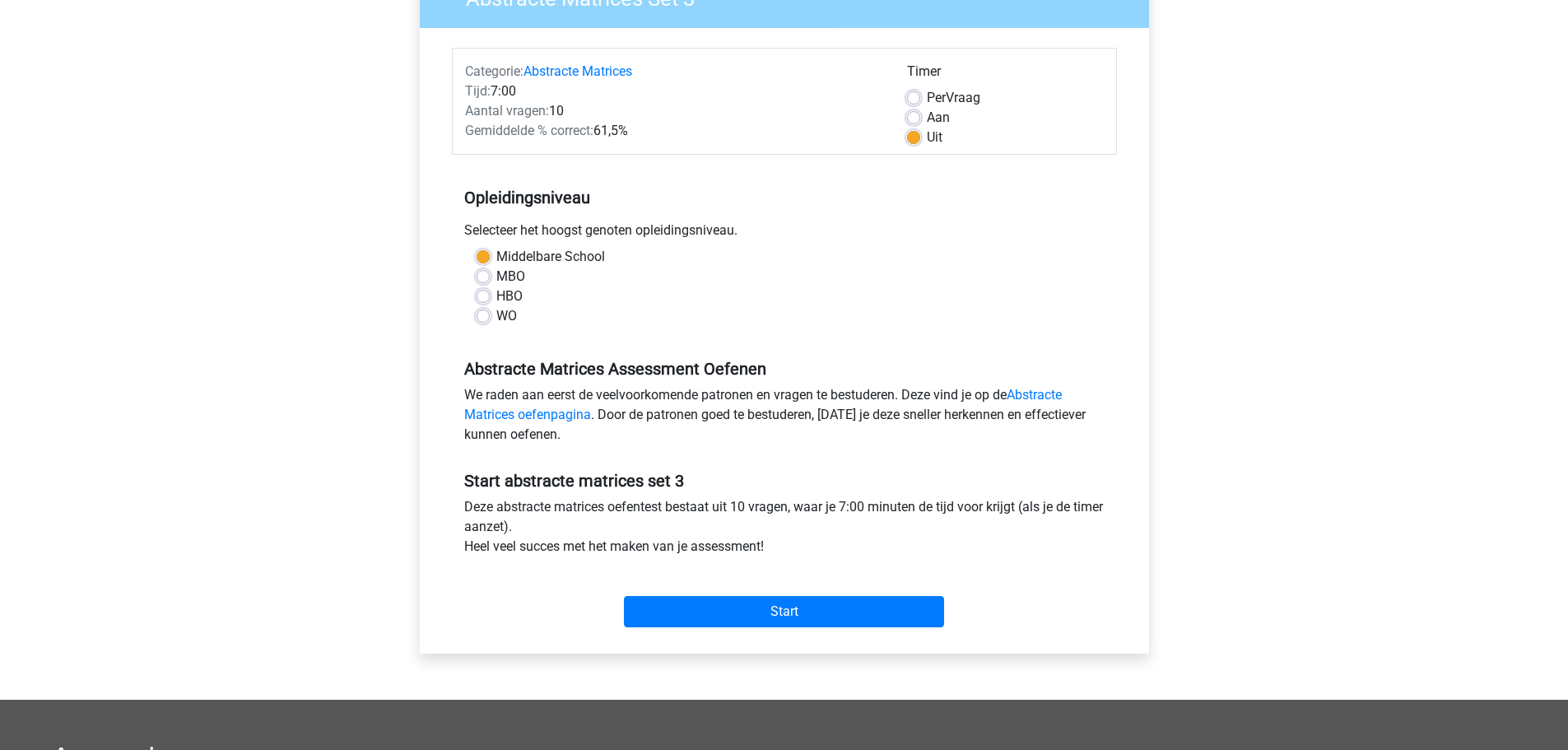
scroll to position [247, 0]
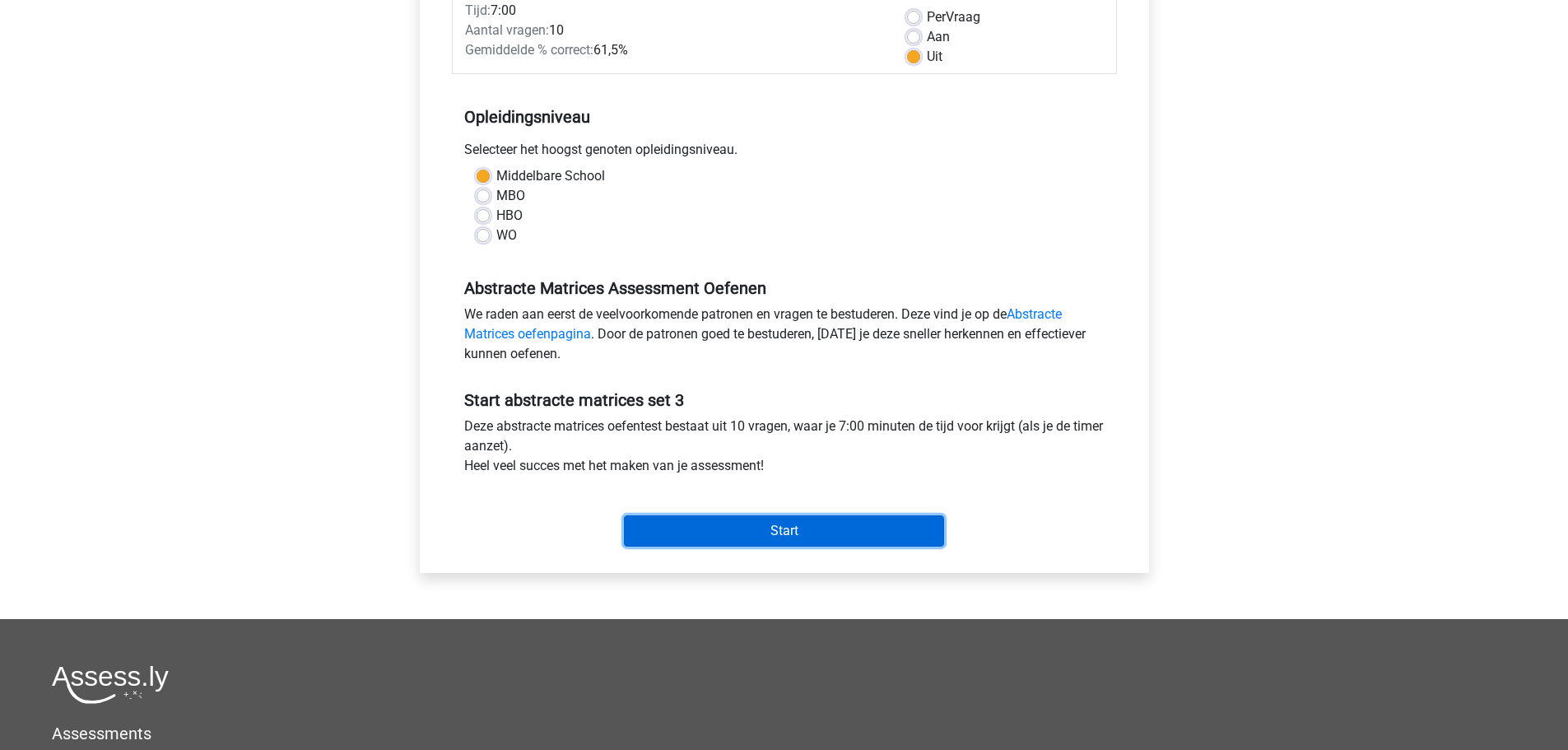
click at [747, 536] on input "Start" at bounding box center [784, 531] width 321 height 31
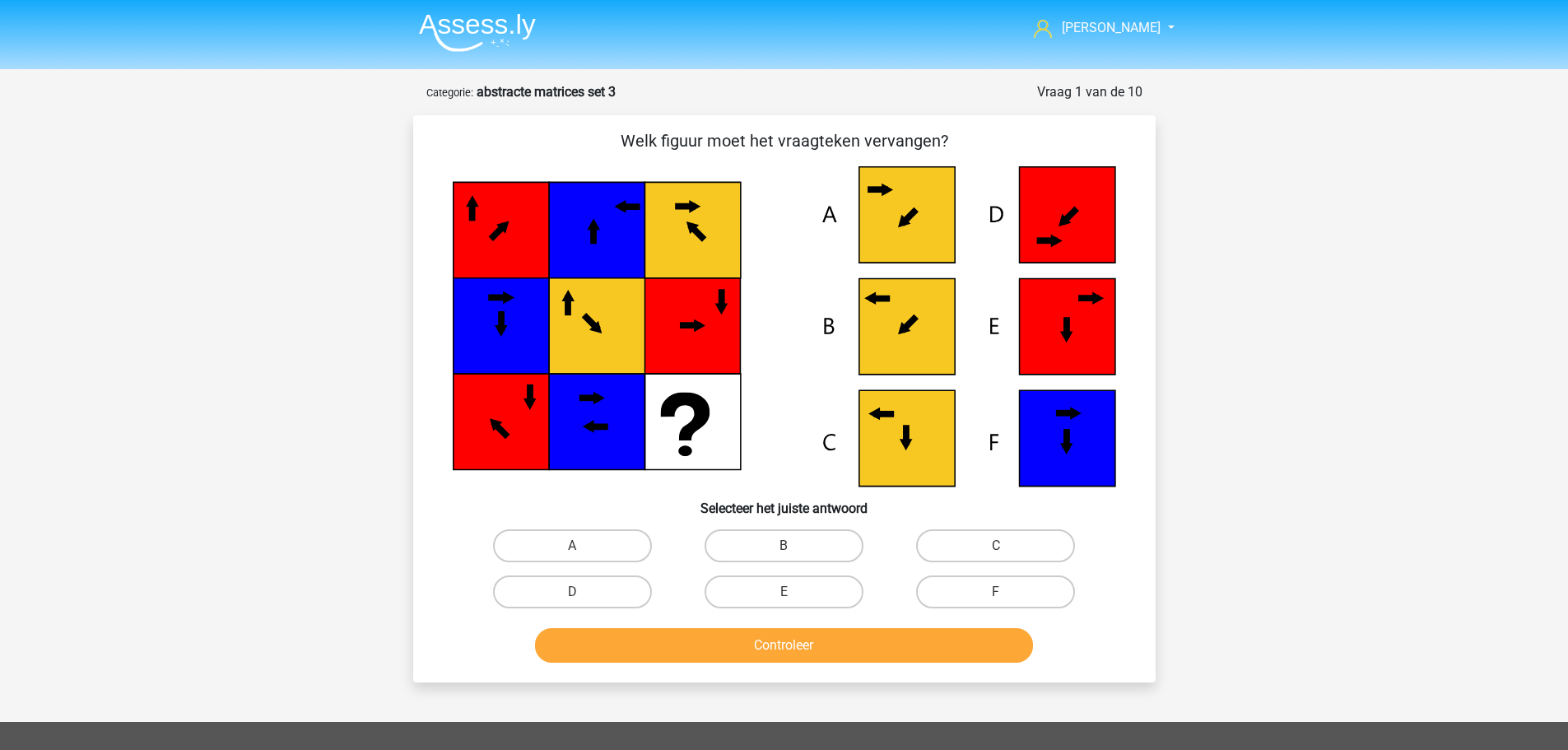
scroll to position [82, 0]
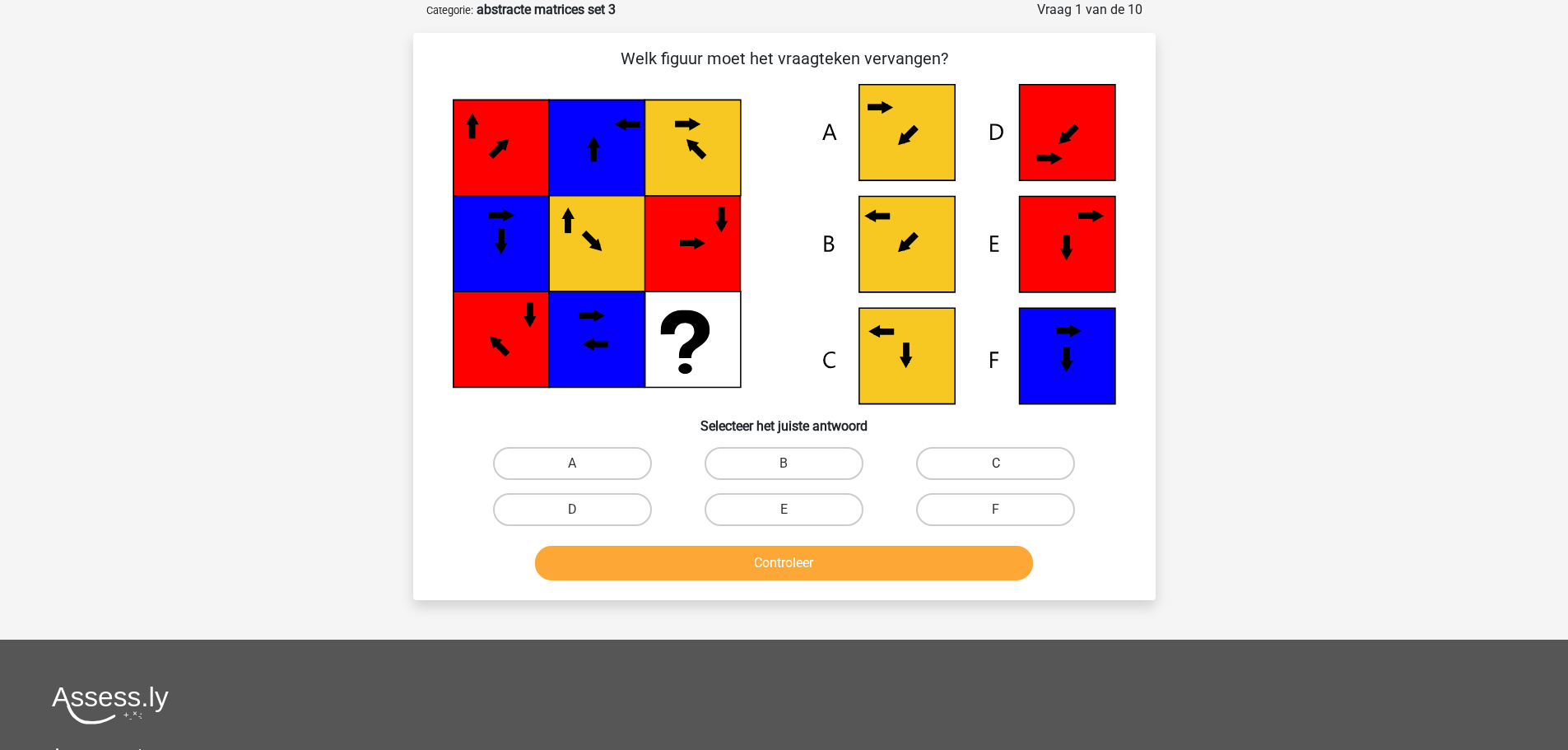
click at [965, 458] on label "C" at bounding box center [995, 463] width 159 height 33
click at [996, 463] on input "C" at bounding box center [1001, 469] width 10 height 10
radio input "true"
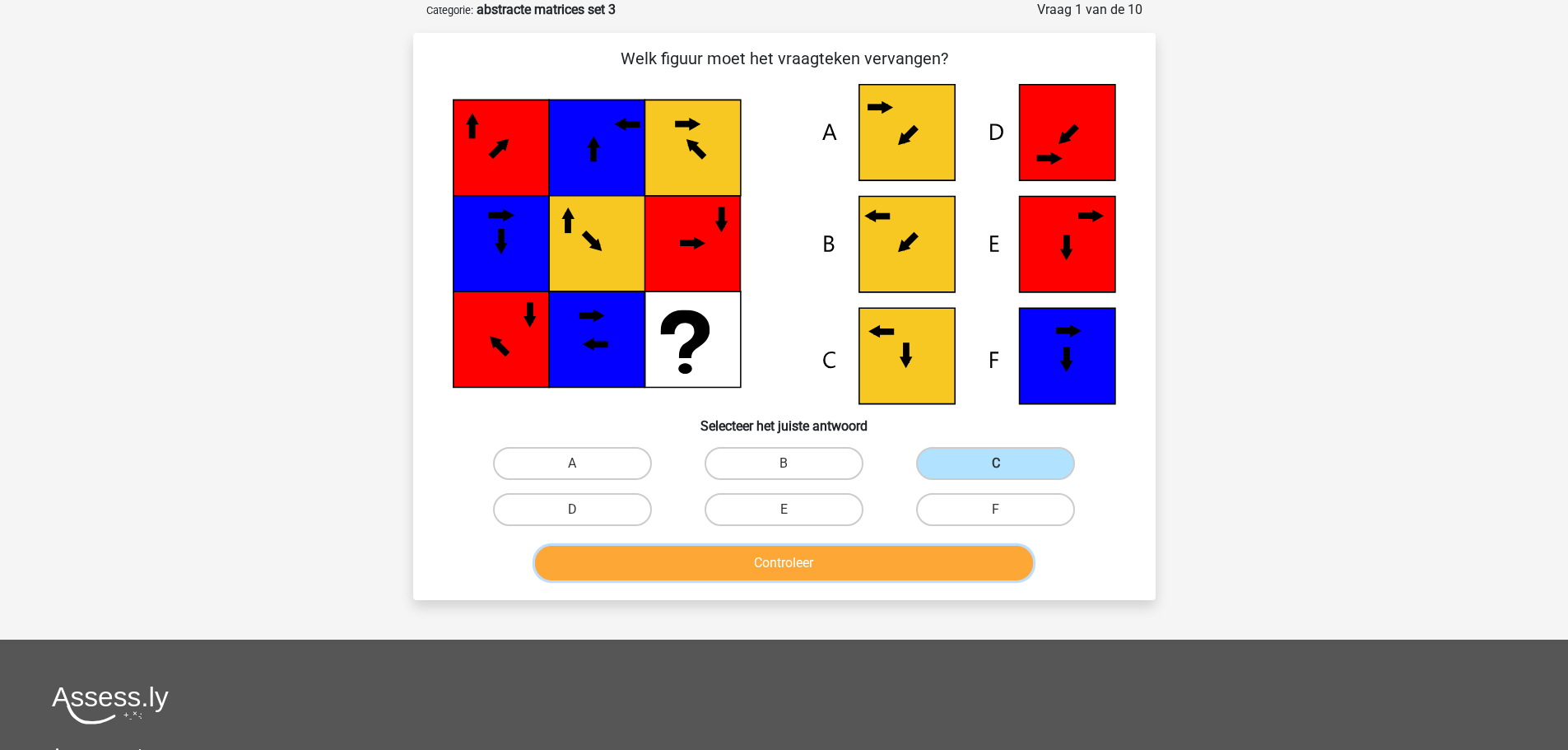
click at [809, 567] on button "Controleer" at bounding box center [784, 563] width 498 height 35
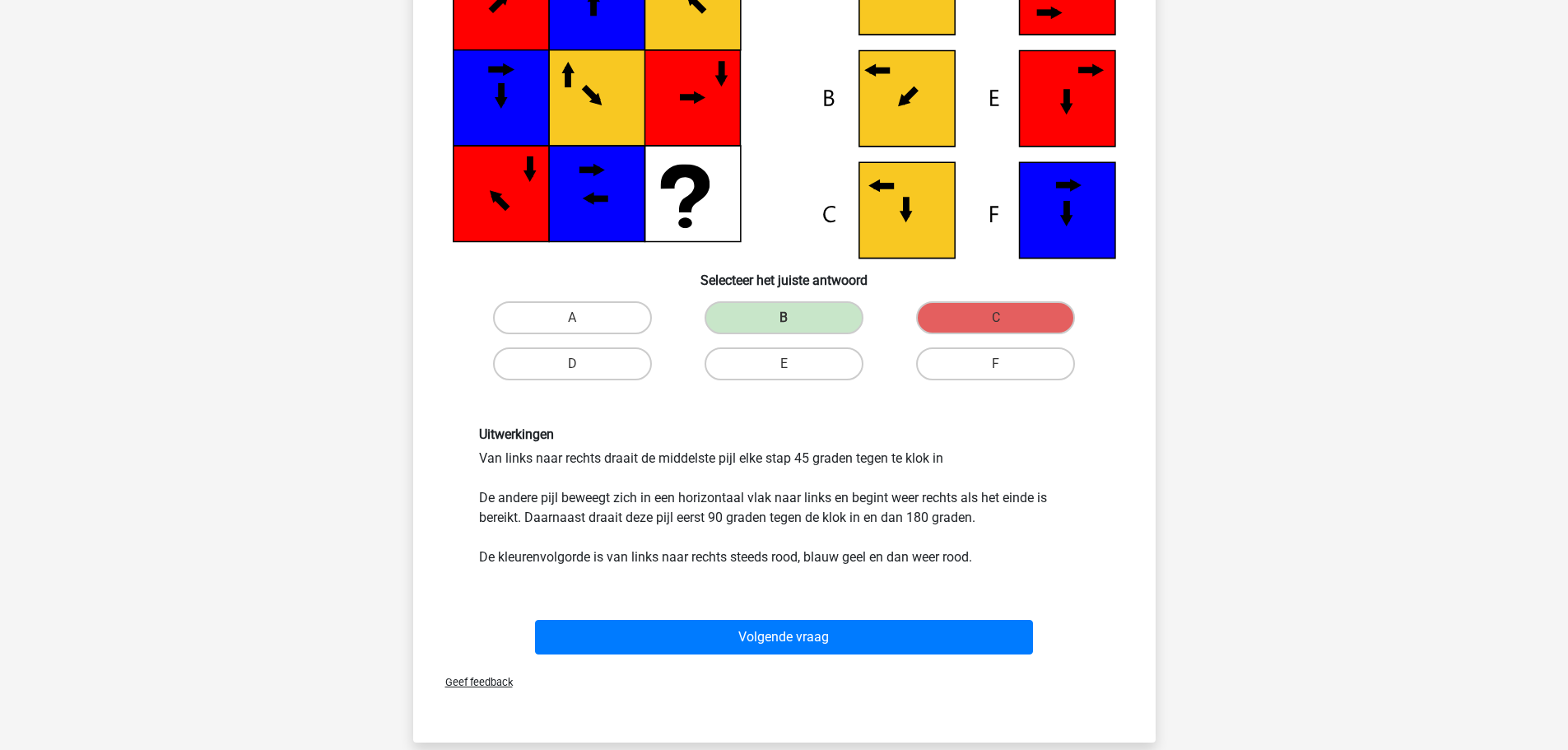
scroll to position [247, 0]
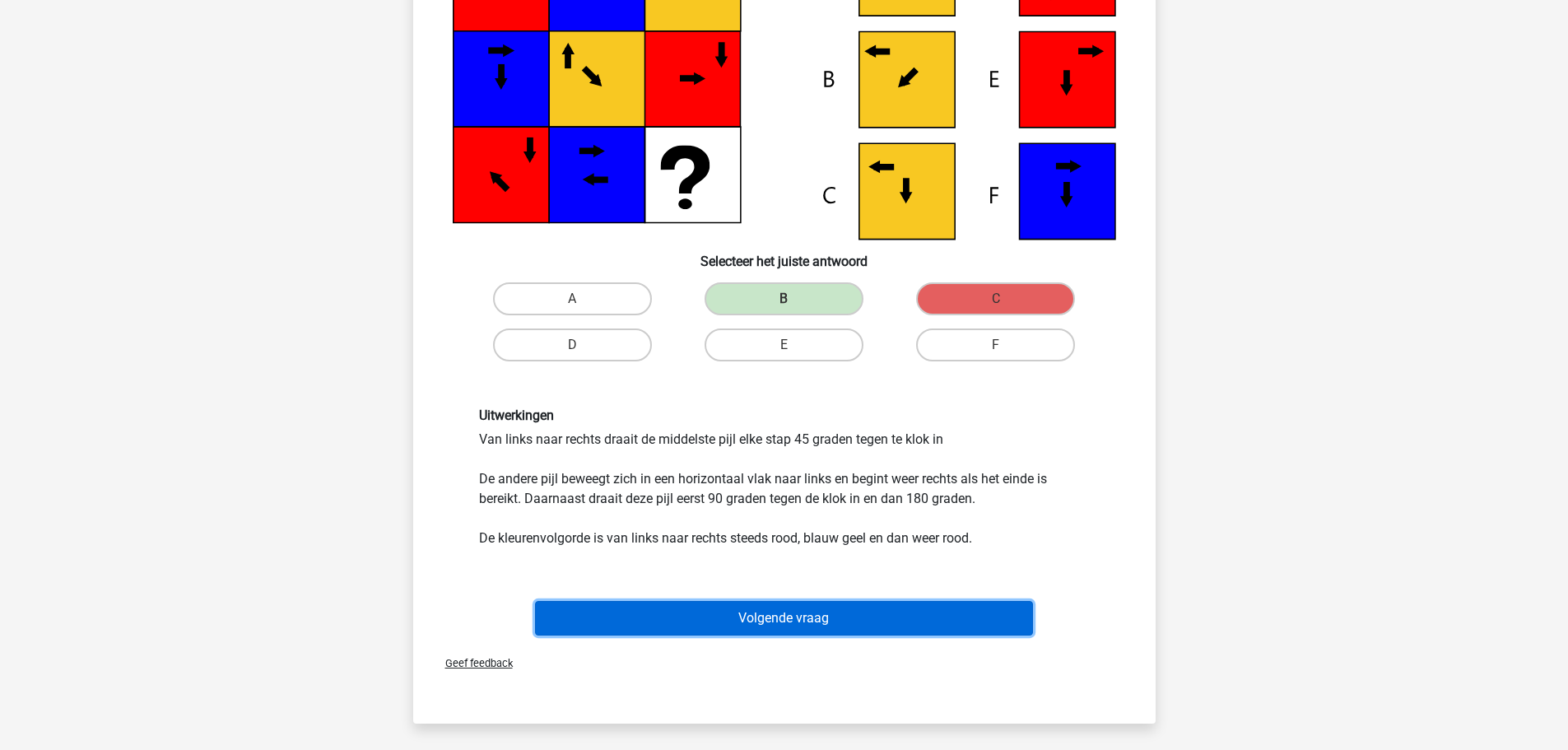
click at [789, 605] on button "Volgende vraag" at bounding box center [784, 618] width 498 height 35
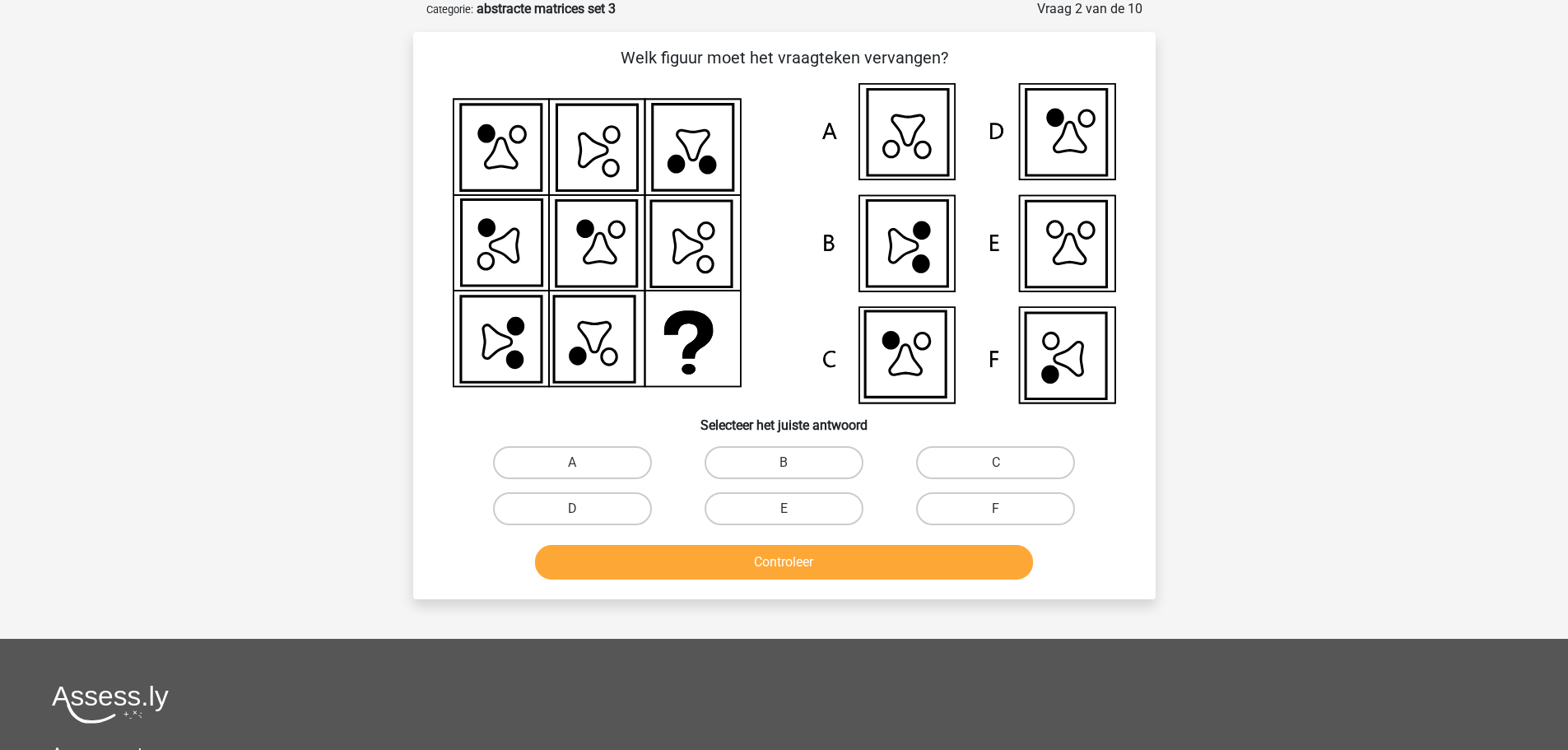
scroll to position [82, 0]
click at [977, 507] on label "F" at bounding box center [995, 509] width 159 height 33
click at [996, 509] on input "F" at bounding box center [1001, 514] width 10 height 10
radio input "true"
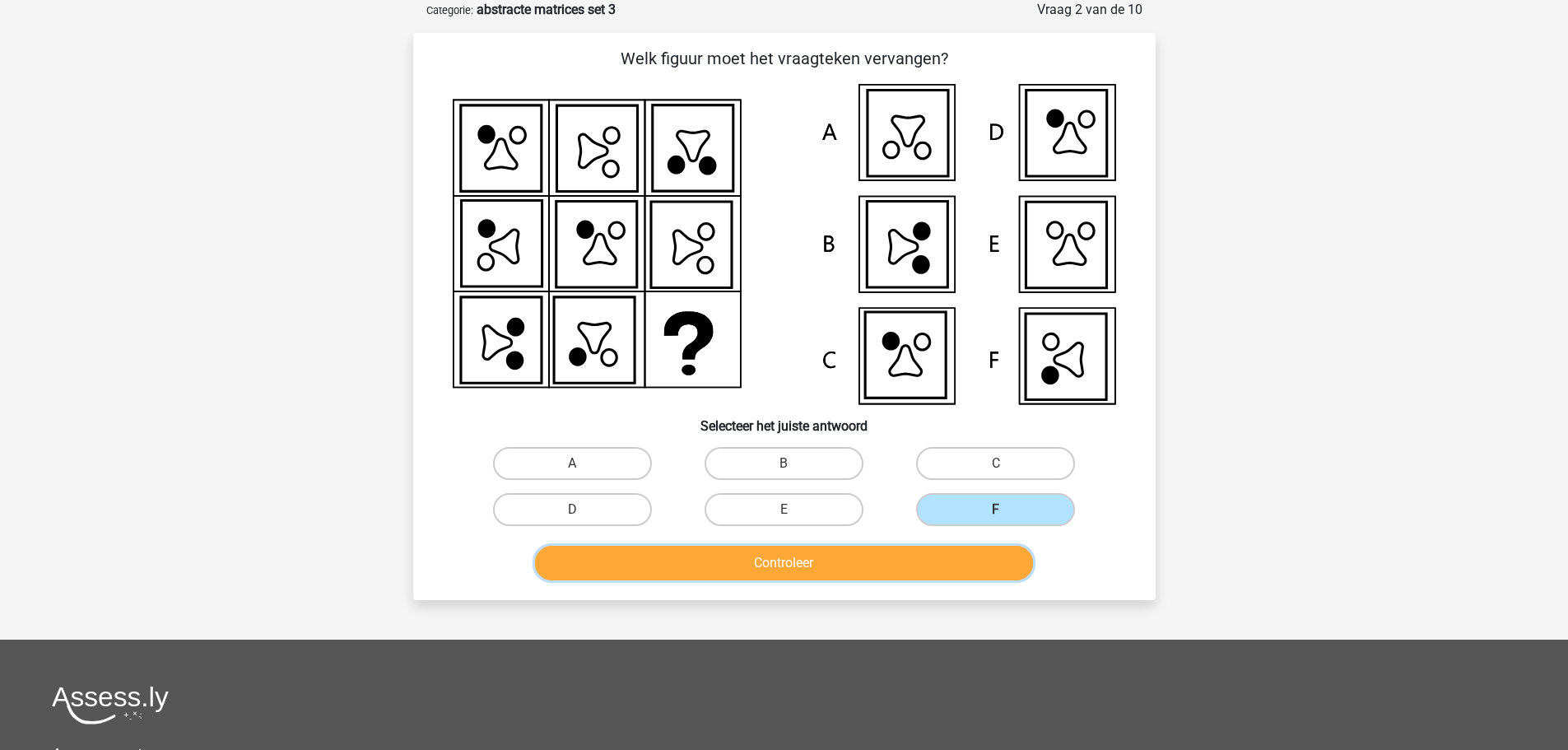
click at [887, 561] on button "Controleer" at bounding box center [784, 563] width 498 height 35
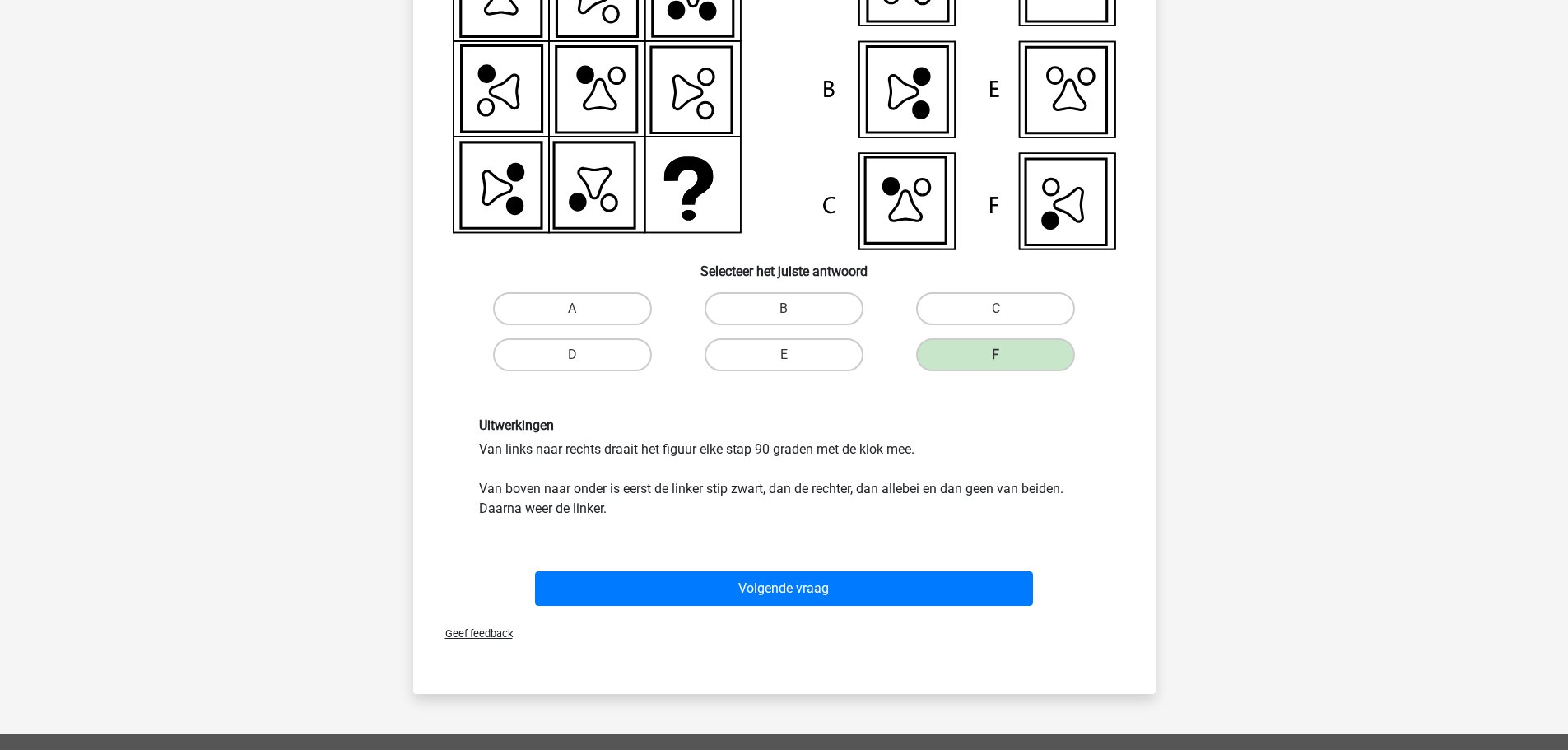
scroll to position [247, 0]
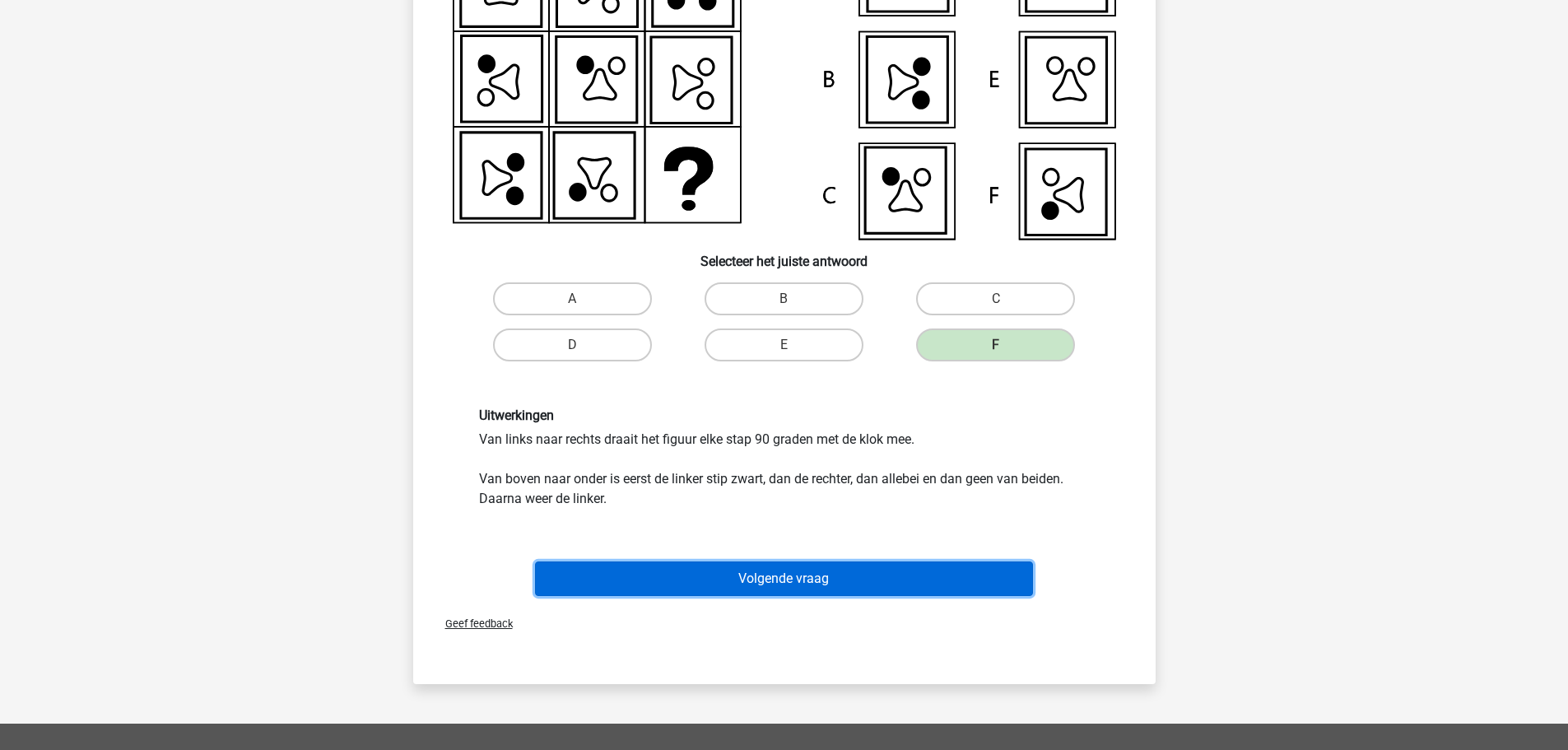
click at [757, 571] on button "Volgende vraag" at bounding box center [784, 579] width 498 height 35
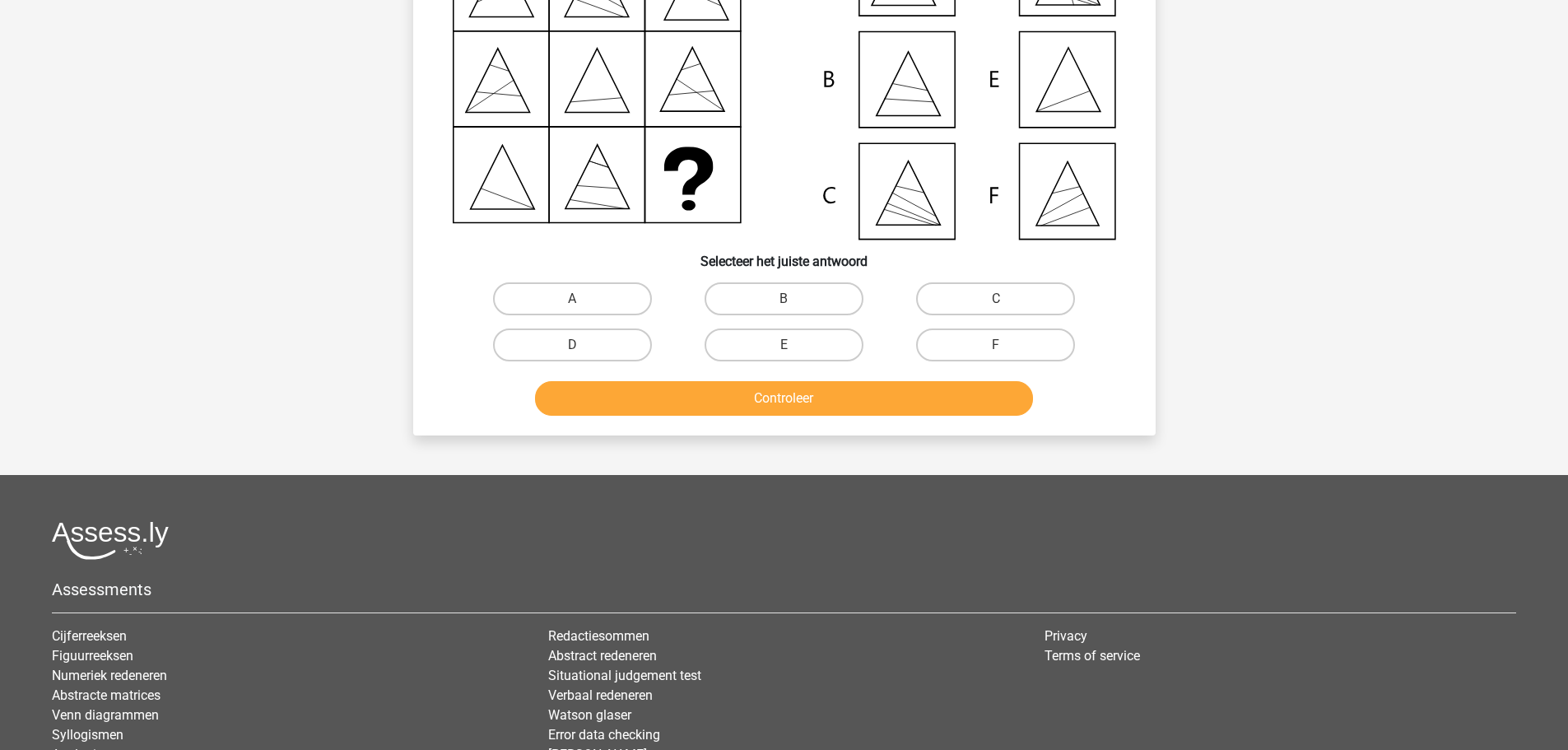
scroll to position [82, 0]
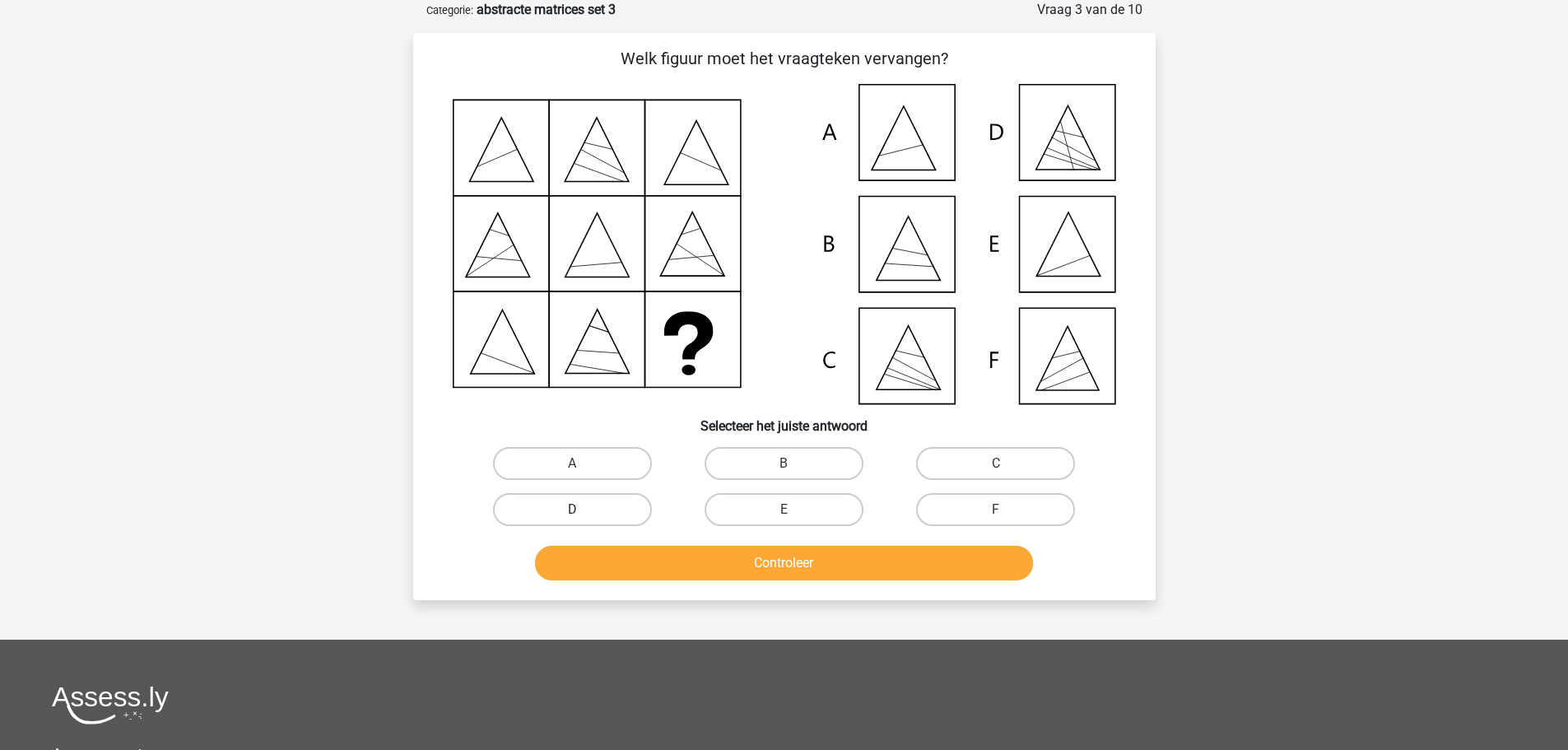
click at [597, 505] on label "D" at bounding box center [572, 509] width 159 height 33
click at [583, 509] on input "D" at bounding box center [577, 514] width 10 height 10
radio input "true"
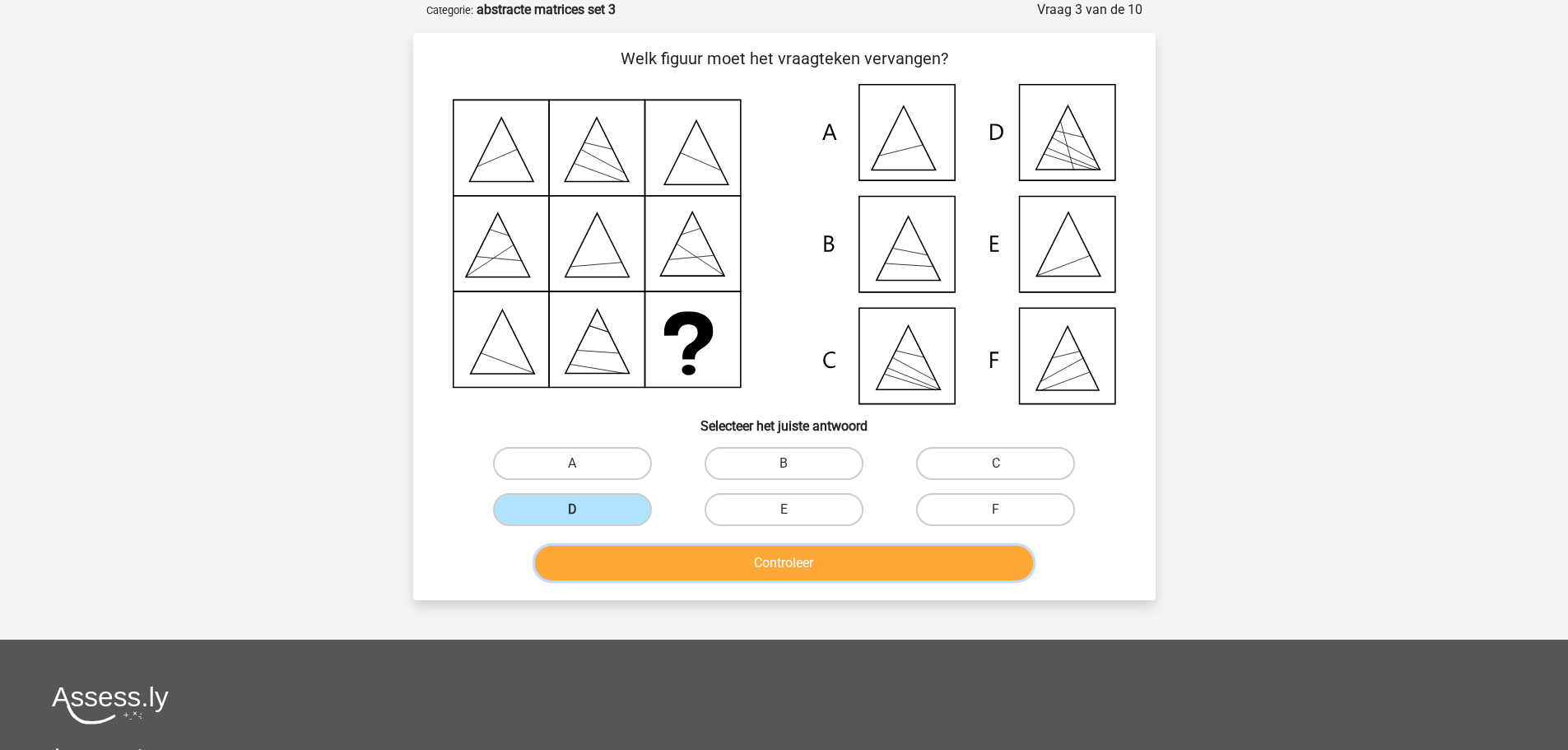
click at [684, 561] on button "Controleer" at bounding box center [784, 563] width 498 height 35
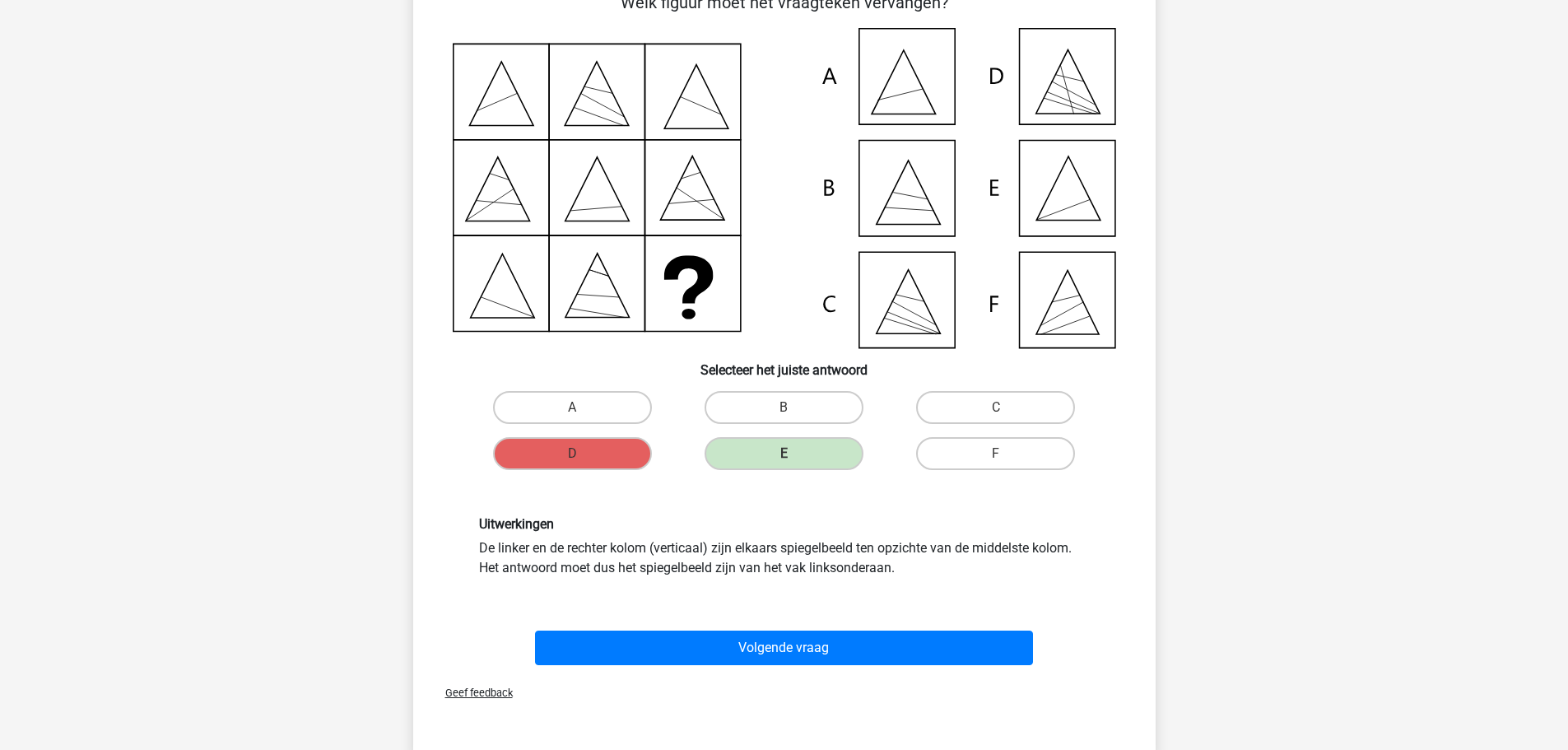
scroll to position [165, 0]
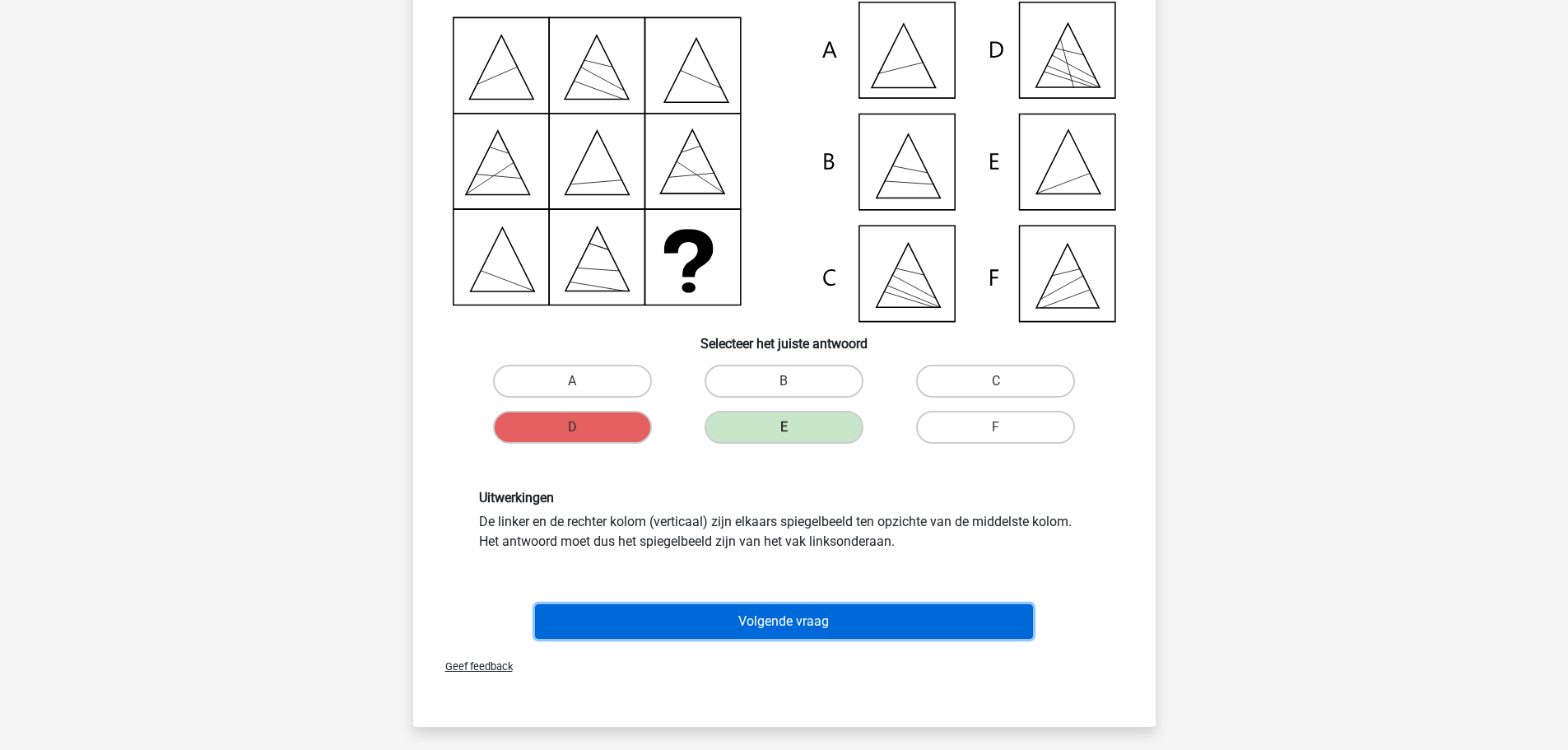
click at [773, 633] on button "Volgende vraag" at bounding box center [784, 621] width 498 height 35
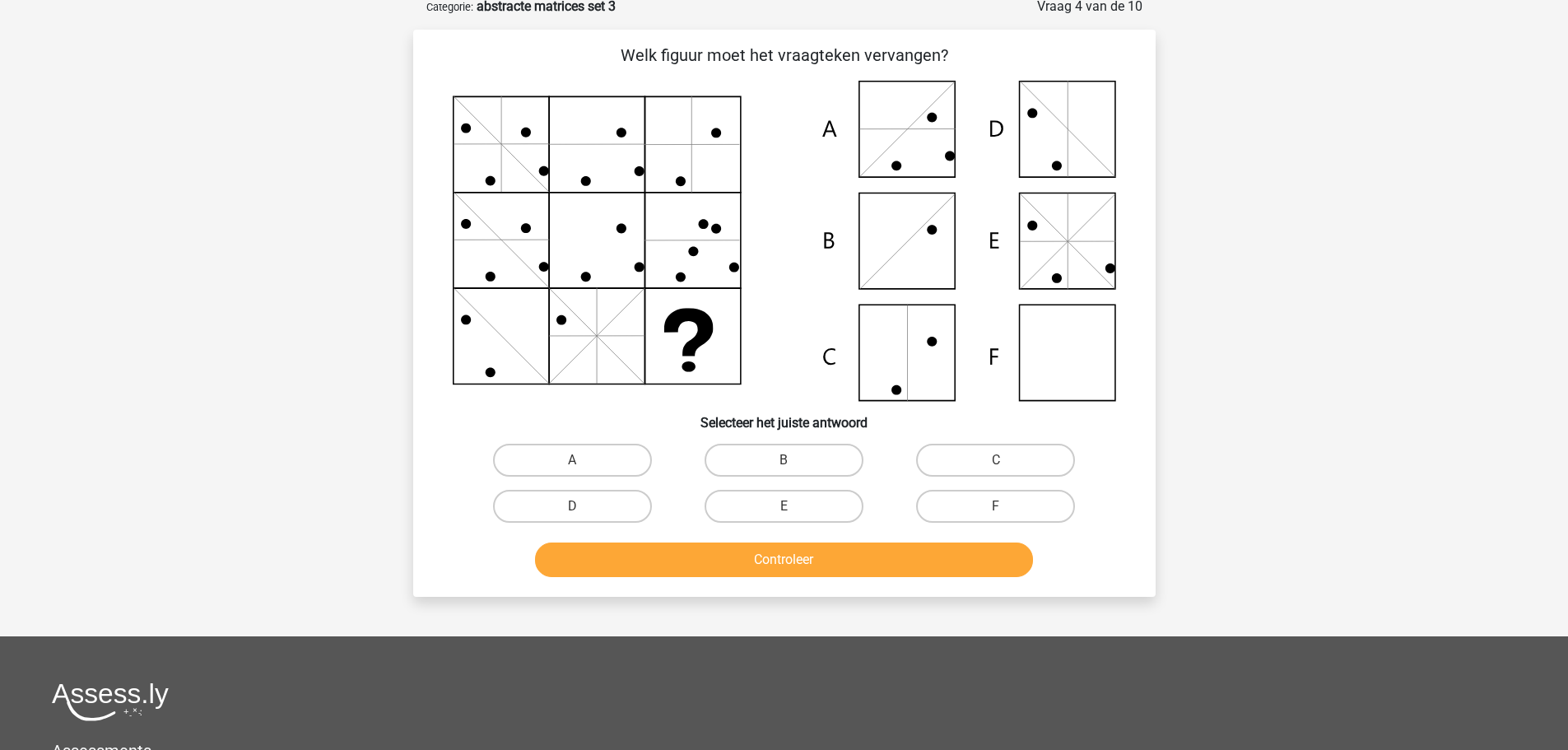
scroll to position [82, 0]
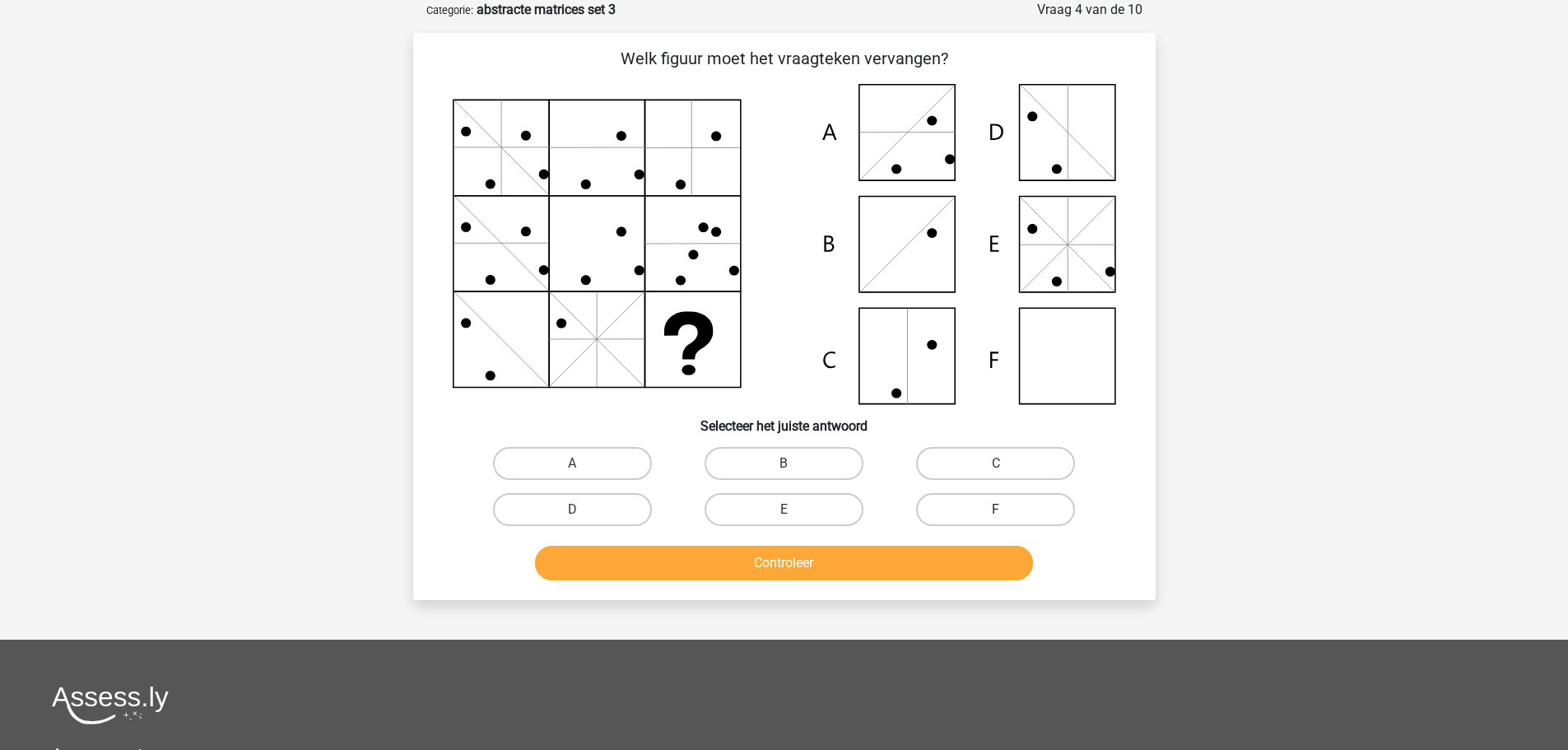
click at [974, 502] on label "F" at bounding box center [995, 509] width 159 height 33
click at [996, 509] on input "F" at bounding box center [1001, 514] width 10 height 10
radio input "true"
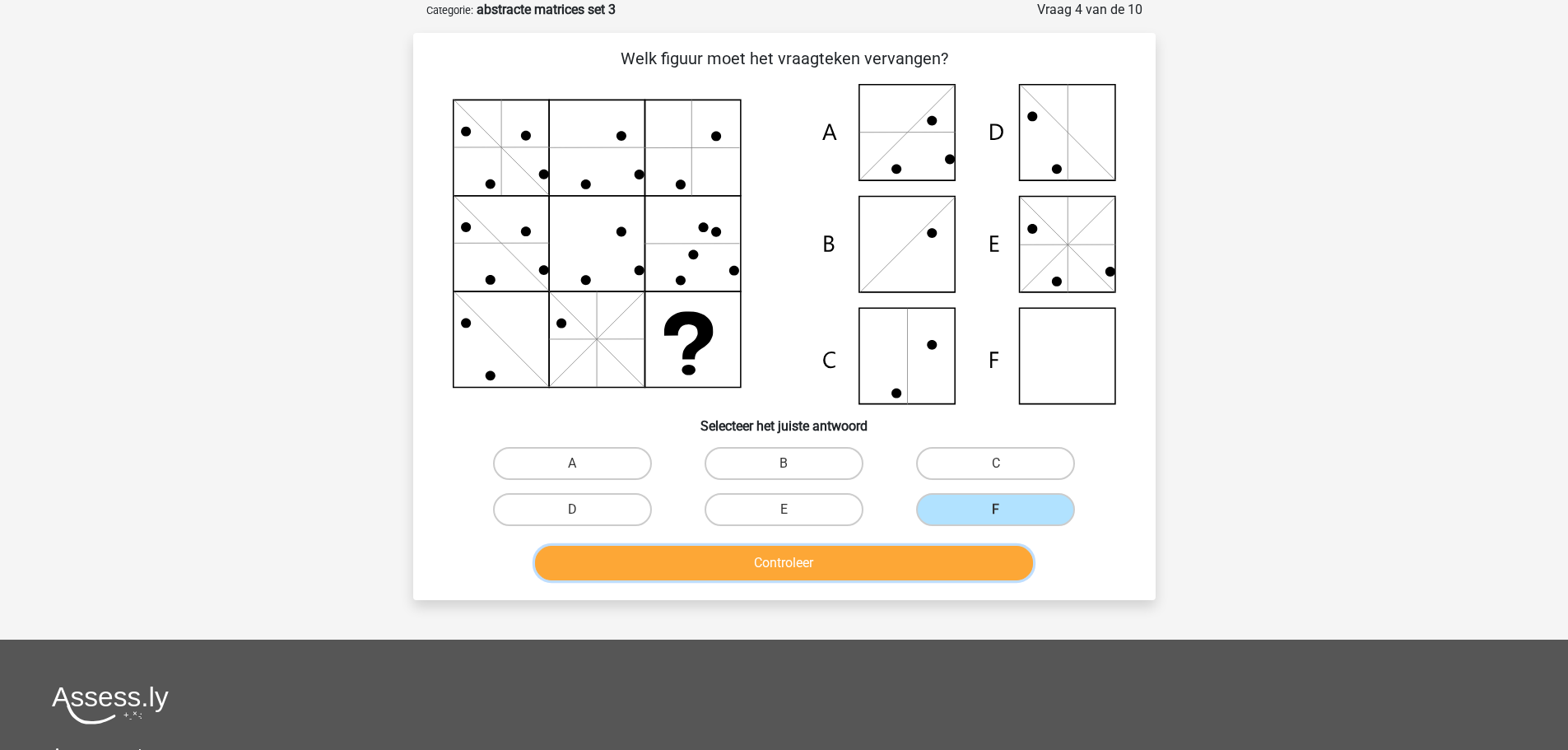
click at [835, 560] on button "Controleer" at bounding box center [784, 563] width 498 height 35
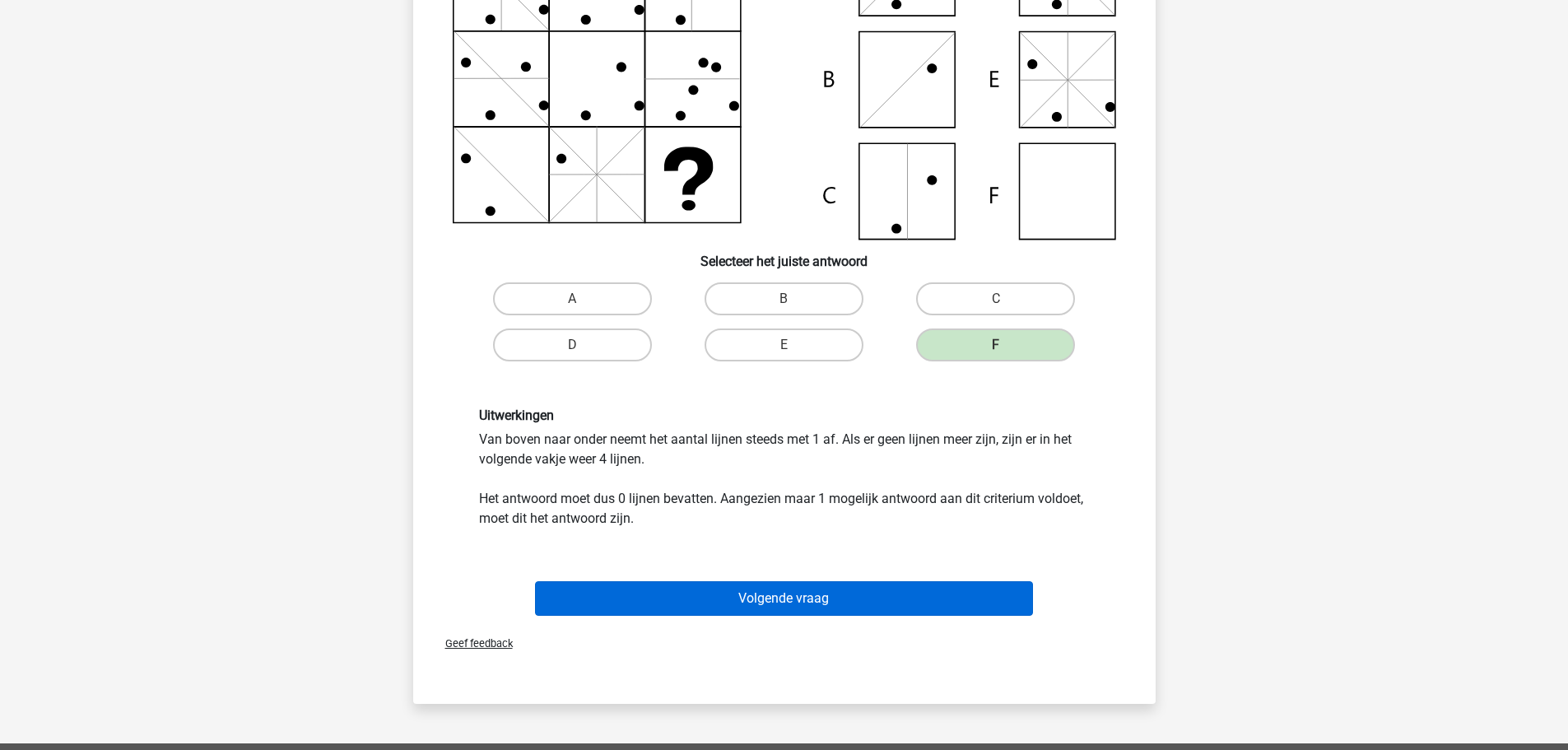
scroll to position [165, 0]
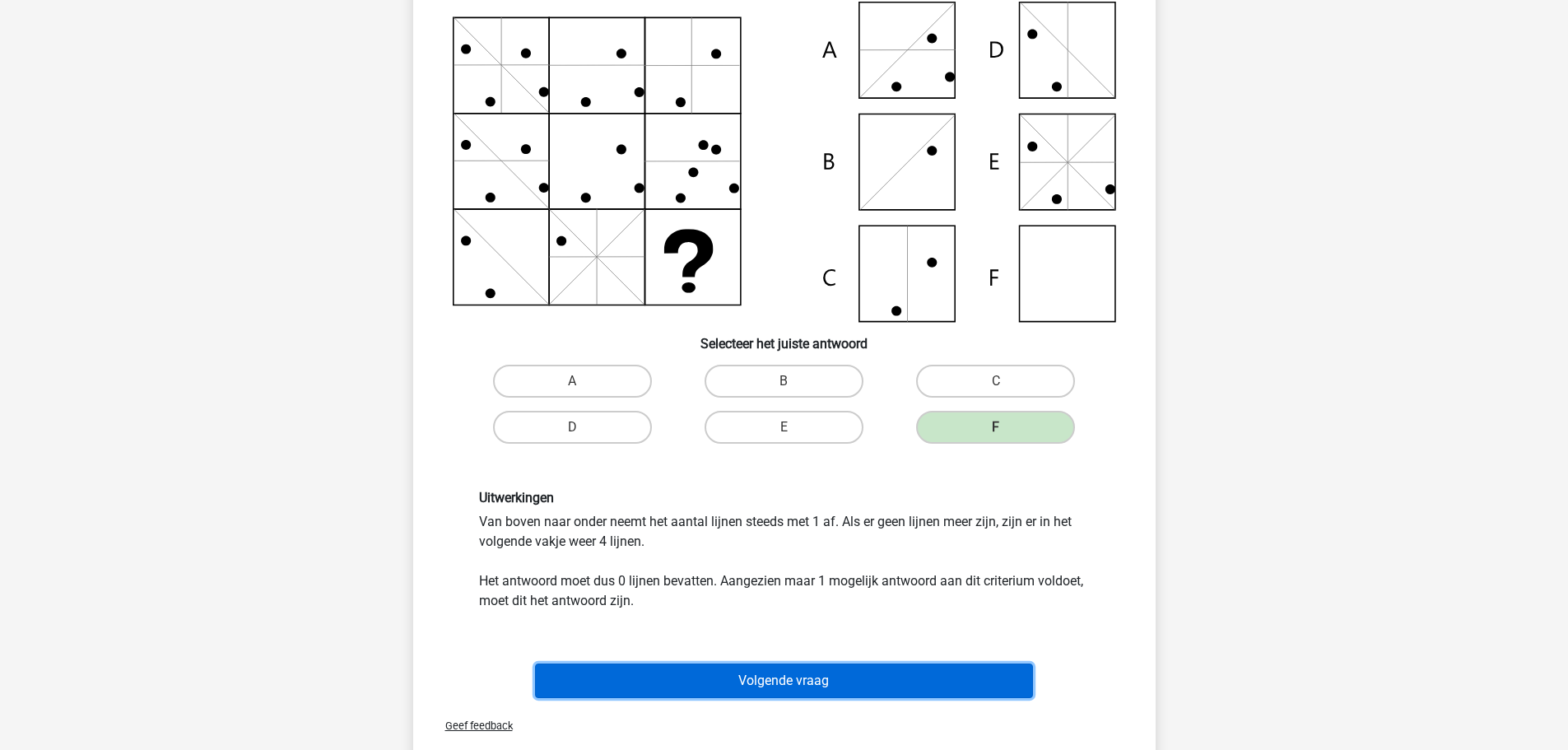
click at [770, 684] on button "Volgende vraag" at bounding box center [784, 681] width 498 height 35
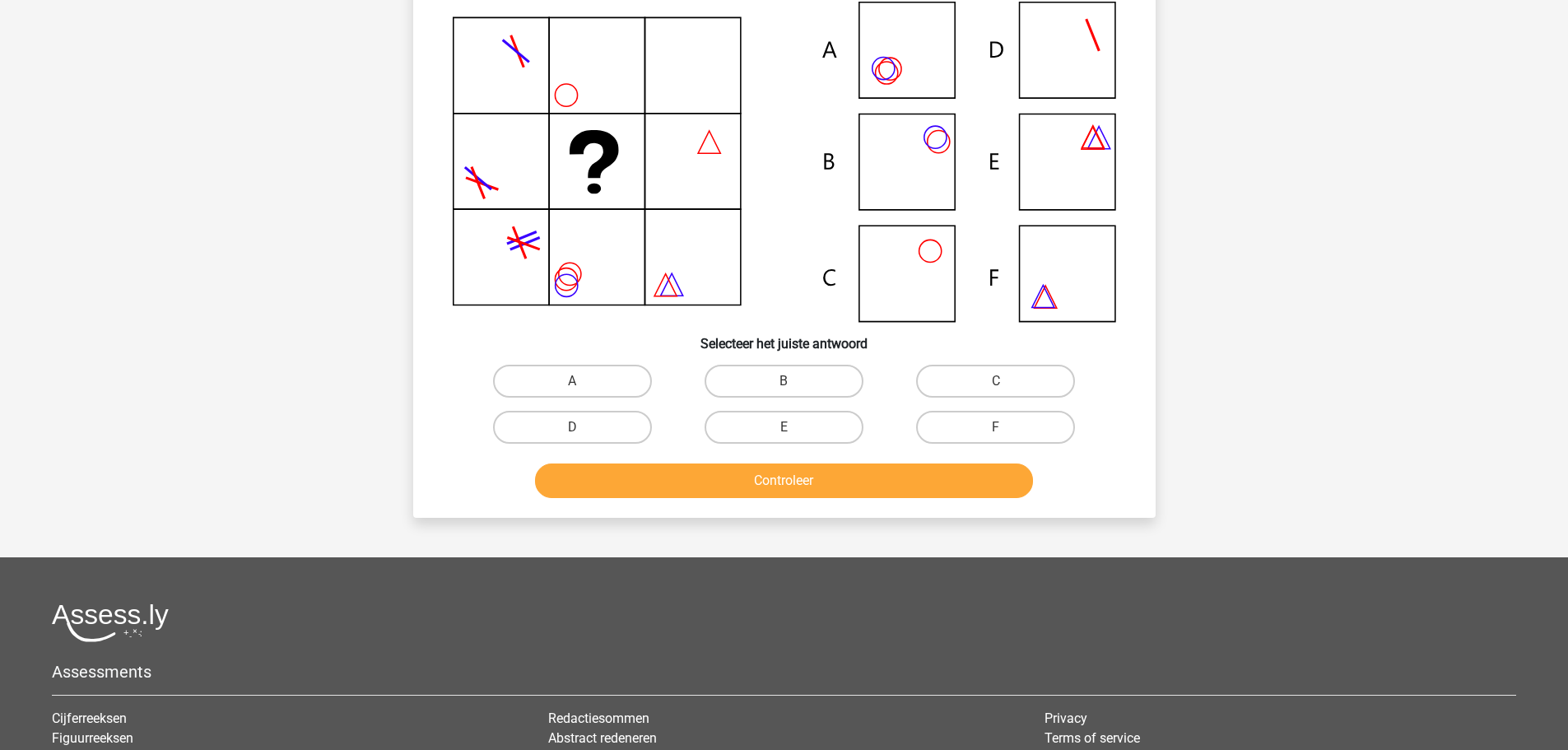
scroll to position [82, 0]
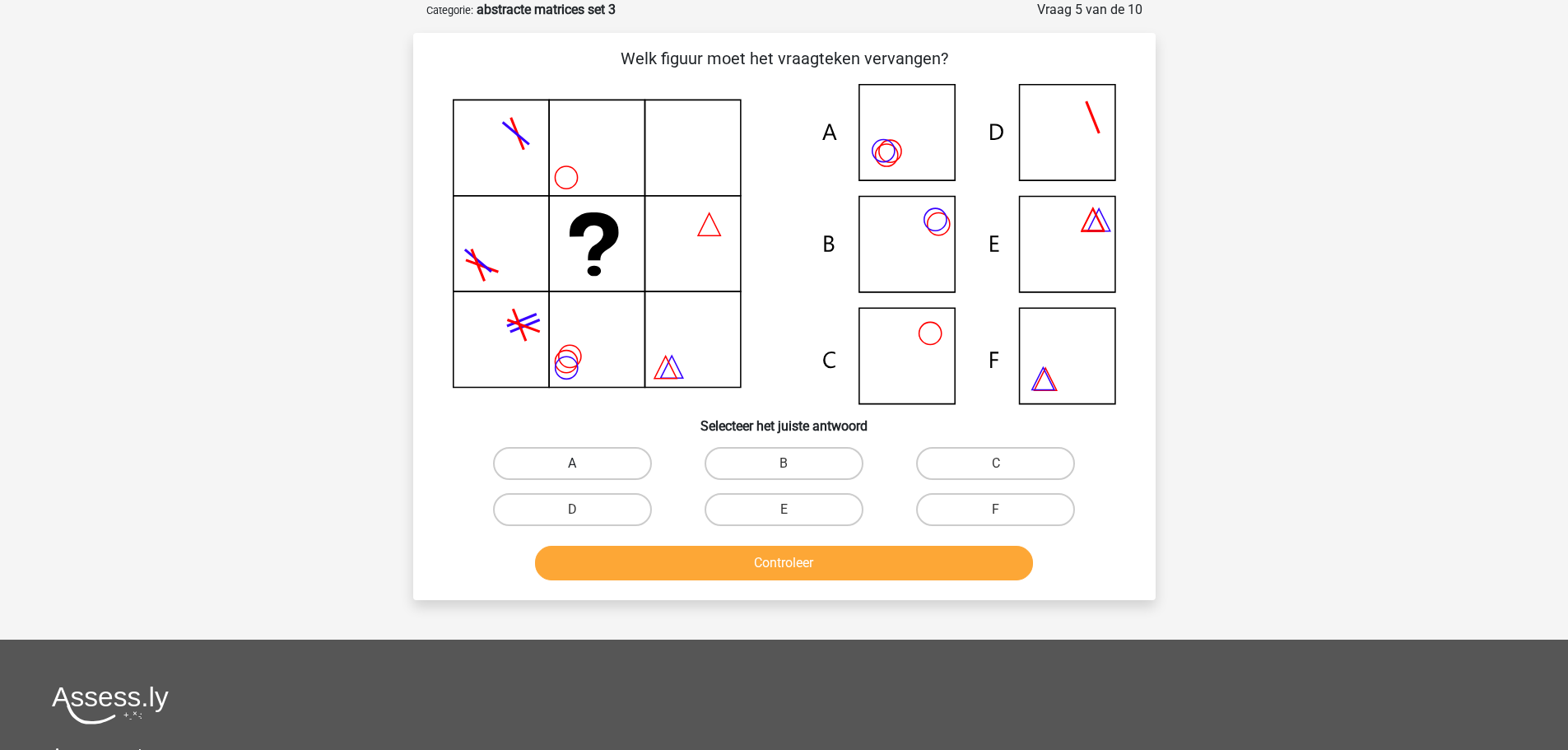
click at [592, 463] on label "A" at bounding box center [572, 463] width 159 height 33
click at [583, 463] on input "A" at bounding box center [577, 469] width 10 height 10
radio input "true"
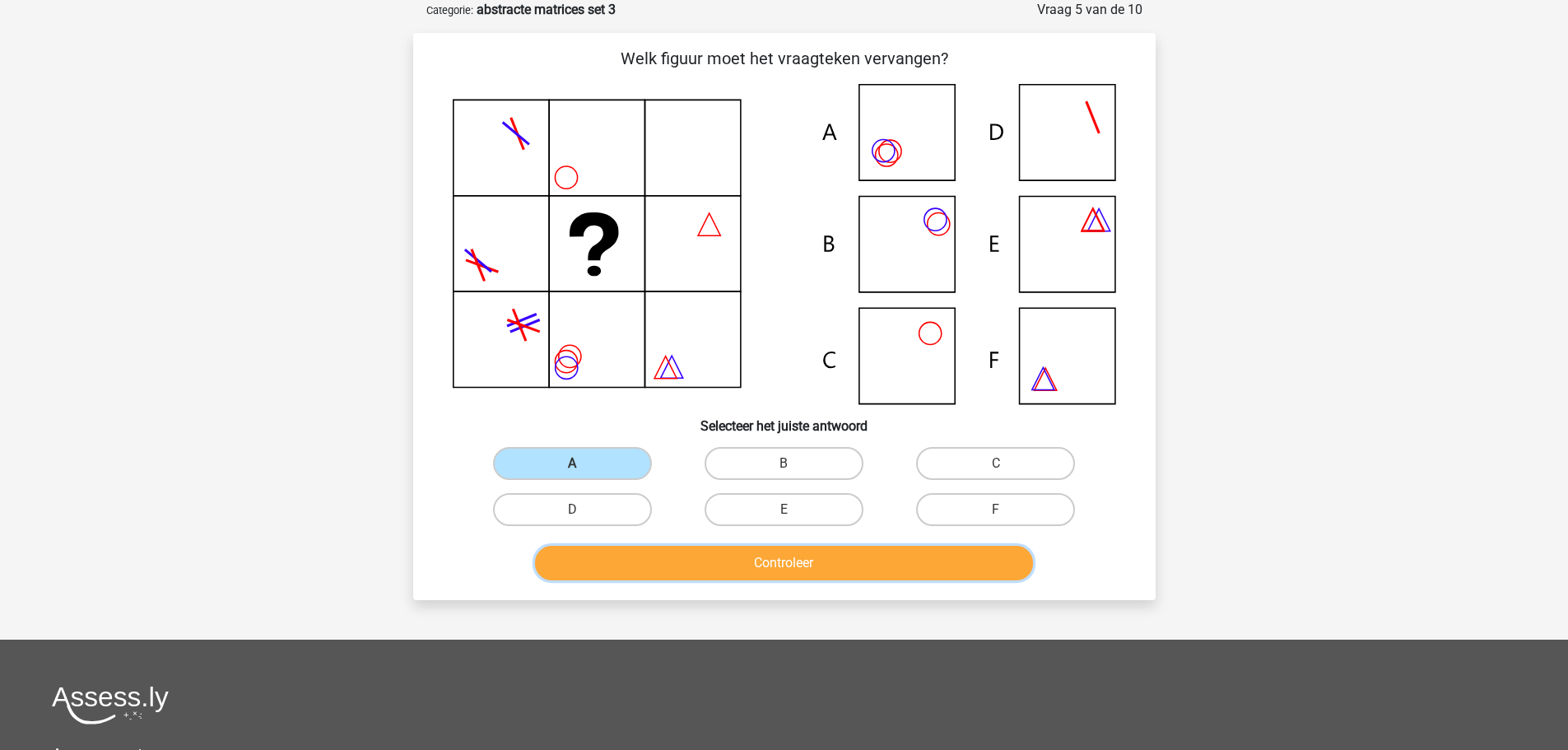
click at [707, 564] on button "Controleer" at bounding box center [784, 563] width 498 height 35
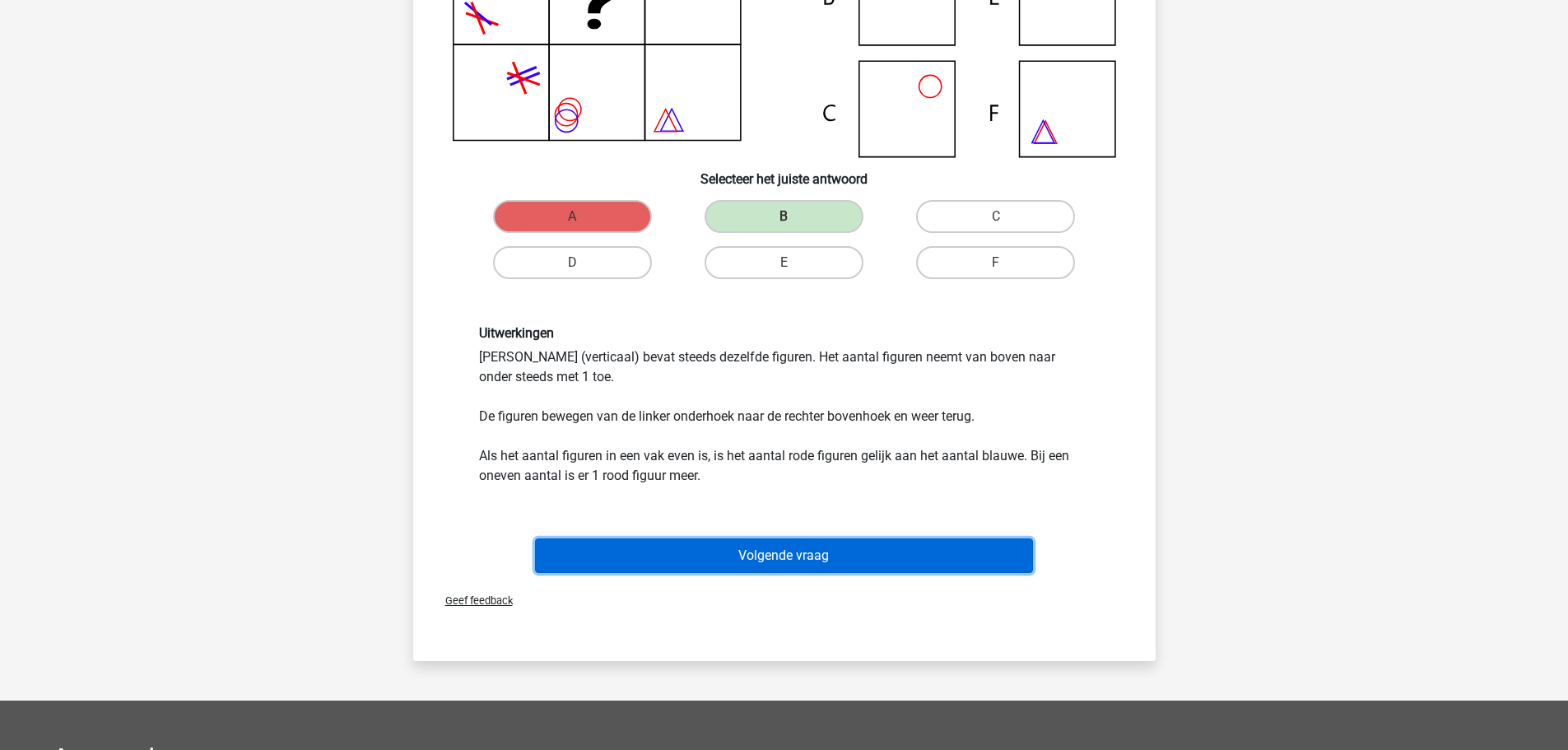
click at [707, 564] on button "Volgende vraag" at bounding box center [784, 555] width 498 height 35
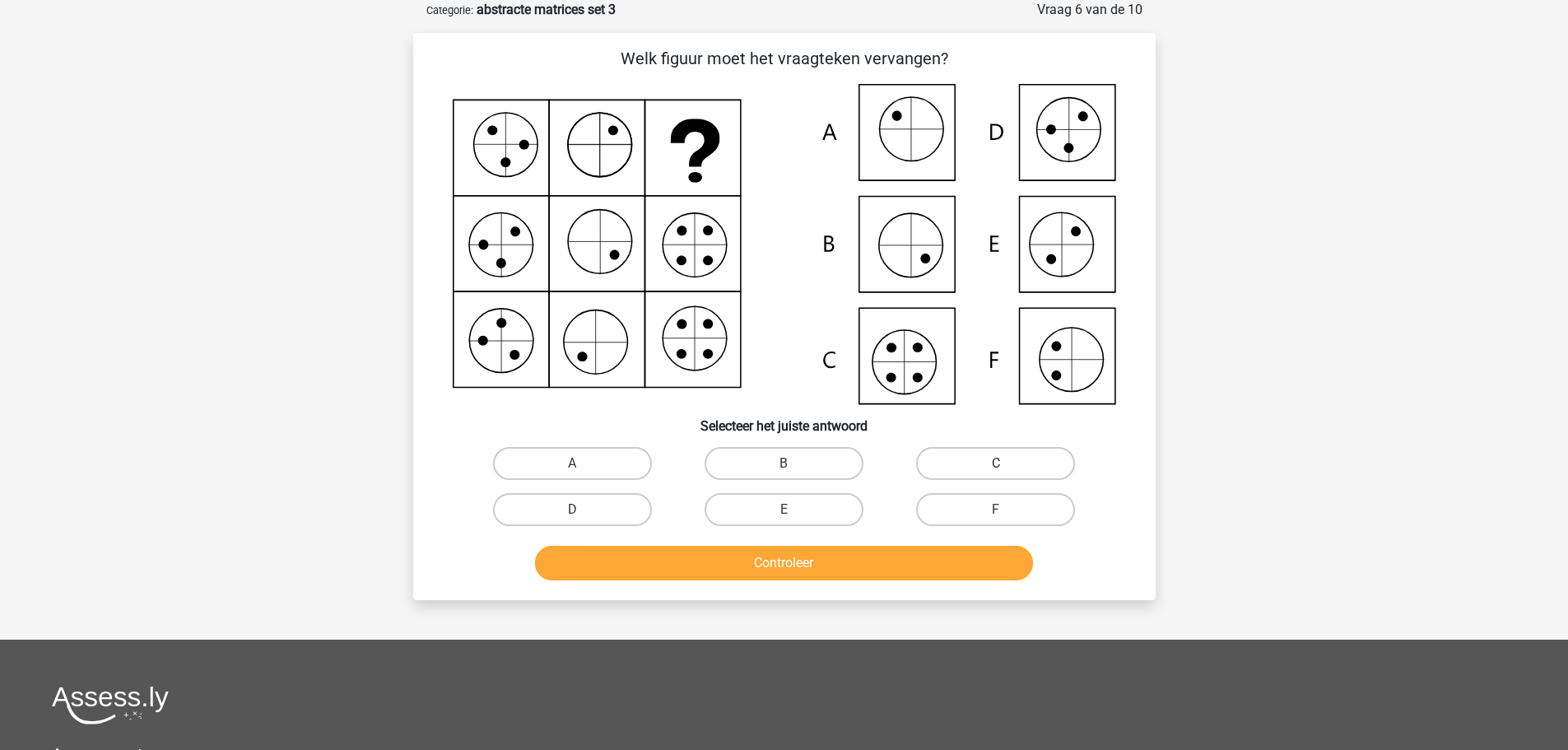
click at [949, 466] on label "C" at bounding box center [995, 463] width 159 height 33
click at [996, 466] on input "C" at bounding box center [1001, 469] width 10 height 10
radio input "true"
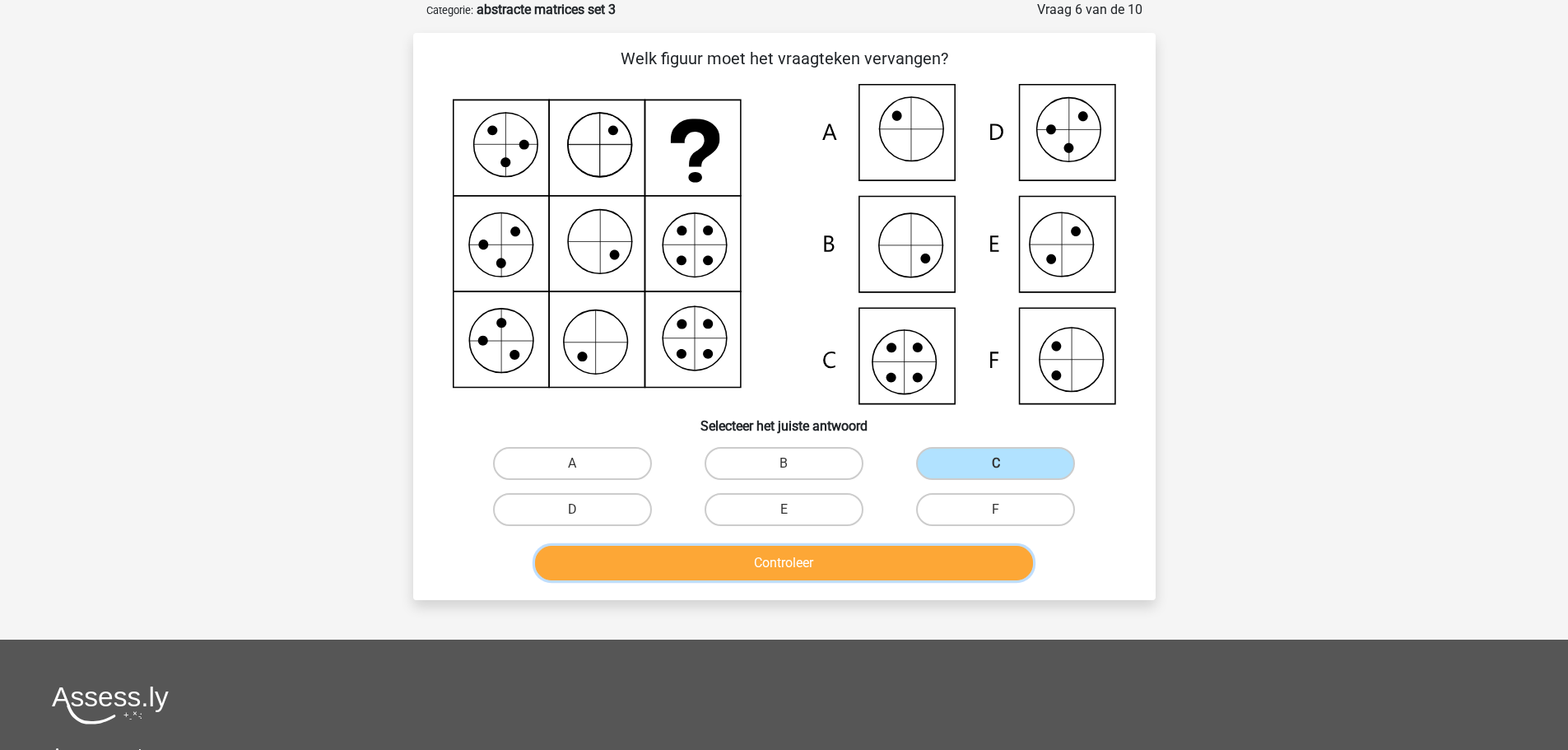
click at [777, 566] on button "Controleer" at bounding box center [784, 563] width 498 height 35
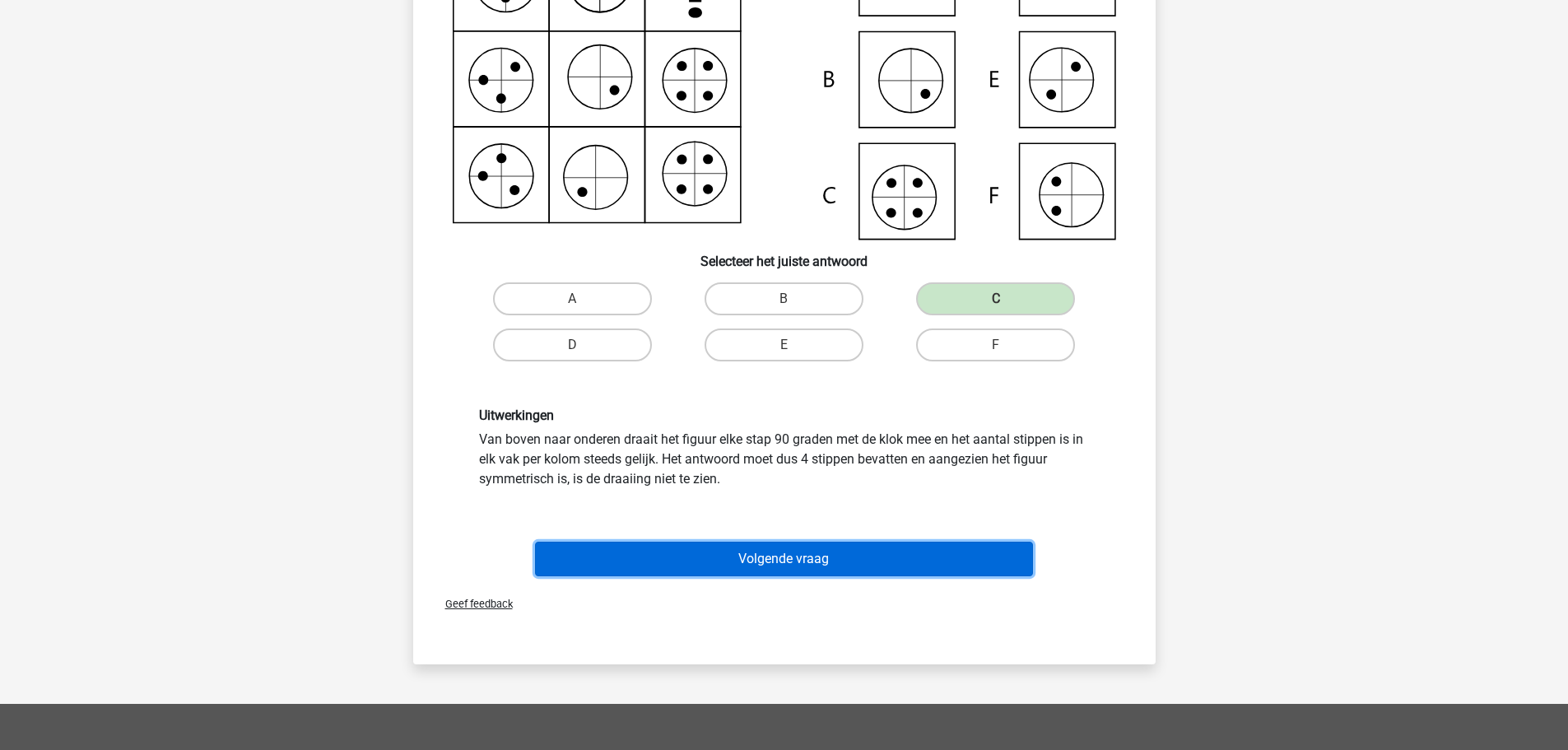
click at [731, 554] on button "Volgende vraag" at bounding box center [784, 559] width 498 height 35
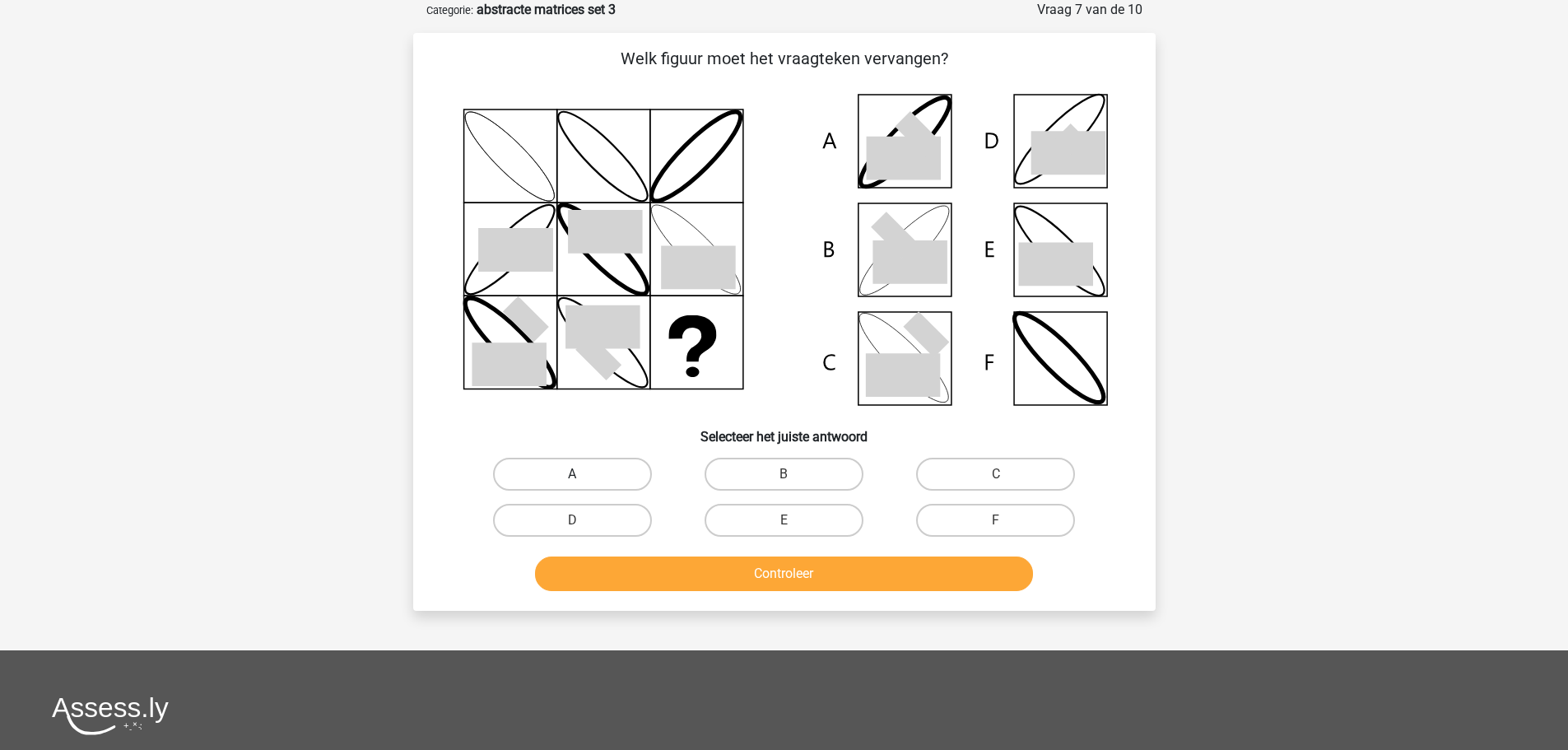
click at [606, 477] on label "A" at bounding box center [572, 474] width 159 height 33
click at [583, 477] on input "A" at bounding box center [577, 479] width 10 height 10
radio input "true"
click at [692, 578] on button "Controleer" at bounding box center [784, 573] width 498 height 35
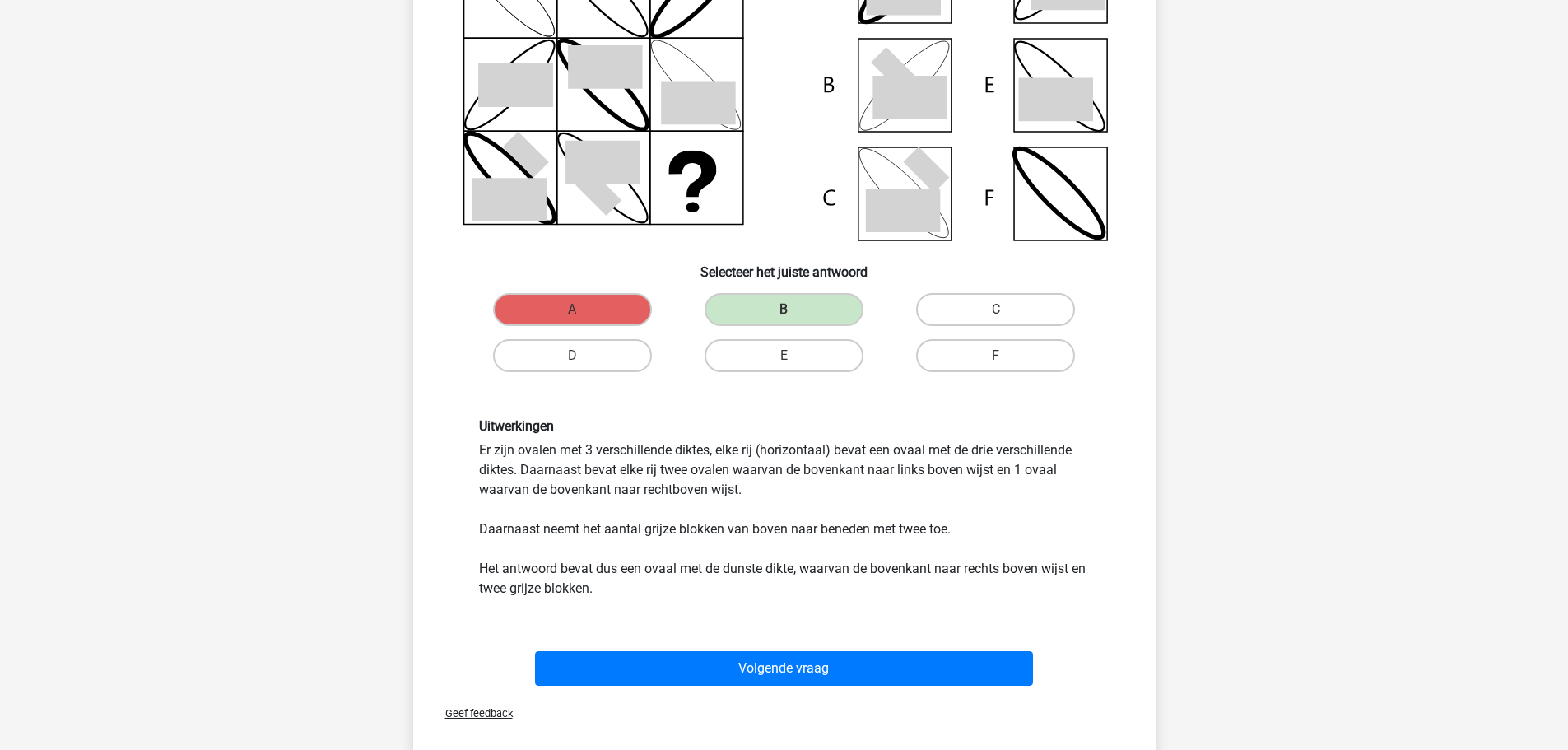
scroll to position [329, 0]
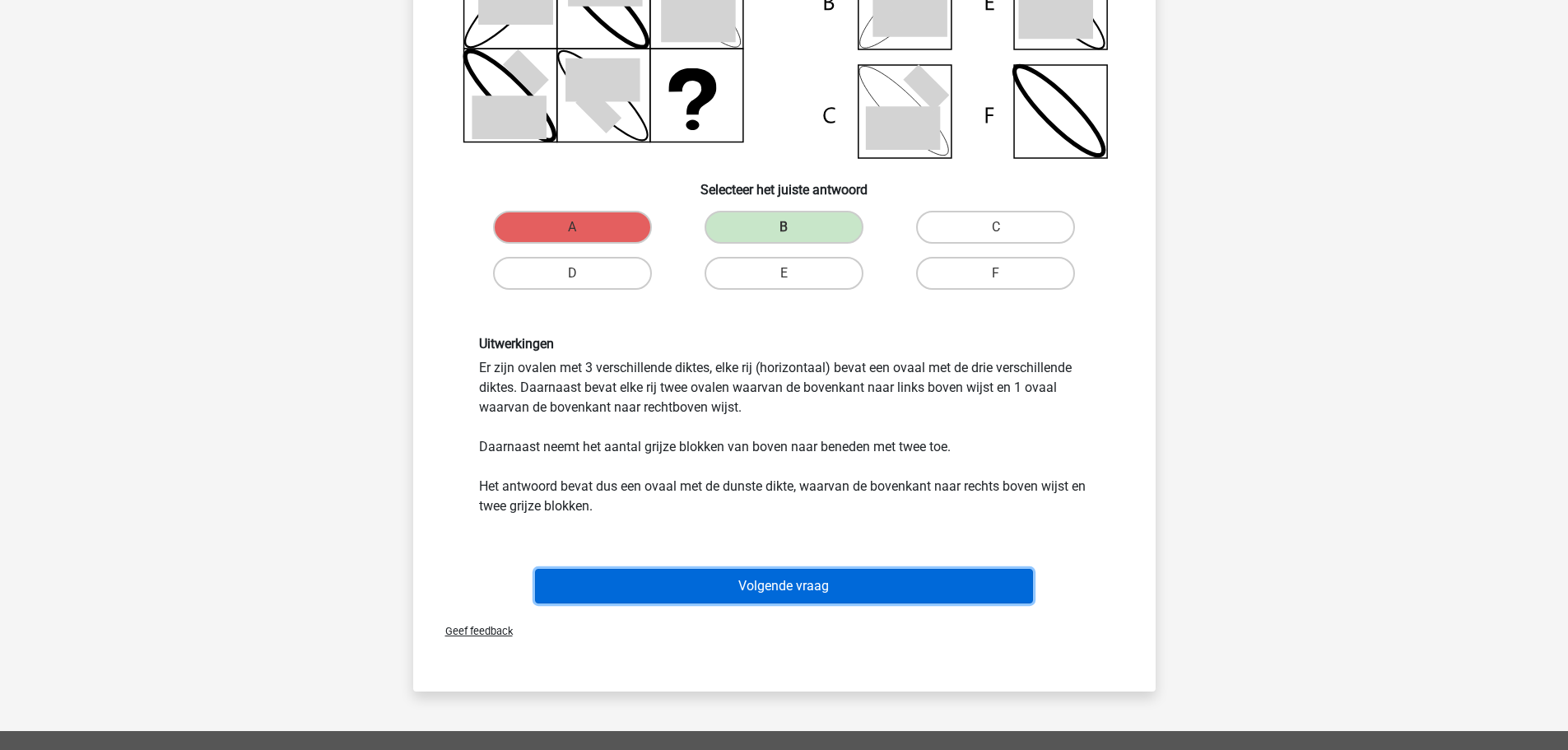
click at [707, 572] on button "Volgende vraag" at bounding box center [784, 586] width 498 height 35
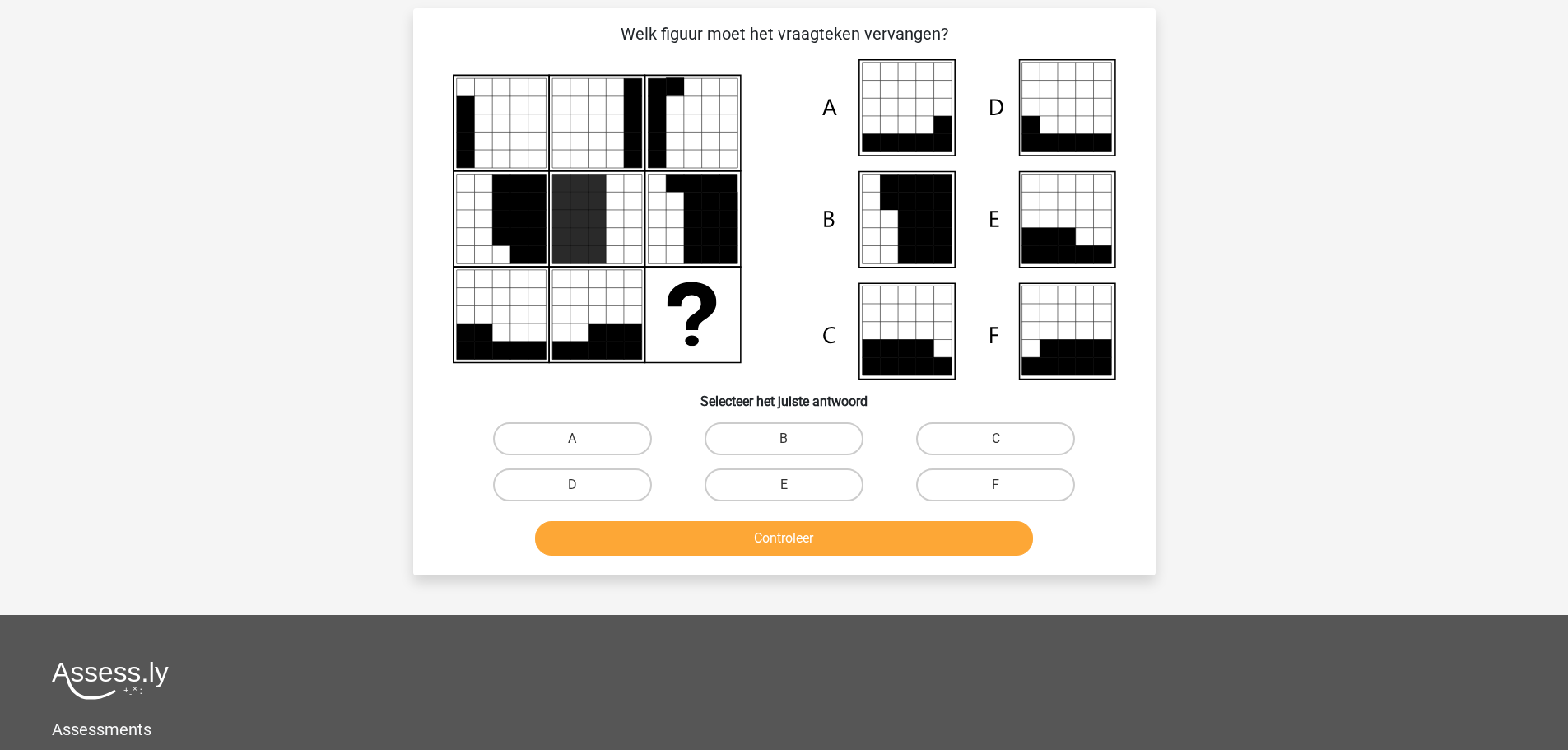
scroll to position [82, 0]
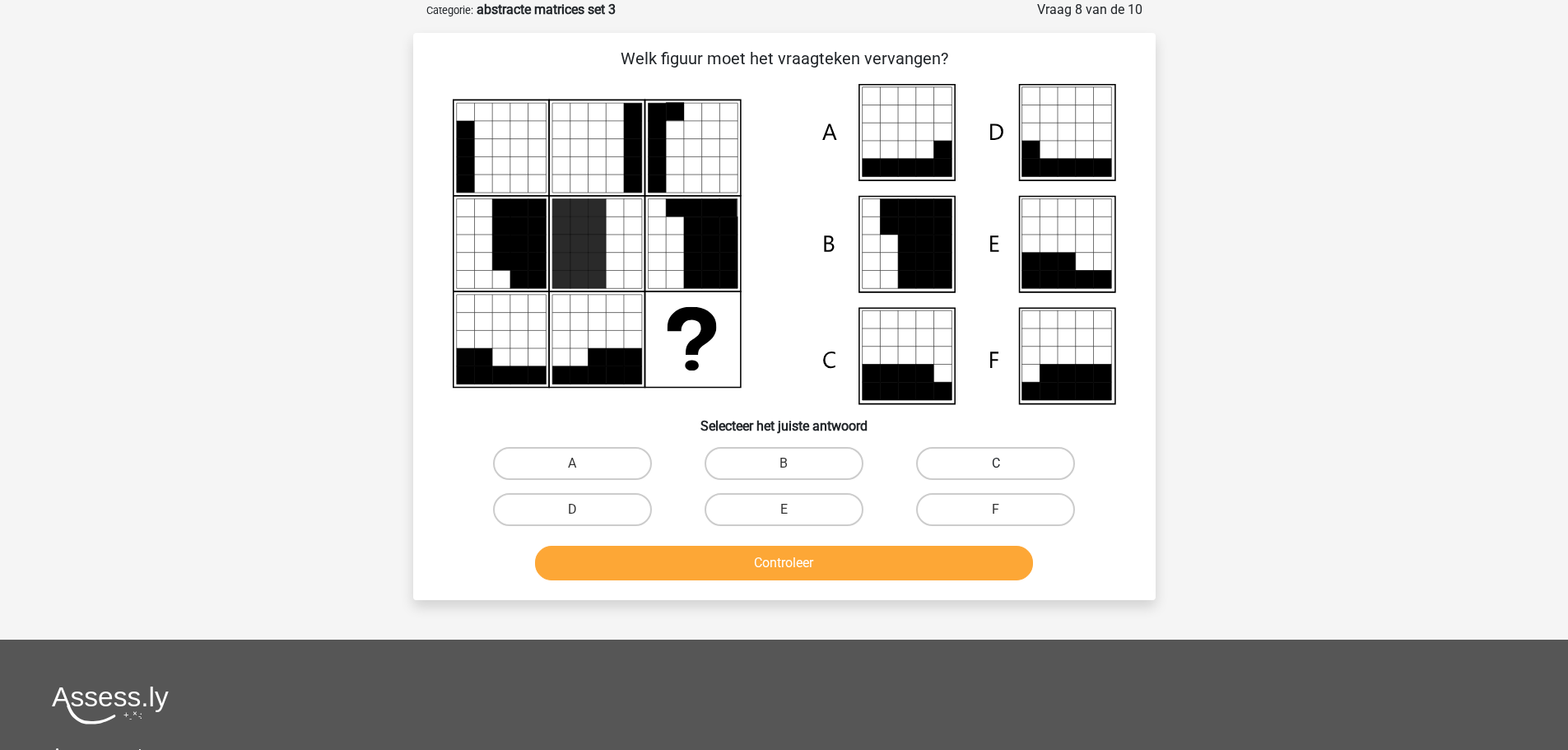
click at [964, 454] on label "C" at bounding box center [995, 463] width 159 height 33
click at [996, 463] on input "C" at bounding box center [1001, 469] width 10 height 10
radio input "true"
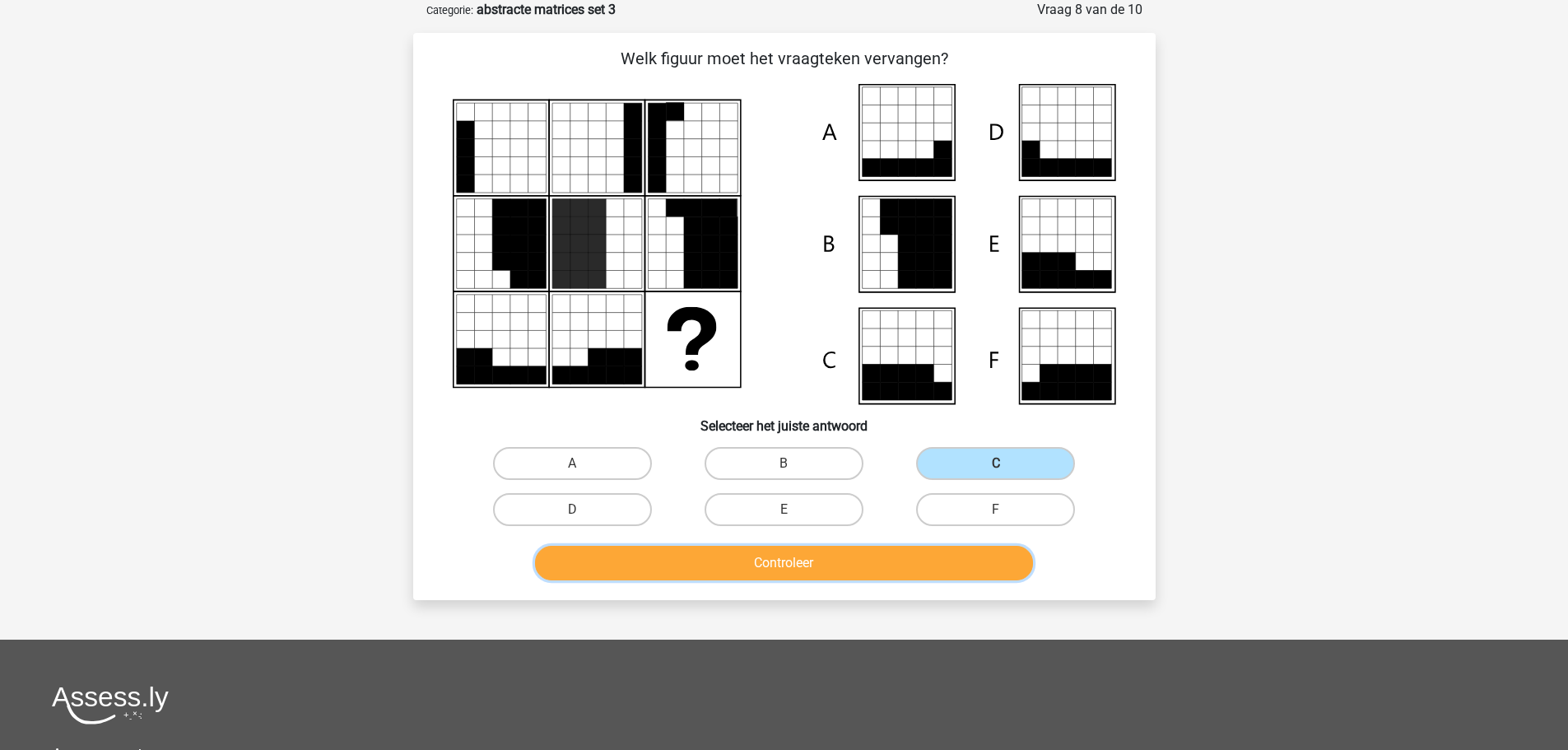
click at [791, 563] on button "Controleer" at bounding box center [784, 563] width 498 height 35
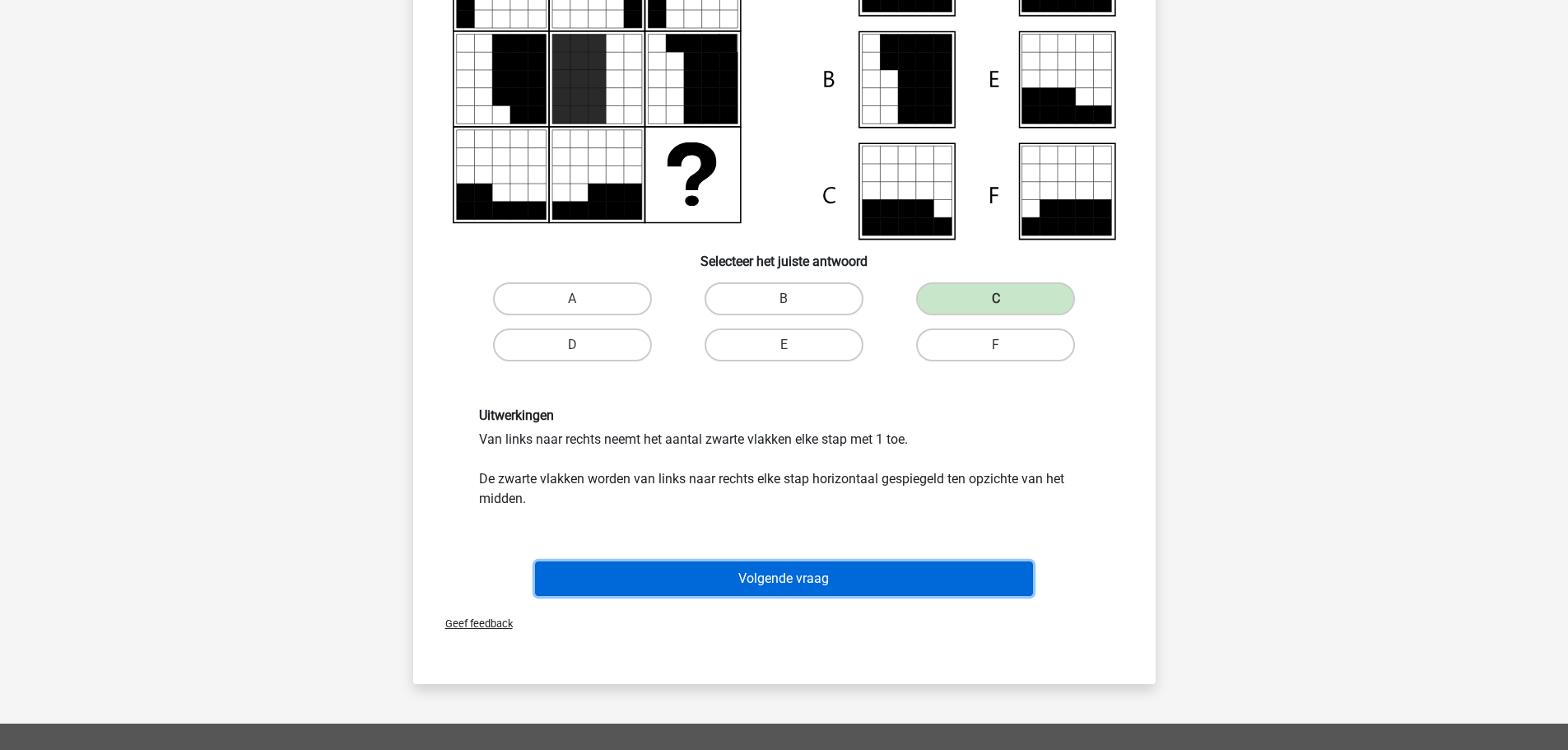
click at [761, 579] on button "Volgende vraag" at bounding box center [784, 579] width 498 height 35
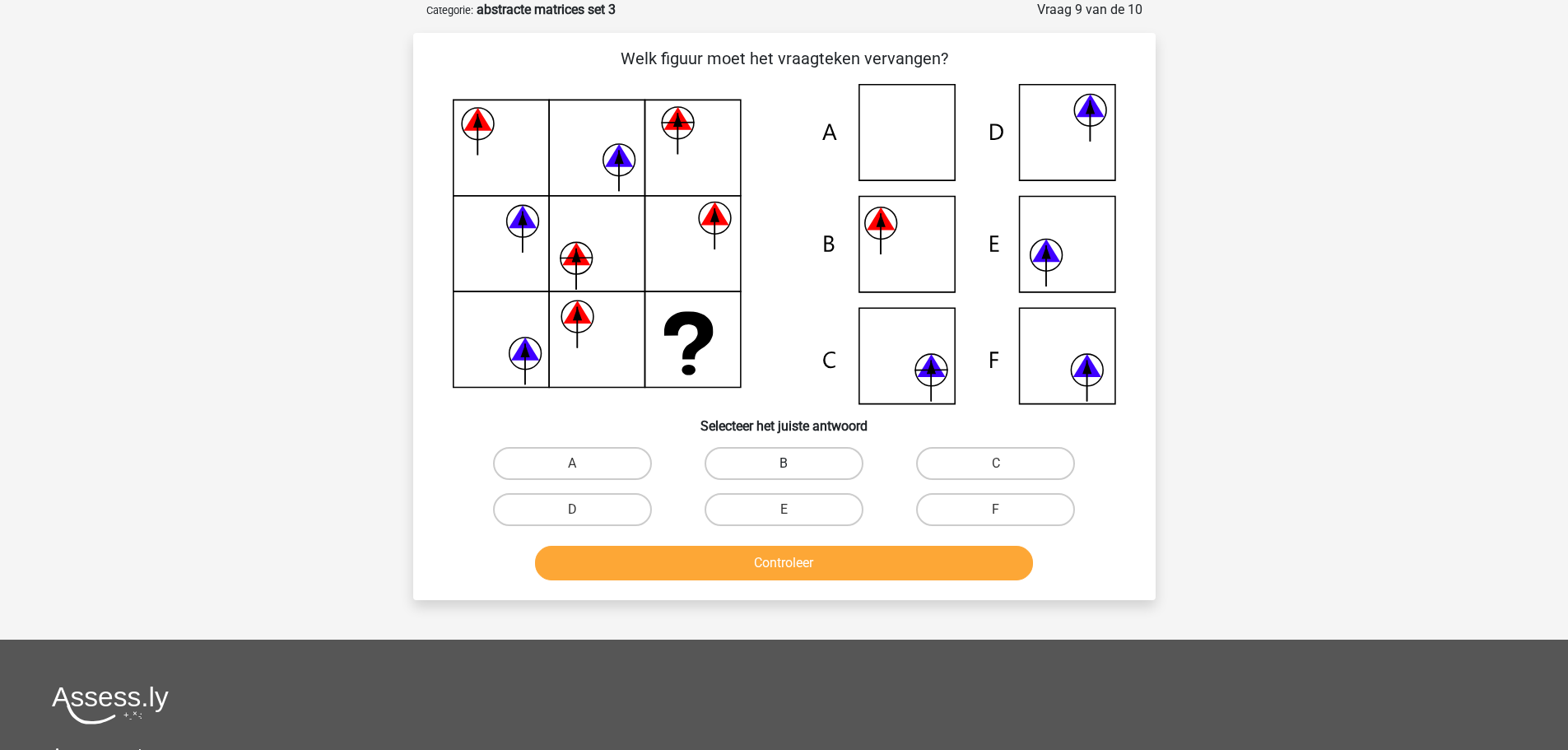
click at [742, 462] on label "B" at bounding box center [783, 463] width 159 height 33
click at [784, 463] on input "B" at bounding box center [789, 469] width 10 height 10
radio input "true"
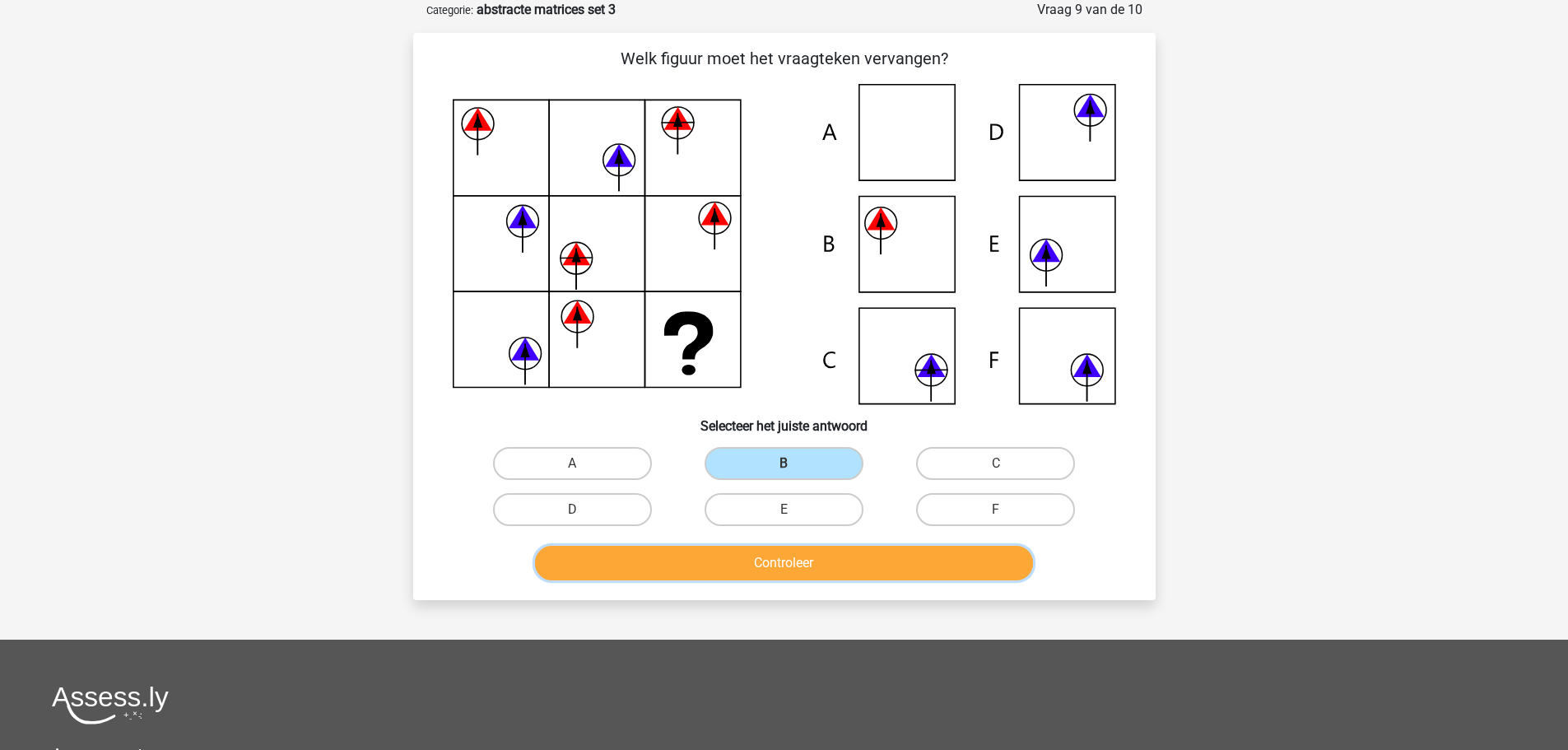
click at [733, 566] on button "Controleer" at bounding box center [784, 563] width 498 height 35
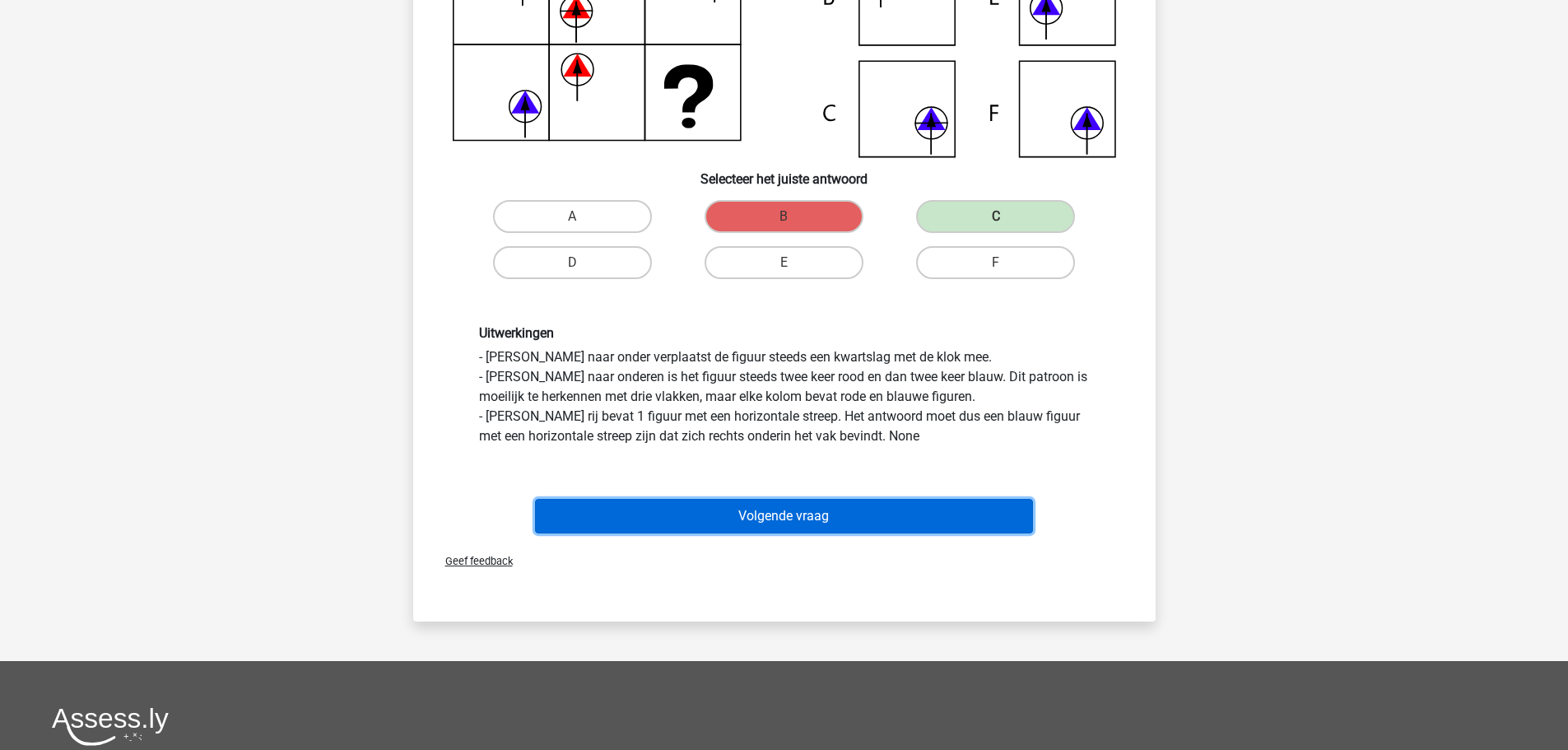
click at [787, 516] on button "Volgende vraag" at bounding box center [784, 516] width 498 height 35
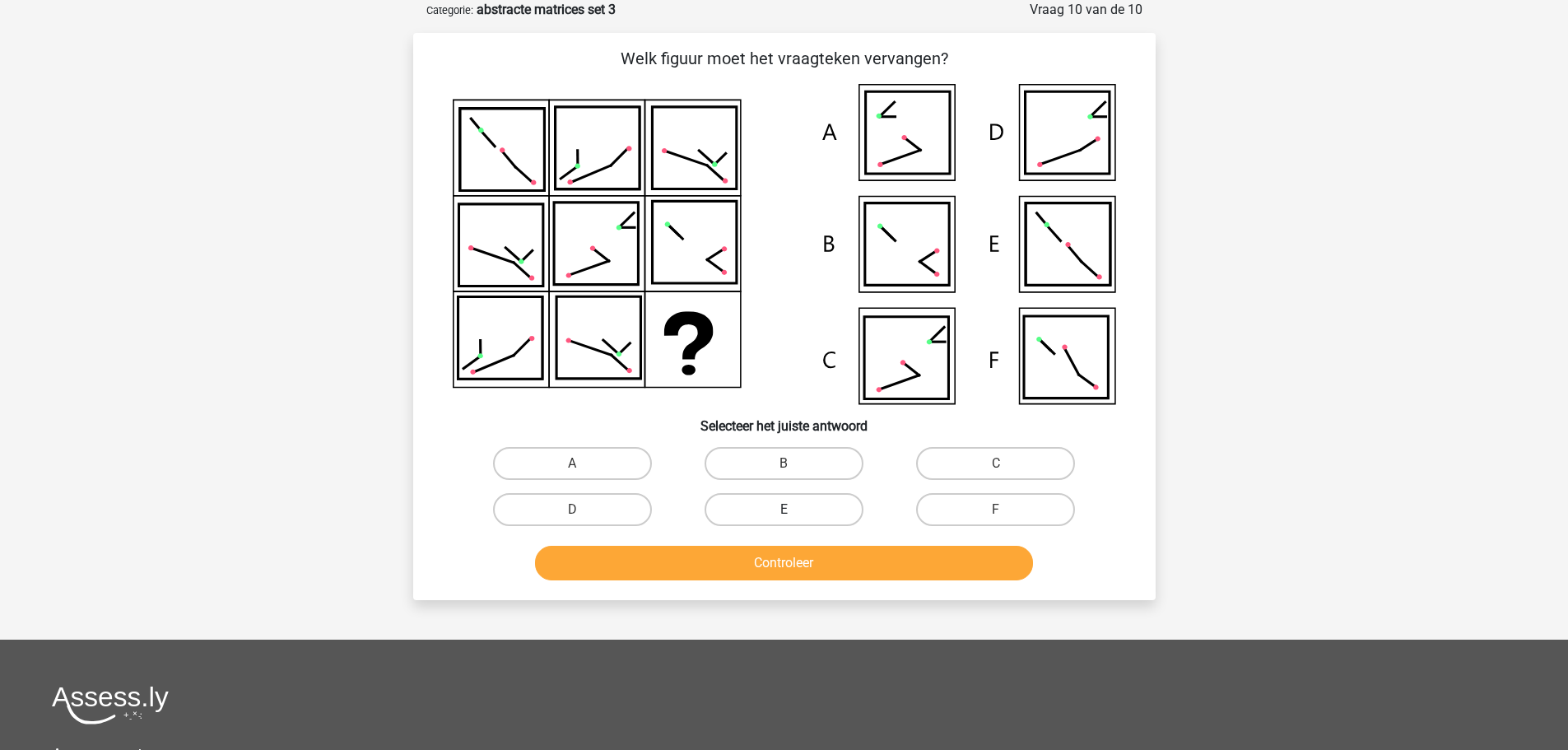
click at [805, 507] on label "E" at bounding box center [783, 509] width 159 height 33
click at [794, 509] on input "E" at bounding box center [789, 514] width 10 height 10
radio input "true"
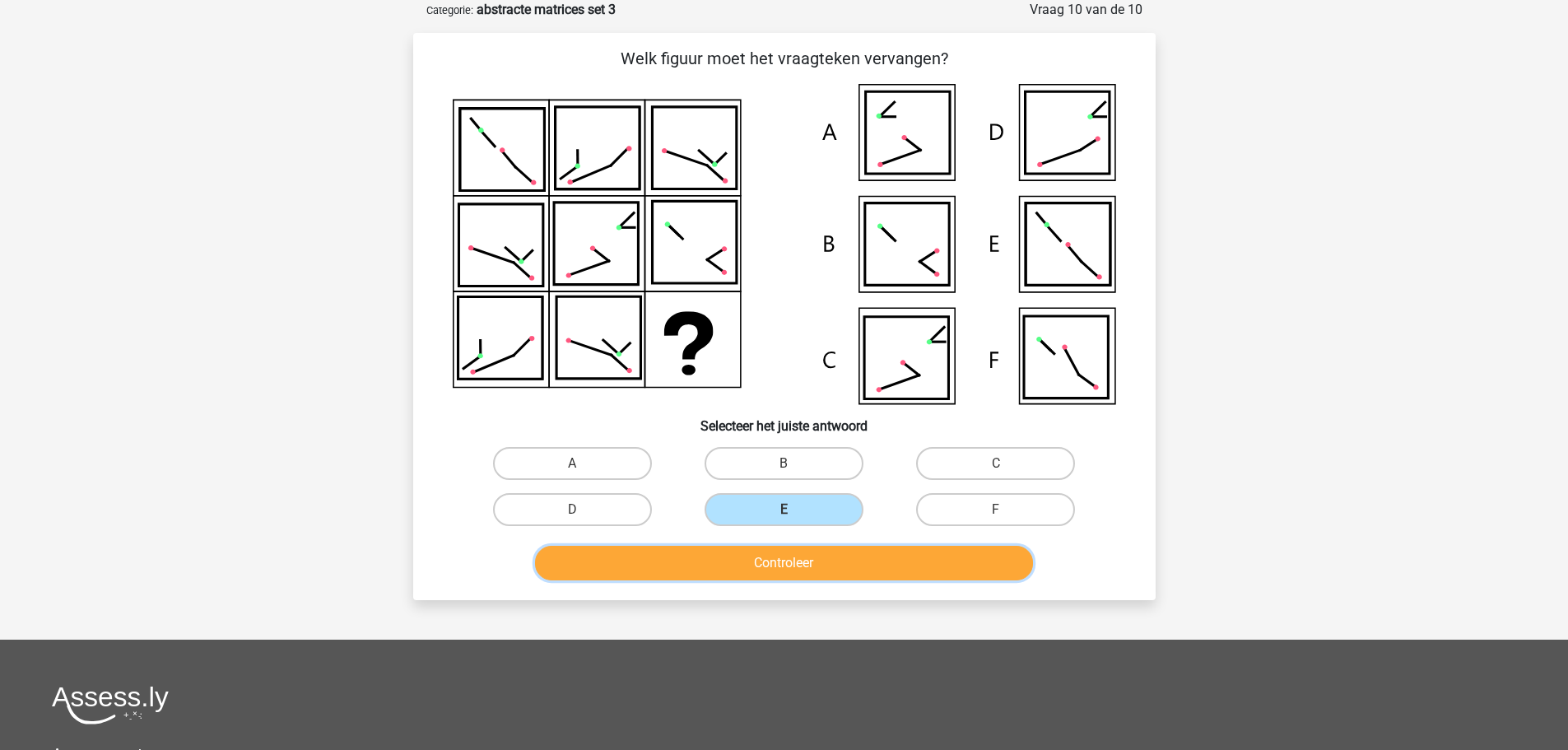
click at [810, 562] on button "Controleer" at bounding box center [784, 563] width 498 height 35
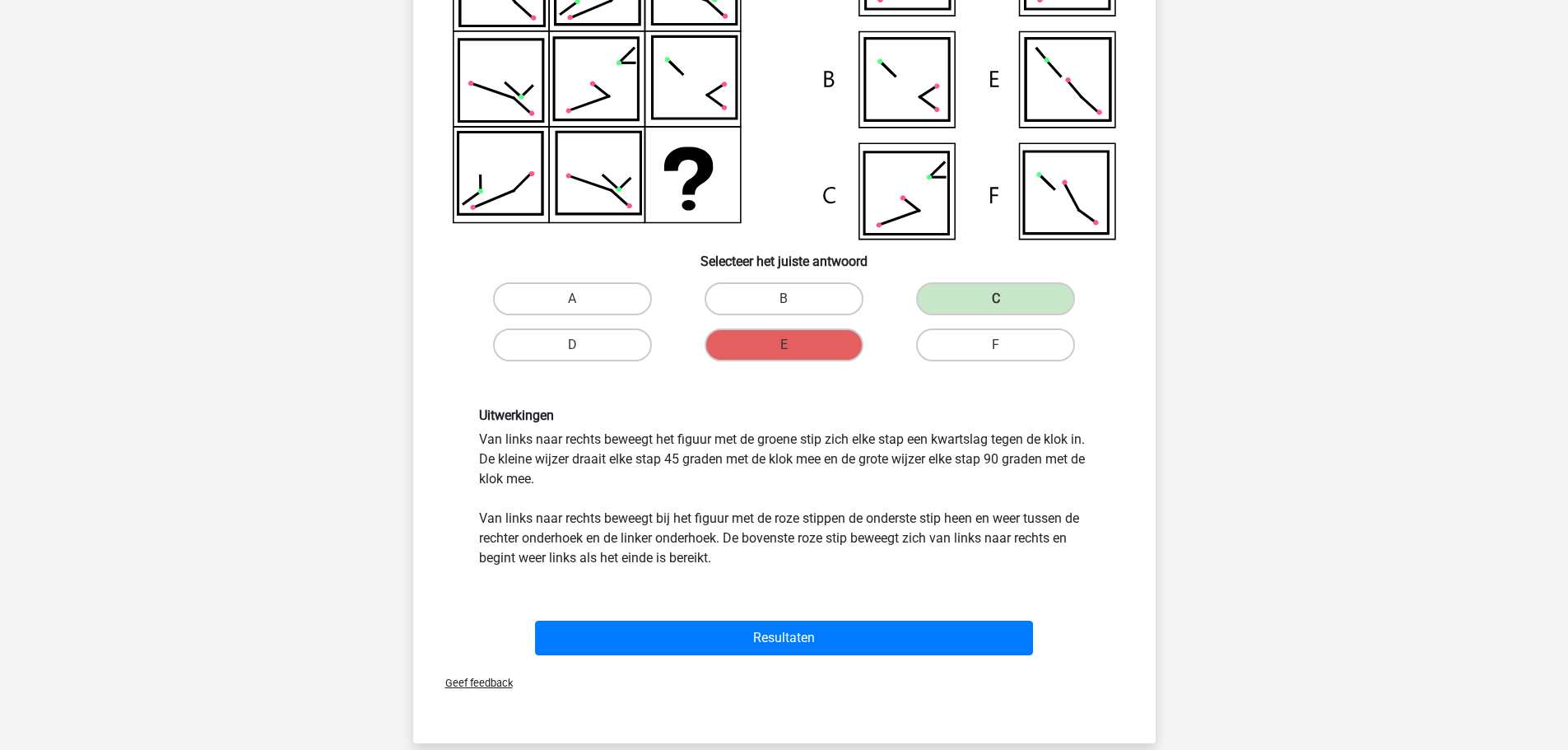
scroll to position [329, 0]
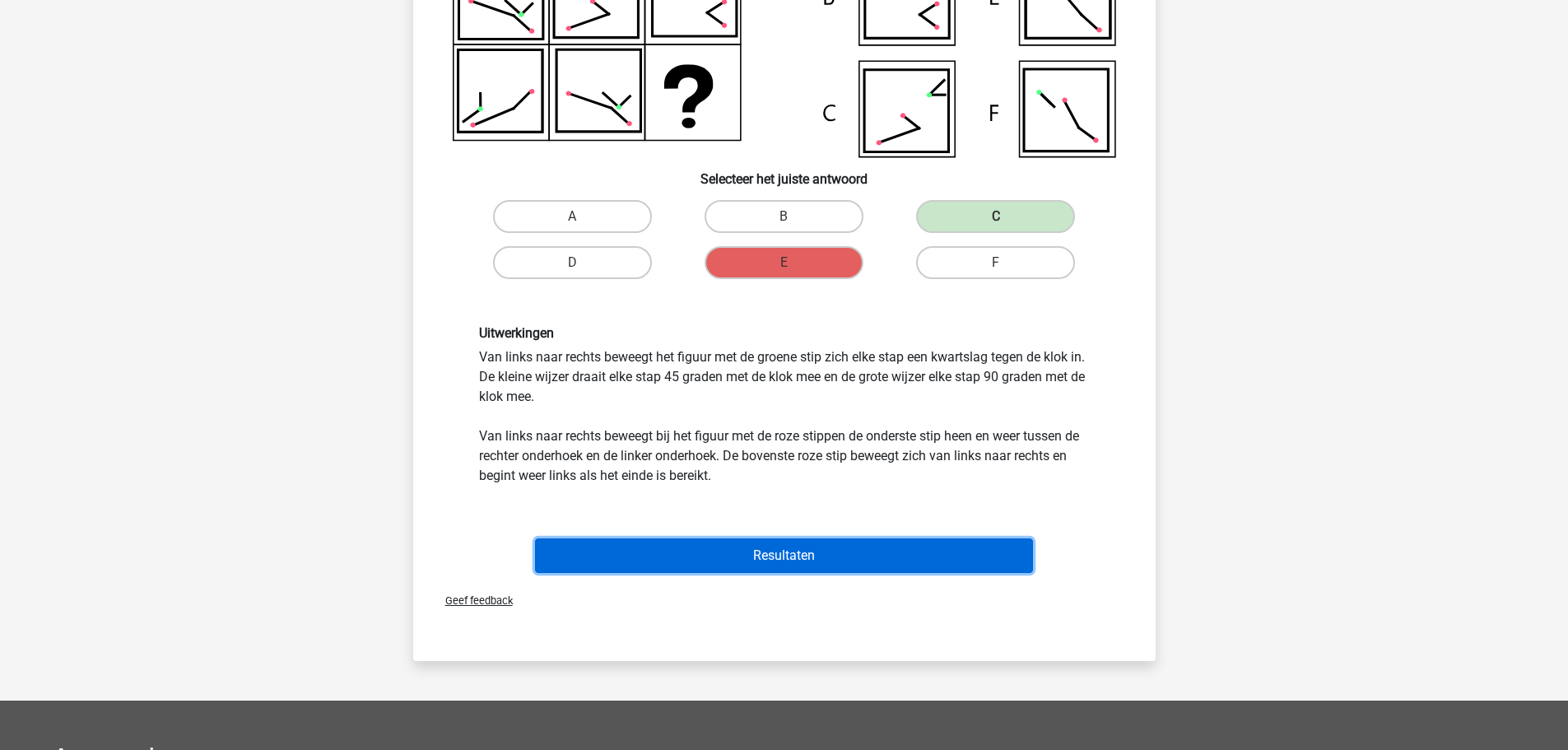
click at [794, 561] on button "Resultaten" at bounding box center [784, 555] width 498 height 35
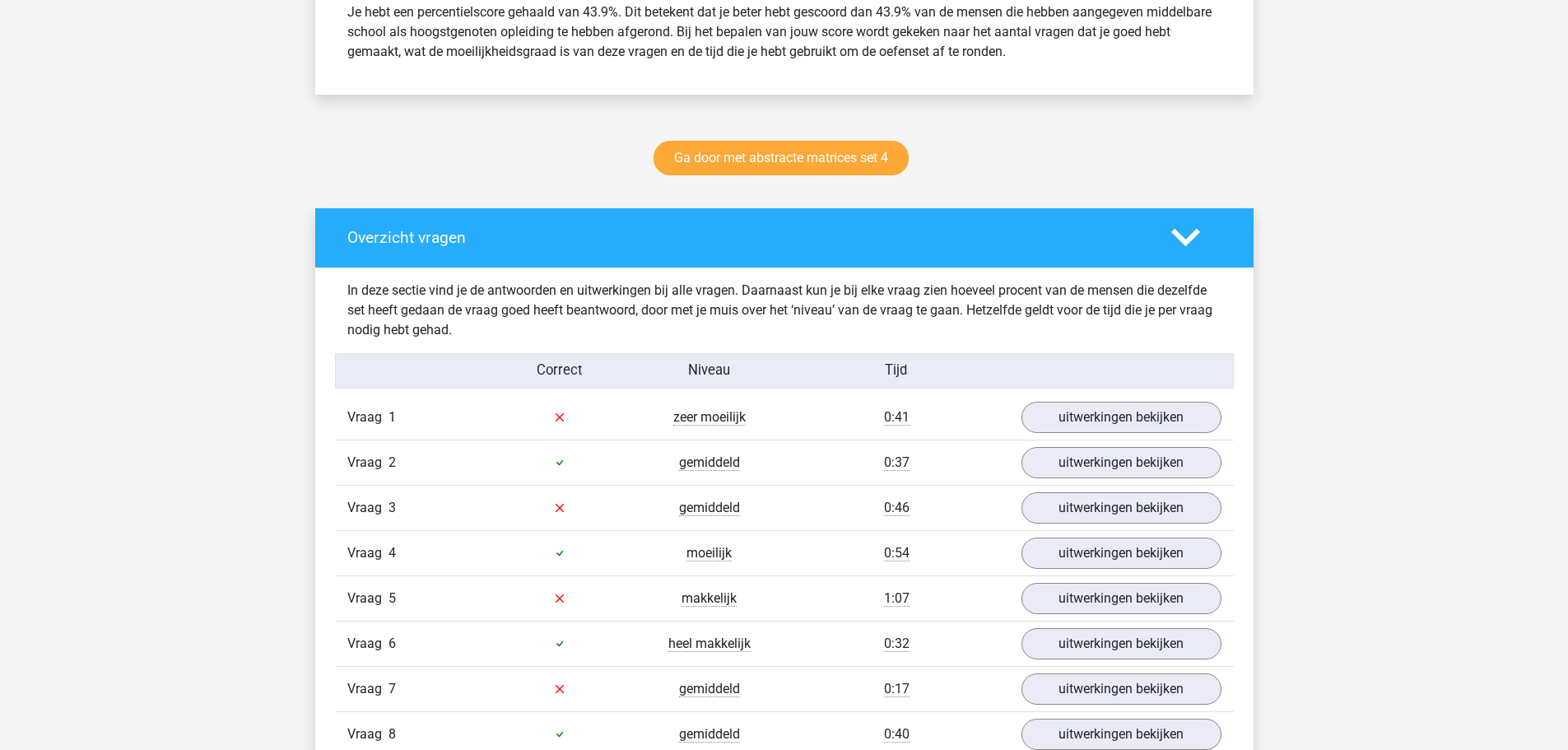
scroll to position [823, 0]
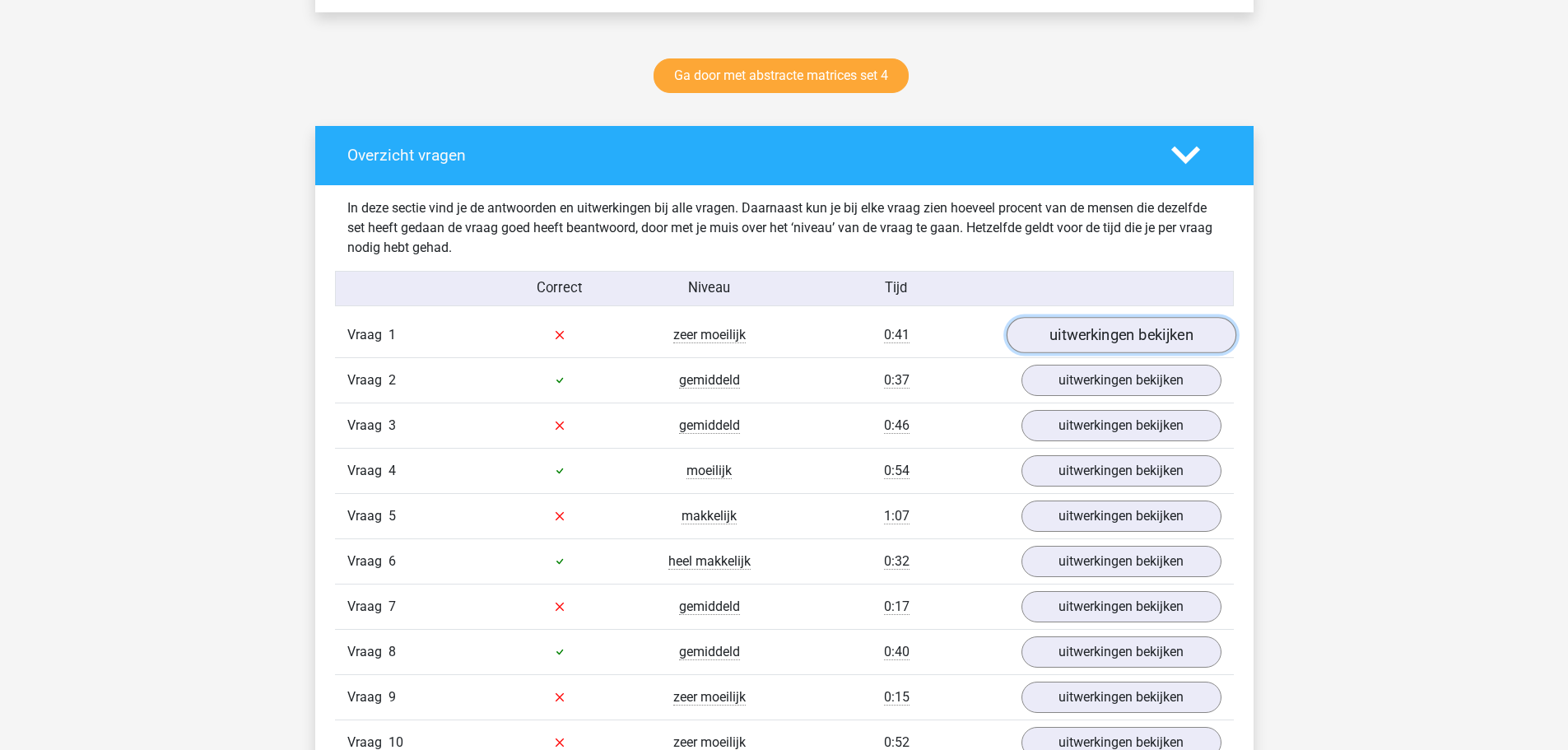
click at [1093, 329] on link "uitwerkingen bekijken" at bounding box center [1120, 335] width 230 height 36
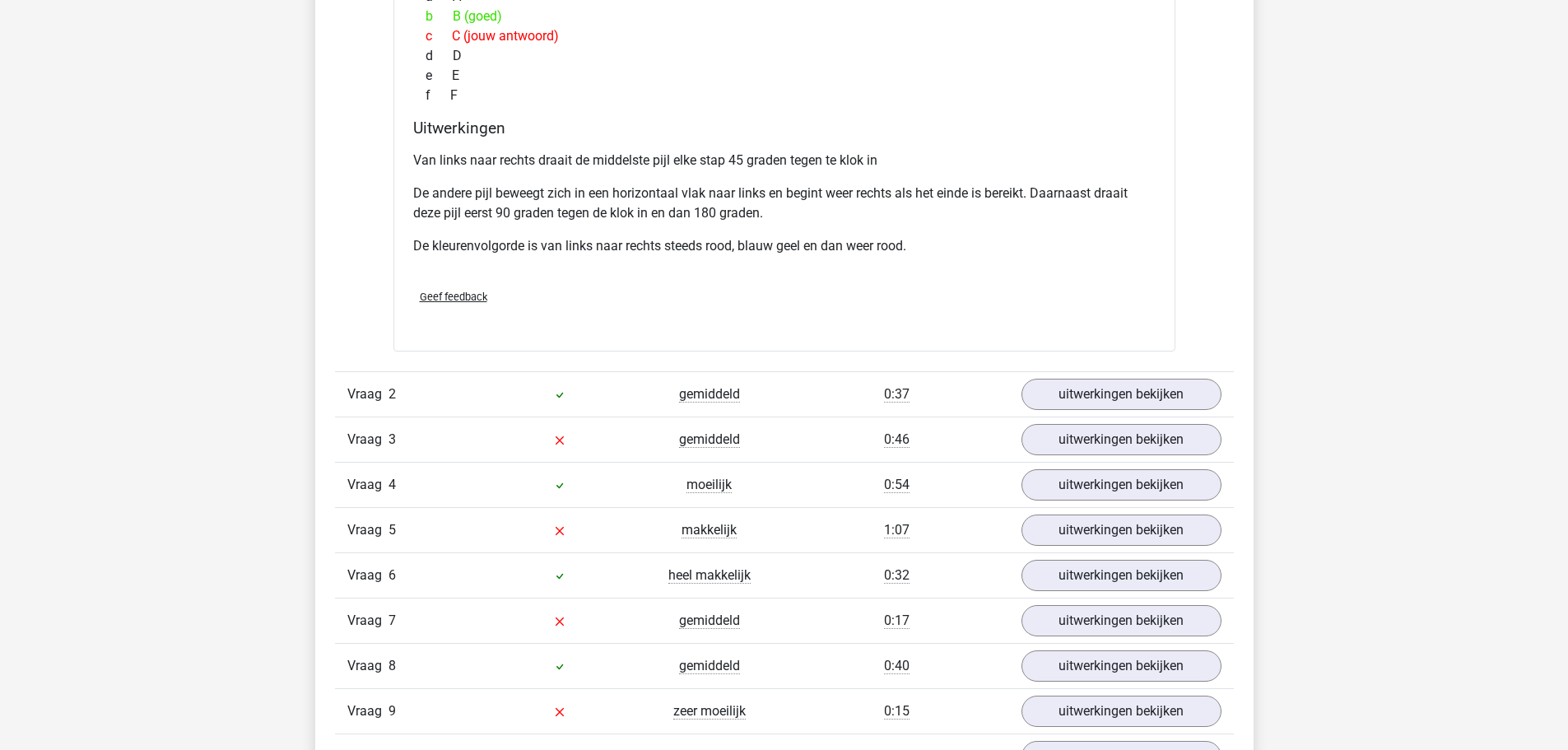
scroll to position [1645, 0]
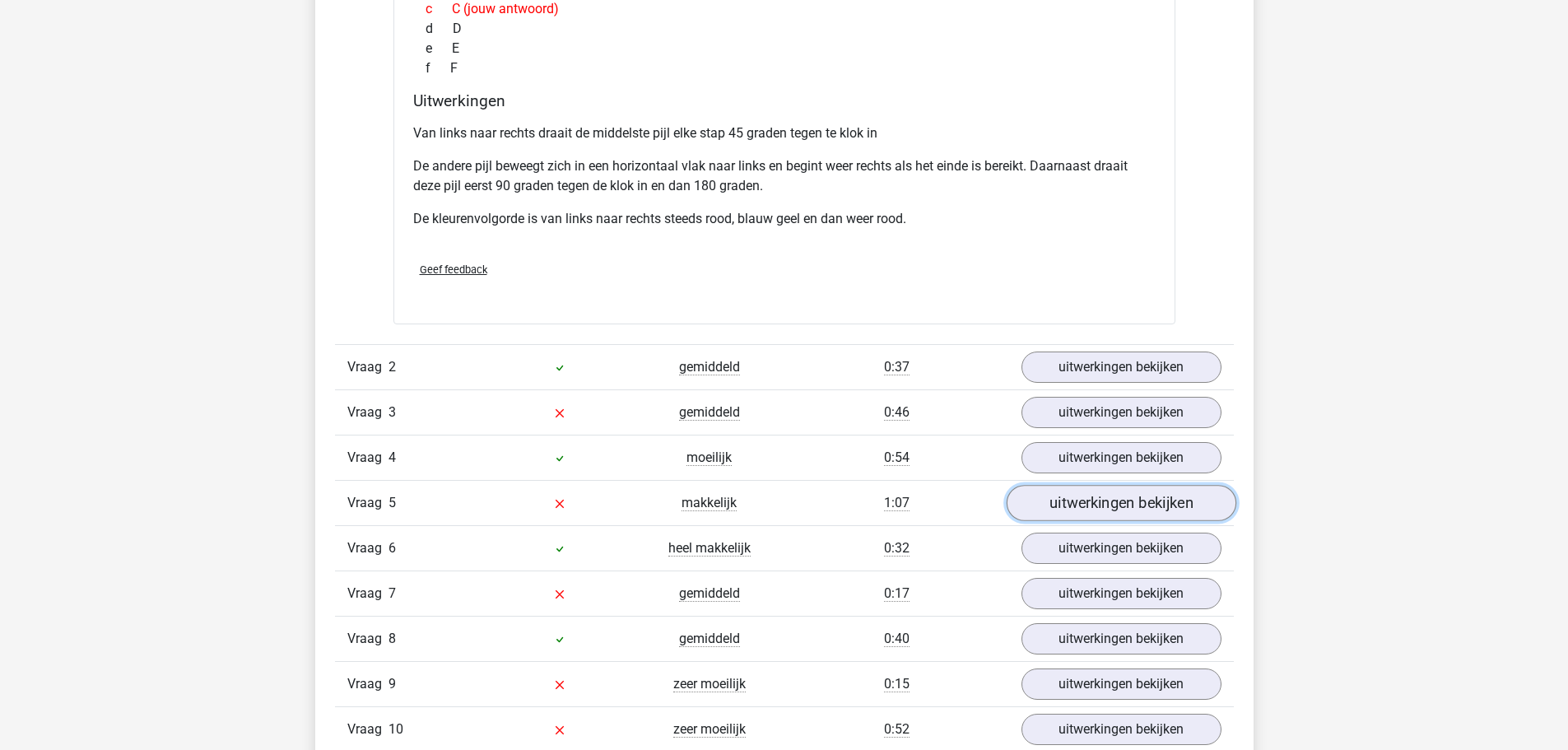
click at [1045, 503] on link "uitwerkingen bekijken" at bounding box center [1120, 503] width 230 height 36
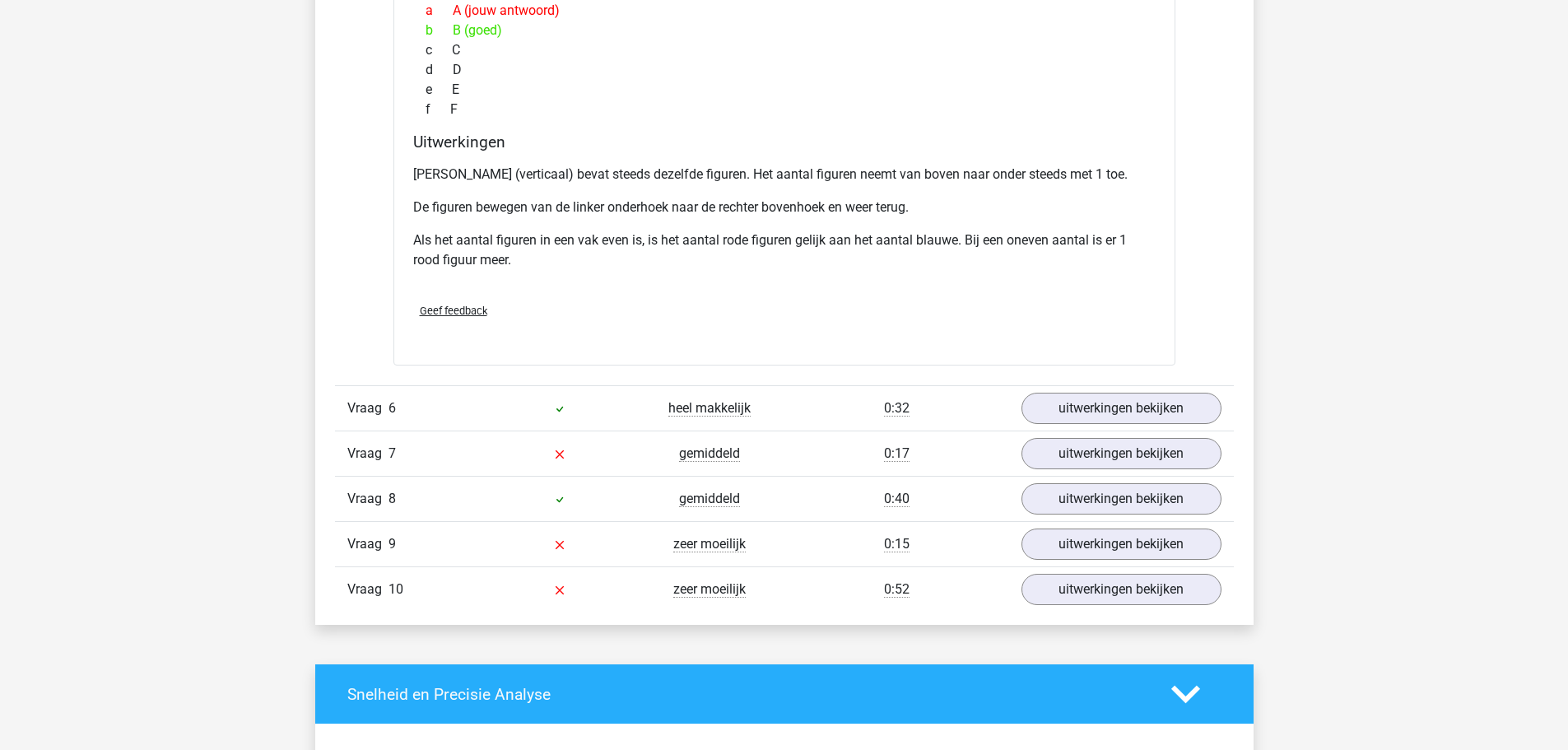
scroll to position [2634, 0]
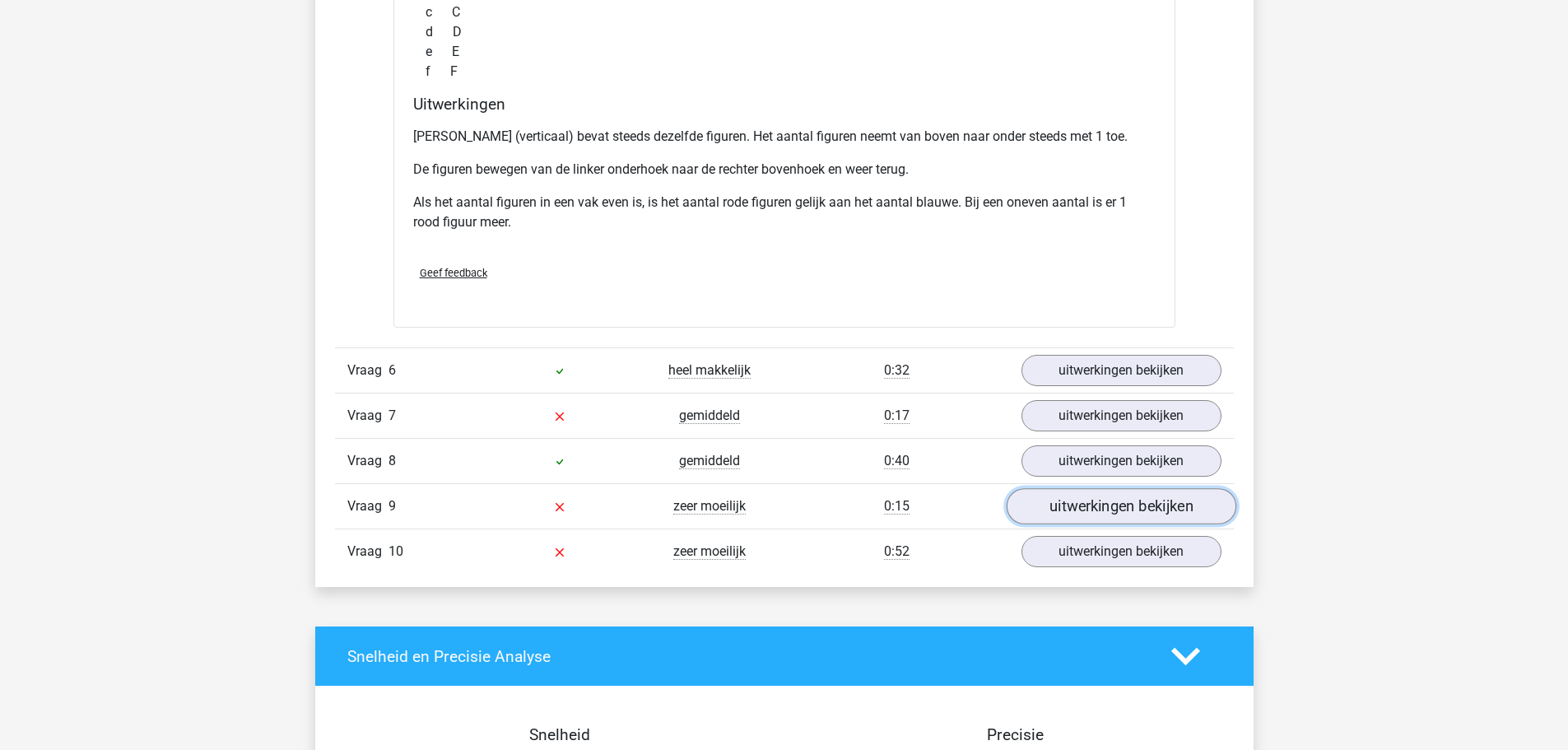
click at [1098, 510] on link "uitwerkingen bekijken" at bounding box center [1120, 506] width 230 height 36
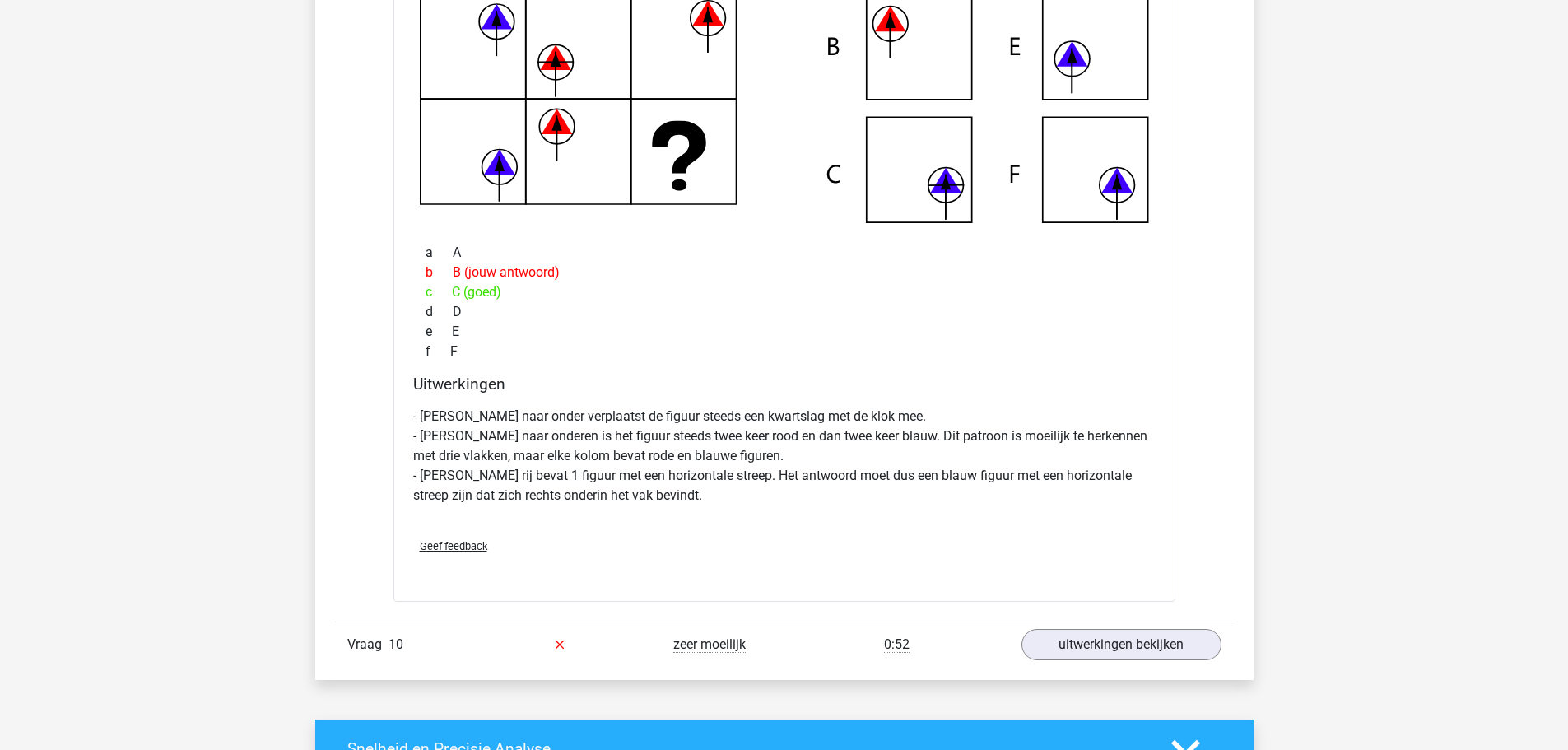
scroll to position [3374, 0]
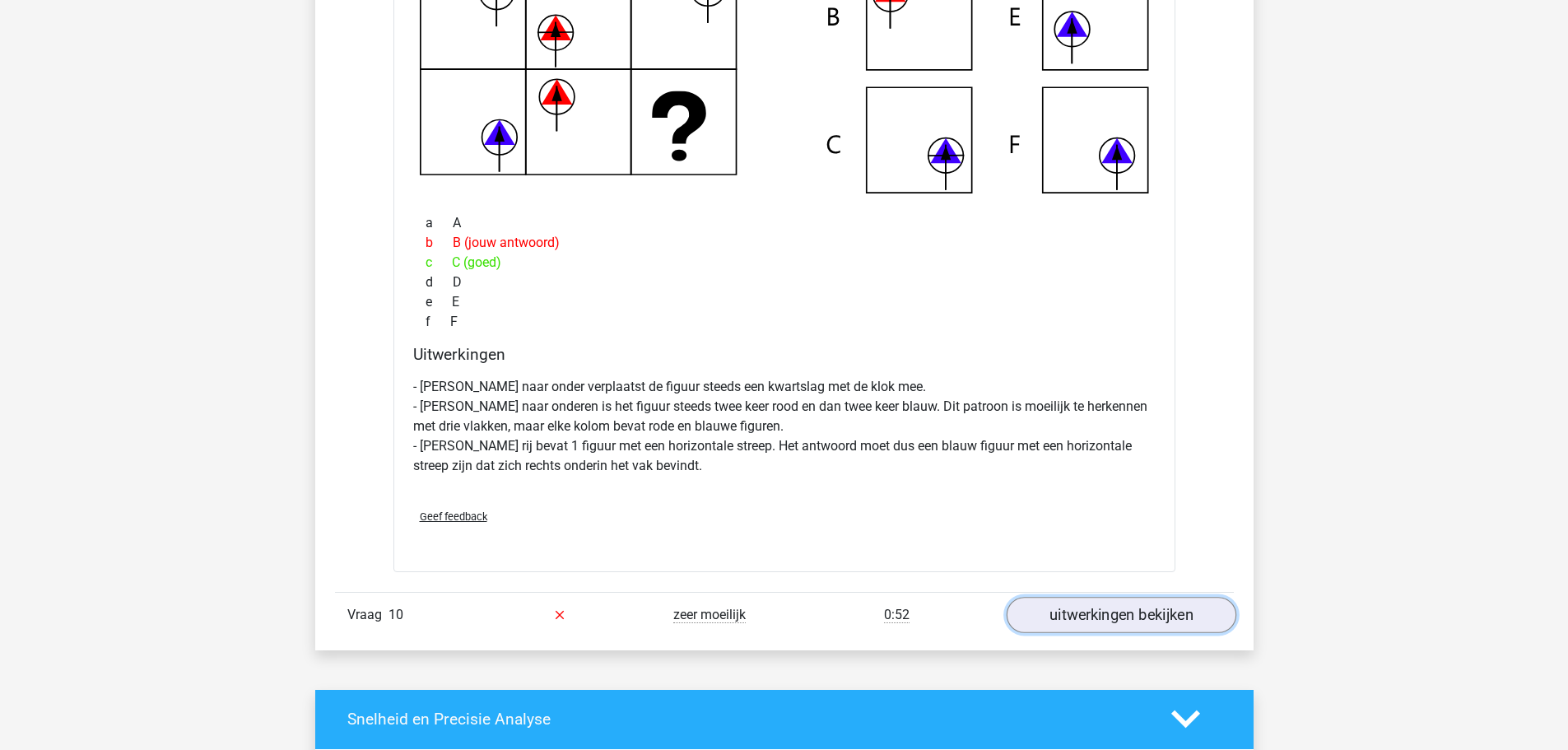
click at [1080, 622] on link "uitwerkingen bekijken" at bounding box center [1120, 615] width 230 height 36
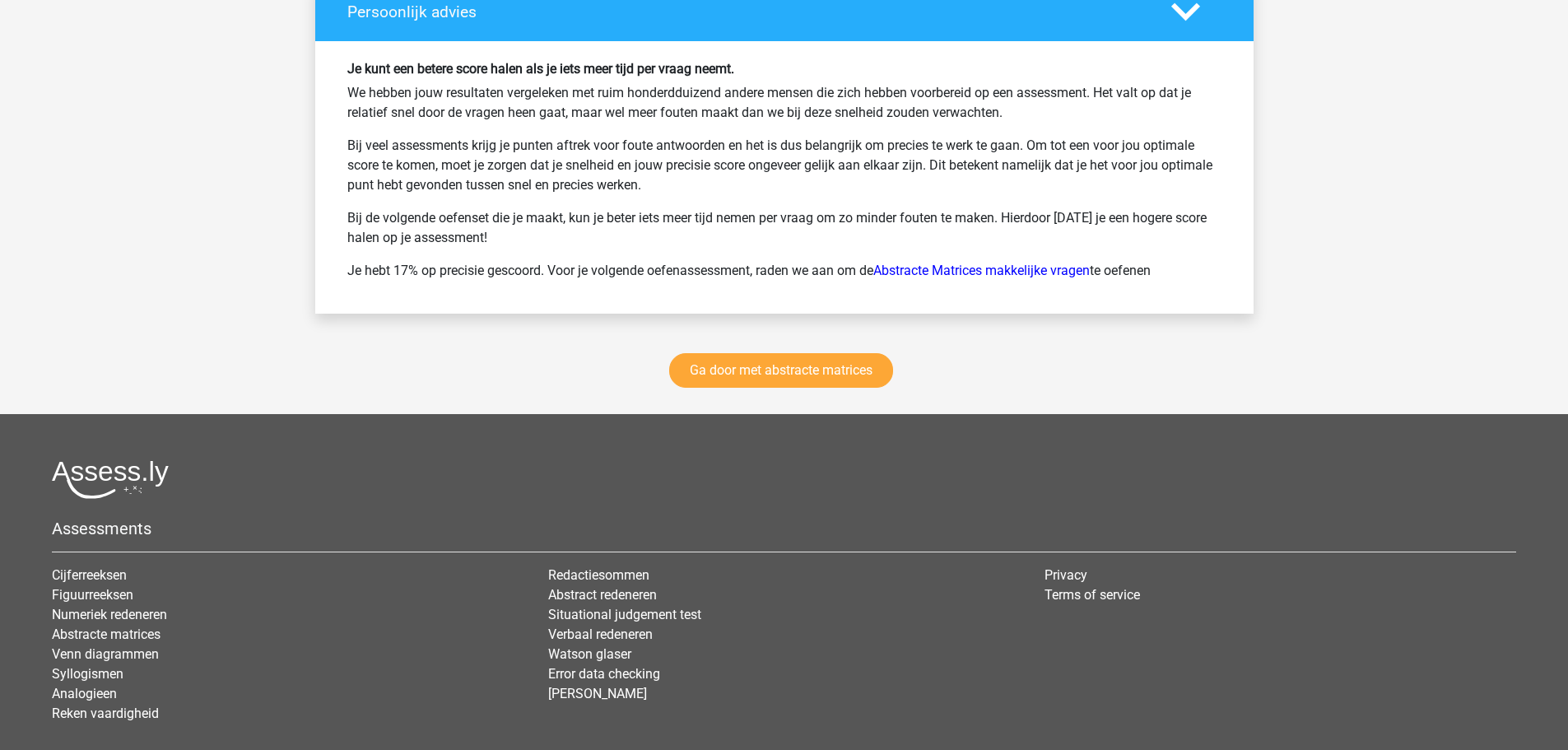
scroll to position [5513, 0]
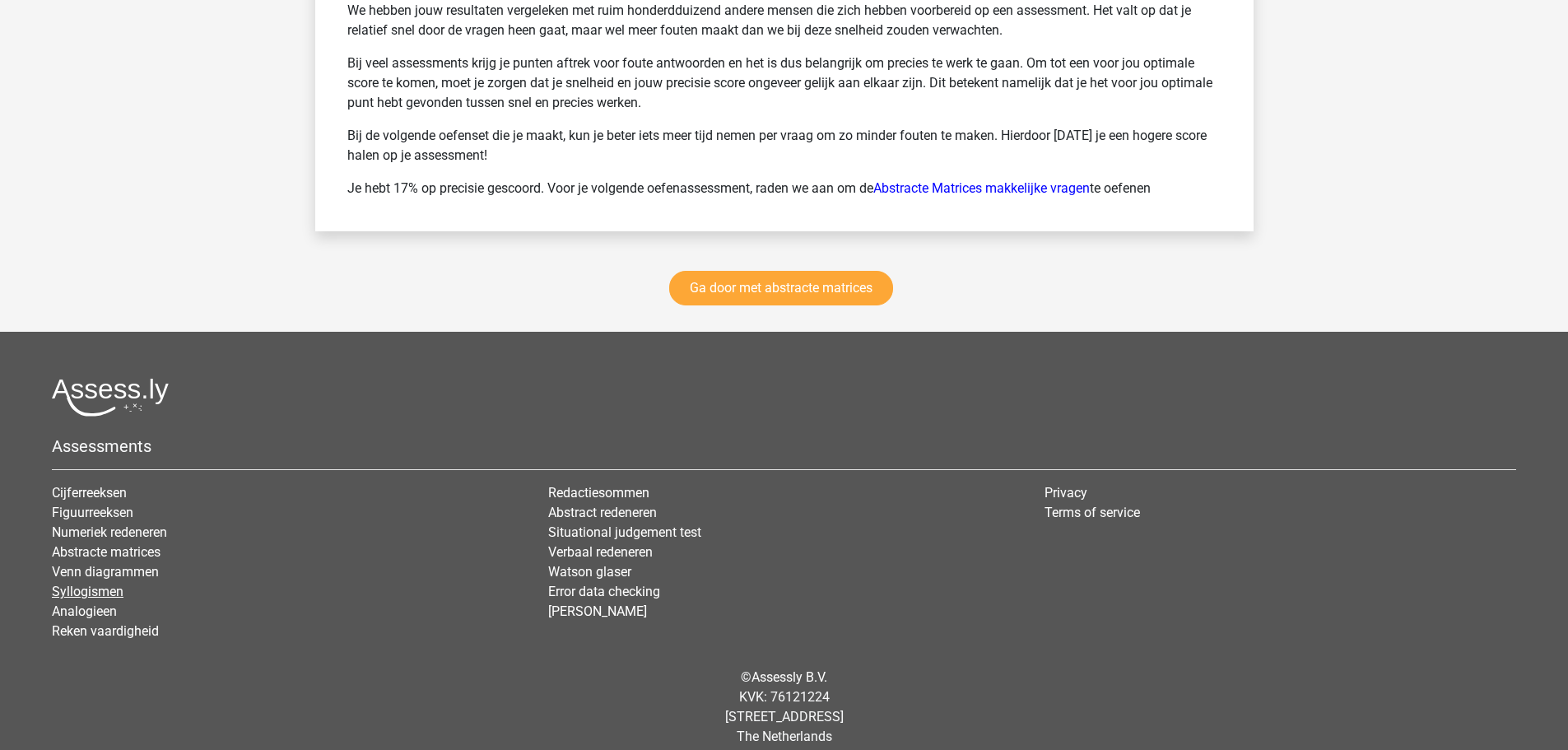
click at [107, 586] on link "Syllogismen" at bounding box center [87, 592] width 72 height 16
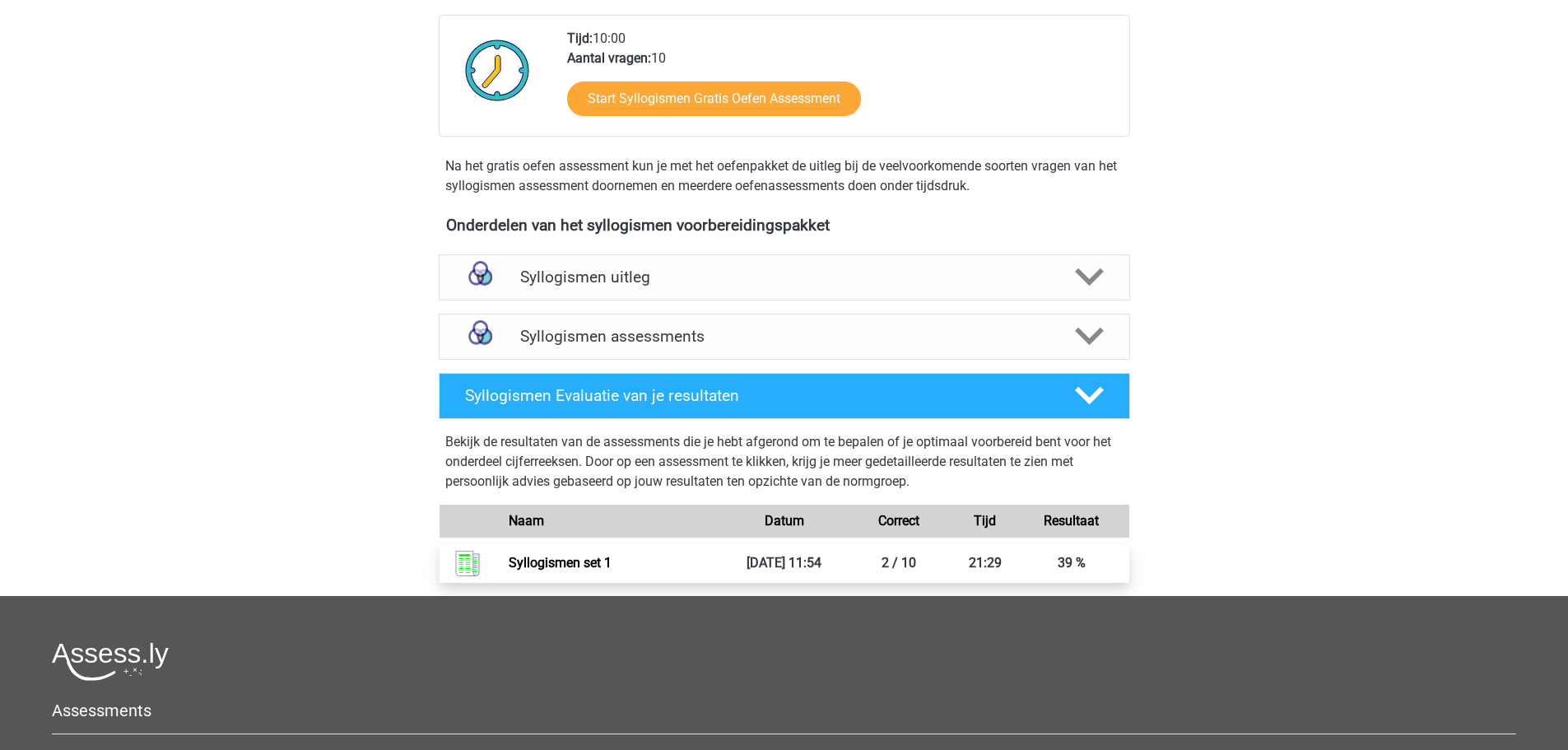
scroll to position [411, 0]
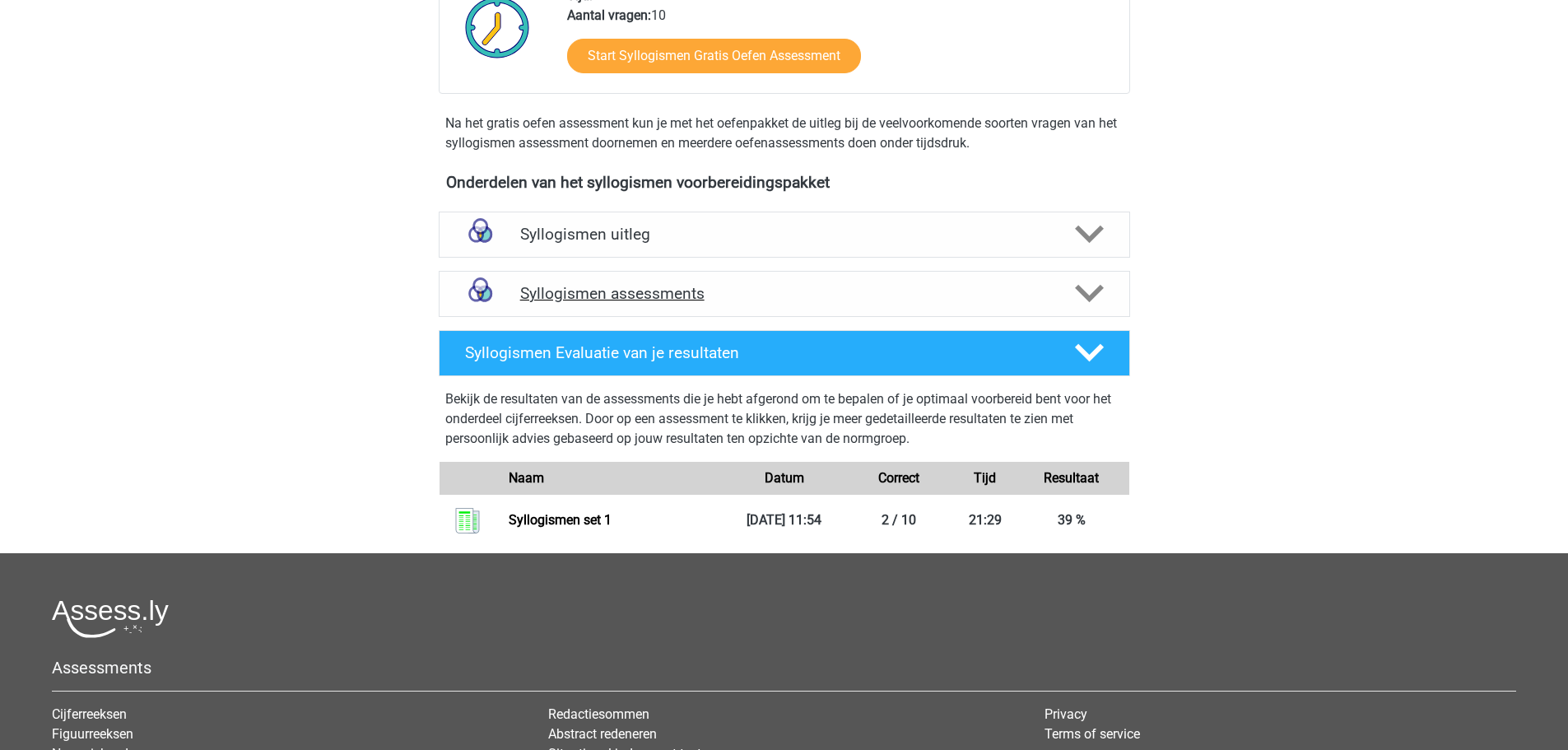
click at [1090, 296] on polygon at bounding box center [1089, 294] width 29 height 18
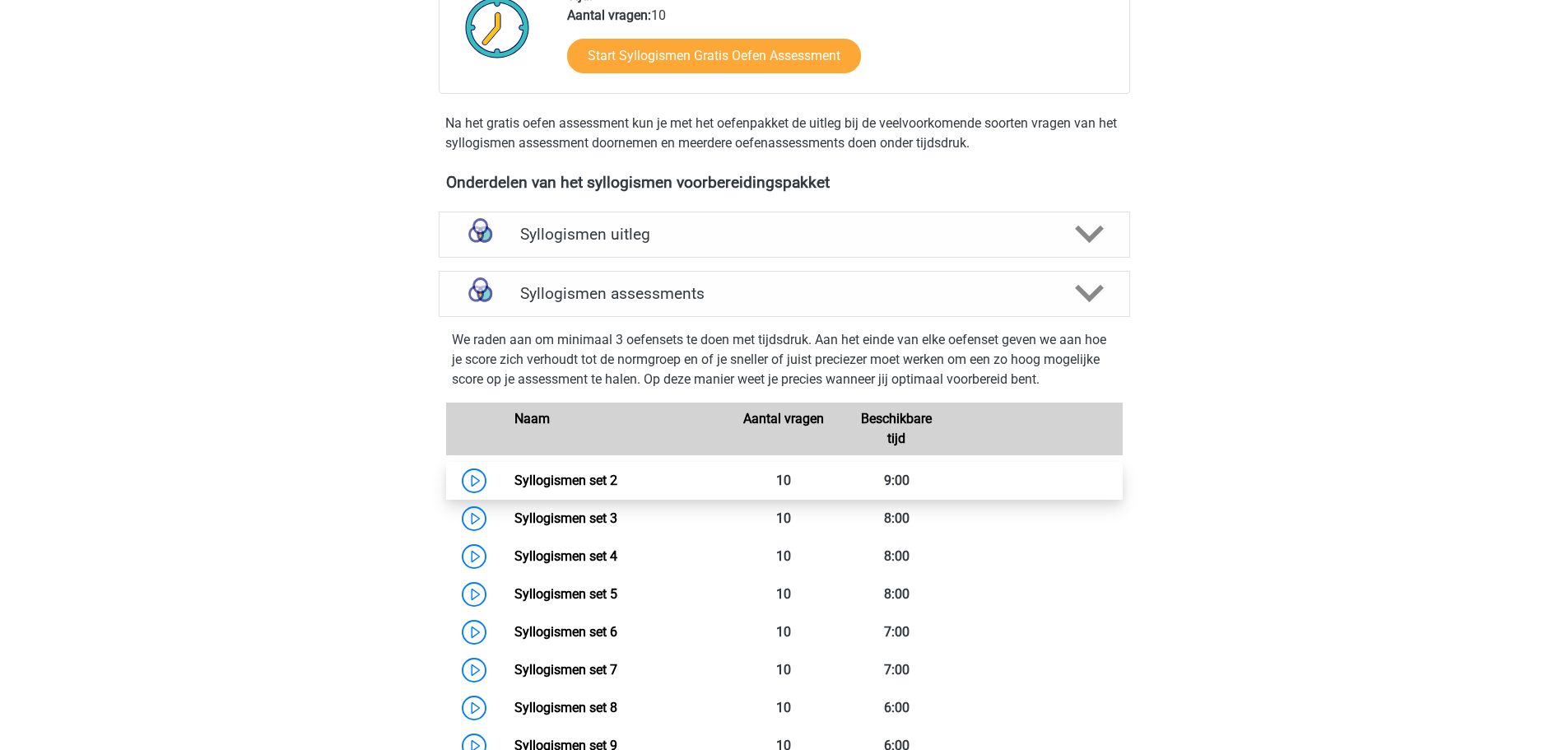
click at [588, 474] on link "Syllogismen set 2" at bounding box center [566, 480] width 103 height 16
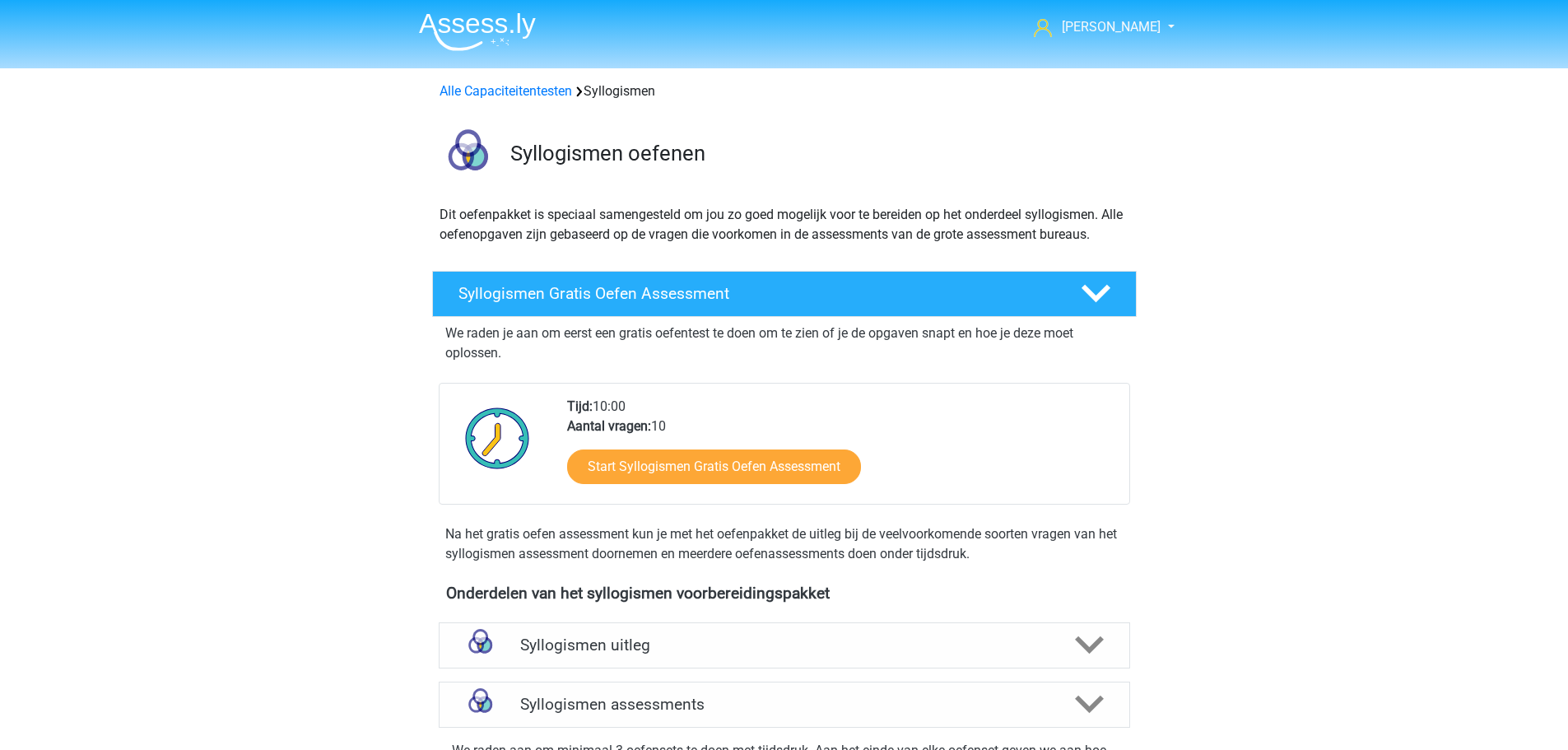
scroll to position [0, 0]
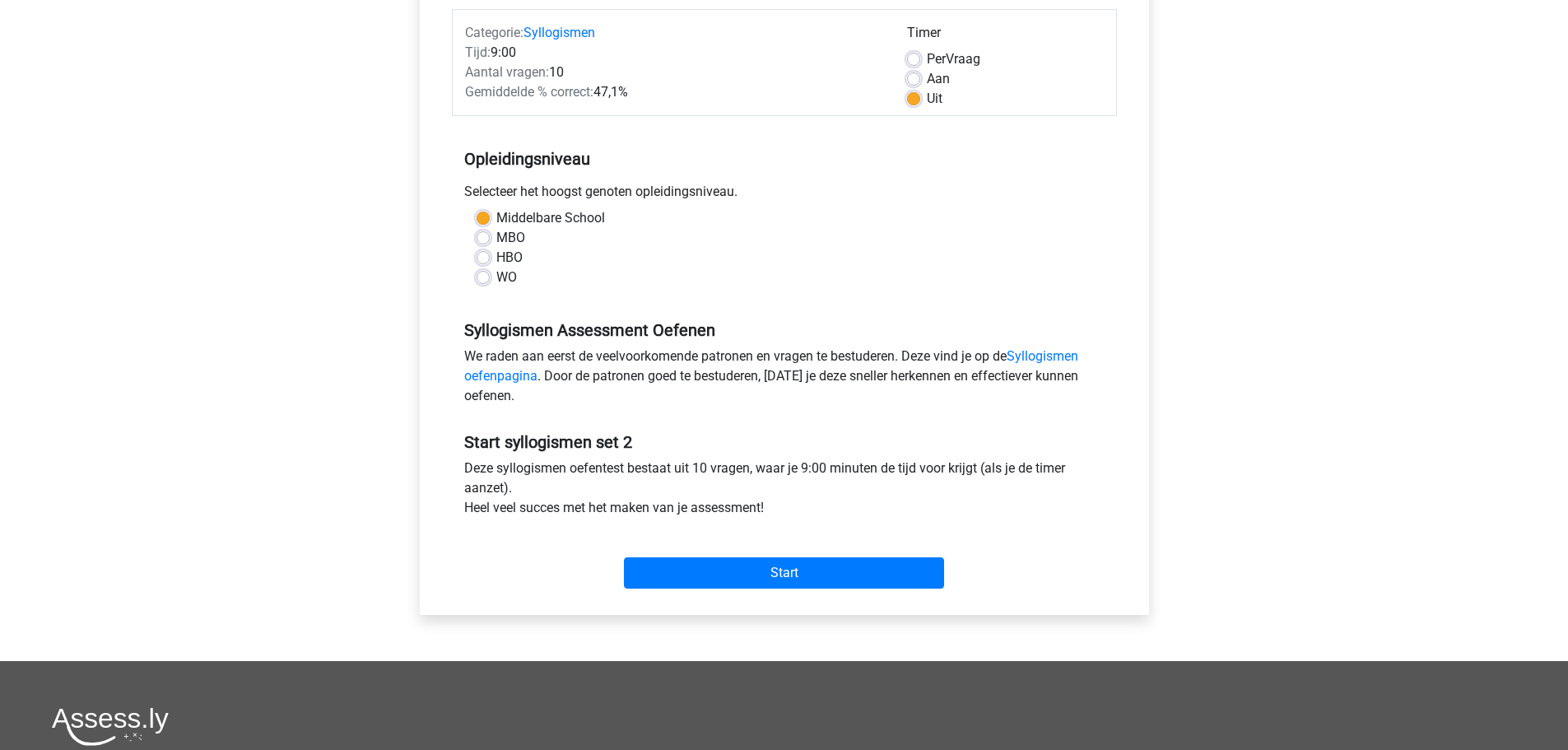
scroll to position [329, 0]
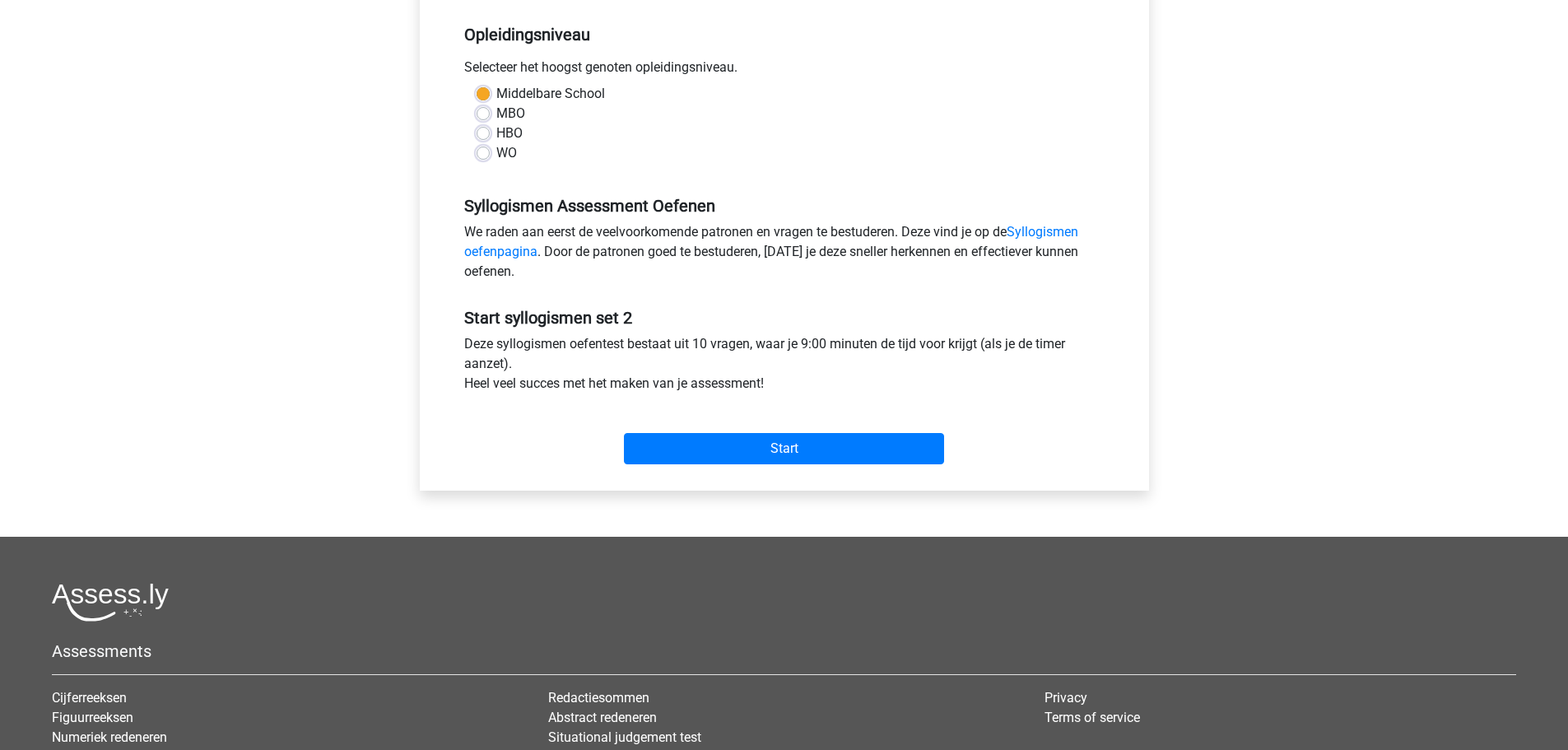
click at [669, 466] on div "Start" at bounding box center [785, 436] width 665 height 71
click at [670, 454] on input "Start" at bounding box center [784, 449] width 321 height 31
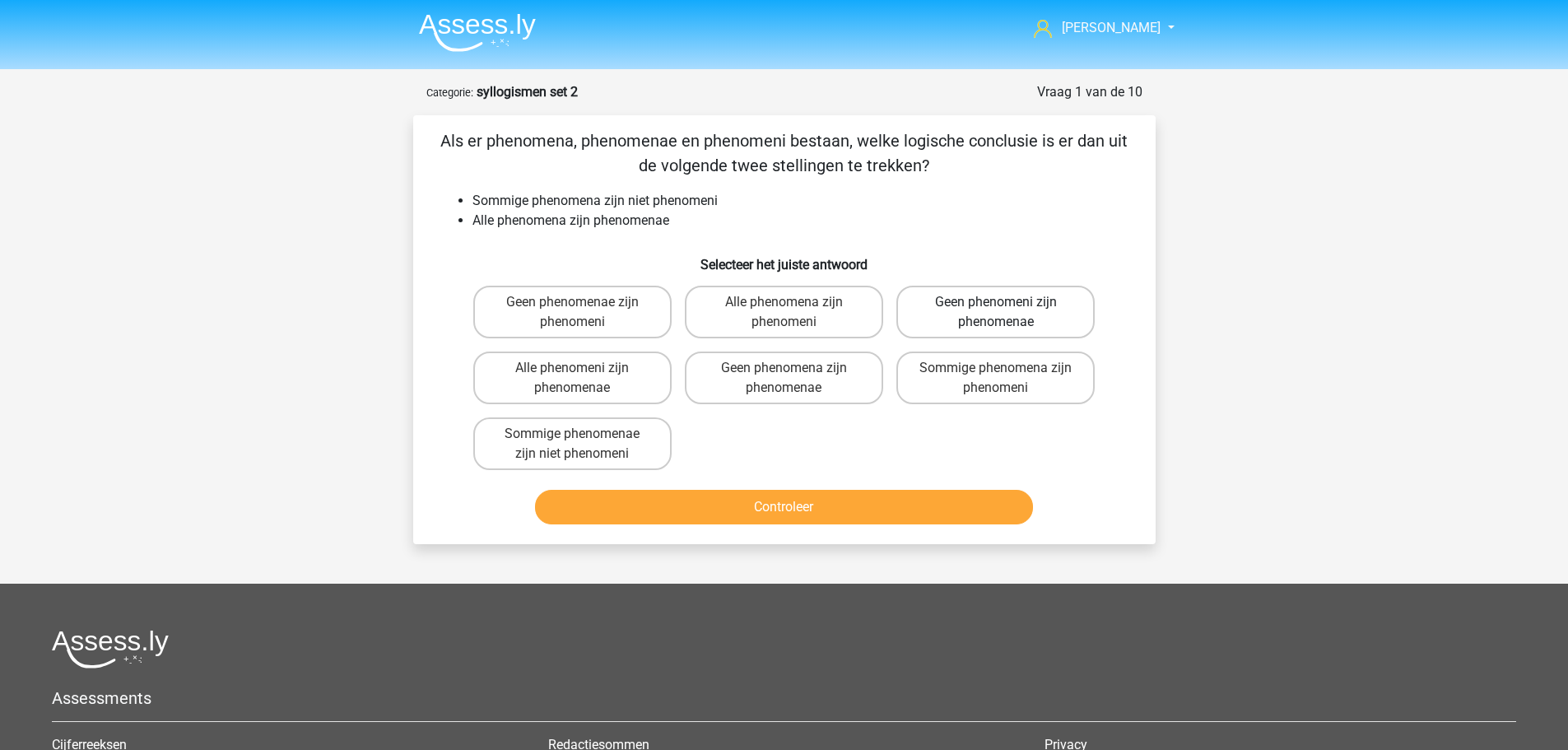
click at [932, 316] on label "Geen phenomeni zijn phenomenae" at bounding box center [995, 312] width 198 height 53
click at [996, 313] on input "Geen phenomeni zijn phenomenae" at bounding box center [1001, 307] width 10 height 10
radio input "true"
click at [780, 507] on button "Controleer" at bounding box center [784, 507] width 498 height 35
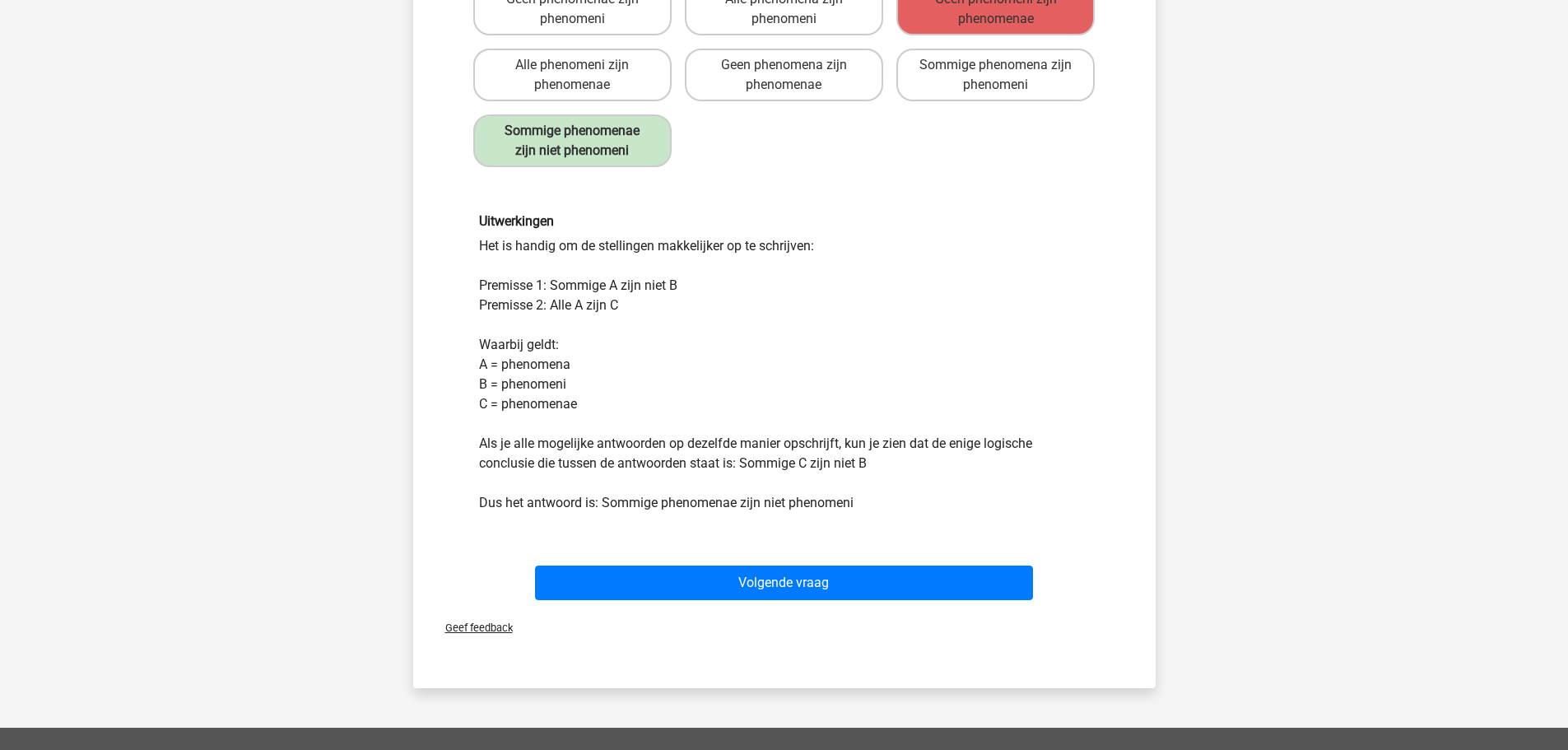
scroll to position [329, 0]
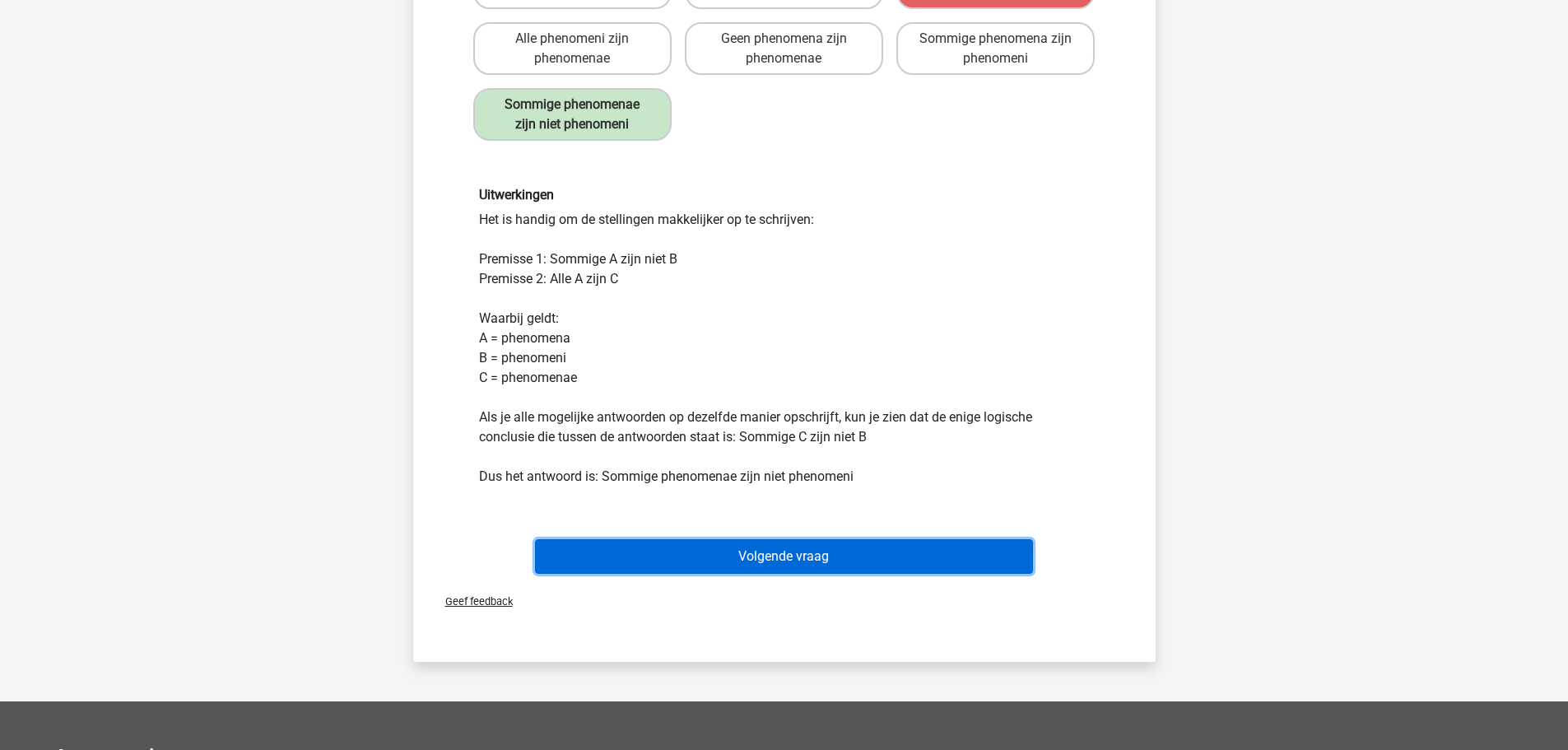
click at [768, 551] on button "Volgende vraag" at bounding box center [784, 556] width 498 height 35
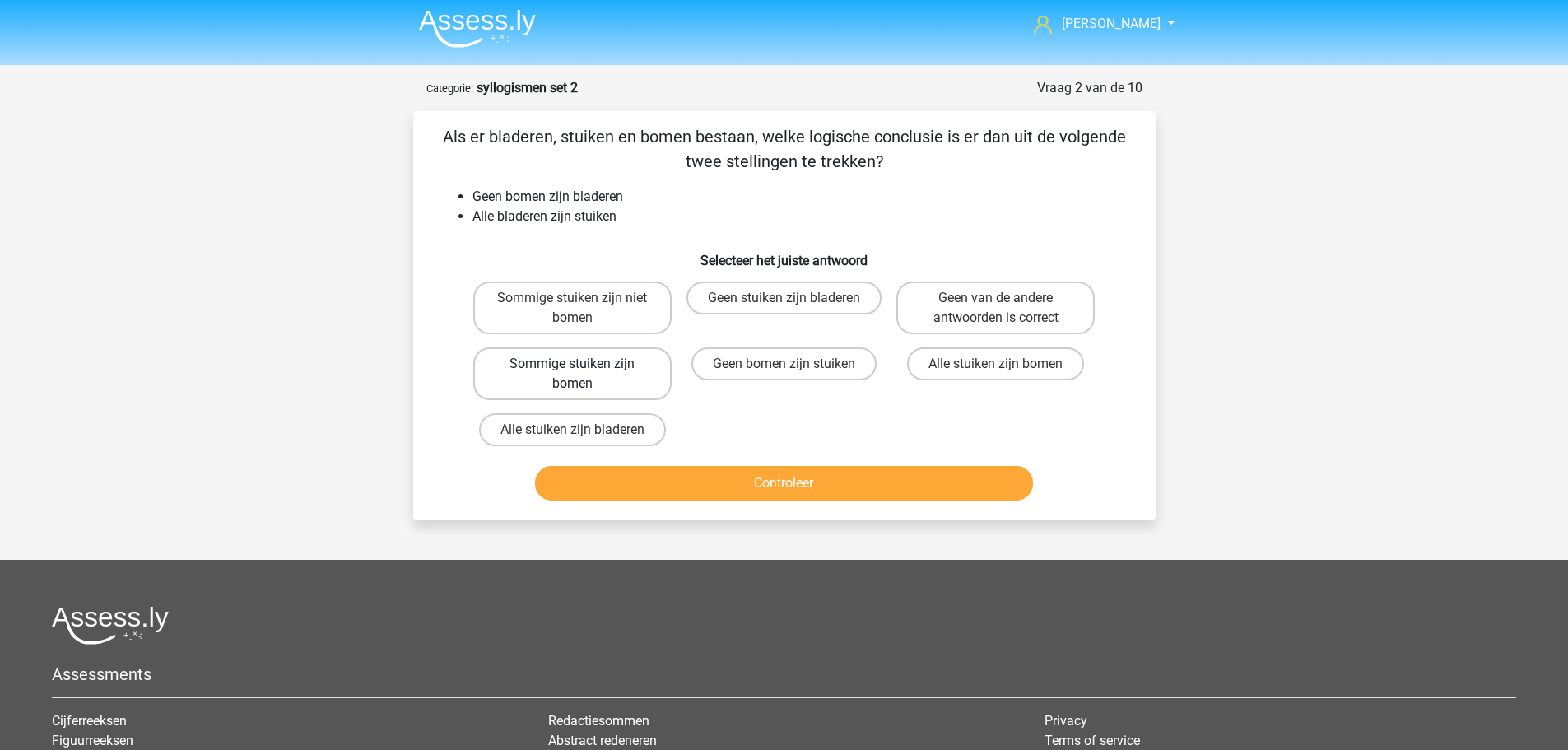
scroll to position [0, 0]
